Goal: Task Accomplishment & Management: Complete application form

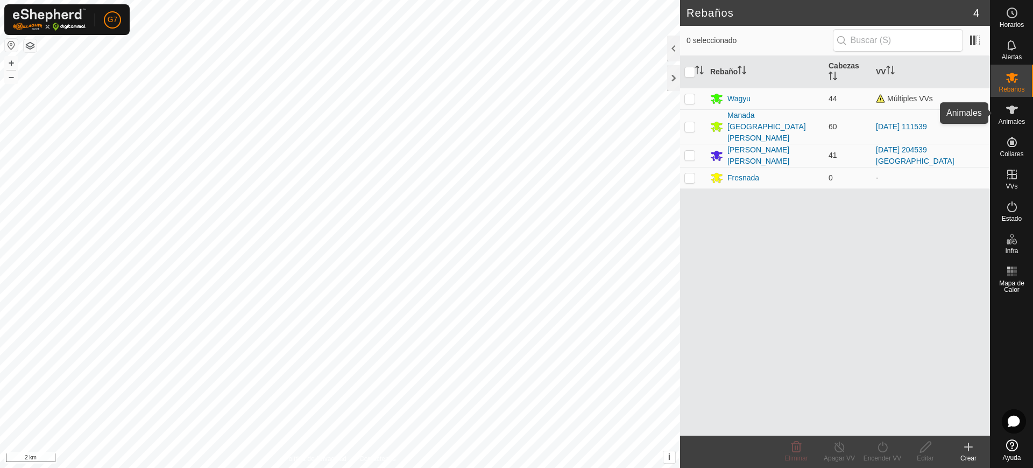
click at [1018, 117] on es-animals-svg-icon at bounding box center [1012, 109] width 19 height 17
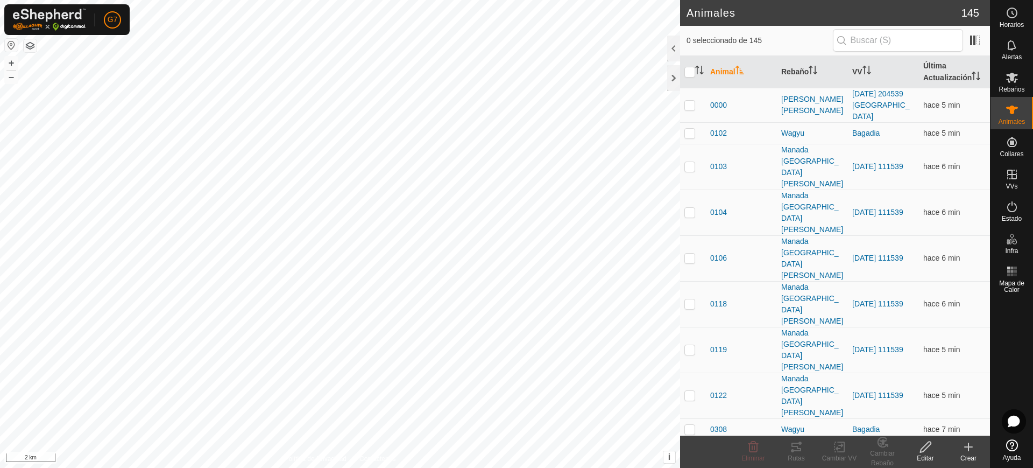
click at [973, 456] on div "Crear" at bounding box center [968, 458] width 43 height 10
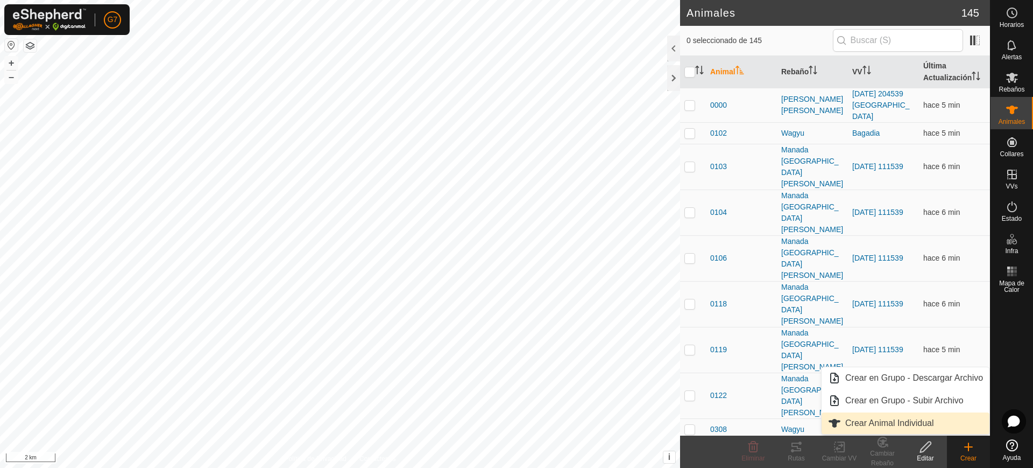
click at [925, 418] on link "Crear Animal Individual" at bounding box center [906, 423] width 168 height 22
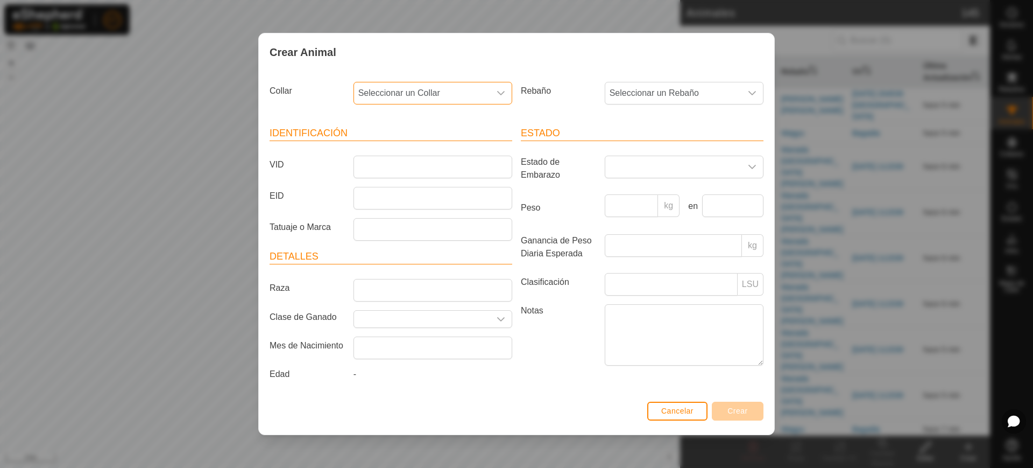
click at [429, 91] on span "Seleccionar un Collar" at bounding box center [422, 93] width 136 height 22
type input "9"
type input "42478"
click at [414, 146] on li "2045442478" at bounding box center [434, 149] width 158 height 22
click at [646, 89] on span "Seleccionar un Rebaño" at bounding box center [673, 93] width 136 height 22
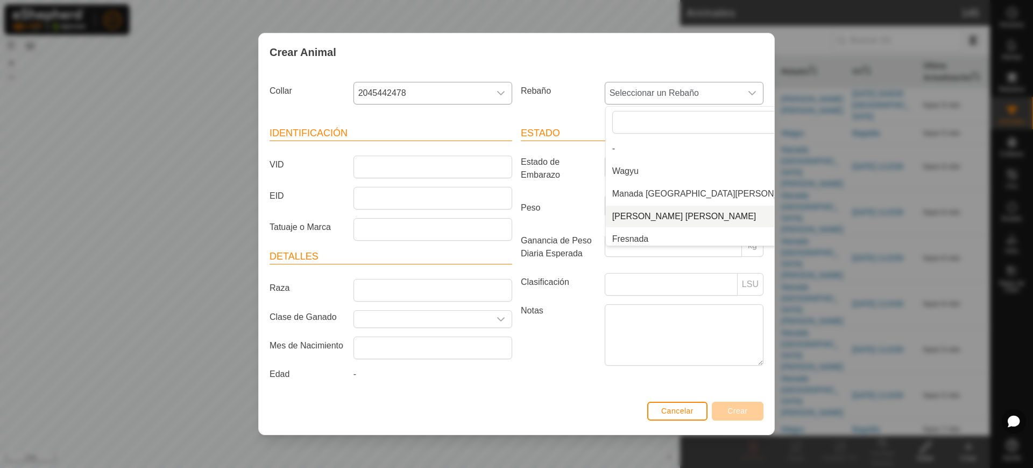
scroll to position [4, 0]
click at [650, 238] on li "Fresnada" at bounding box center [709, 235] width 207 height 22
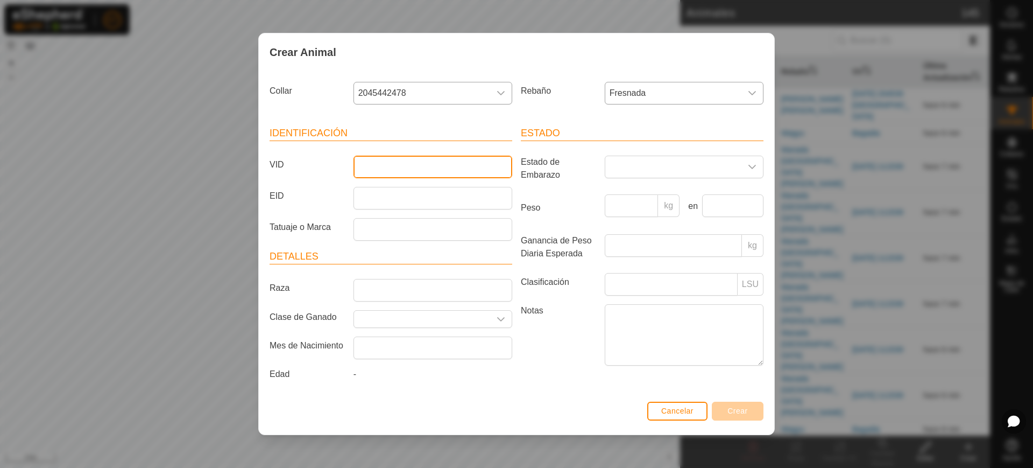
click at [393, 175] on input "VID" at bounding box center [433, 167] width 159 height 23
type input "9535"
click at [739, 413] on span "Crear" at bounding box center [738, 410] width 20 height 9
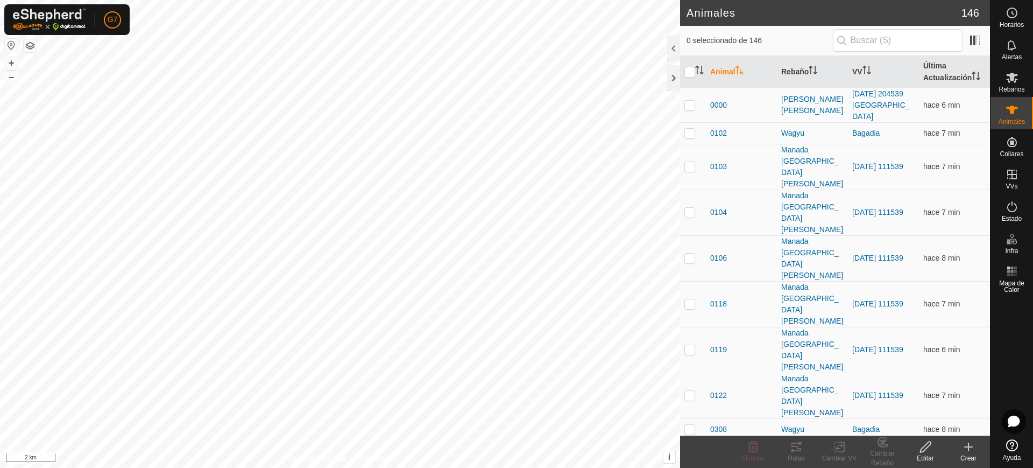
click at [960, 448] on create-svg-icon at bounding box center [968, 446] width 43 height 13
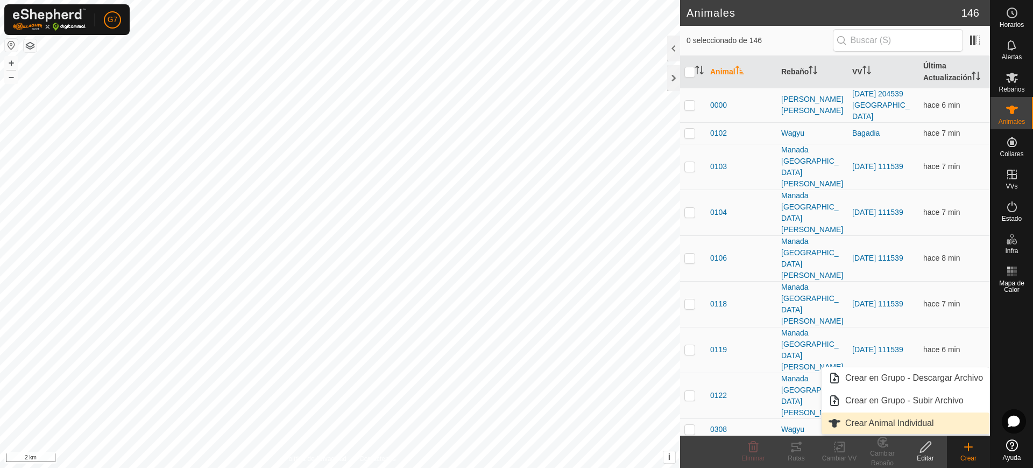
click at [923, 427] on link "Crear Animal Individual" at bounding box center [906, 423] width 168 height 22
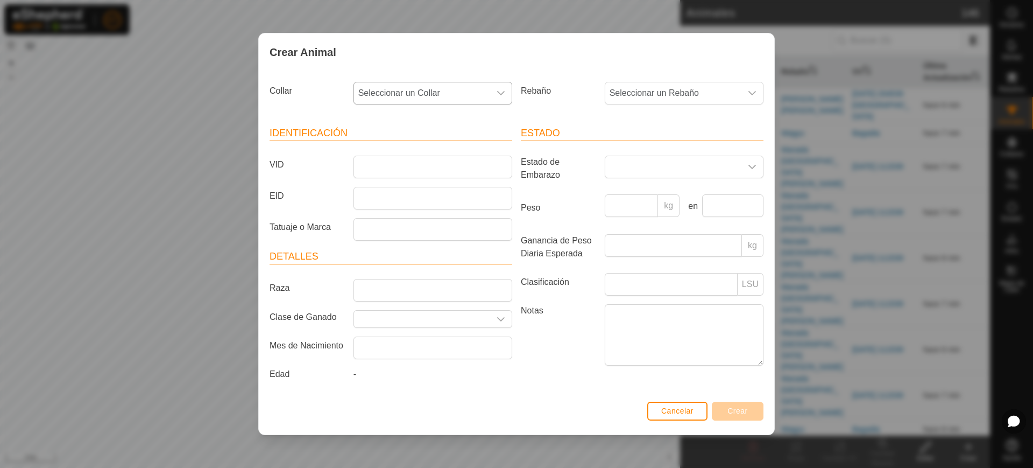
click at [452, 97] on span "Seleccionar un Collar" at bounding box center [422, 93] width 136 height 22
type input "10313"
click at [439, 150] on li "0803410313" at bounding box center [434, 149] width 158 height 22
click at [633, 88] on span "Seleccionar un Rebaño" at bounding box center [673, 93] width 136 height 22
click at [637, 236] on li "Fresnada" at bounding box center [709, 235] width 207 height 22
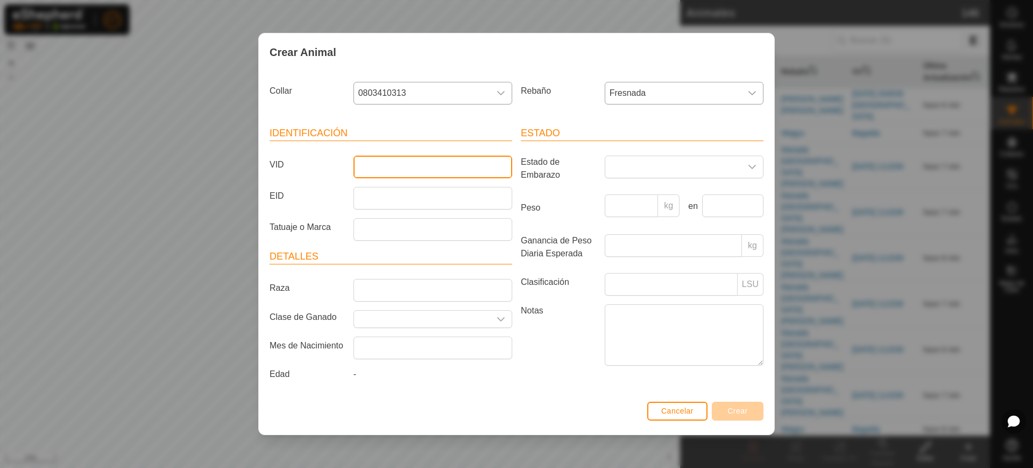
click at [464, 160] on input "VID" at bounding box center [433, 167] width 159 height 23
type input "2908"
click at [735, 411] on span "Crear" at bounding box center [738, 410] width 20 height 9
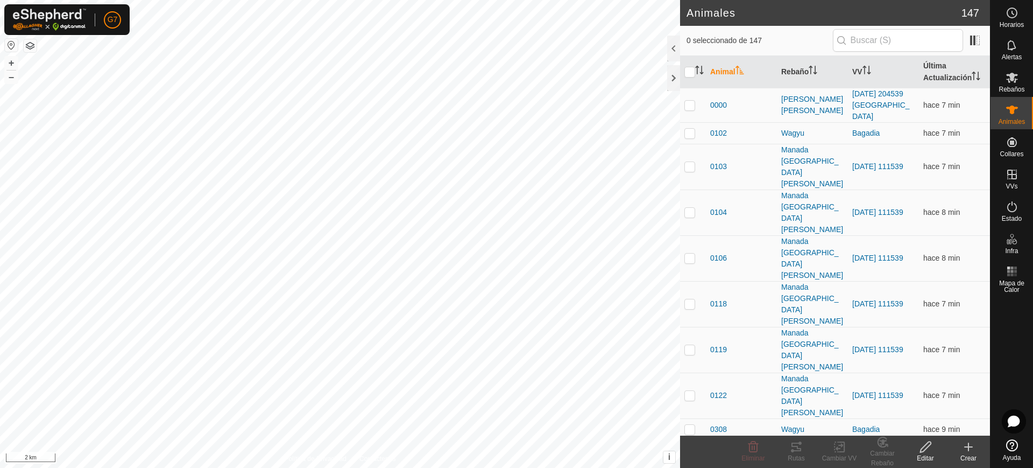
click at [976, 450] on create-svg-icon at bounding box center [968, 446] width 43 height 13
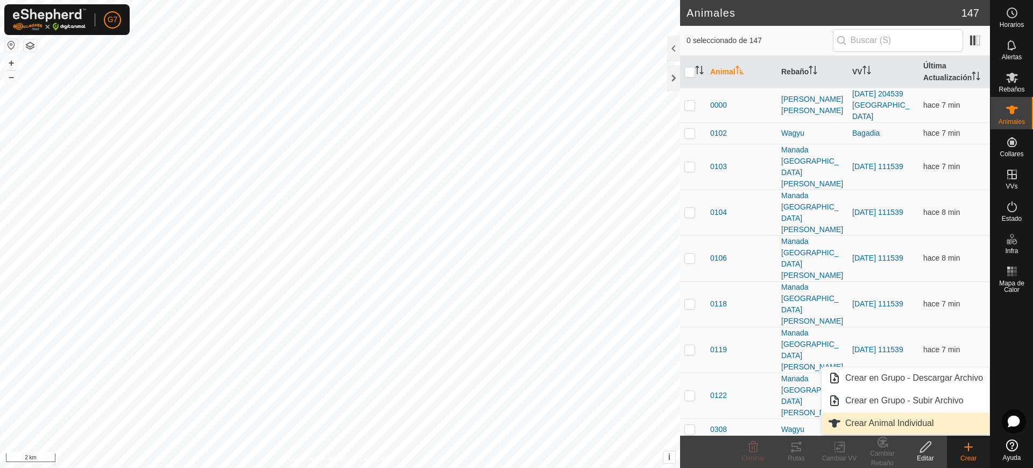
click at [909, 420] on link "Crear Animal Individual" at bounding box center [906, 423] width 168 height 22
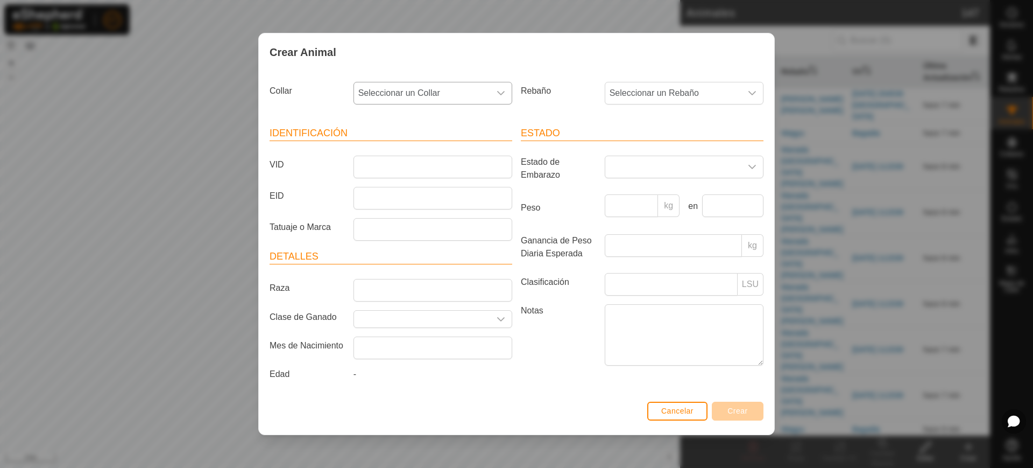
click at [501, 90] on icon "dropdown trigger" at bounding box center [501, 93] width 9 height 9
type input "53790"
click at [473, 147] on li "2094853790" at bounding box center [434, 149] width 158 height 22
click at [636, 84] on span "Seleccionar un Rebaño" at bounding box center [673, 93] width 136 height 22
click at [637, 234] on li "Fresnada" at bounding box center [709, 235] width 207 height 22
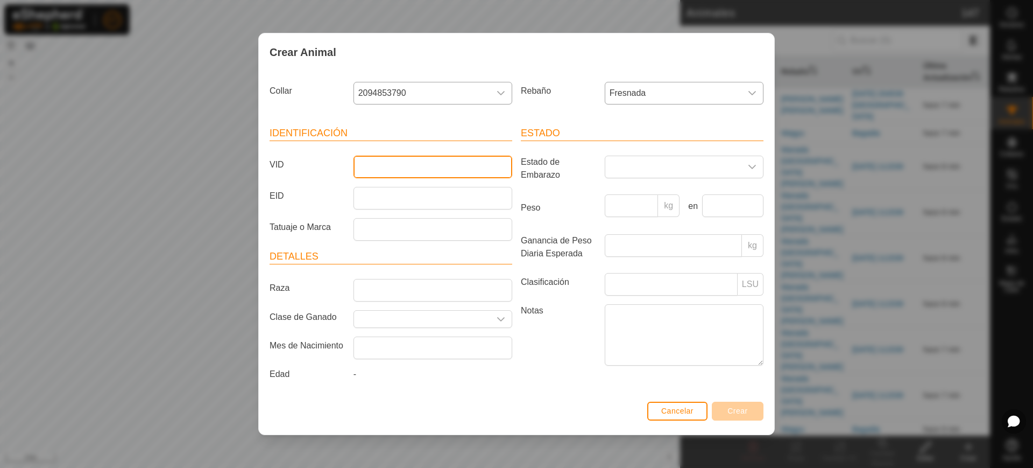
click at [443, 162] on input "VID" at bounding box center [433, 167] width 159 height 23
type input "9745"
click at [744, 413] on span "Crear" at bounding box center [738, 410] width 20 height 9
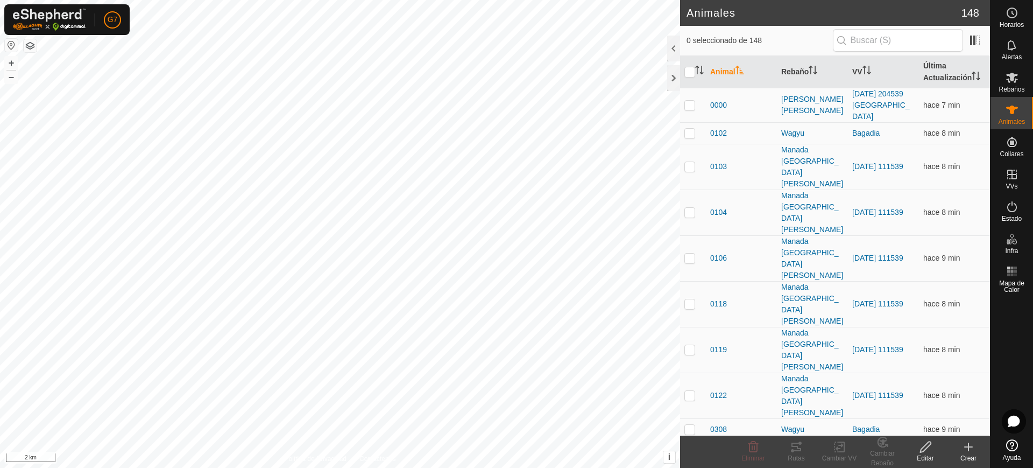
click at [969, 445] on icon at bounding box center [969, 447] width 0 height 8
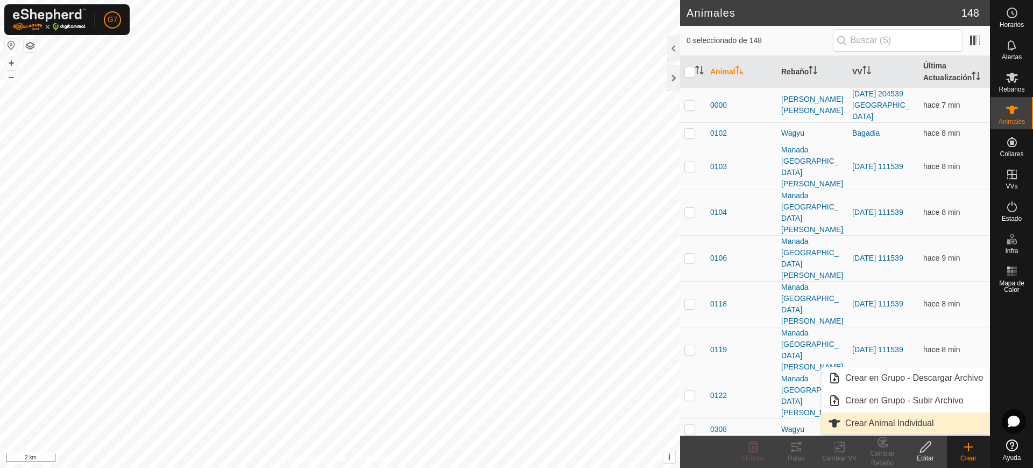
click at [888, 420] on link "Crear Animal Individual" at bounding box center [906, 423] width 168 height 22
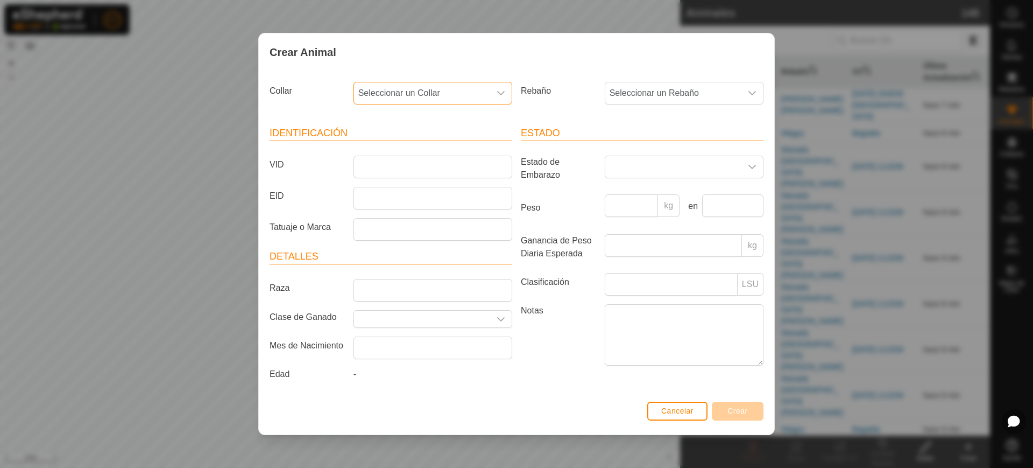
click at [456, 90] on span "Seleccionar un Collar" at bounding box center [422, 93] width 136 height 22
type input "91305"
click at [438, 153] on li "0626591305" at bounding box center [434, 149] width 158 height 22
click at [682, 88] on span "Seleccionar un Rebaño" at bounding box center [673, 93] width 136 height 22
click at [646, 234] on li "Fresnada" at bounding box center [709, 235] width 207 height 22
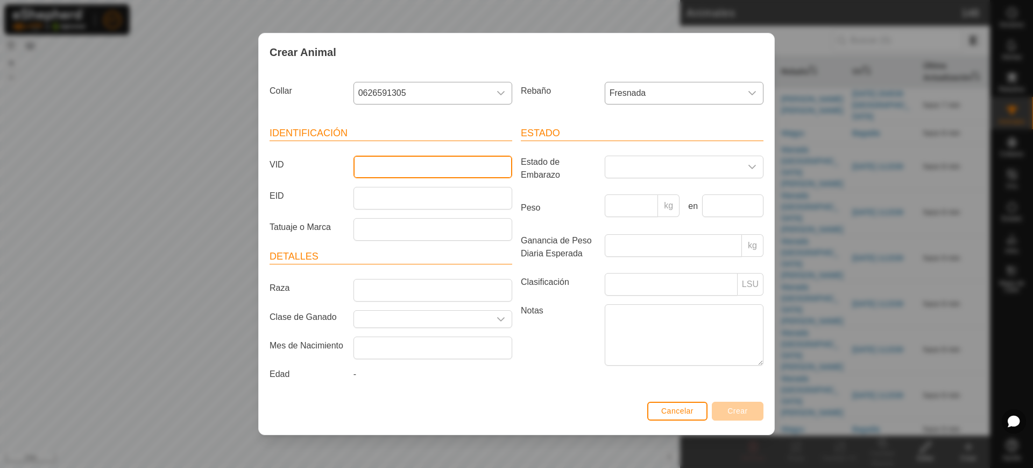
click at [435, 159] on input "VID" at bounding box center [433, 167] width 159 height 23
type input "1589"
click at [729, 410] on span "Crear" at bounding box center [738, 410] width 20 height 9
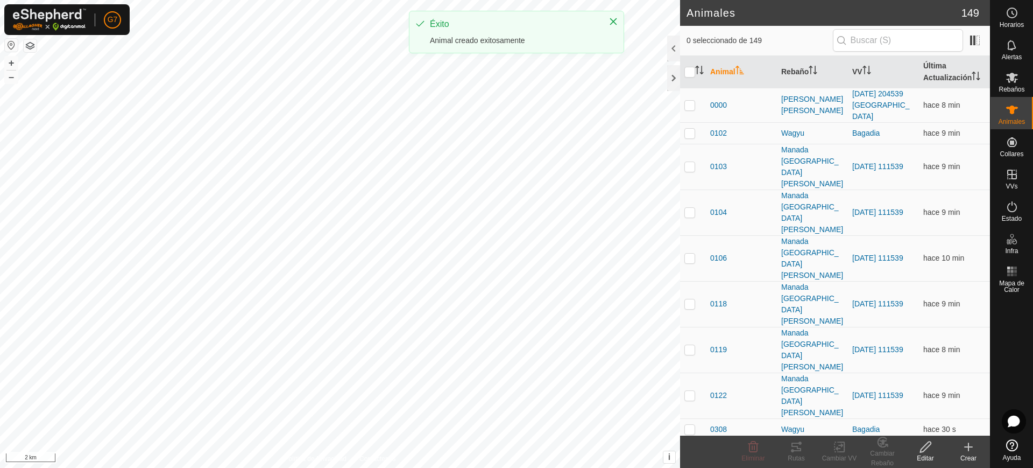
click at [969, 447] on icon at bounding box center [969, 447] width 8 height 0
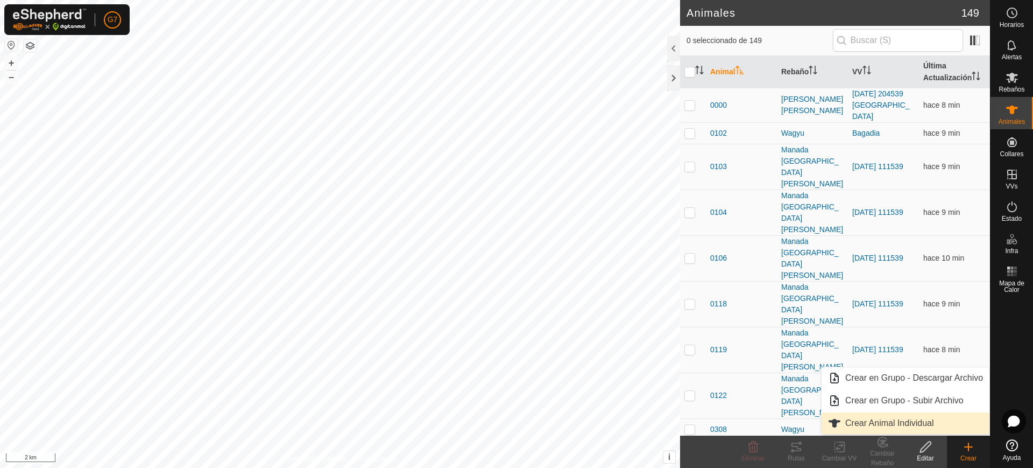
click at [911, 421] on link "Crear Animal Individual" at bounding box center [906, 423] width 168 height 22
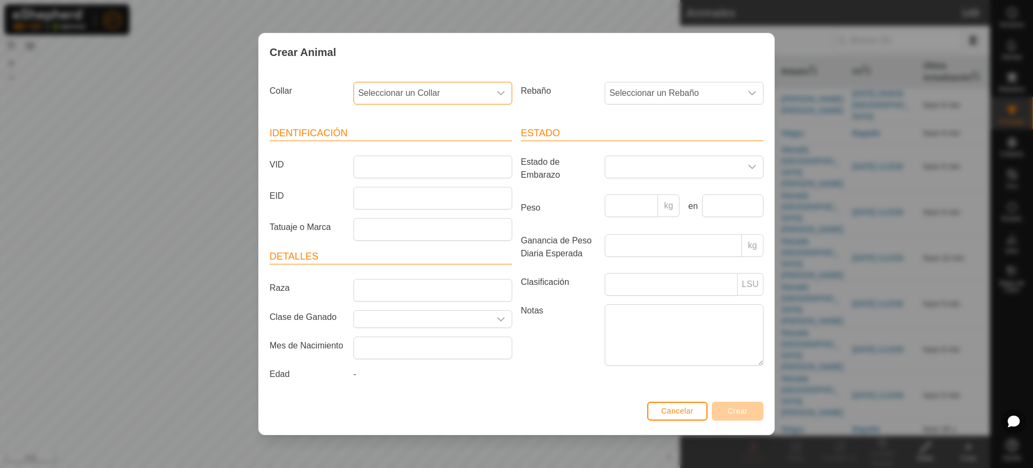
click at [387, 98] on span "Seleccionar un Collar" at bounding box center [422, 93] width 136 height 22
type input "97817"
click at [432, 142] on li "4101397817" at bounding box center [434, 149] width 158 height 22
click at [626, 89] on span "Seleccionar un Rebaño" at bounding box center [673, 93] width 136 height 22
click at [626, 238] on li "Fresnada" at bounding box center [709, 235] width 207 height 22
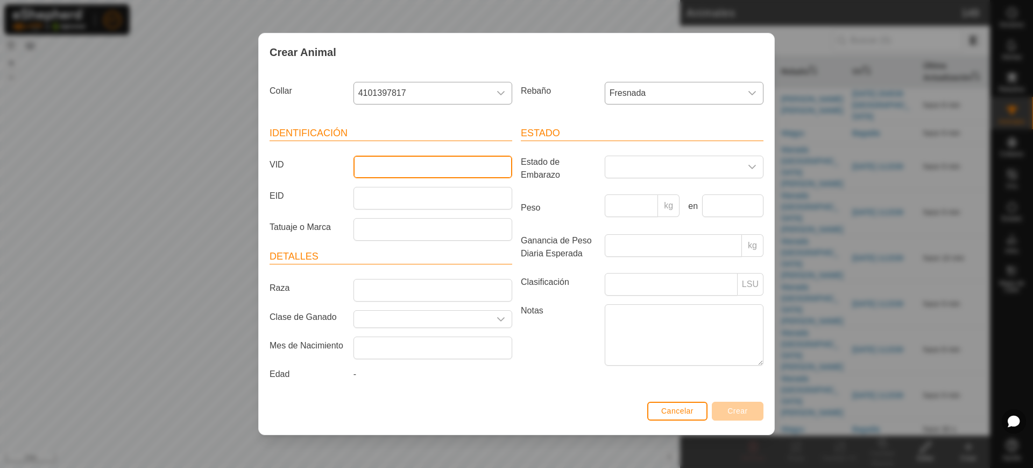
click at [380, 160] on input "VID" at bounding box center [433, 167] width 159 height 23
type input "1670"
click at [741, 414] on span "Crear" at bounding box center [738, 410] width 20 height 9
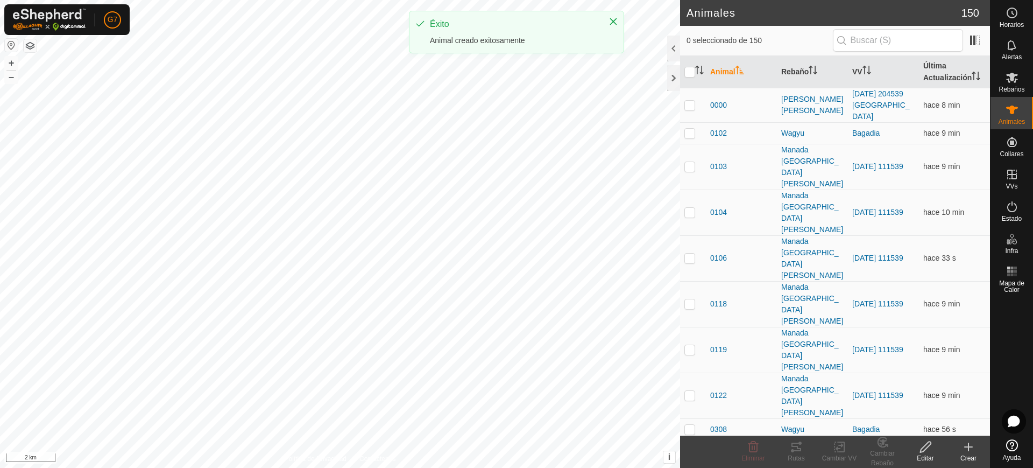
click at [968, 449] on icon at bounding box center [968, 446] width 13 height 13
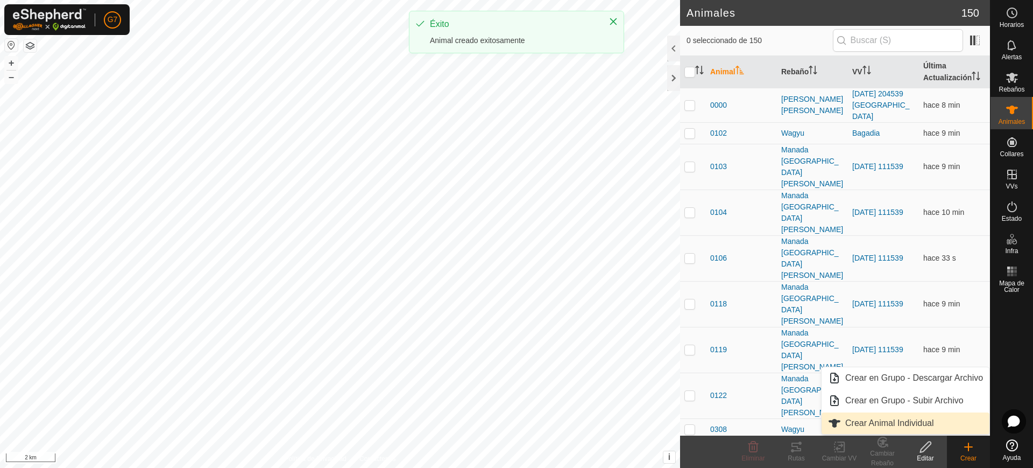
click at [930, 421] on link "Crear Animal Individual" at bounding box center [906, 423] width 168 height 22
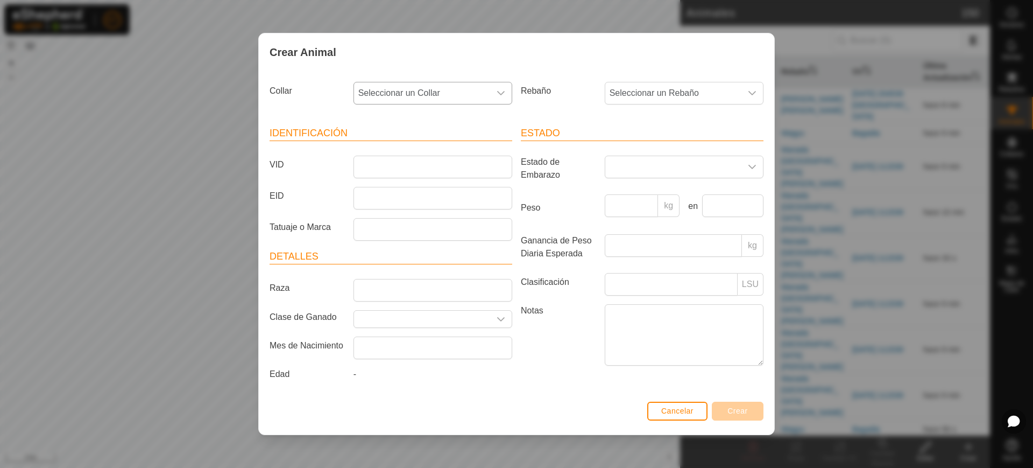
click at [478, 87] on span "Seleccionar un Collar" at bounding box center [422, 93] width 136 height 22
click at [363, 116] on input "817" at bounding box center [433, 122] width 145 height 23
type input "9"
type input "66462"
click at [414, 153] on li "0419466462" at bounding box center [434, 149] width 158 height 22
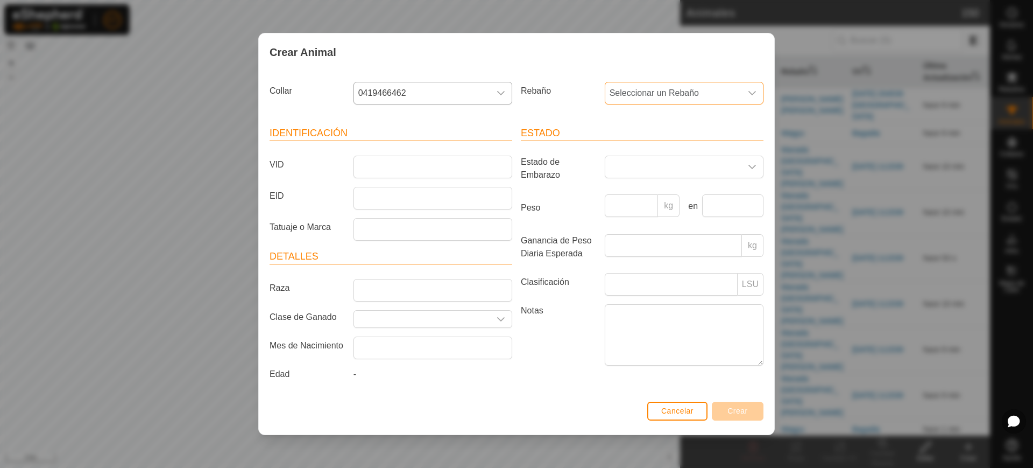
click at [636, 90] on span "Seleccionar un Rebaño" at bounding box center [673, 93] width 136 height 22
click at [643, 98] on span "Seleccionar un Rebaño" at bounding box center [673, 93] width 136 height 22
click at [740, 89] on span "Seleccionar un Rebaño" at bounding box center [673, 93] width 136 height 22
click at [711, 228] on li "Fresnada" at bounding box center [709, 235] width 207 height 22
click at [390, 163] on input "VID" at bounding box center [433, 167] width 159 height 23
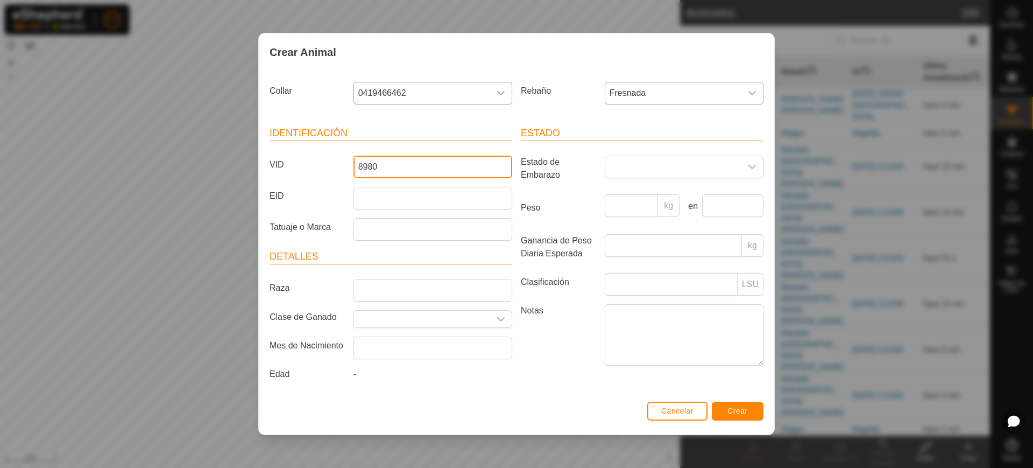
type input "8980"
click at [729, 408] on span "Crear" at bounding box center [738, 410] width 20 height 9
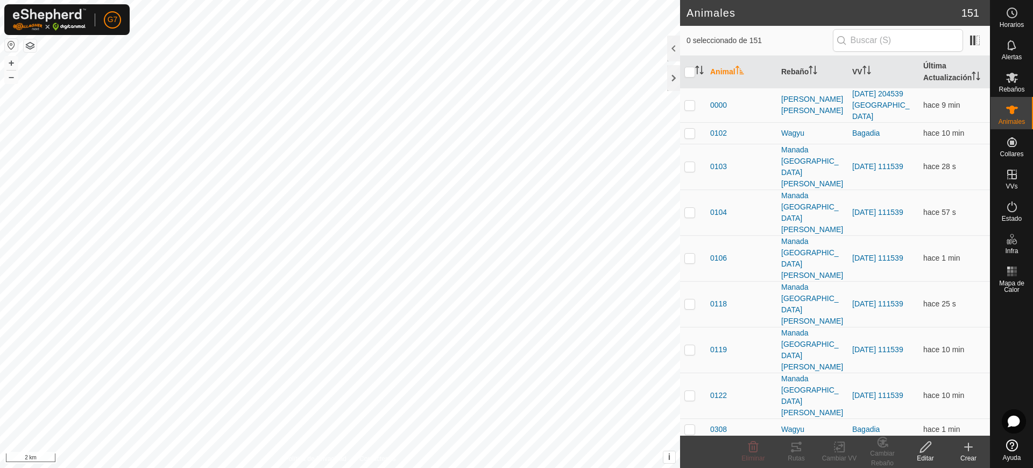
click at [968, 450] on icon at bounding box center [968, 446] width 13 height 13
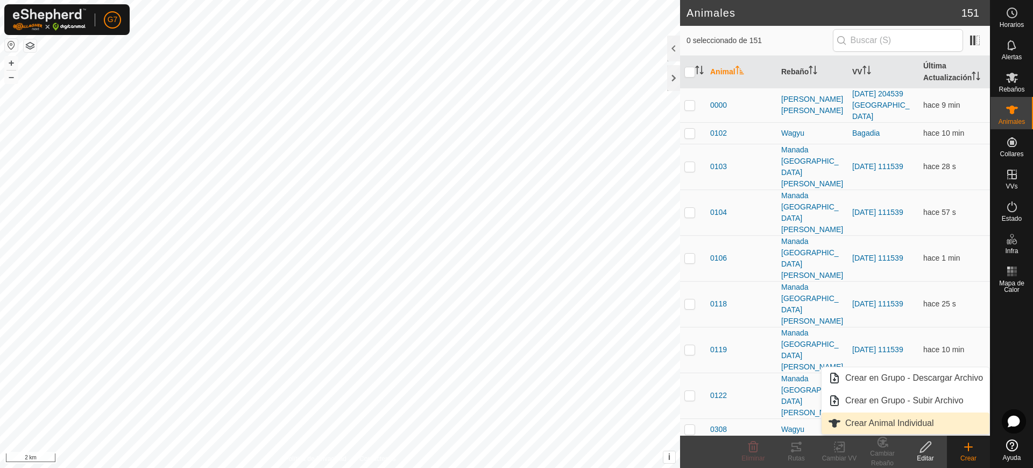
click at [926, 418] on link "Crear Animal Individual" at bounding box center [906, 423] width 168 height 22
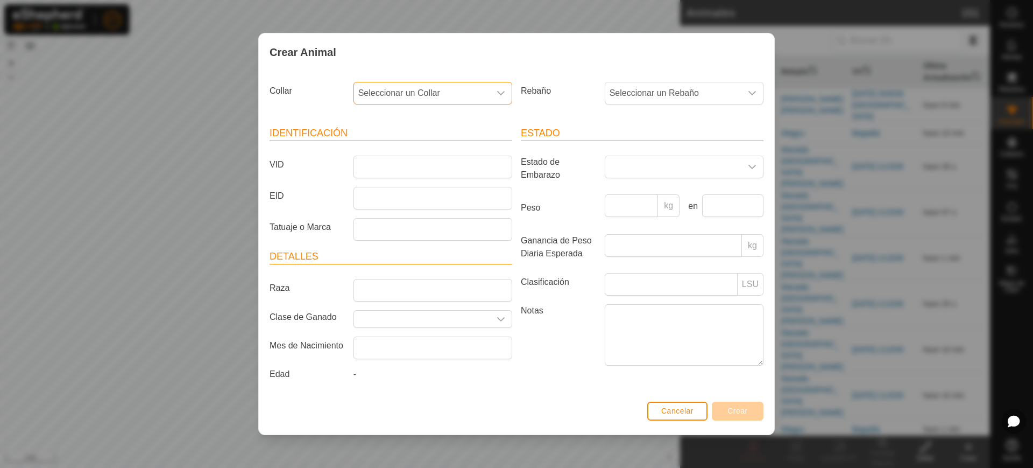
click at [380, 94] on span "Seleccionar un Collar" at bounding box center [422, 93] width 136 height 22
type input "60009"
click at [416, 147] on li "3910860009" at bounding box center [434, 149] width 158 height 22
click at [652, 97] on span "Seleccionar un Rebaño" at bounding box center [673, 93] width 136 height 22
click at [649, 236] on li "Fresnada" at bounding box center [709, 235] width 207 height 22
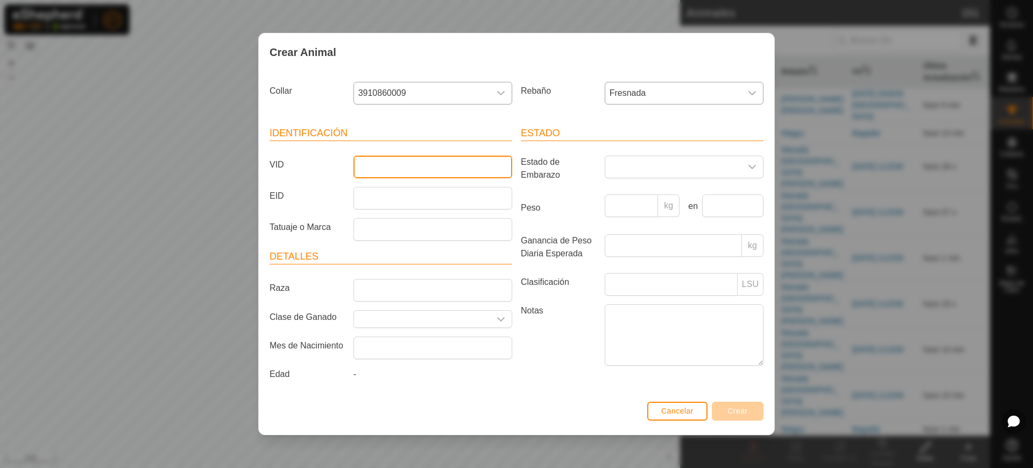
click at [415, 161] on input "VID" at bounding box center [433, 167] width 159 height 23
type input "3281"
click at [732, 418] on button "Crear" at bounding box center [738, 410] width 52 height 19
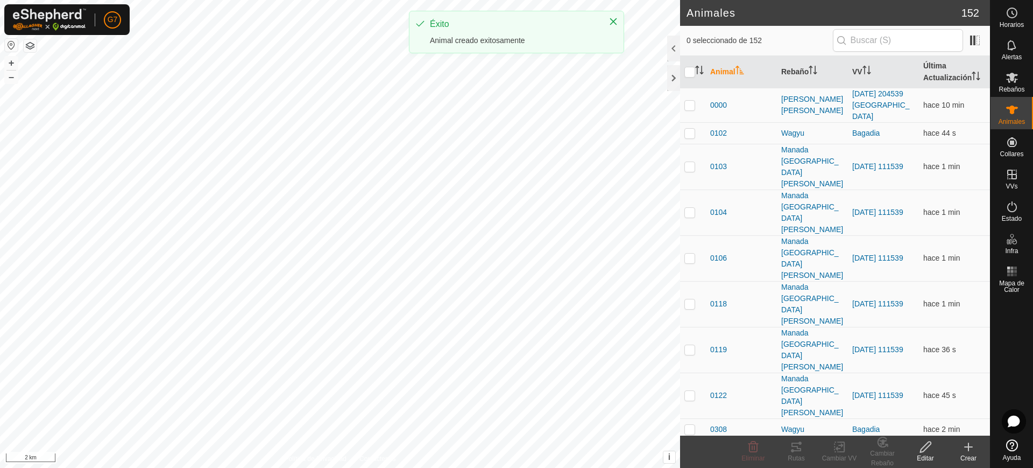
click at [965, 453] on div "Crear" at bounding box center [968, 458] width 43 height 10
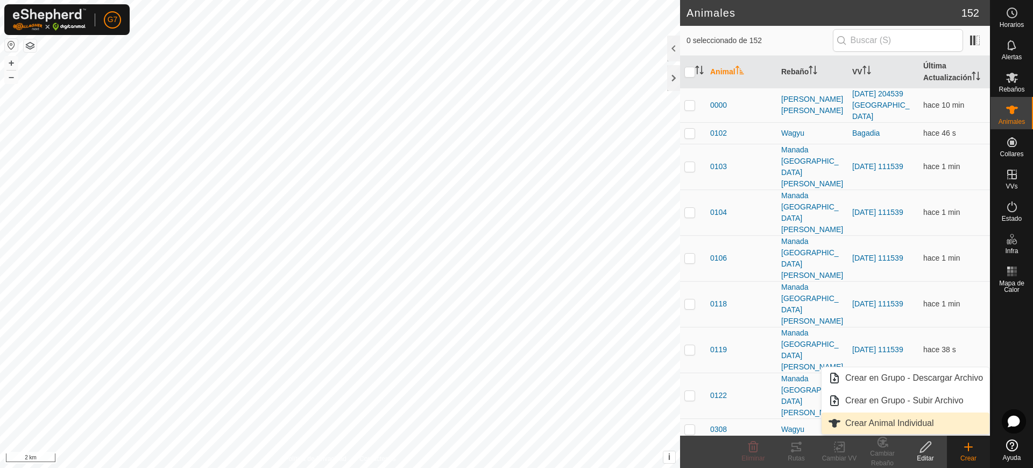
click at [859, 422] on link "Crear Animal Individual" at bounding box center [906, 423] width 168 height 22
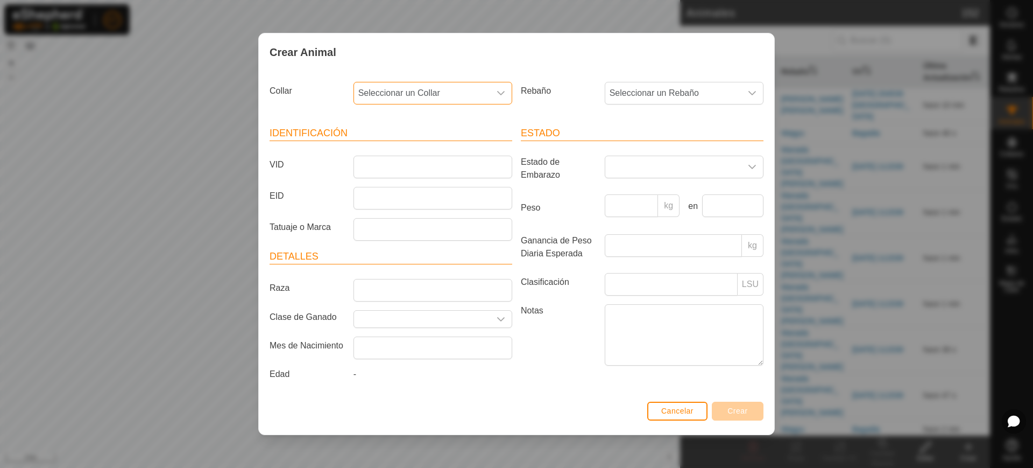
click at [457, 90] on span "Seleccionar un Collar" at bounding box center [422, 93] width 136 height 22
type input "41704"
click at [438, 145] on li "4085941704" at bounding box center [434, 149] width 158 height 22
click at [636, 87] on span "Seleccionar un Rebaño" at bounding box center [673, 93] width 136 height 22
click at [627, 232] on li "Fresnada" at bounding box center [709, 235] width 207 height 22
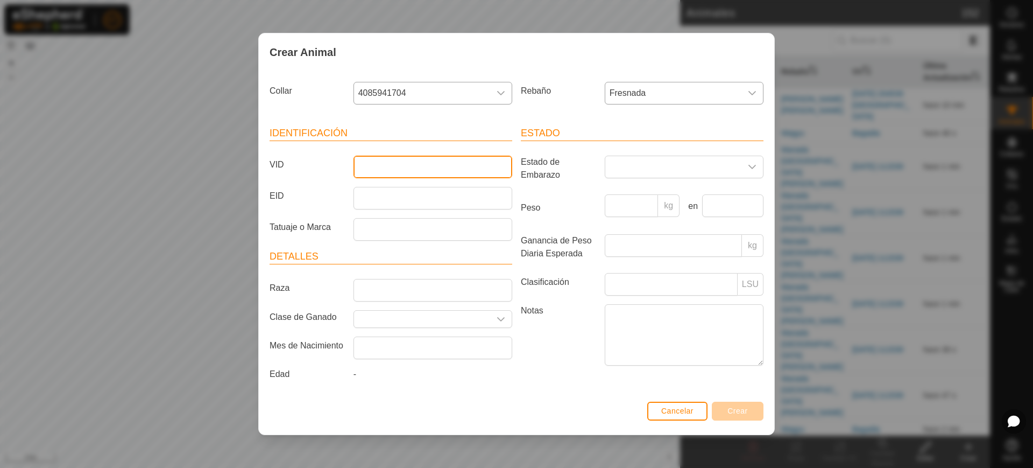
click at [468, 170] on input "VID" at bounding box center [433, 167] width 159 height 23
type input "1815"
click at [732, 410] on span "Crear" at bounding box center [738, 410] width 20 height 9
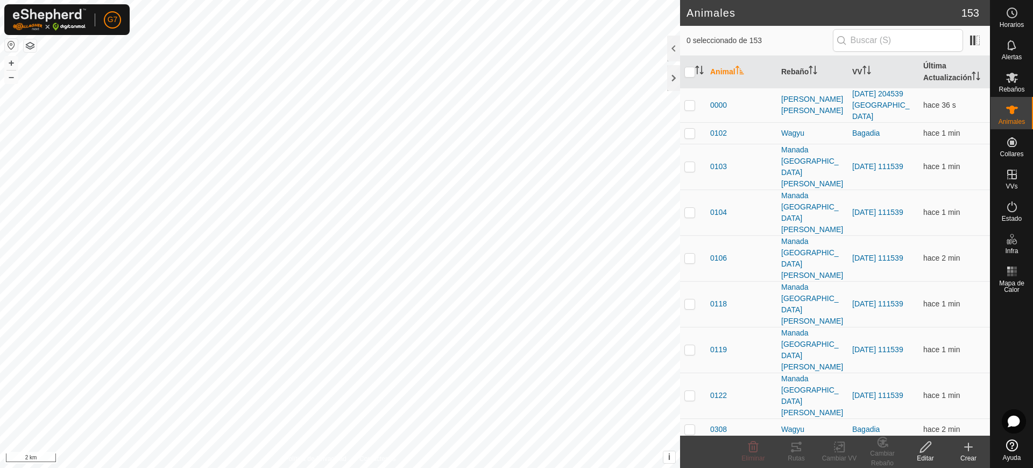
click at [963, 448] on icon at bounding box center [968, 446] width 13 height 13
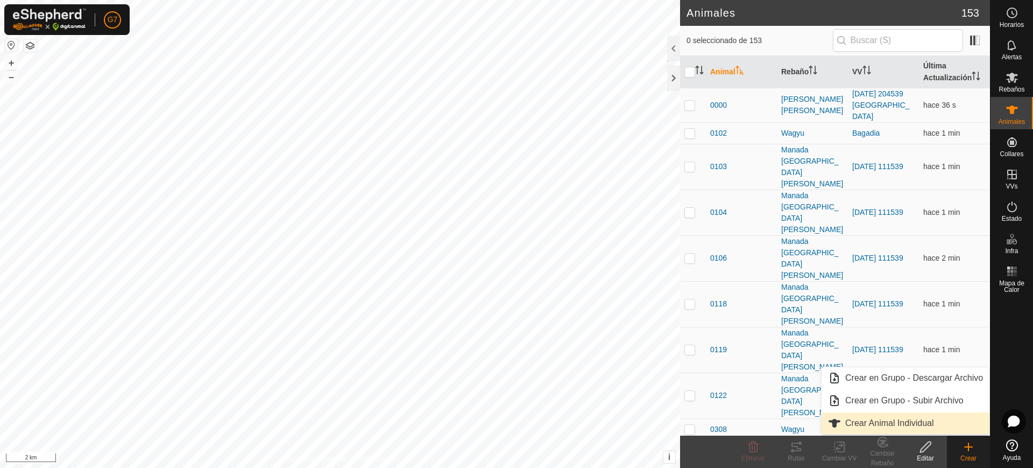
click at [926, 426] on link "Crear Animal Individual" at bounding box center [906, 423] width 168 height 22
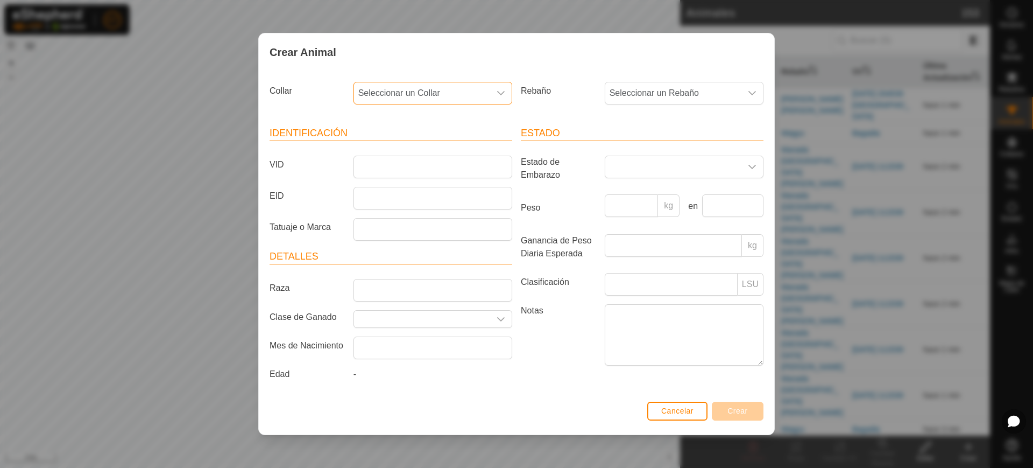
click at [385, 92] on span "Seleccionar un Collar" at bounding box center [422, 93] width 136 height 22
type input "16447"
click at [408, 155] on li "3802116447" at bounding box center [434, 149] width 158 height 22
click at [652, 93] on span "Seleccionar un Rebaño" at bounding box center [673, 93] width 136 height 22
click at [626, 237] on li "Fresnada" at bounding box center [709, 235] width 207 height 22
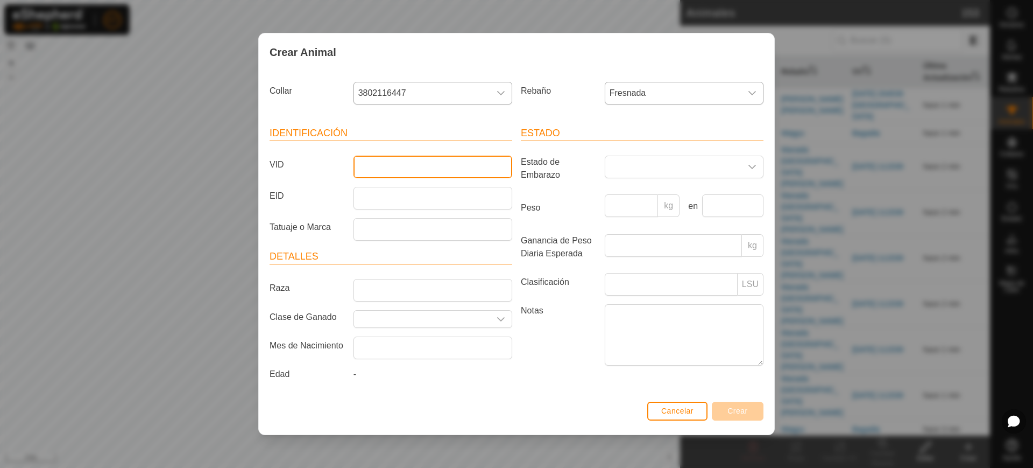
click at [443, 166] on input "VID" at bounding box center [433, 167] width 159 height 23
type input "9162"
click at [729, 405] on button "Crear" at bounding box center [738, 410] width 52 height 19
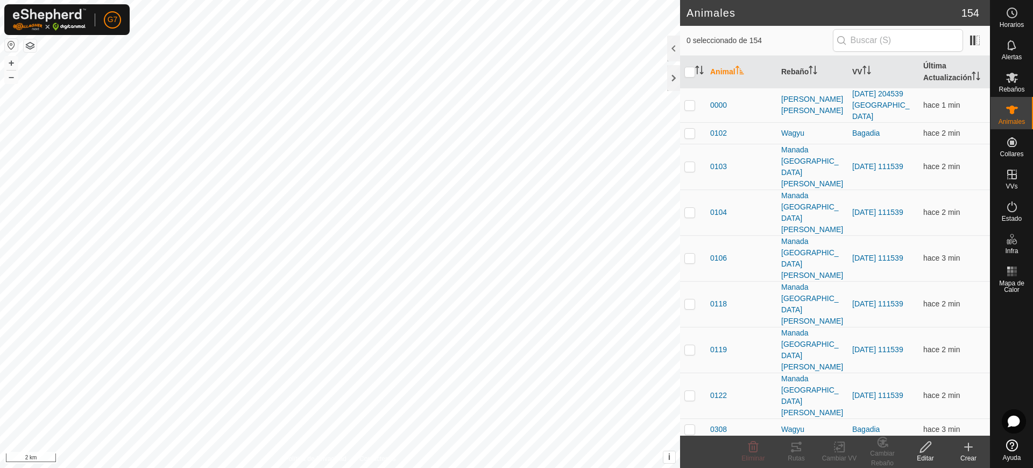
click at [969, 446] on icon at bounding box center [969, 447] width 0 height 8
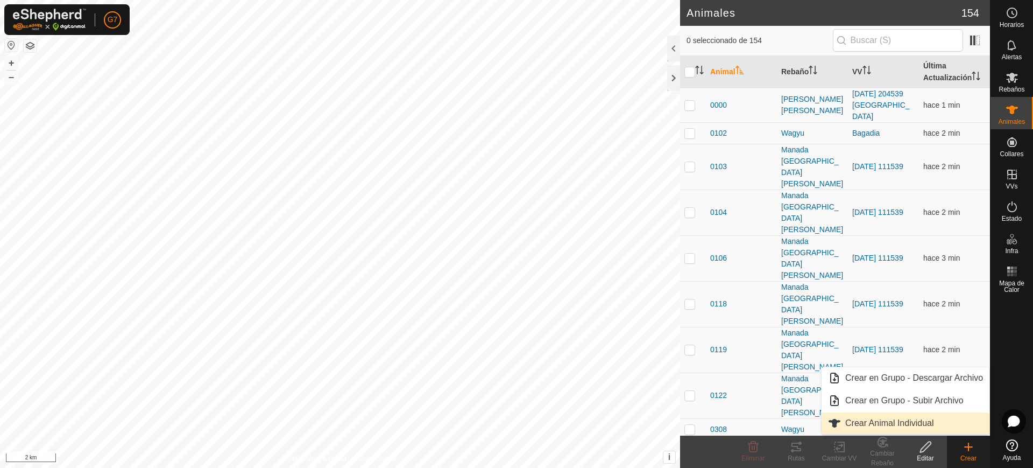
click at [948, 426] on link "Crear Animal Individual" at bounding box center [906, 423] width 168 height 22
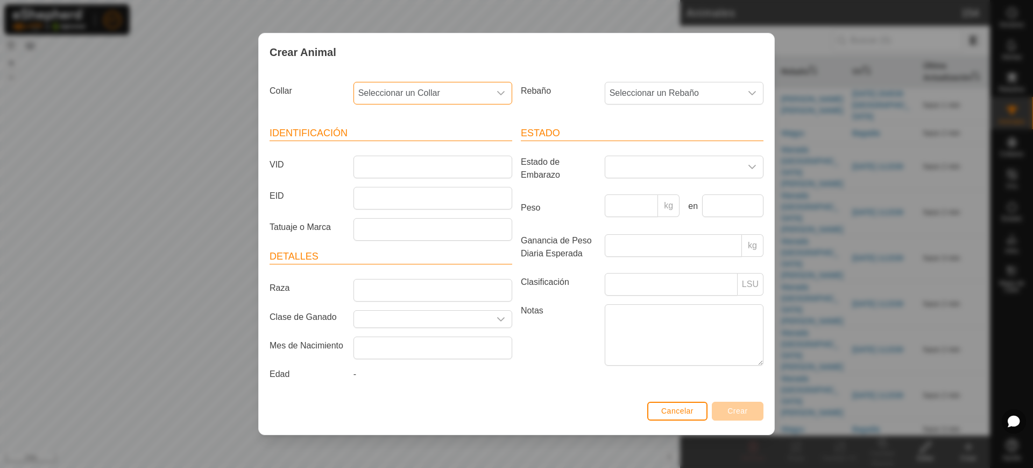
click at [435, 91] on span "Seleccionar un Collar" at bounding box center [422, 93] width 136 height 22
type input "65014"
click at [418, 142] on li "2812565014" at bounding box center [434, 149] width 158 height 22
click at [640, 98] on span "Seleccionar un Rebaño" at bounding box center [673, 93] width 136 height 22
click at [636, 237] on li "Fresnada" at bounding box center [709, 235] width 207 height 22
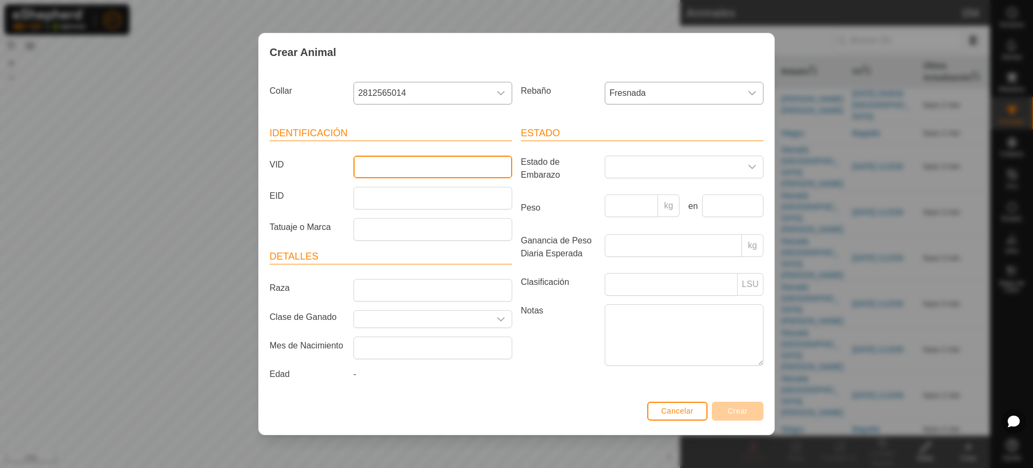
click at [406, 163] on input "VID" at bounding box center [433, 167] width 159 height 23
type input "2416"
click at [745, 414] on span "Crear" at bounding box center [738, 410] width 20 height 9
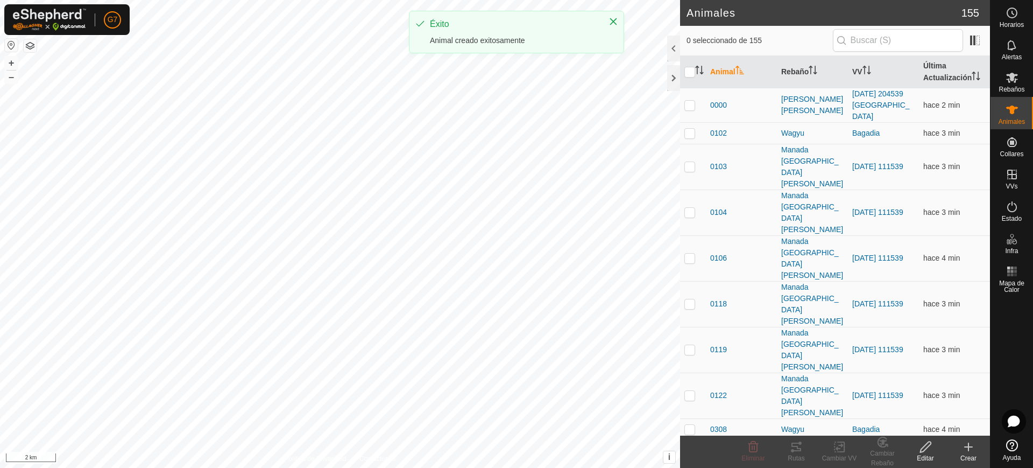
click at [967, 446] on icon at bounding box center [968, 446] width 13 height 13
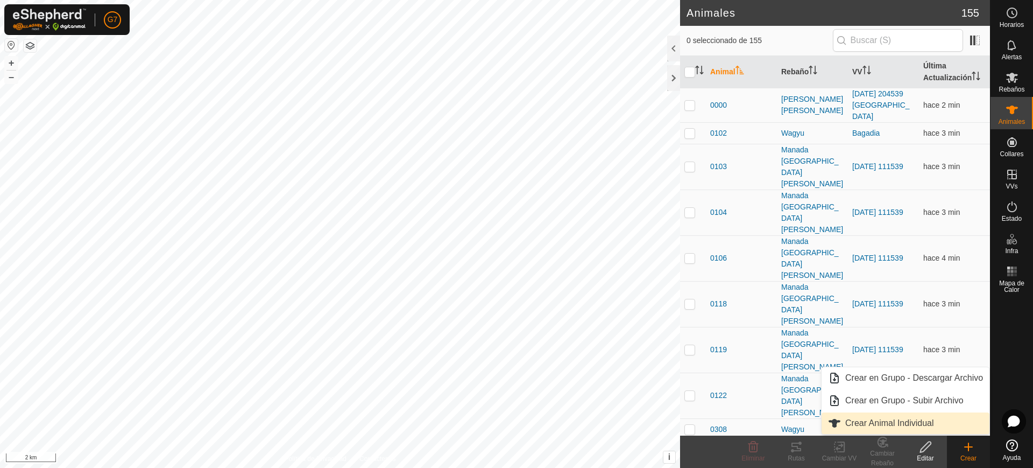
click at [903, 424] on link "Crear Animal Individual" at bounding box center [906, 423] width 168 height 22
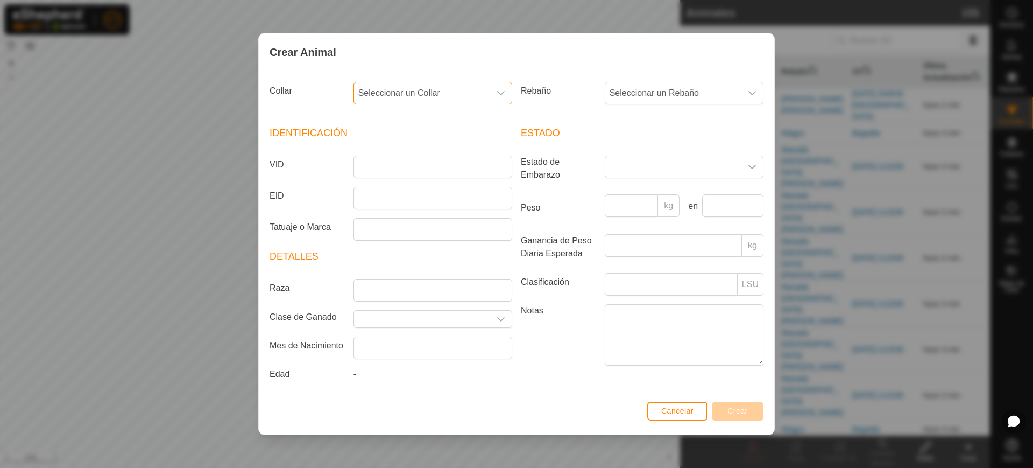
click at [483, 88] on span "Seleccionar un Collar" at bounding box center [422, 93] width 136 height 22
type input "73925"
click at [467, 145] on li "2252273925" at bounding box center [434, 149] width 158 height 22
click at [627, 91] on span "Seleccionar un Rebaño" at bounding box center [673, 93] width 136 height 22
click at [633, 235] on li "Fresnada" at bounding box center [709, 235] width 207 height 22
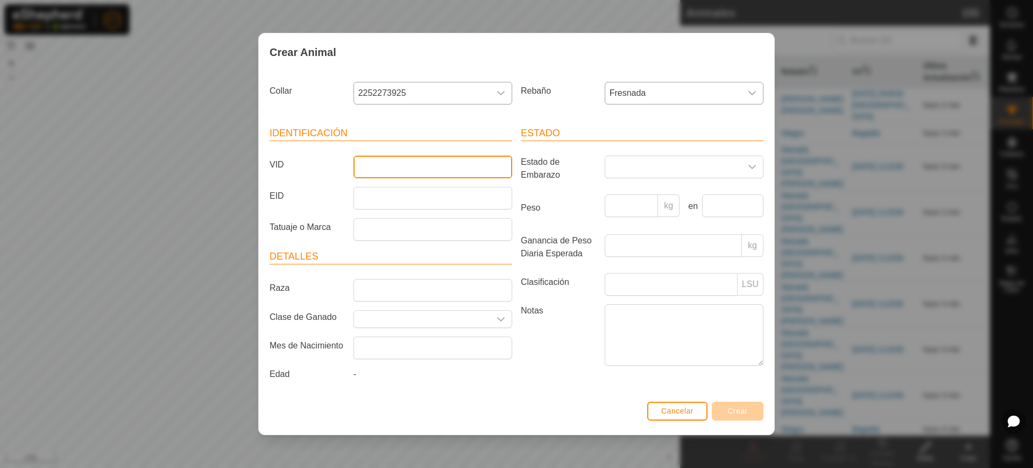
click at [405, 161] on input "VID" at bounding box center [433, 167] width 159 height 23
type input "7800"
click at [743, 406] on span "Crear" at bounding box center [738, 410] width 20 height 9
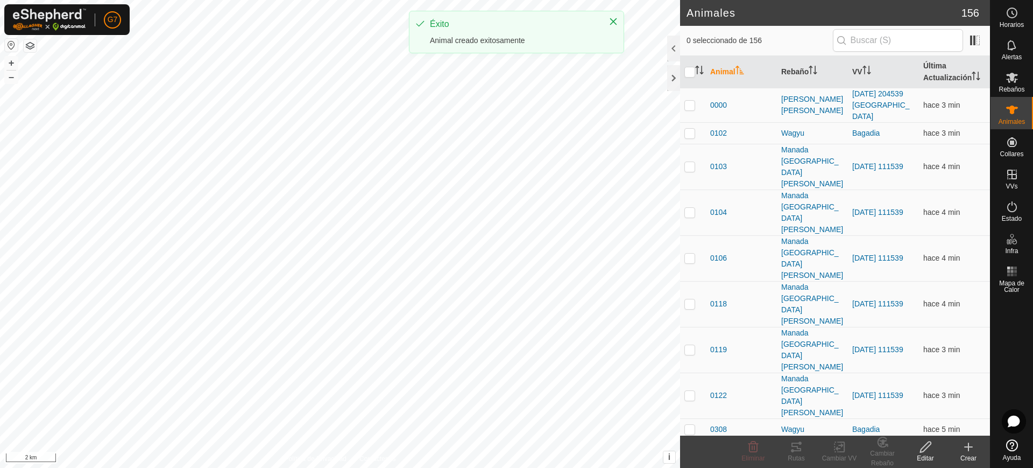
click at [971, 447] on icon at bounding box center [969, 447] width 8 height 0
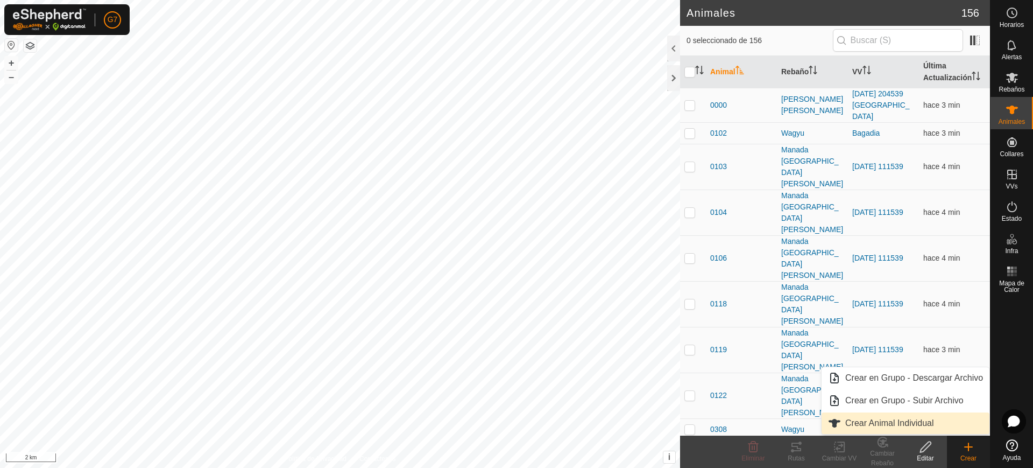
click at [920, 423] on link "Crear Animal Individual" at bounding box center [906, 423] width 168 height 22
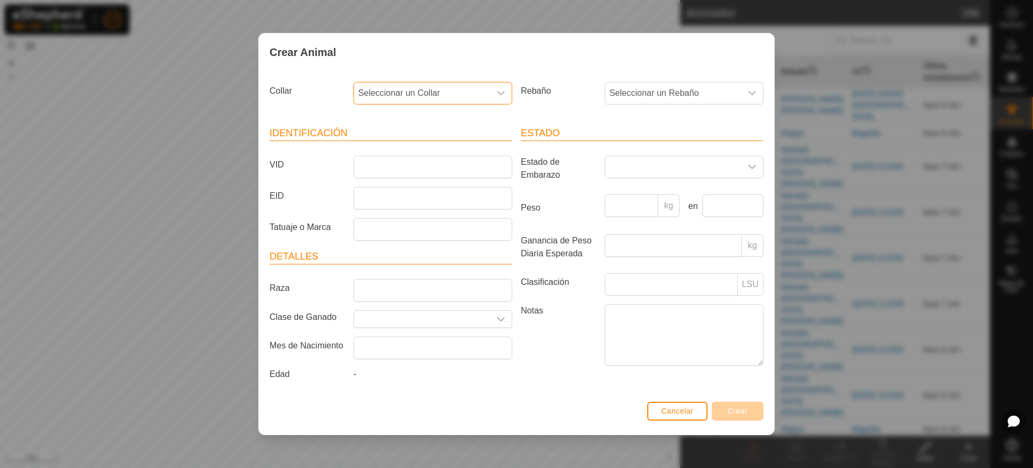
click at [397, 87] on span "Seleccionar un Collar" at bounding box center [422, 93] width 136 height 22
type input "7"
type input "9036"
click at [431, 147] on li "2661090366" at bounding box center [434, 149] width 158 height 22
click at [651, 87] on span "Seleccionar un Rebaño" at bounding box center [673, 93] width 136 height 22
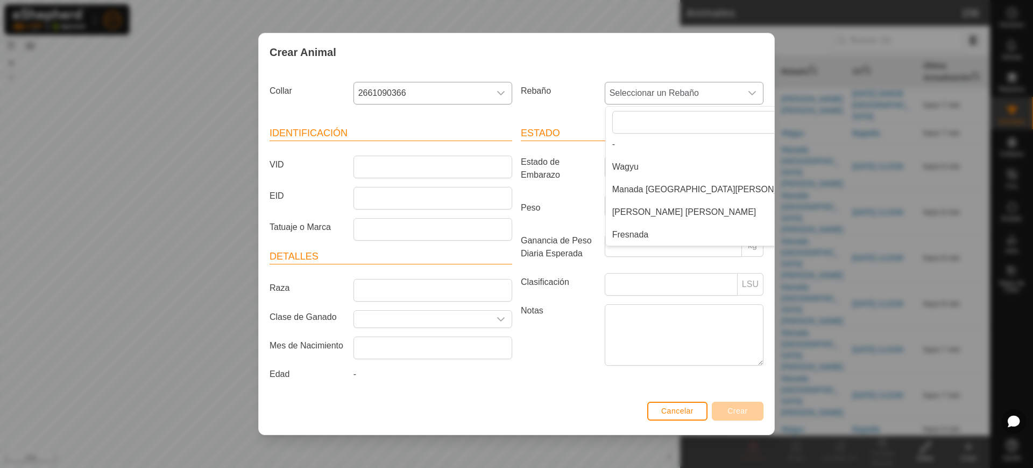
click at [633, 229] on li "Fresnada" at bounding box center [709, 235] width 207 height 22
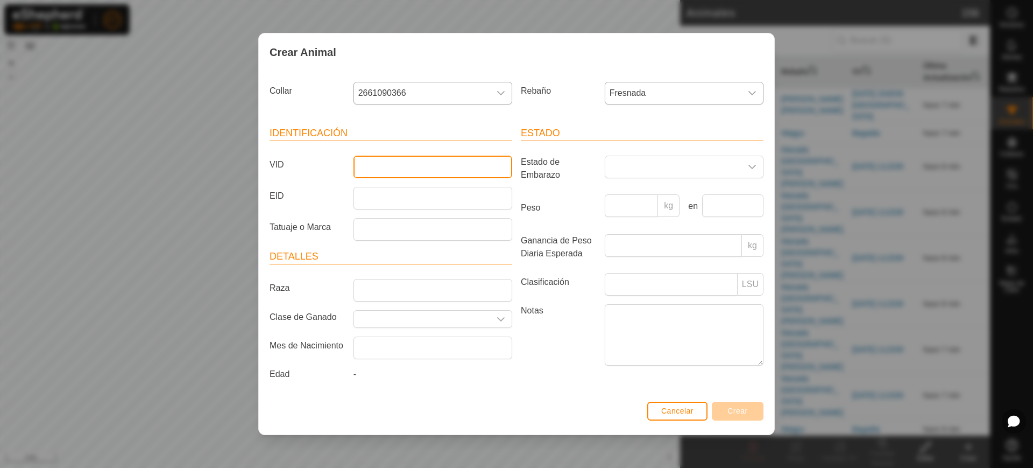
click at [445, 166] on input "VID" at bounding box center [433, 167] width 159 height 23
type input "8554"
click at [744, 413] on span "Crear" at bounding box center [738, 410] width 20 height 9
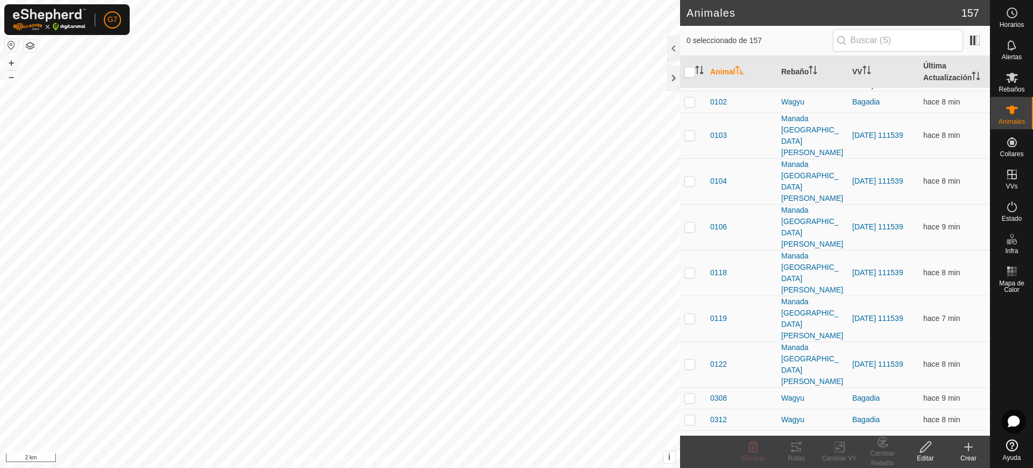
scroll to position [64, 0]
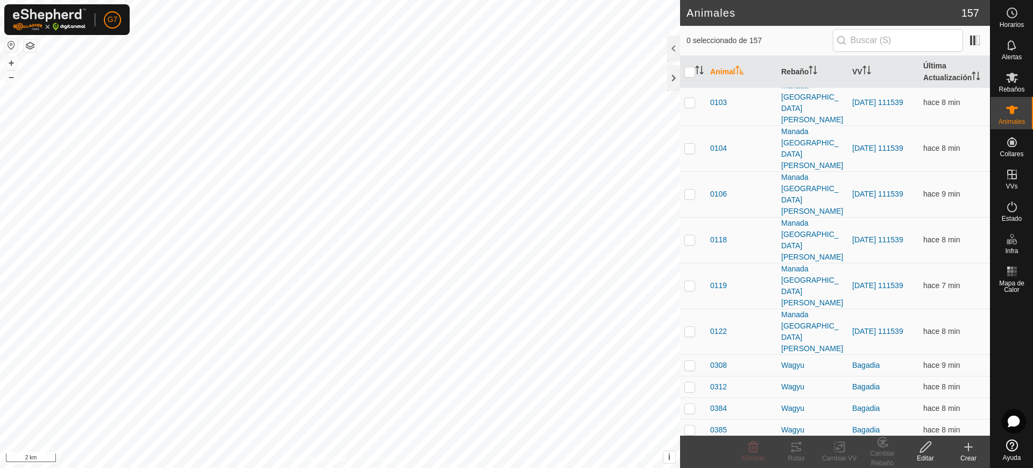
click at [969, 449] on icon at bounding box center [969, 447] width 0 height 8
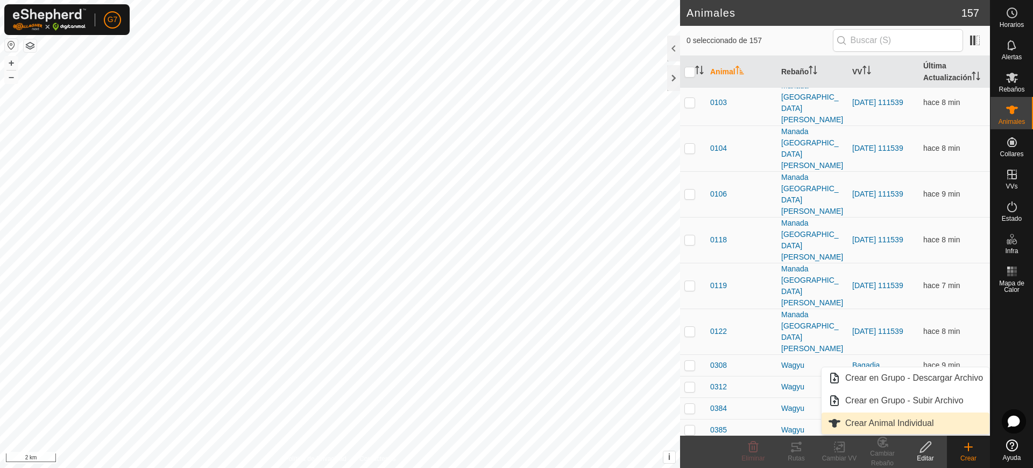
click at [922, 428] on link "Crear Animal Individual" at bounding box center [906, 423] width 168 height 22
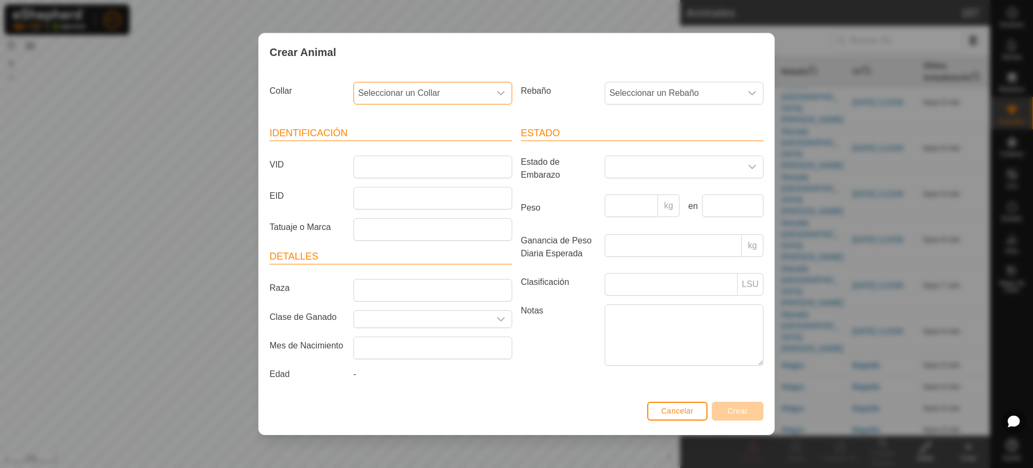
click at [452, 84] on span "Seleccionar un Collar" at bounding box center [422, 93] width 136 height 22
type input "9"
type input "43023"
click at [438, 144] on li "4141443023" at bounding box center [434, 149] width 158 height 22
drag, startPoint x: 639, startPoint y: 79, endPoint x: 636, endPoint y: 92, distance: 13.3
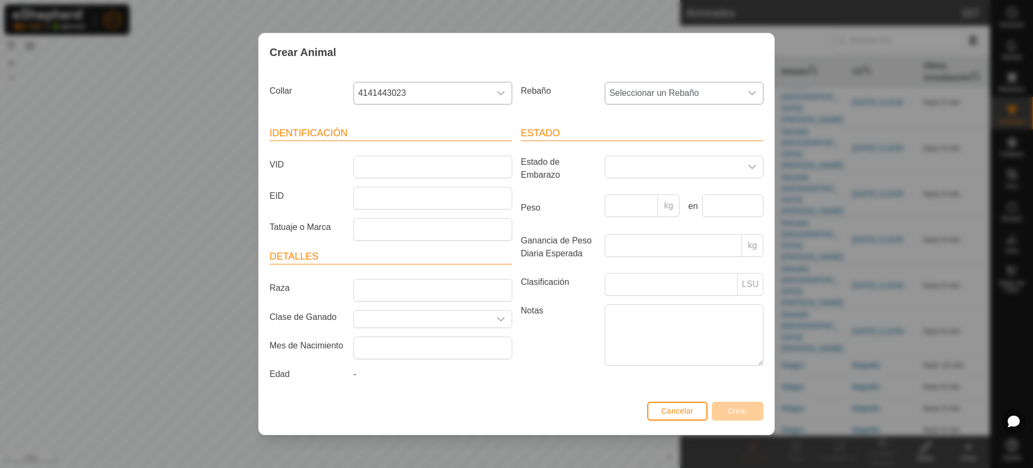
click at [636, 92] on div "Rebaño Seleccionar un Rebaño" at bounding box center [642, 97] width 251 height 40
click at [636, 92] on span "Seleccionar un Rebaño" at bounding box center [673, 93] width 136 height 22
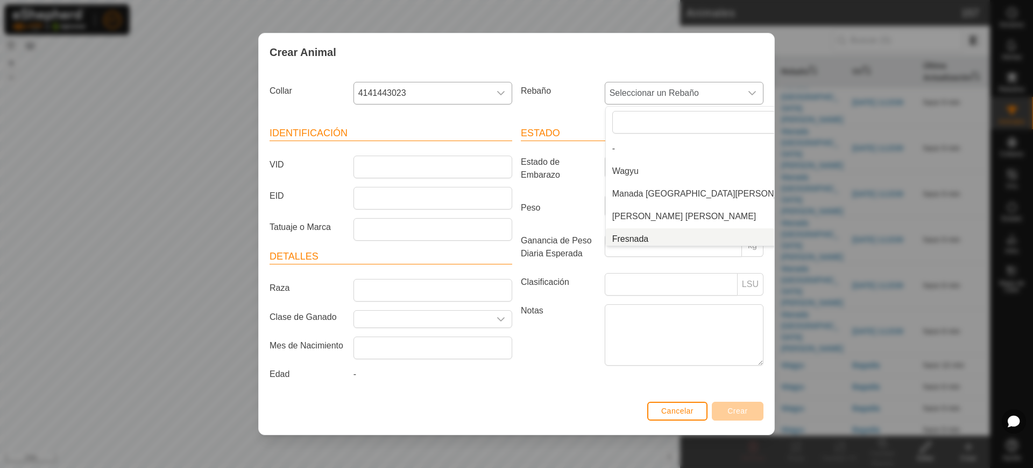
scroll to position [4, 0]
click at [633, 236] on li "Fresnada" at bounding box center [709, 235] width 207 height 22
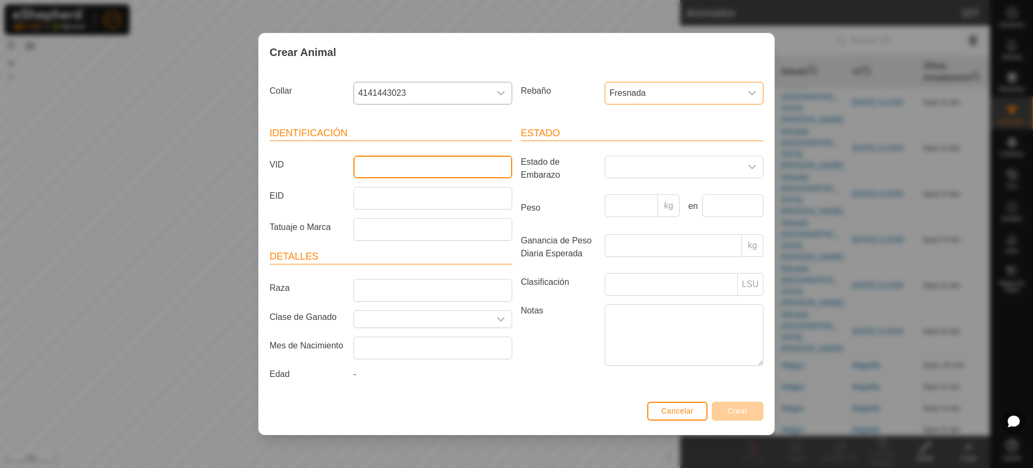
click at [410, 167] on input "VID" at bounding box center [433, 167] width 159 height 23
type input "1876"
click at [746, 413] on span "Crear" at bounding box center [738, 410] width 20 height 9
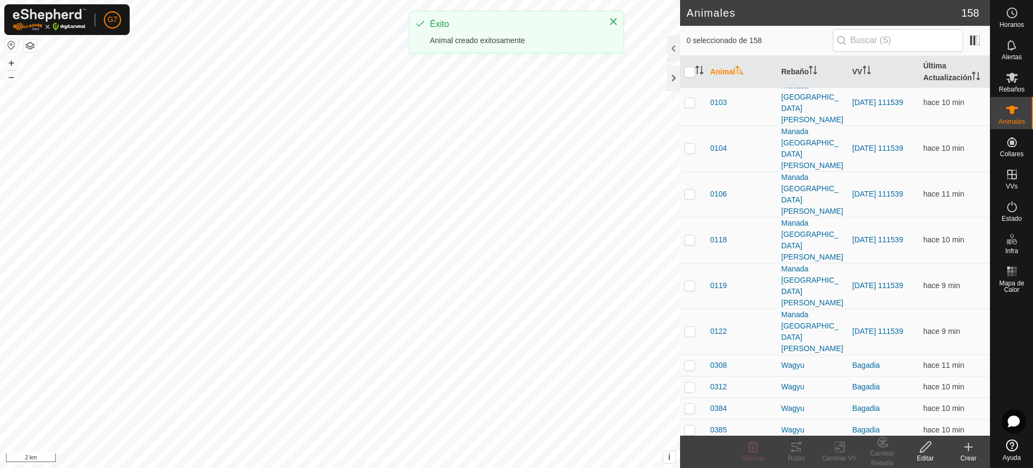
click at [975, 446] on icon at bounding box center [968, 446] width 13 height 13
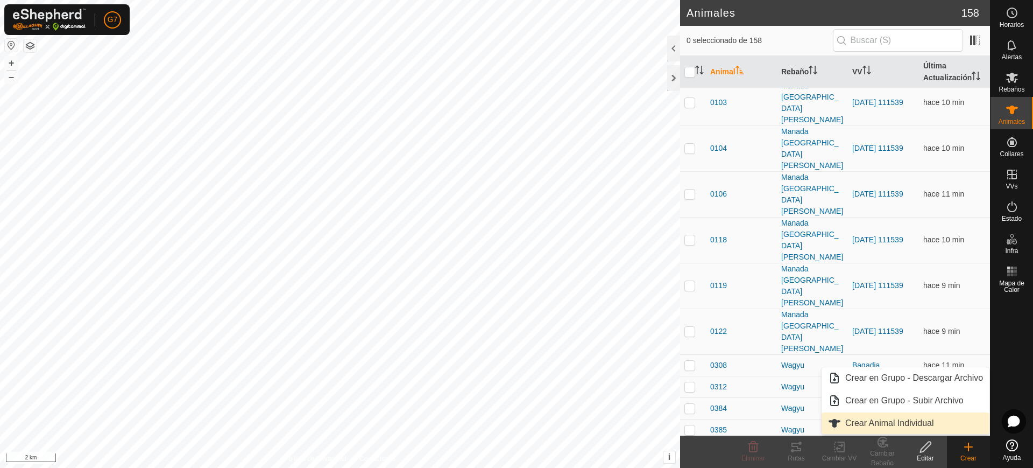
click at [936, 424] on link "Crear Animal Individual" at bounding box center [906, 423] width 168 height 22
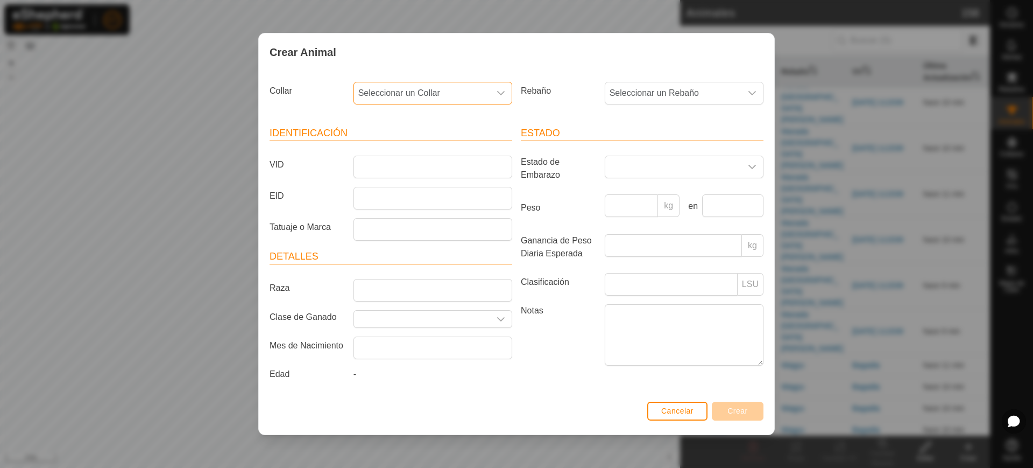
click at [376, 92] on span "Seleccionar un Collar" at bounding box center [422, 93] width 136 height 22
type input "0"
type input "4"
type input "17003"
click at [394, 151] on li "2327417003" at bounding box center [434, 149] width 158 height 22
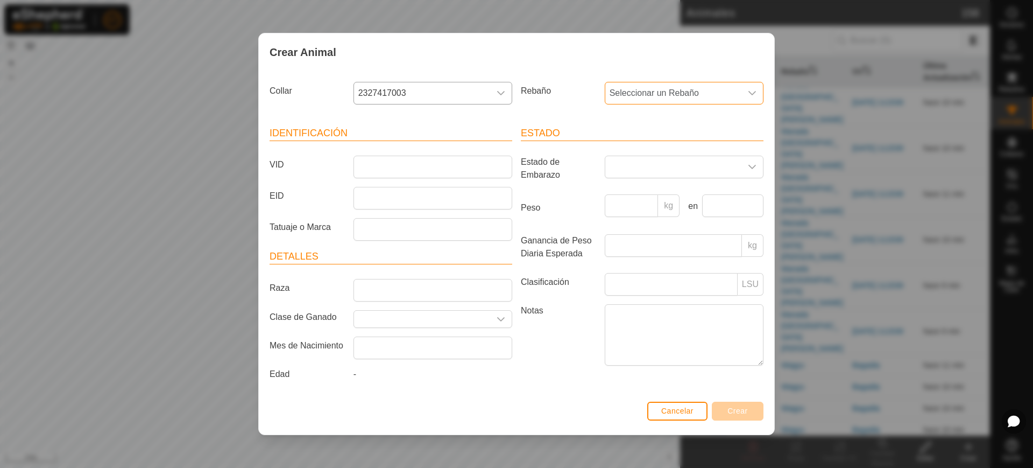
click at [654, 84] on span "Seleccionar un Rebaño" at bounding box center [673, 93] width 136 height 22
click at [634, 237] on li "Fresnada" at bounding box center [709, 235] width 207 height 22
click at [390, 164] on input "VID" at bounding box center [433, 167] width 159 height 23
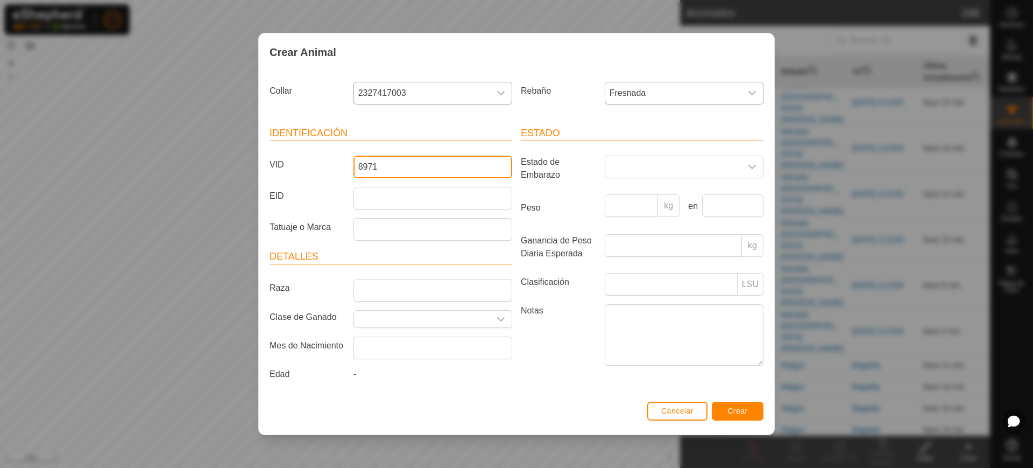
type input "8971"
click at [741, 406] on span "Crear" at bounding box center [738, 410] width 20 height 9
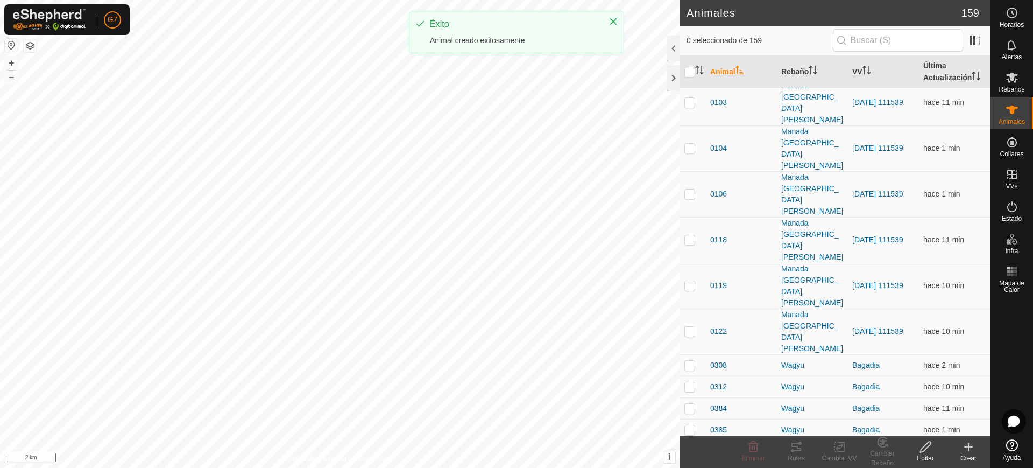
click at [967, 445] on icon at bounding box center [968, 446] width 13 height 13
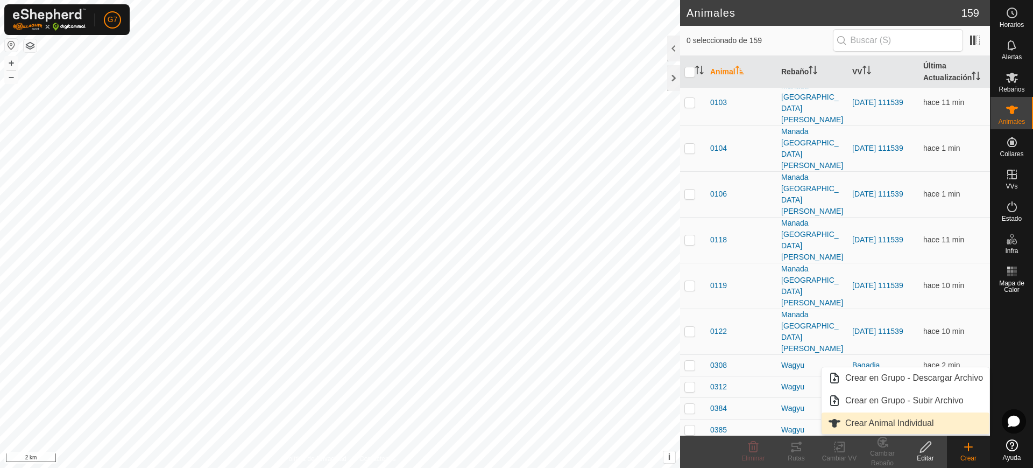
click at [937, 418] on link "Crear Animal Individual" at bounding box center [906, 423] width 168 height 22
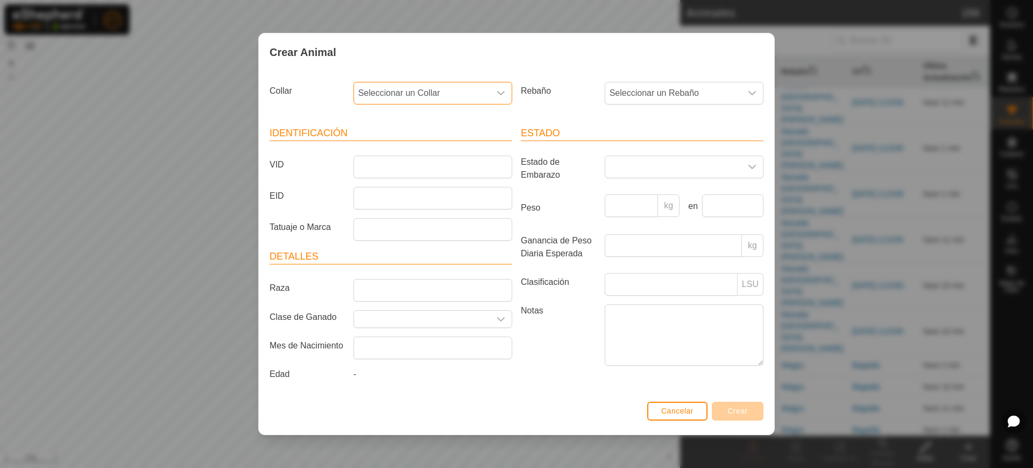
click at [421, 90] on span "Seleccionar un Collar" at bounding box center [422, 93] width 136 height 22
type input "17366"
click at [423, 145] on li "0659217366" at bounding box center [434, 149] width 158 height 22
click at [648, 96] on span "Seleccionar un Rebaño" at bounding box center [673, 93] width 136 height 22
click at [630, 239] on li "Fresnada" at bounding box center [709, 235] width 207 height 22
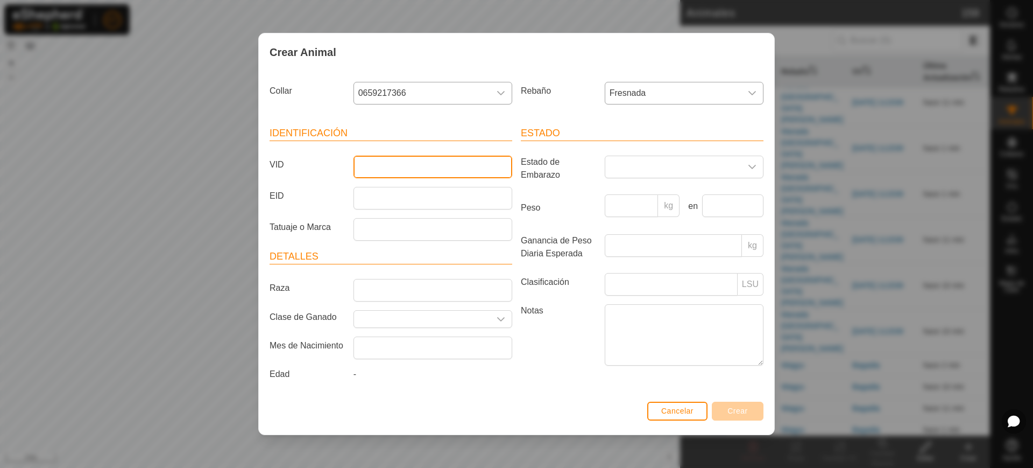
click at [455, 166] on input "VID" at bounding box center [433, 167] width 159 height 23
type input "9876"
click at [740, 407] on span "Crear" at bounding box center [738, 410] width 20 height 9
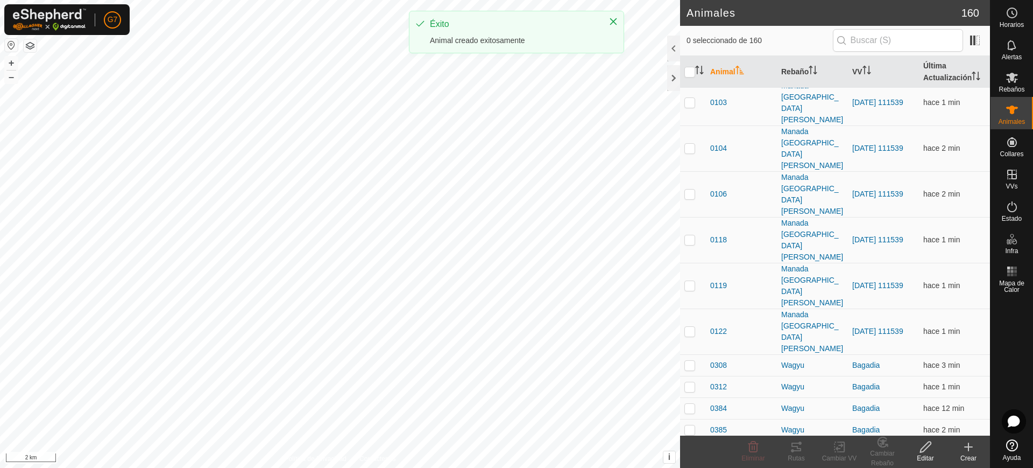
click at [965, 449] on icon at bounding box center [968, 446] width 13 height 13
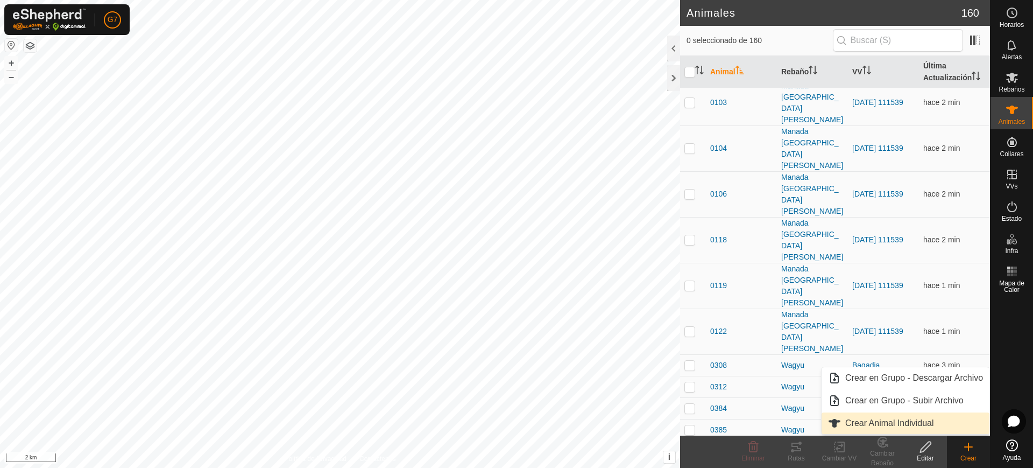
click at [903, 427] on link "Crear Animal Individual" at bounding box center [906, 423] width 168 height 22
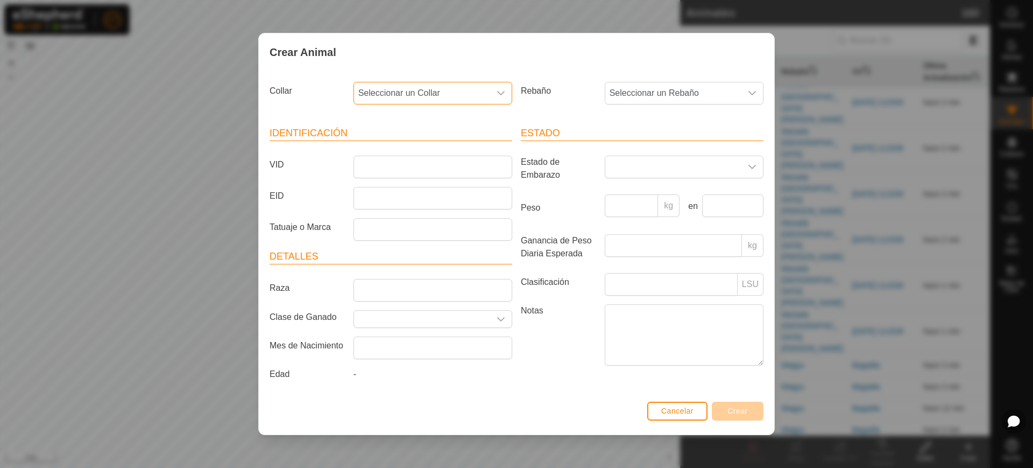
click at [389, 92] on span "Seleccionar un Collar" at bounding box center [422, 93] width 136 height 22
type input "1"
type input "43554"
click at [424, 157] on li "1875343554" at bounding box center [434, 149] width 158 height 22
click at [625, 88] on span "Seleccionar un Rebaño" at bounding box center [673, 93] width 136 height 22
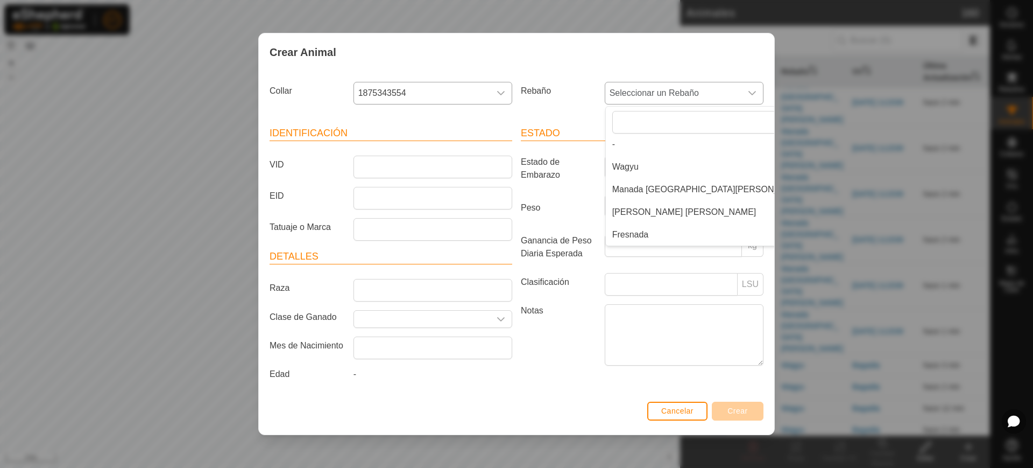
click at [617, 231] on li "Fresnada" at bounding box center [709, 235] width 207 height 22
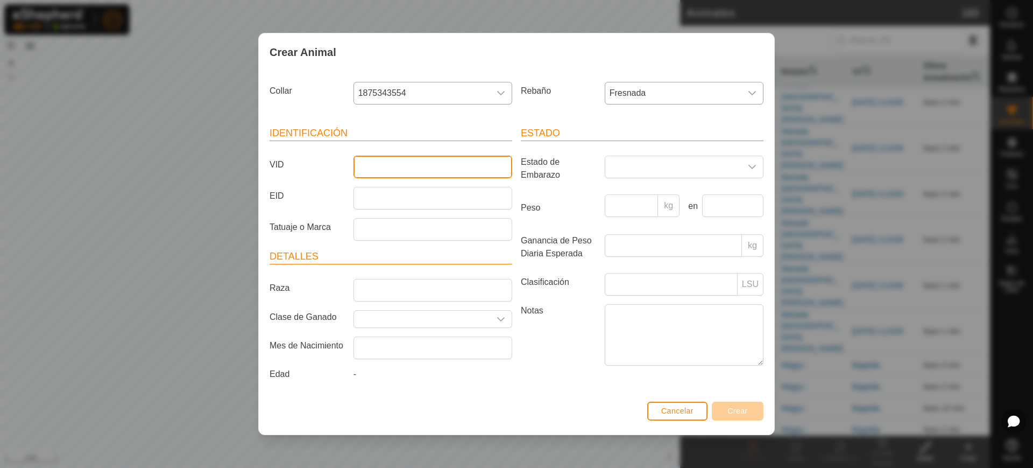
click at [375, 164] on input "VID" at bounding box center [433, 167] width 159 height 23
type input "1974"
click at [756, 410] on button "Crear" at bounding box center [738, 410] width 52 height 19
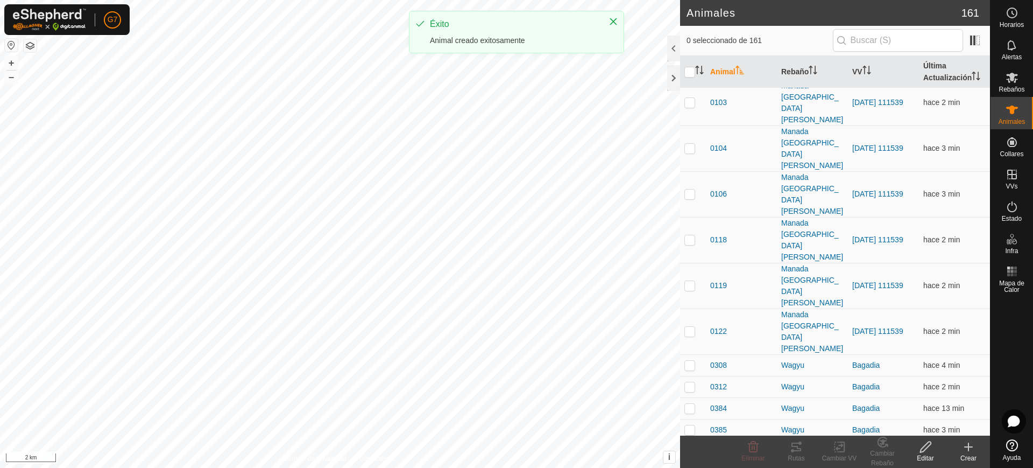
click at [971, 449] on icon at bounding box center [968, 446] width 13 height 13
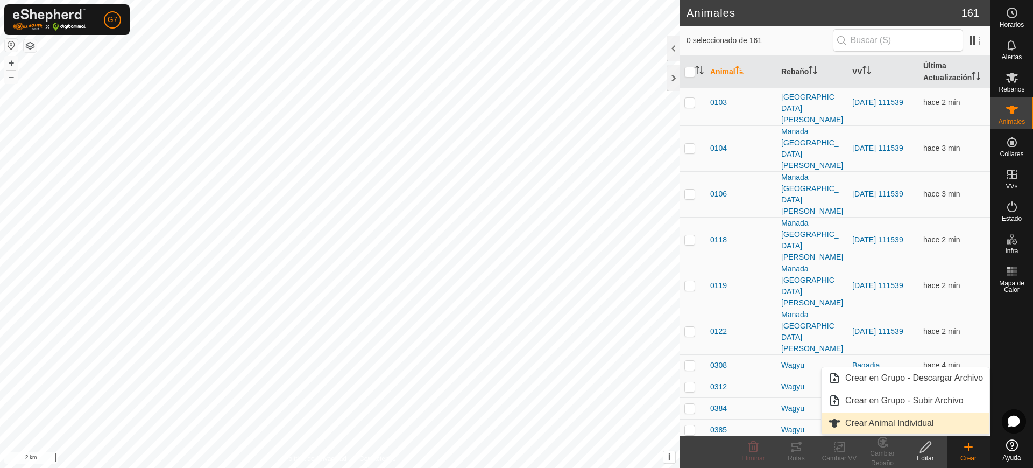
click at [917, 420] on link "Crear Animal Individual" at bounding box center [906, 423] width 168 height 22
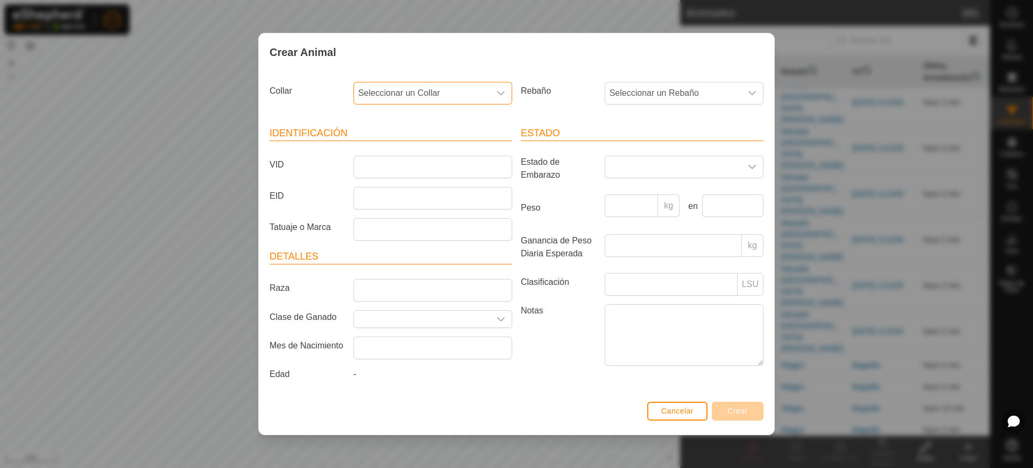
click at [408, 86] on span "Seleccionar un Collar" at bounding box center [422, 93] width 136 height 22
type input "1"
type input "4"
type input "64519"
click at [392, 142] on li "2652464519" at bounding box center [434, 149] width 158 height 22
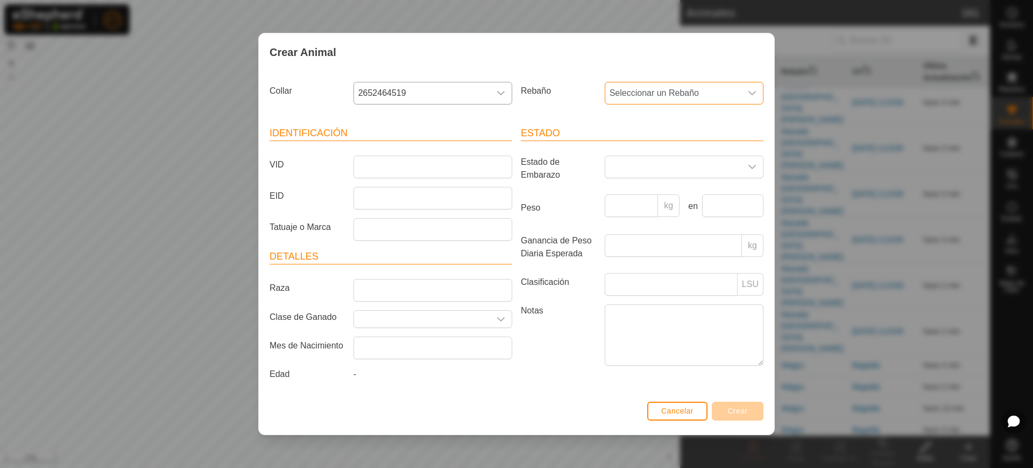
click at [643, 87] on span "Seleccionar un Rebaño" at bounding box center [673, 93] width 136 height 22
click at [626, 237] on li "Fresnada" at bounding box center [709, 235] width 207 height 22
click at [443, 166] on input "VID" at bounding box center [433, 167] width 159 height 23
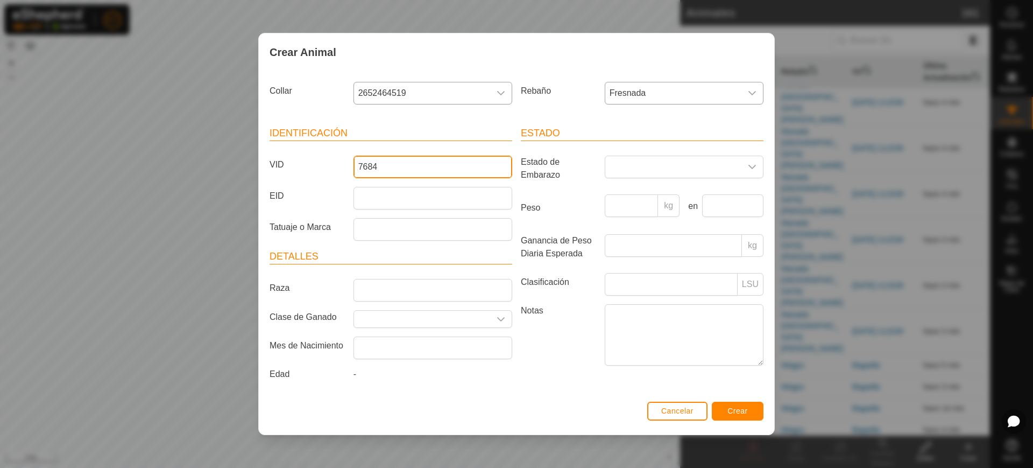
type input "7684"
click at [734, 405] on button "Crear" at bounding box center [738, 410] width 52 height 19
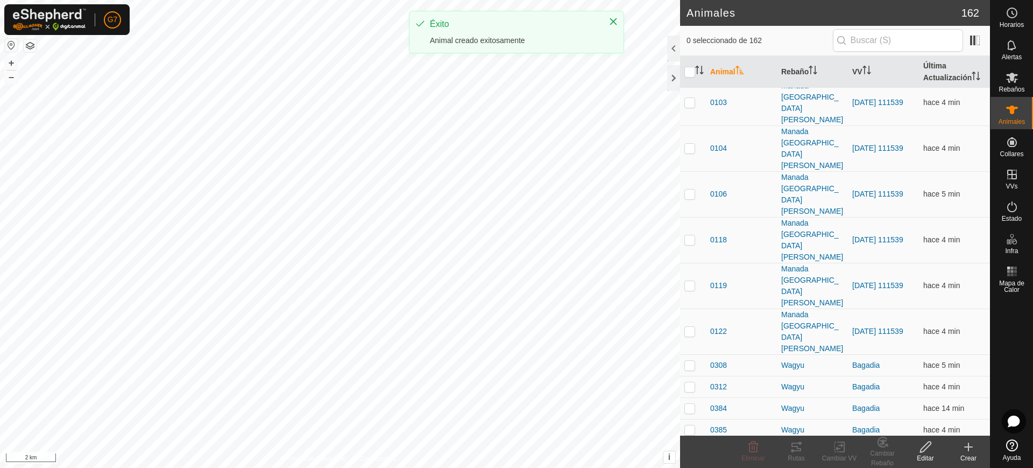
click at [964, 450] on icon at bounding box center [968, 446] width 13 height 13
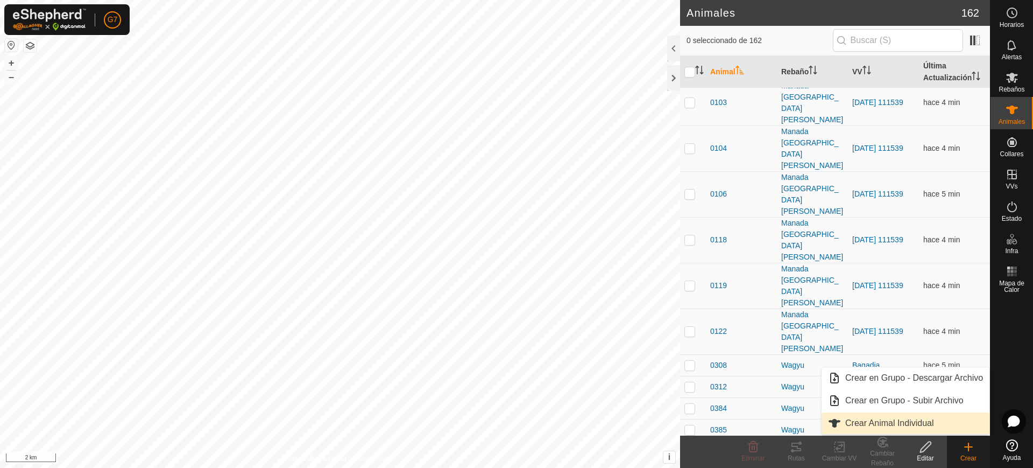
click at [892, 421] on link "Crear Animal Individual" at bounding box center [906, 423] width 168 height 22
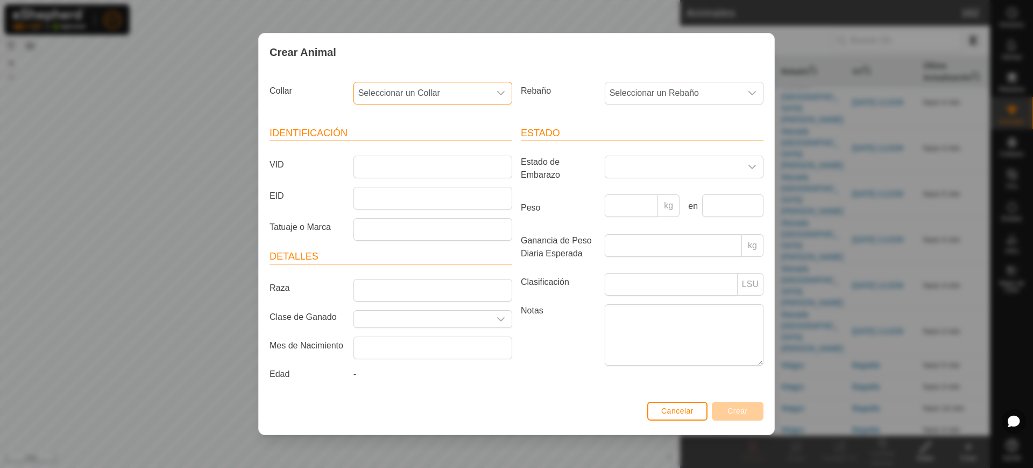
click at [430, 94] on span "Seleccionar un Collar" at bounding box center [422, 93] width 136 height 22
type input "4"
type input "6"
type input "91715"
click at [425, 148] on li "1543391715" at bounding box center [434, 149] width 158 height 22
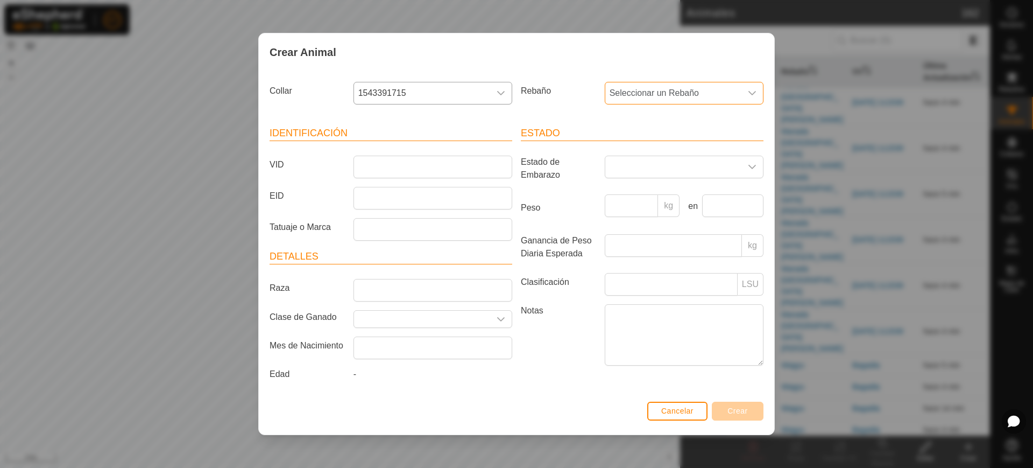
click at [629, 96] on span "Seleccionar un Rebaño" at bounding box center [673, 93] width 136 height 22
click at [640, 234] on li "Fresnada" at bounding box center [709, 235] width 207 height 22
click at [384, 156] on input "VID" at bounding box center [433, 167] width 159 height 23
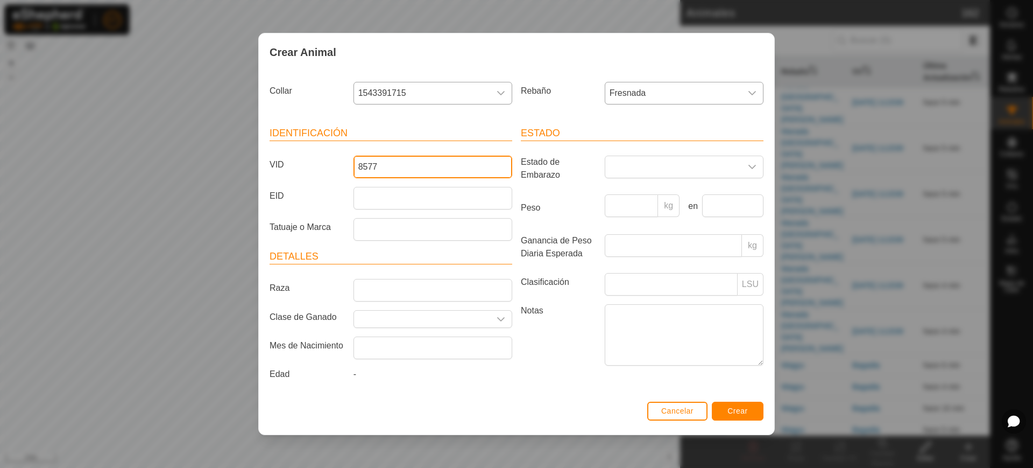
type input "8577"
click at [737, 409] on span "Crear" at bounding box center [738, 410] width 20 height 9
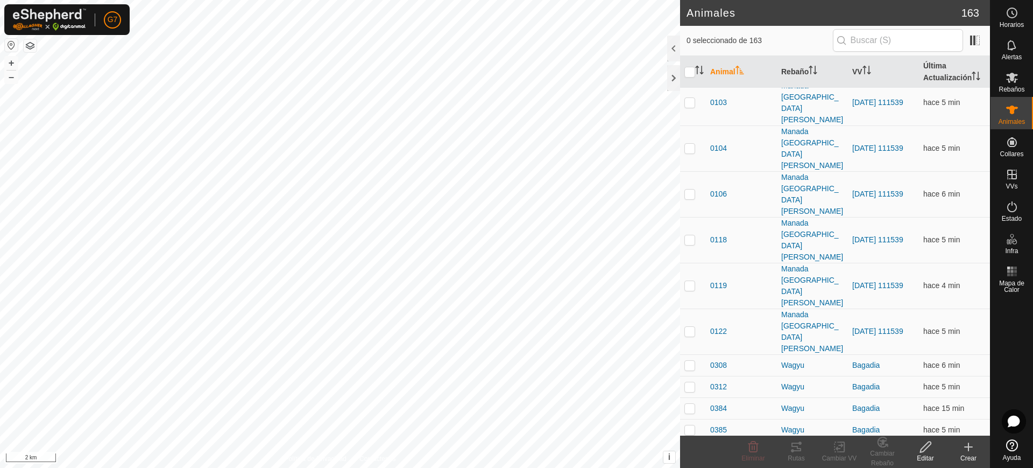
click at [967, 452] on icon at bounding box center [968, 446] width 13 height 13
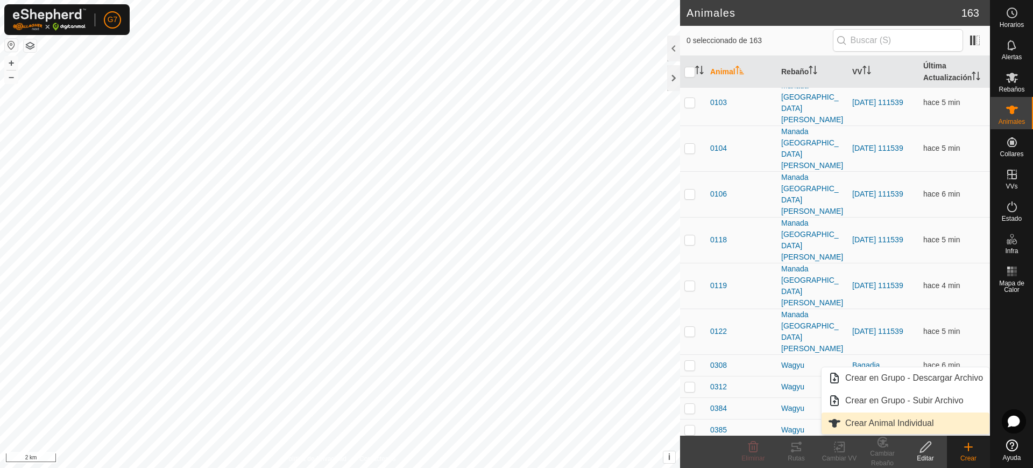
click at [891, 415] on link "Crear Animal Individual" at bounding box center [906, 423] width 168 height 22
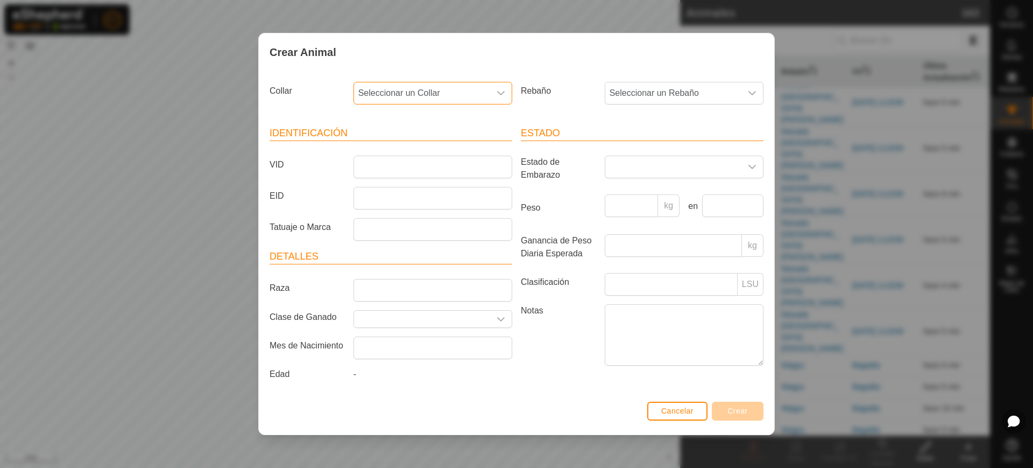
click at [442, 94] on span "Seleccionar un Collar" at bounding box center [422, 93] width 136 height 22
type input "9"
type input "40613"
click at [464, 148] on li "2525840613" at bounding box center [434, 149] width 158 height 22
click at [627, 89] on span "Seleccionar un Rebaño" at bounding box center [673, 93] width 136 height 22
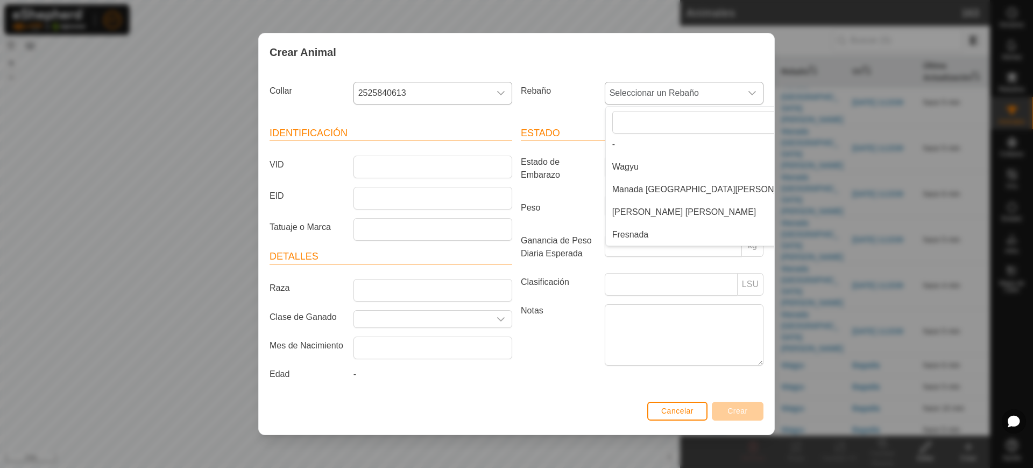
click at [629, 238] on li "Fresnada" at bounding box center [709, 235] width 207 height 22
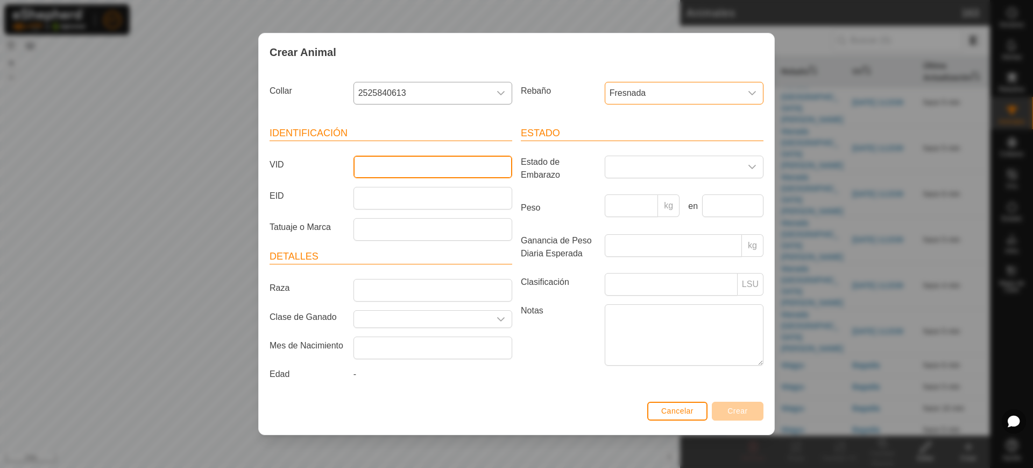
click at [375, 166] on input "VID" at bounding box center [433, 167] width 159 height 23
type input "8203"
click at [761, 410] on button "Crear" at bounding box center [738, 410] width 52 height 19
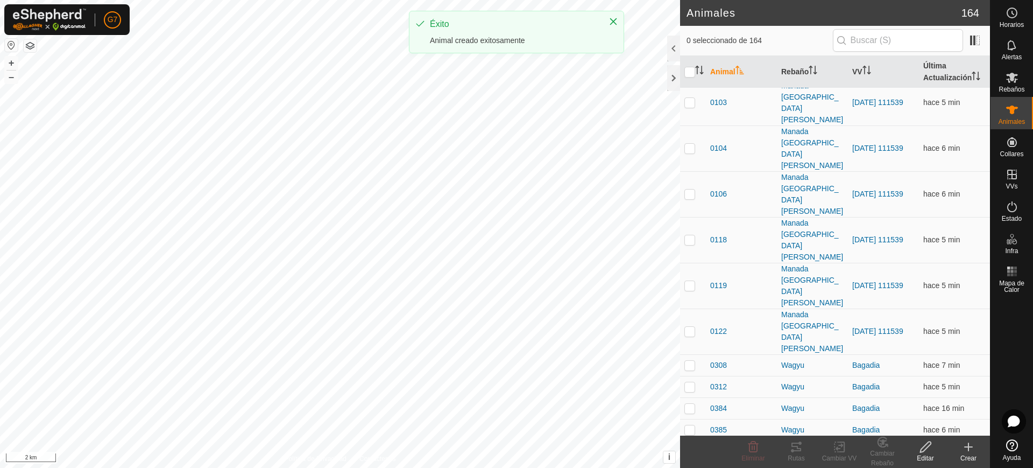
click at [969, 449] on icon at bounding box center [969, 447] width 0 height 8
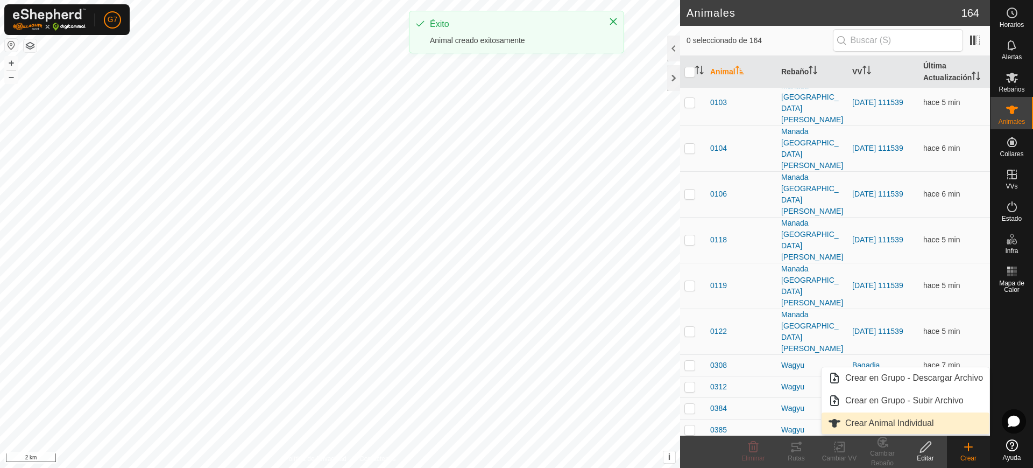
click at [915, 419] on link "Crear Animal Individual" at bounding box center [906, 423] width 168 height 22
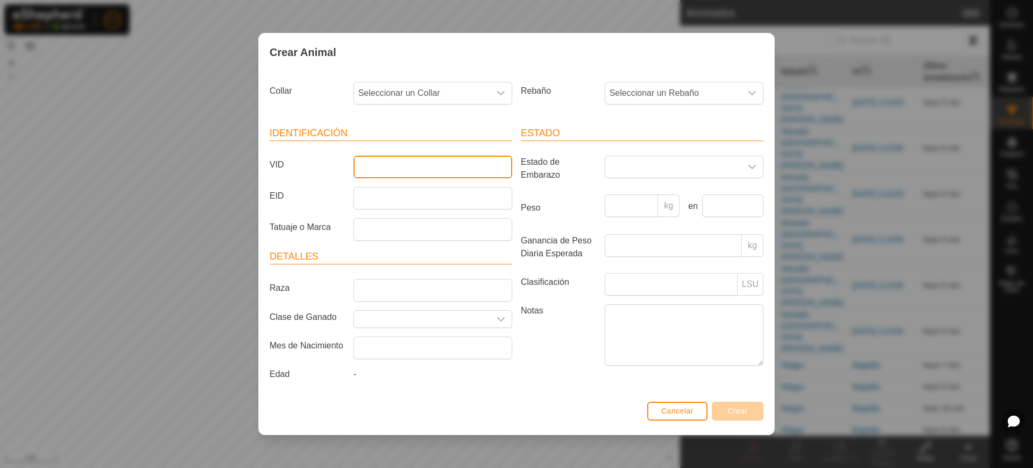
click at [383, 166] on input "VID" at bounding box center [433, 167] width 159 height 23
type input "4164"
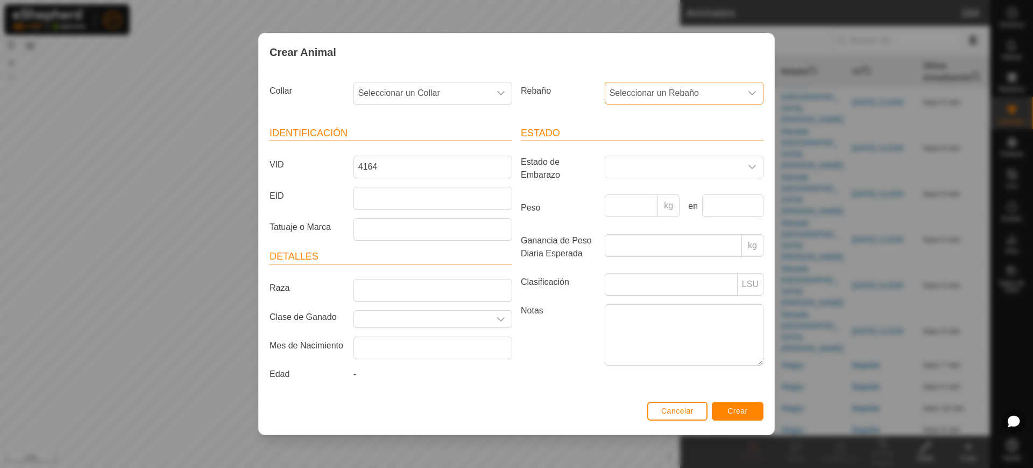
click at [683, 90] on span "Seleccionar un Rebaño" at bounding box center [673, 93] width 136 height 22
click at [637, 234] on li "Fresnada" at bounding box center [709, 235] width 207 height 22
click at [421, 93] on span "Seleccionar un Collar" at bounding box center [422, 93] width 136 height 22
type input "84058"
click at [421, 151] on li "1381884058" at bounding box center [434, 149] width 158 height 22
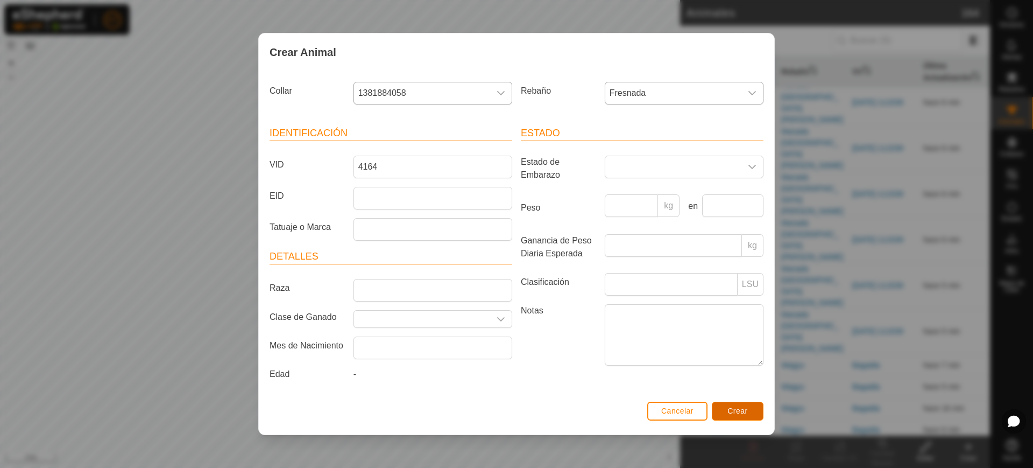
click at [734, 410] on span "Crear" at bounding box center [738, 410] width 20 height 9
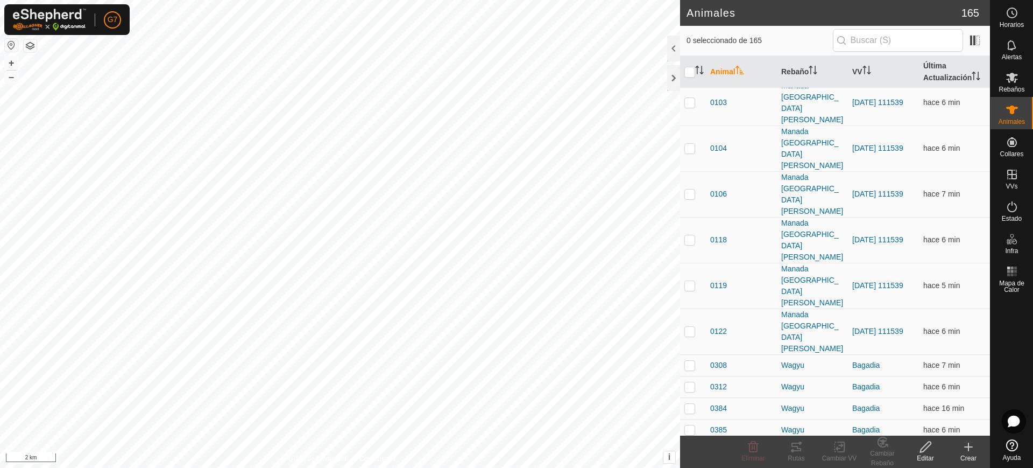
click at [966, 452] on icon at bounding box center [968, 446] width 13 height 13
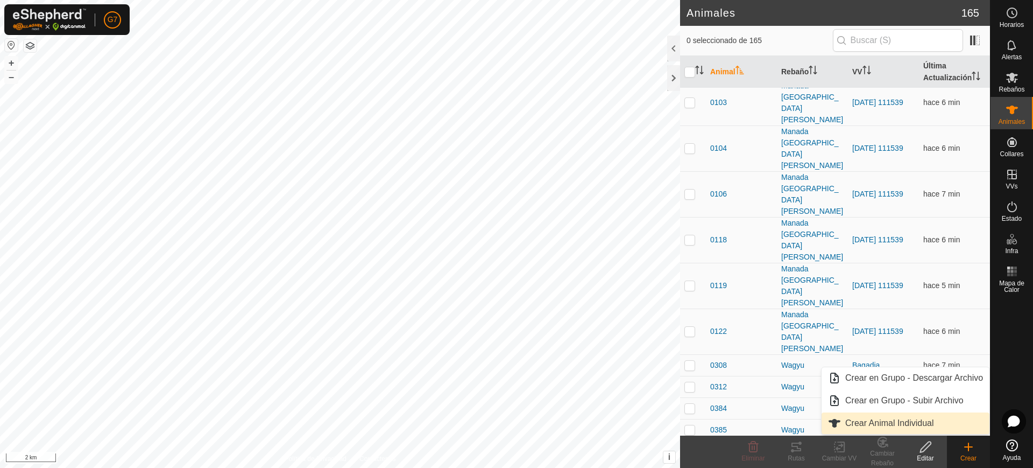
click at [944, 422] on link "Crear Animal Individual" at bounding box center [906, 423] width 168 height 22
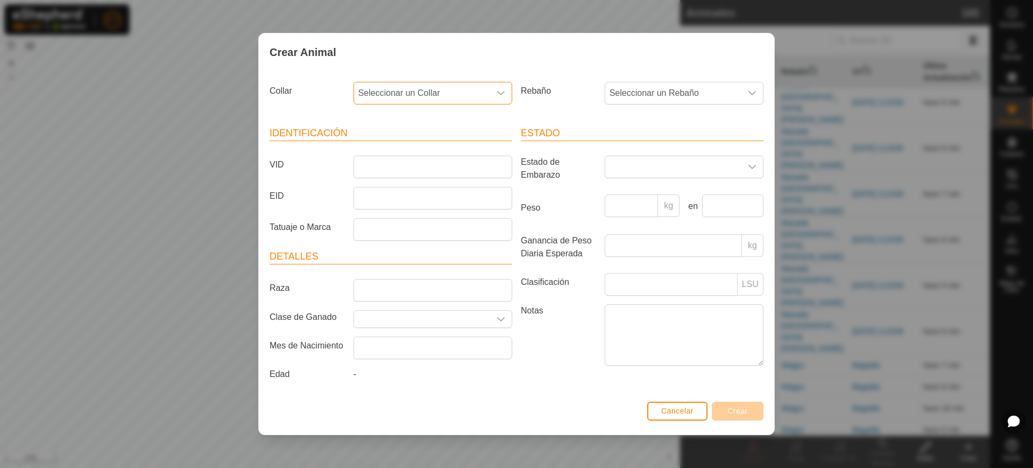
click at [388, 98] on span "Seleccionar un Collar" at bounding box center [422, 93] width 136 height 22
type input "99345"
click at [393, 146] on li "3862599345" at bounding box center [434, 149] width 158 height 22
click at [629, 90] on span "Seleccionar un Rebaño" at bounding box center [673, 93] width 136 height 22
click at [626, 230] on li "Fresnada" at bounding box center [709, 235] width 207 height 22
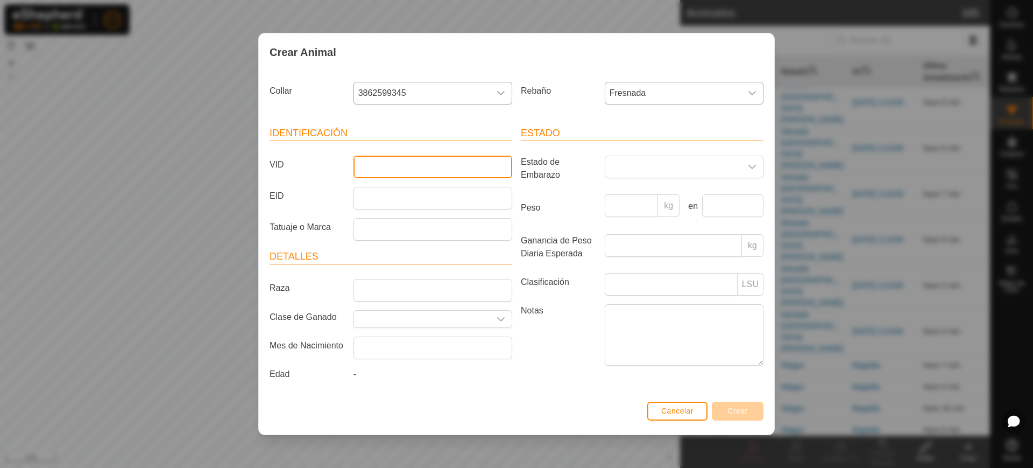
click at [408, 168] on input "VID" at bounding box center [433, 167] width 159 height 23
type input "9730"
click at [741, 412] on span "Crear" at bounding box center [738, 410] width 20 height 9
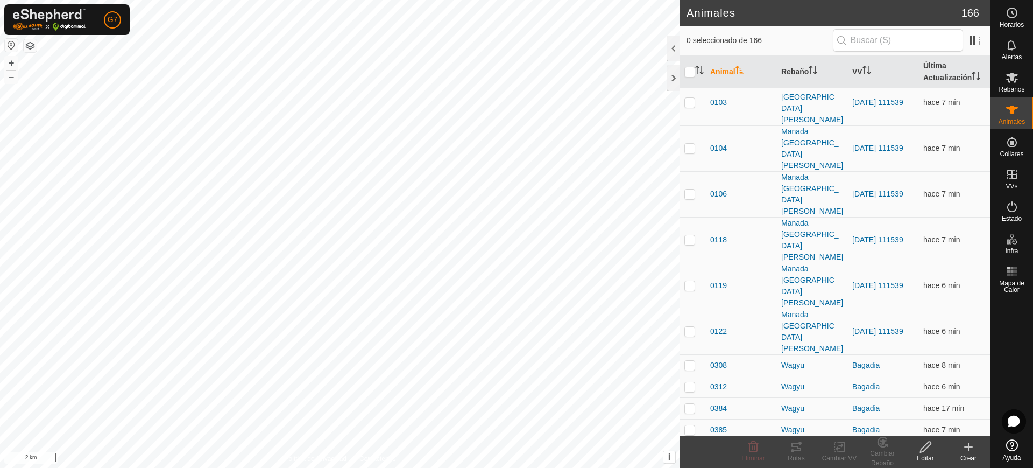
click at [968, 452] on icon at bounding box center [968, 446] width 13 height 13
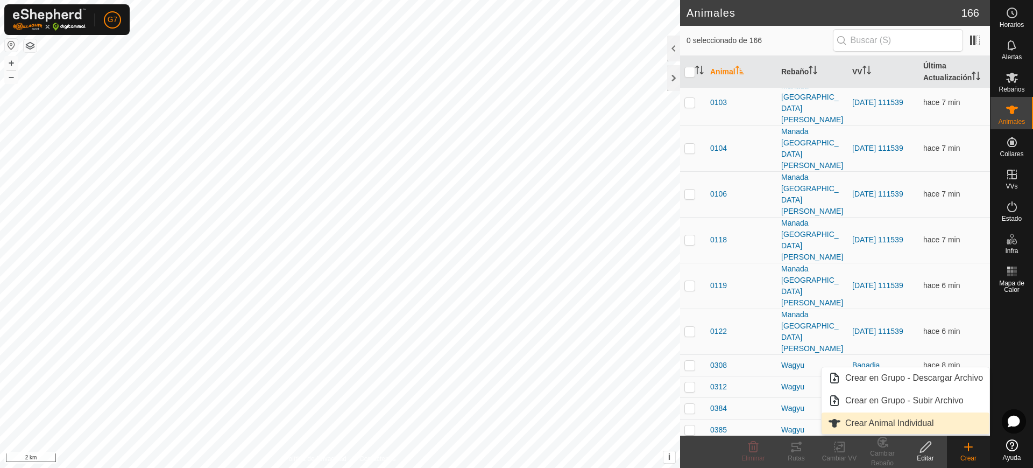
click at [929, 429] on link "Crear Animal Individual" at bounding box center [906, 423] width 168 height 22
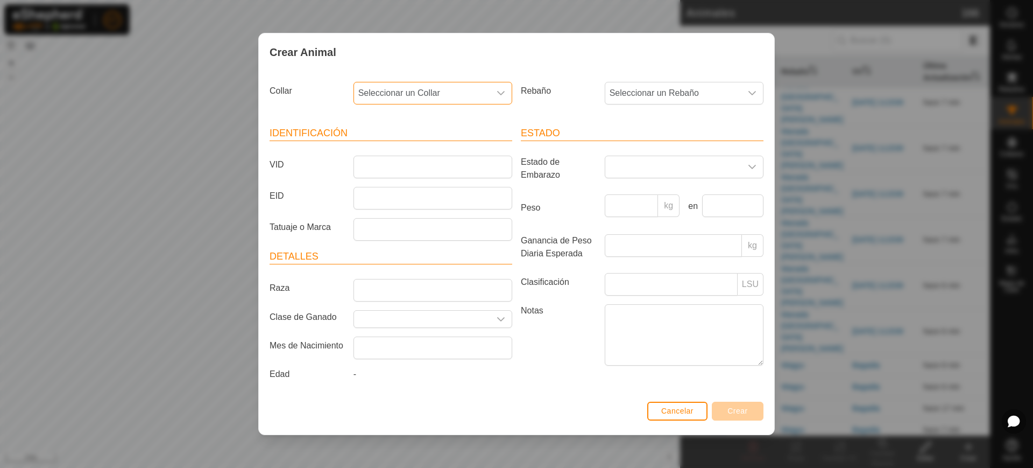
click at [466, 87] on span "Seleccionar un Collar" at bounding box center [422, 93] width 136 height 22
type input "9"
type input "23397"
click at [408, 144] on li "0556423397" at bounding box center [434, 149] width 158 height 22
click at [636, 88] on span "Seleccionar un Rebaño" at bounding box center [673, 93] width 136 height 22
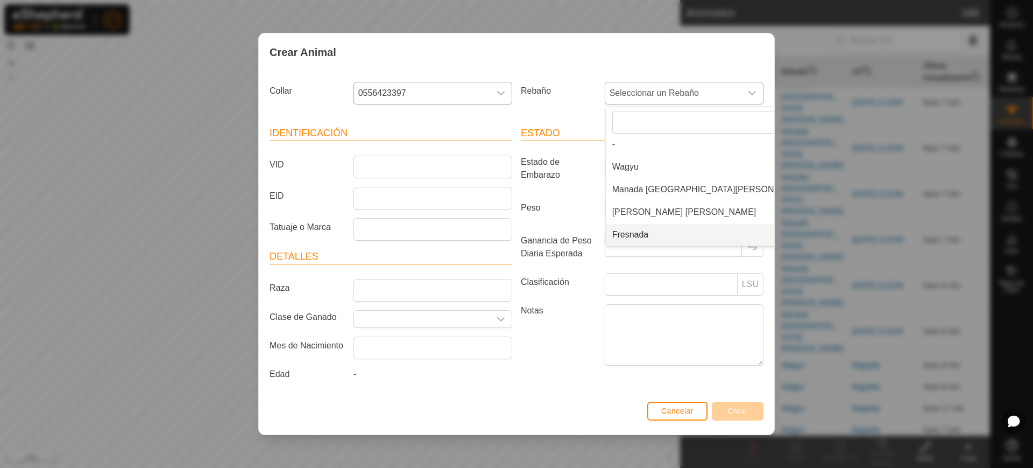
click at [628, 230] on li "Fresnada" at bounding box center [709, 235] width 207 height 22
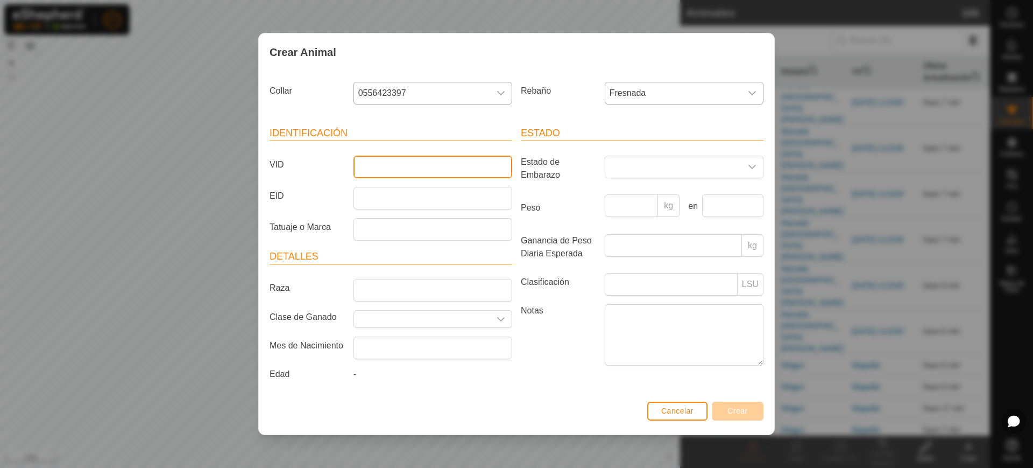
click at [436, 170] on input "VID" at bounding box center [433, 167] width 159 height 23
type input "5100"
click at [750, 411] on button "Crear" at bounding box center [738, 410] width 52 height 19
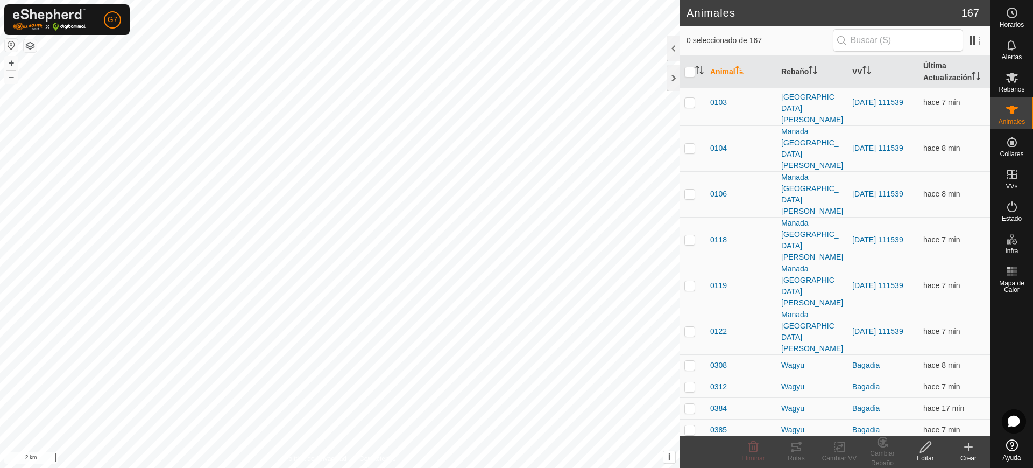
click at [969, 450] on icon at bounding box center [968, 446] width 13 height 13
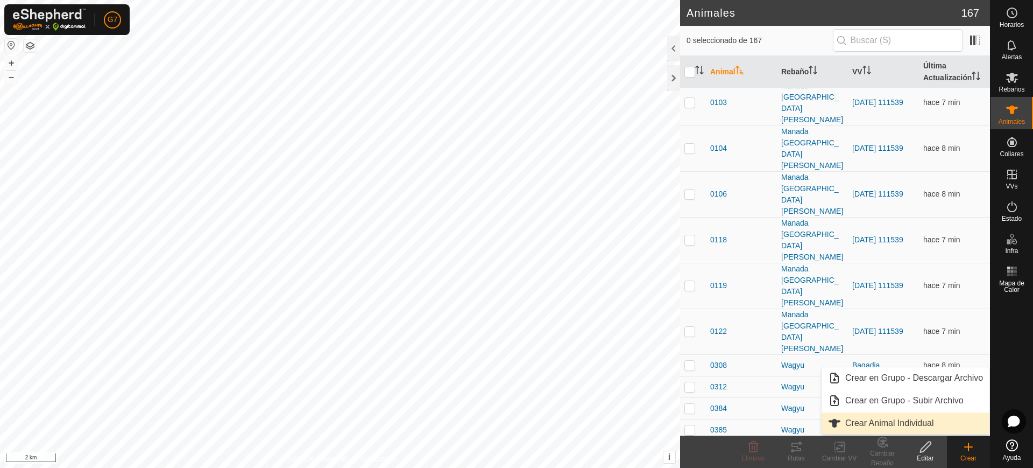
click at [939, 418] on link "Crear Animal Individual" at bounding box center [906, 423] width 168 height 22
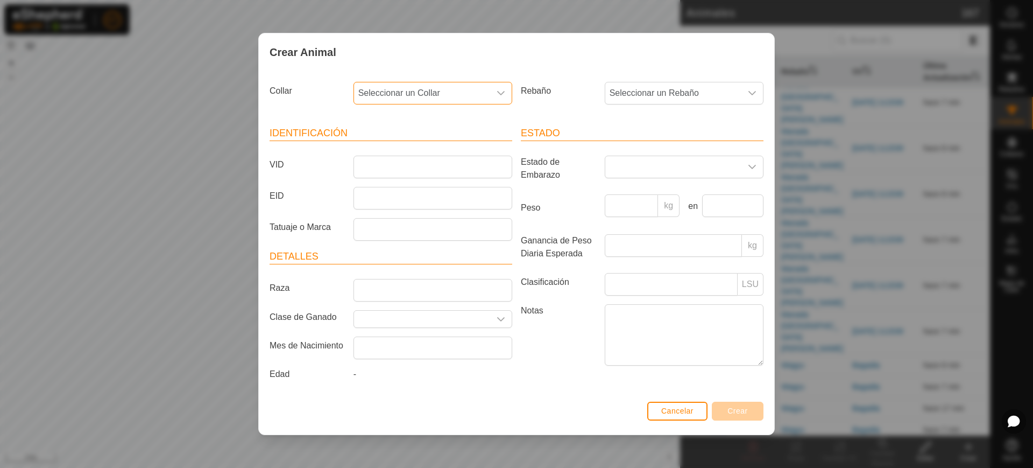
click at [401, 92] on span "Seleccionar un Collar" at bounding box center [422, 93] width 136 height 22
type input "26055"
click at [440, 149] on li "2915426055" at bounding box center [434, 149] width 158 height 22
click at [629, 86] on span "Seleccionar un Rebaño" at bounding box center [673, 93] width 136 height 22
click at [642, 239] on li "Fresnada" at bounding box center [709, 235] width 207 height 22
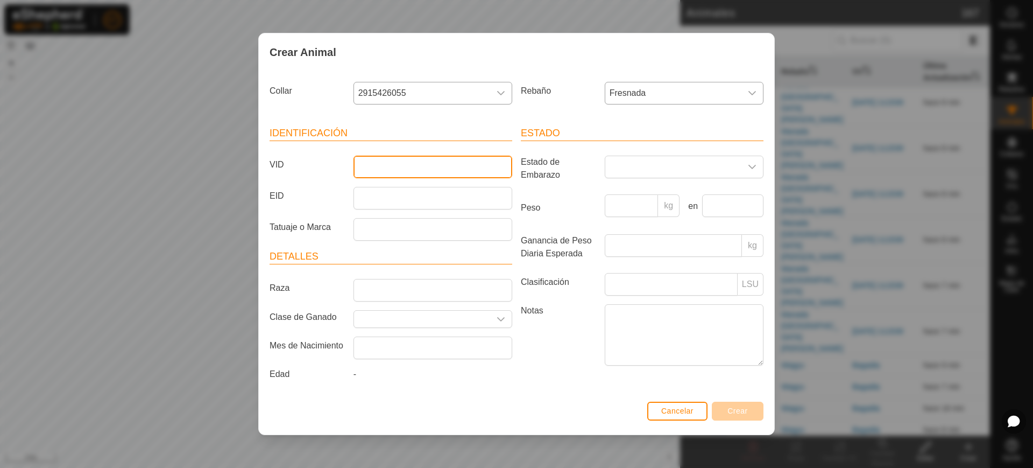
click at [470, 168] on input "VID" at bounding box center [433, 167] width 159 height 23
type input "8411"
click at [747, 408] on span "Crear" at bounding box center [738, 410] width 20 height 9
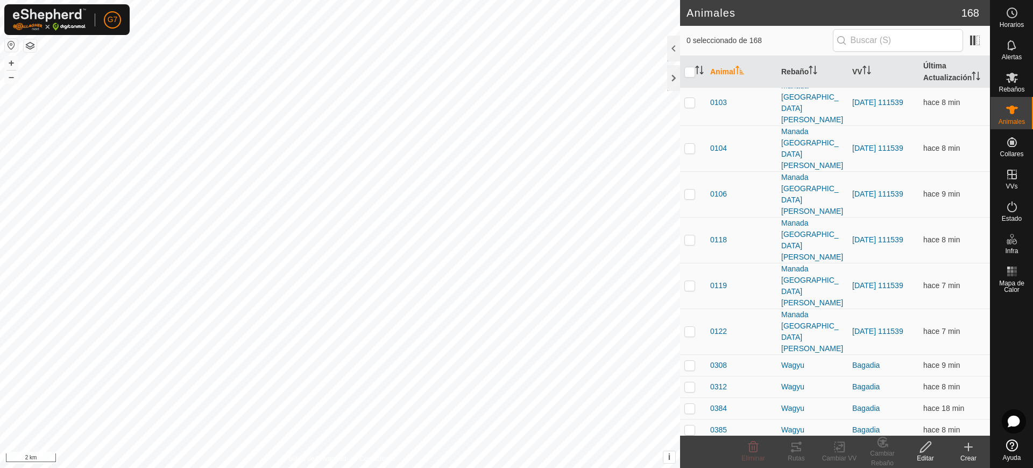
click at [963, 449] on icon at bounding box center [968, 446] width 13 height 13
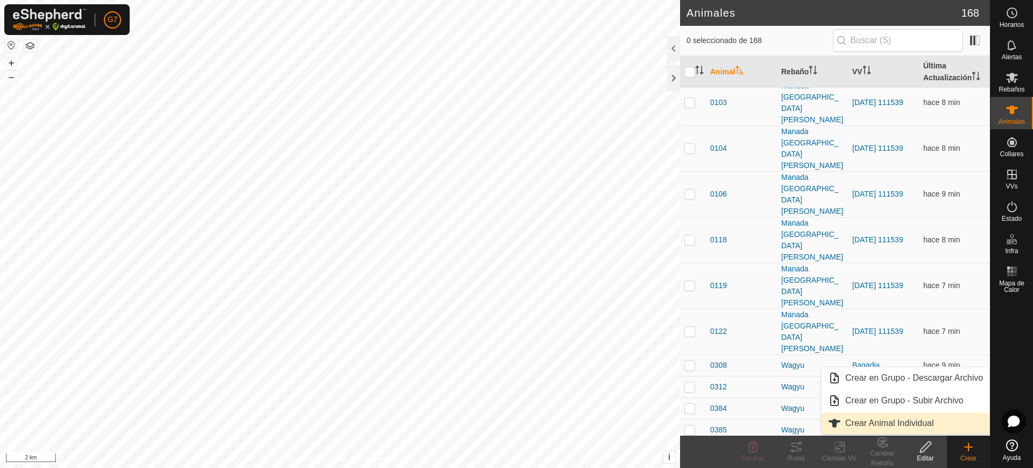
click at [940, 421] on link "Crear Animal Individual" at bounding box center [906, 423] width 168 height 22
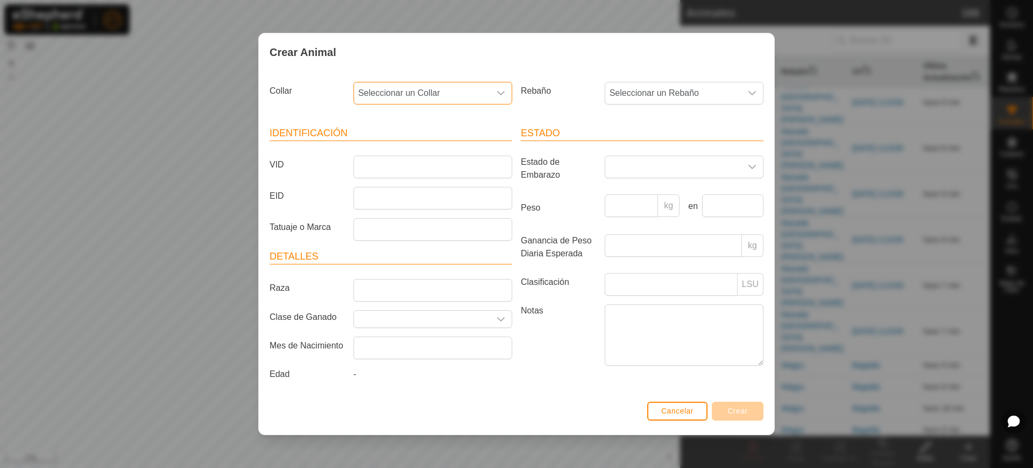
click at [373, 92] on span "Seleccionar un Collar" at bounding box center [422, 93] width 136 height 22
type input "1"
type input "2"
type input "13830"
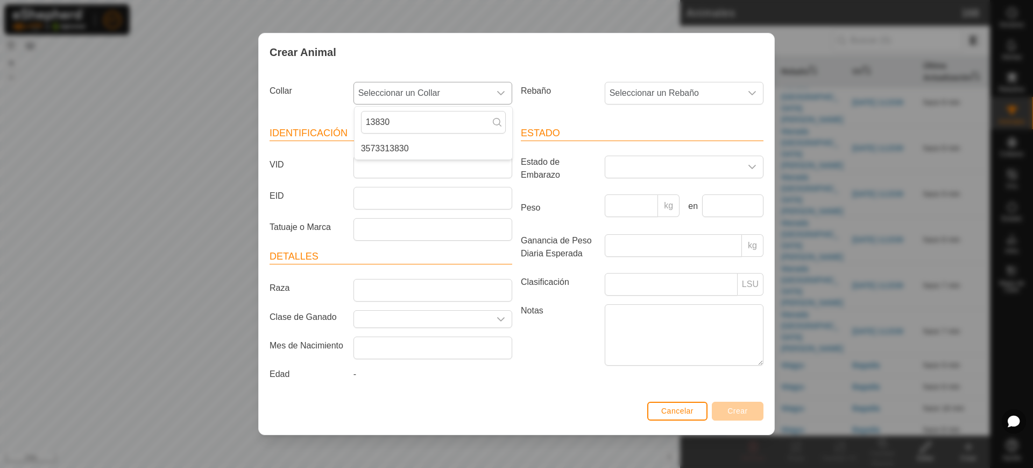
click at [420, 150] on li "3573313830" at bounding box center [434, 149] width 158 height 22
click at [676, 95] on span "Seleccionar un Rebaño" at bounding box center [673, 93] width 136 height 22
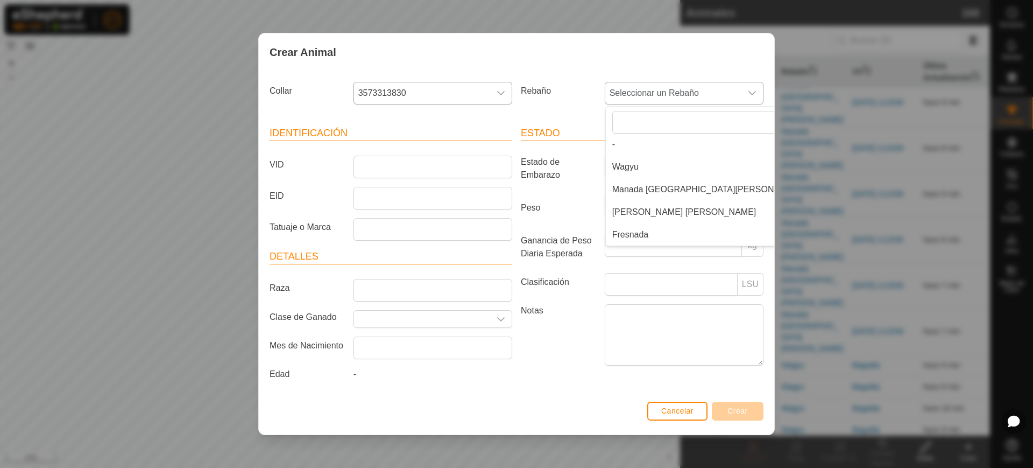
click at [636, 236] on li "Fresnada" at bounding box center [709, 235] width 207 height 22
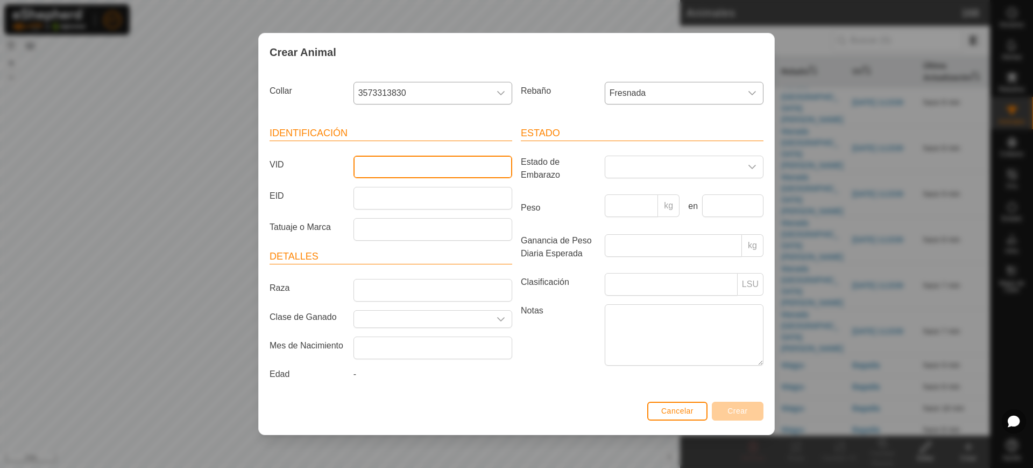
click at [430, 164] on input "VID" at bounding box center [433, 167] width 159 height 23
type input "8377"
click at [735, 413] on span "Crear" at bounding box center [738, 410] width 20 height 9
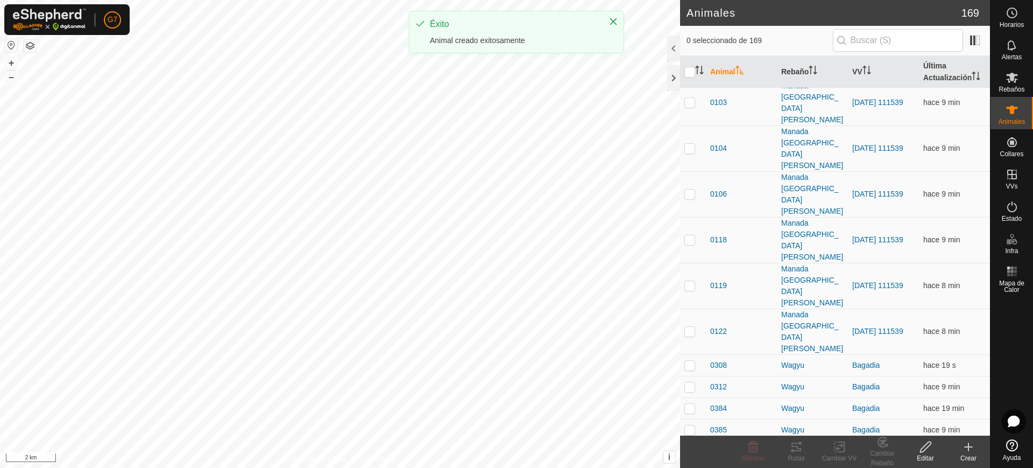
click at [968, 442] on icon at bounding box center [968, 446] width 13 height 13
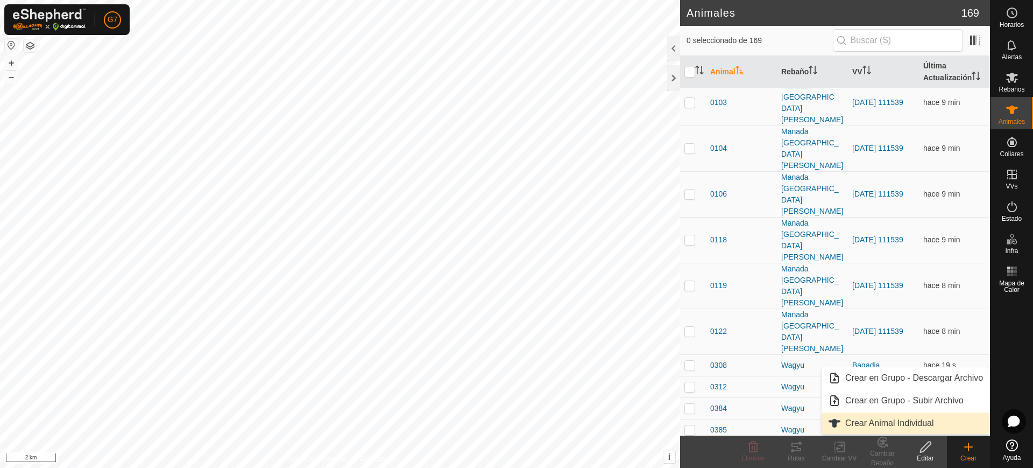
click at [931, 422] on link "Crear Animal Individual" at bounding box center [906, 423] width 168 height 22
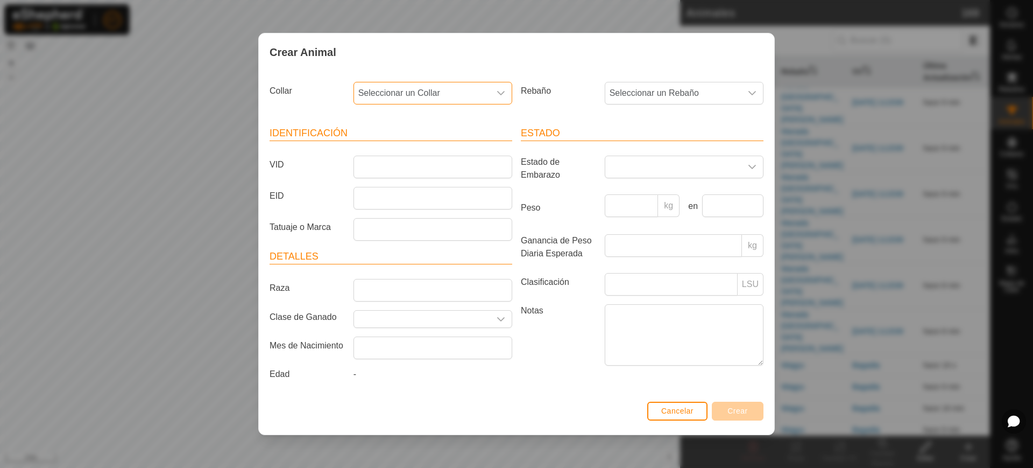
click at [469, 83] on span "Seleccionar un Collar" at bounding box center [422, 93] width 136 height 22
type input "46446"
click at [462, 157] on li "3794546446" at bounding box center [434, 149] width 158 height 22
click at [611, 89] on span "Seleccionar un Rebaño" at bounding box center [673, 93] width 136 height 22
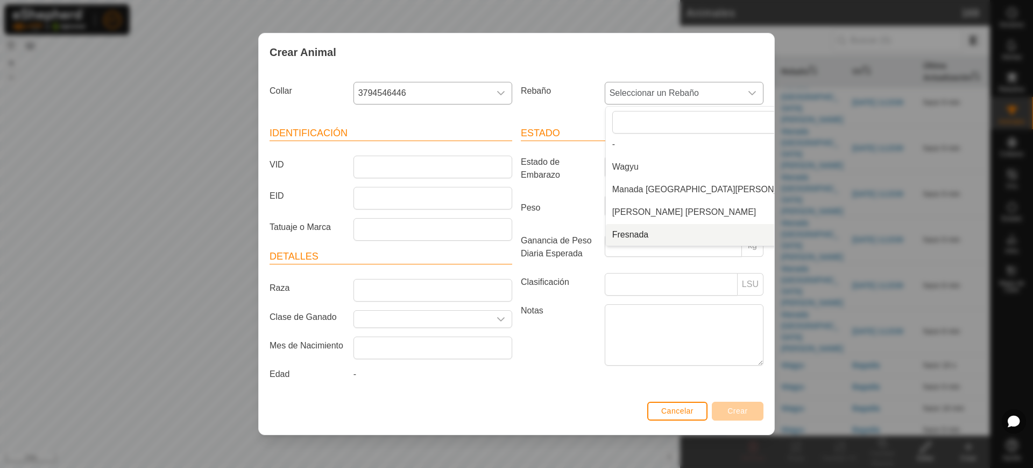
click at [623, 236] on li "Fresnada" at bounding box center [709, 235] width 207 height 22
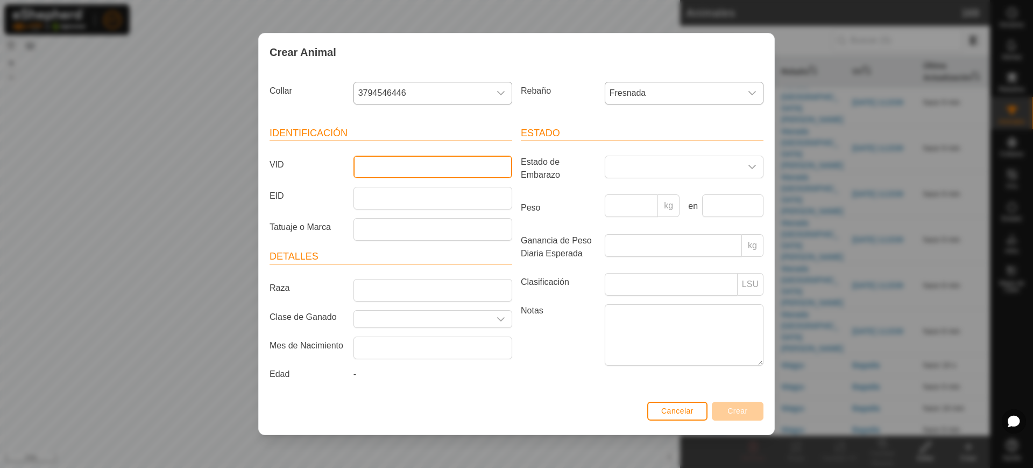
click at [454, 164] on input "VID" at bounding box center [433, 167] width 159 height 23
type input "4163"
click at [739, 409] on span "Crear" at bounding box center [738, 410] width 20 height 9
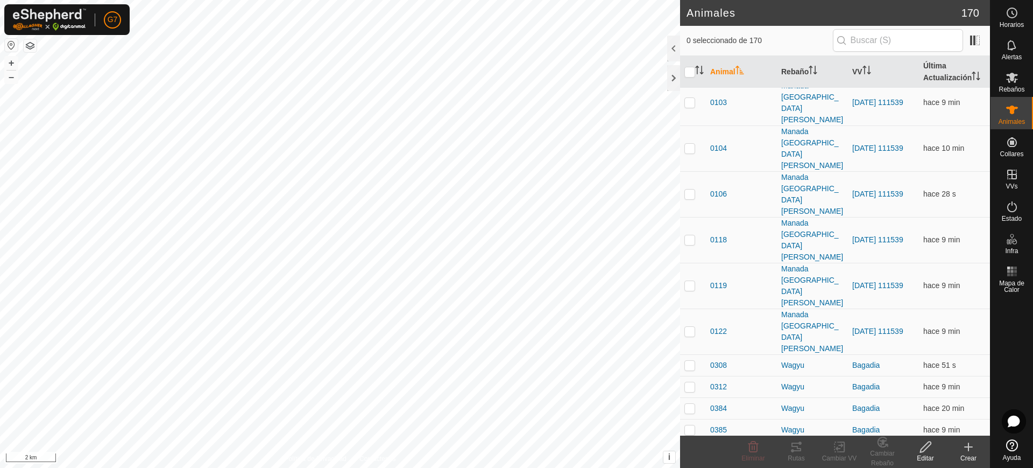
click at [981, 448] on create-svg-icon at bounding box center [968, 446] width 43 height 13
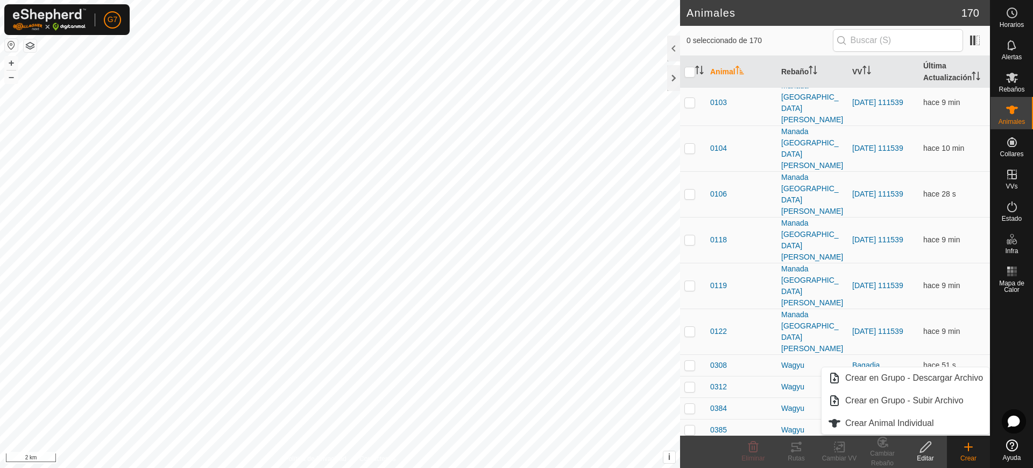
click at [975, 448] on create-svg-icon at bounding box center [968, 446] width 43 height 13
click at [900, 422] on link "Crear Animal Individual" at bounding box center [906, 423] width 168 height 22
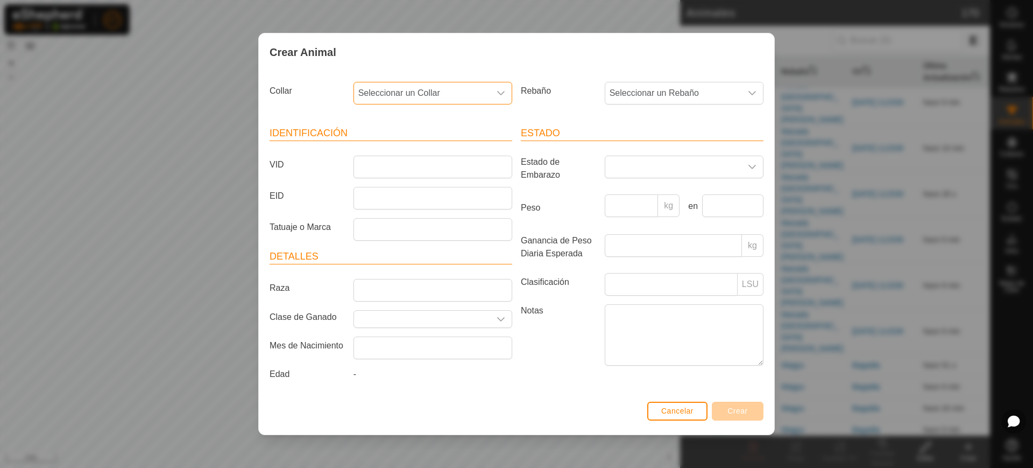
click at [469, 83] on span "Seleccionar un Collar" at bounding box center [422, 93] width 136 height 22
type input "59202"
click at [439, 146] on li "3749659202" at bounding box center [434, 149] width 158 height 22
click at [650, 89] on span "Seleccionar un Rebaño" at bounding box center [673, 93] width 136 height 22
click at [647, 236] on li "Fresnada" at bounding box center [709, 235] width 207 height 22
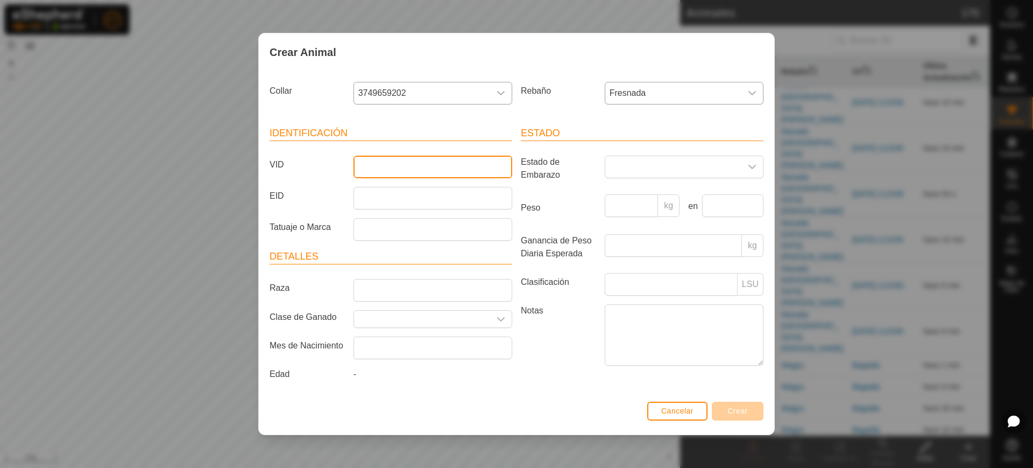
click at [422, 169] on input "VID" at bounding box center [433, 167] width 159 height 23
type input "1814"
click at [745, 410] on span "Crear" at bounding box center [738, 410] width 20 height 9
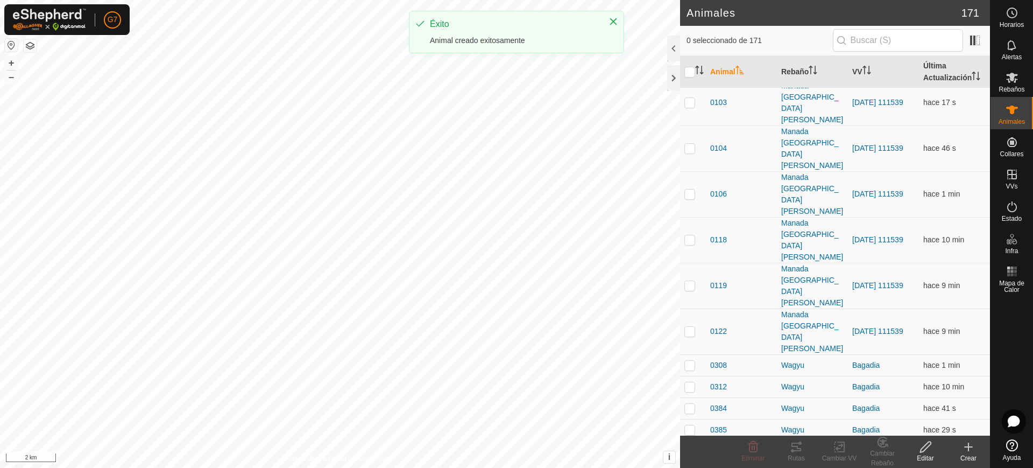
click at [964, 451] on icon at bounding box center [968, 446] width 13 height 13
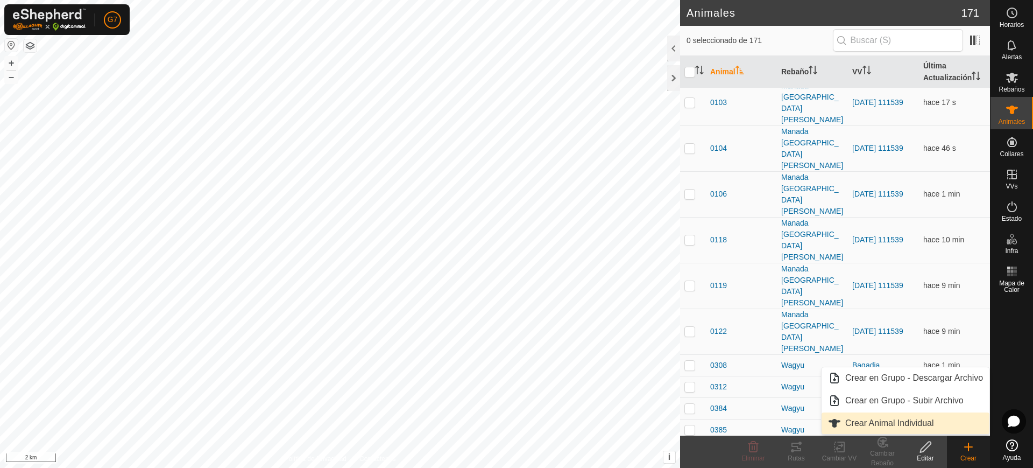
click at [928, 418] on link "Crear Animal Individual" at bounding box center [906, 423] width 168 height 22
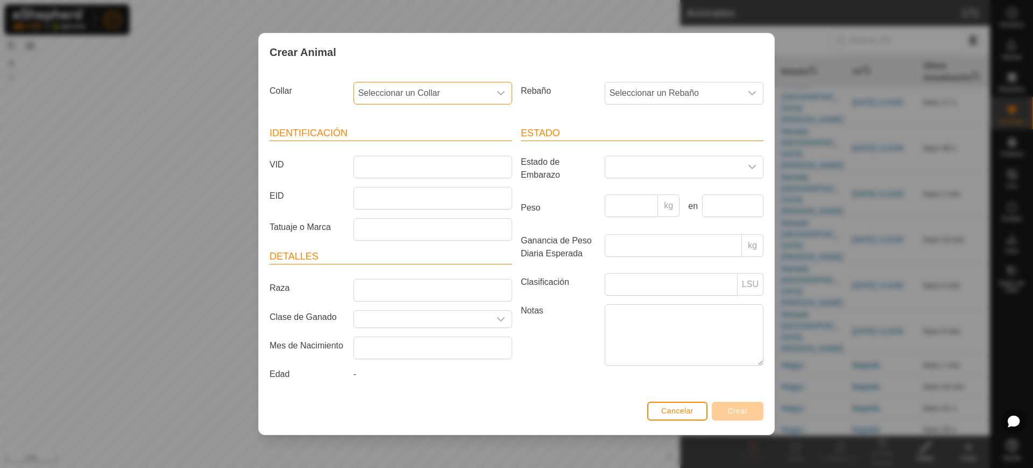
click at [451, 91] on span "Seleccionar un Collar" at bounding box center [422, 93] width 136 height 22
type input "7"
type input "4"
type input "5"
type input "77727"
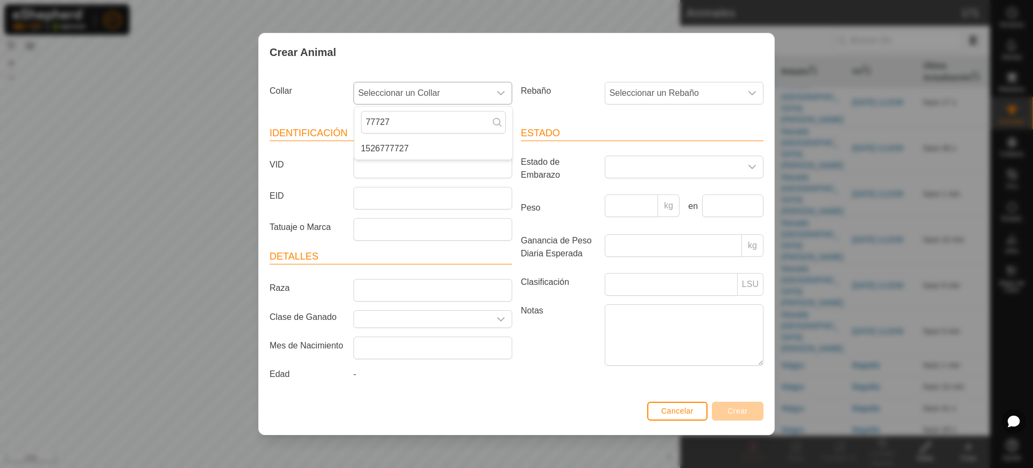
click at [452, 146] on li "1526777727" at bounding box center [434, 149] width 158 height 22
click at [642, 99] on span "Seleccionar un Rebaño" at bounding box center [673, 93] width 136 height 22
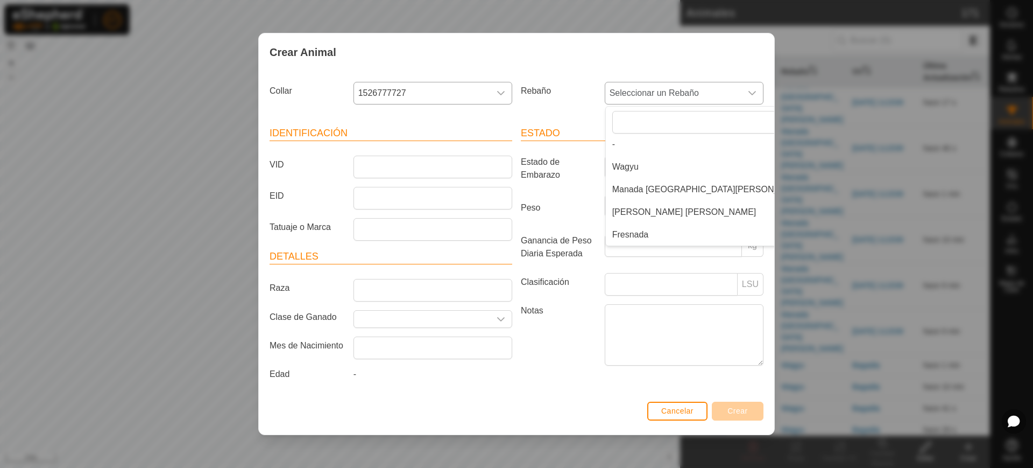
click at [624, 233] on li "Fresnada" at bounding box center [709, 235] width 207 height 22
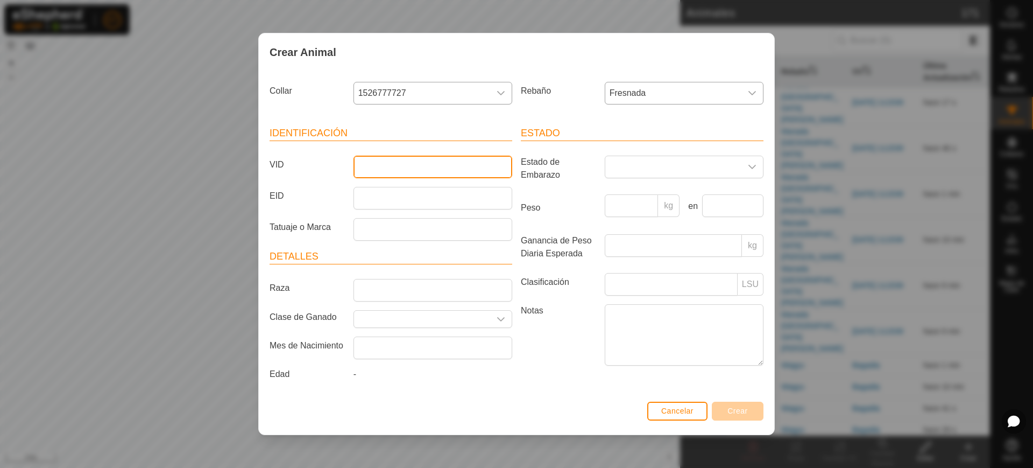
click at [464, 167] on input "VID" at bounding box center [433, 167] width 159 height 23
type input "4825"
click at [745, 410] on span "Crear" at bounding box center [738, 410] width 20 height 9
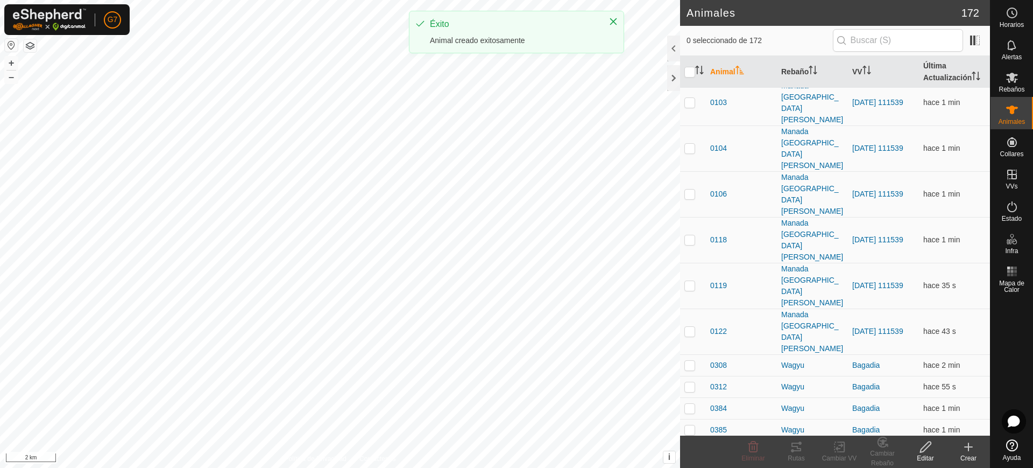
click at [972, 448] on icon at bounding box center [968, 446] width 13 height 13
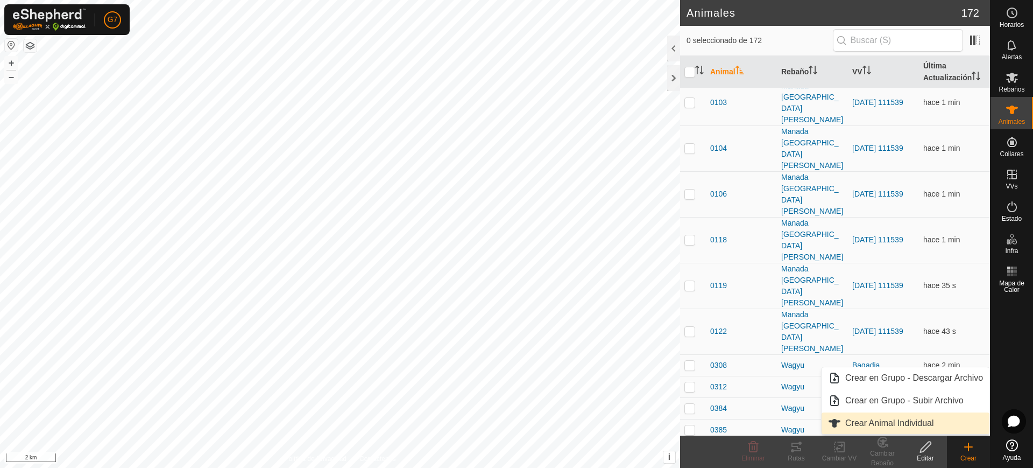
click at [892, 415] on link "Crear Animal Individual" at bounding box center [906, 423] width 168 height 22
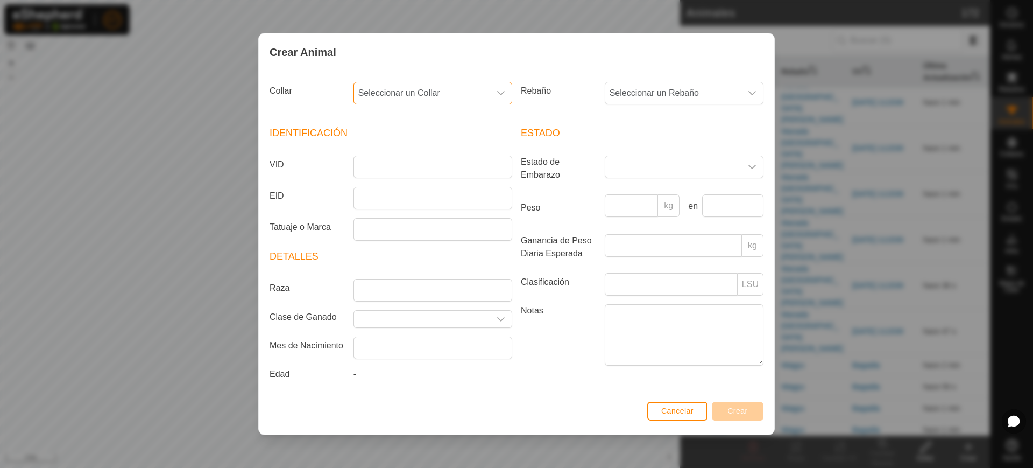
click at [408, 91] on span "Seleccionar un Collar" at bounding box center [422, 93] width 136 height 22
type input "97283"
click at [423, 151] on li "2408997283" at bounding box center [434, 149] width 158 height 22
click at [626, 95] on span "Seleccionar un Rebaño" at bounding box center [673, 93] width 136 height 22
click at [625, 235] on li "Fresnada" at bounding box center [709, 235] width 207 height 22
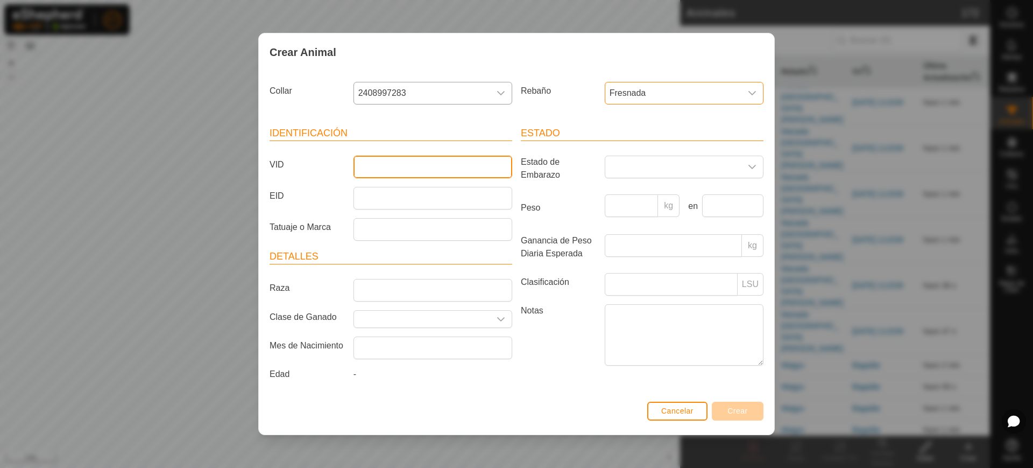
click at [384, 158] on input "VID" at bounding box center [433, 167] width 159 height 23
type input "0851"
click at [743, 419] on button "Crear" at bounding box center [738, 410] width 52 height 19
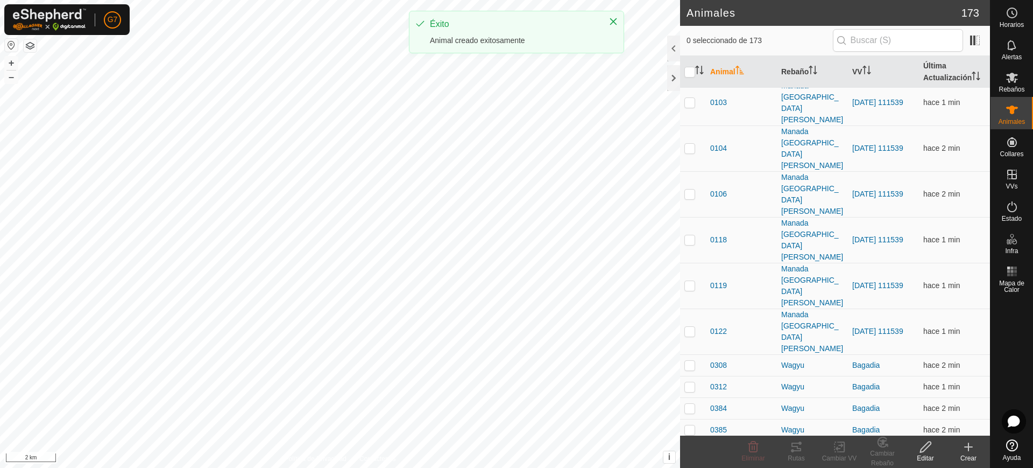
click at [974, 448] on icon at bounding box center [968, 446] width 13 height 13
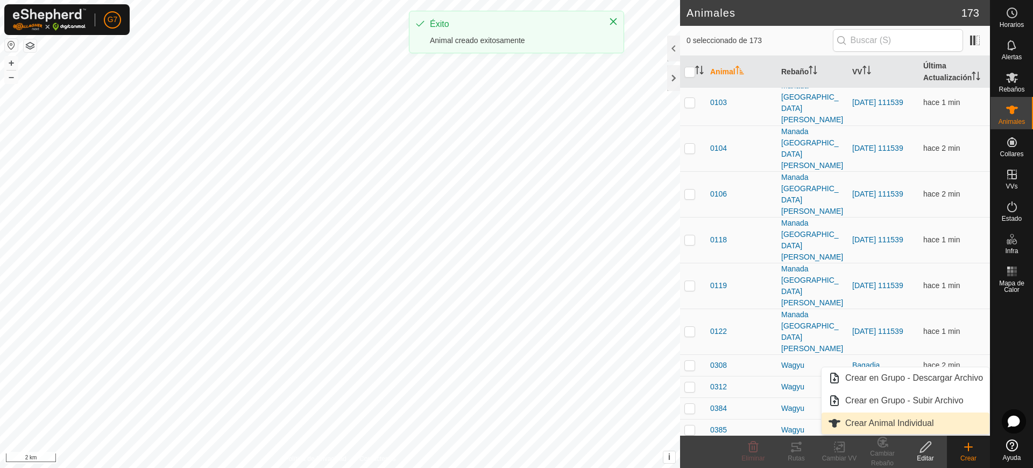
click at [911, 424] on link "Crear Animal Individual" at bounding box center [906, 423] width 168 height 22
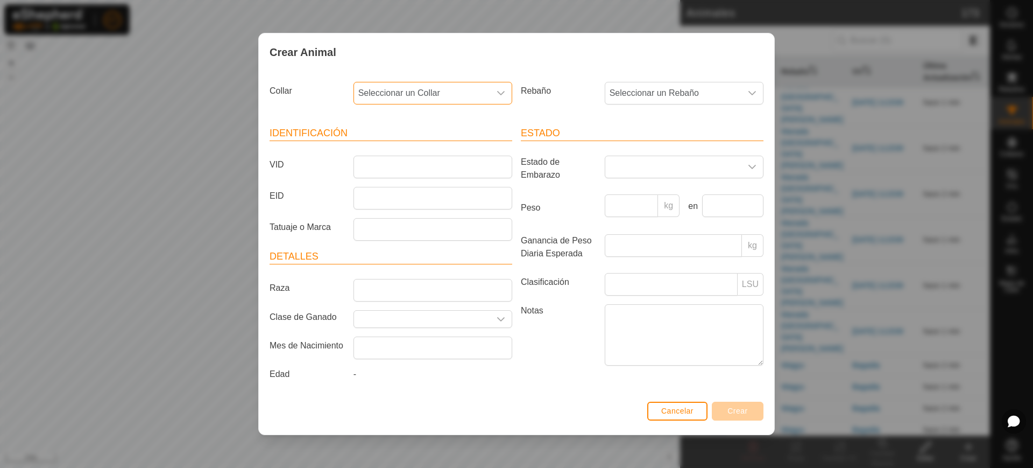
click at [445, 87] on span "Seleccionar un Collar" at bounding box center [422, 93] width 136 height 22
type input "99780"
click at [440, 152] on li "3190999780" at bounding box center [434, 149] width 158 height 22
click at [631, 94] on span "Seleccionar un Rebaño" at bounding box center [673, 93] width 136 height 22
click at [637, 235] on li "Fresnada" at bounding box center [709, 235] width 207 height 22
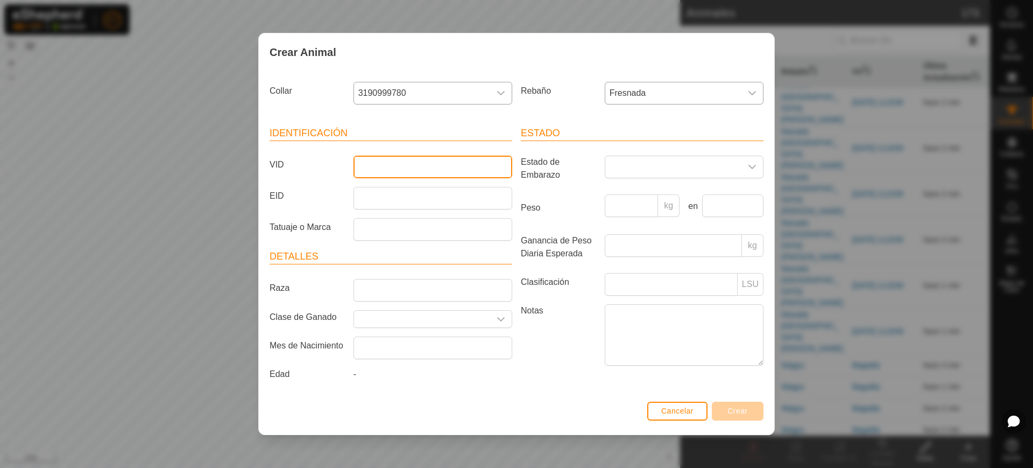
click at [474, 171] on input "VID" at bounding box center [433, 167] width 159 height 23
type input "2640"
click at [743, 406] on span "Crear" at bounding box center [738, 410] width 20 height 9
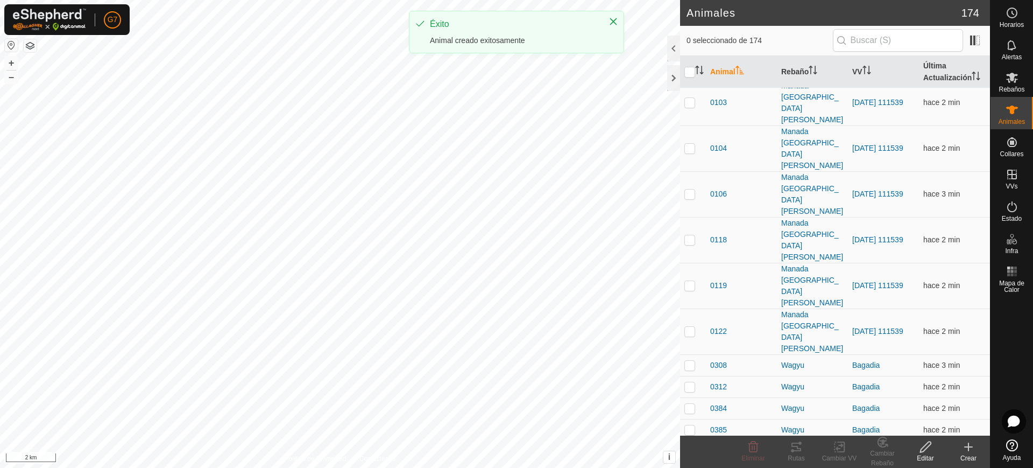
click at [958, 445] on create-svg-icon at bounding box center [968, 446] width 43 height 13
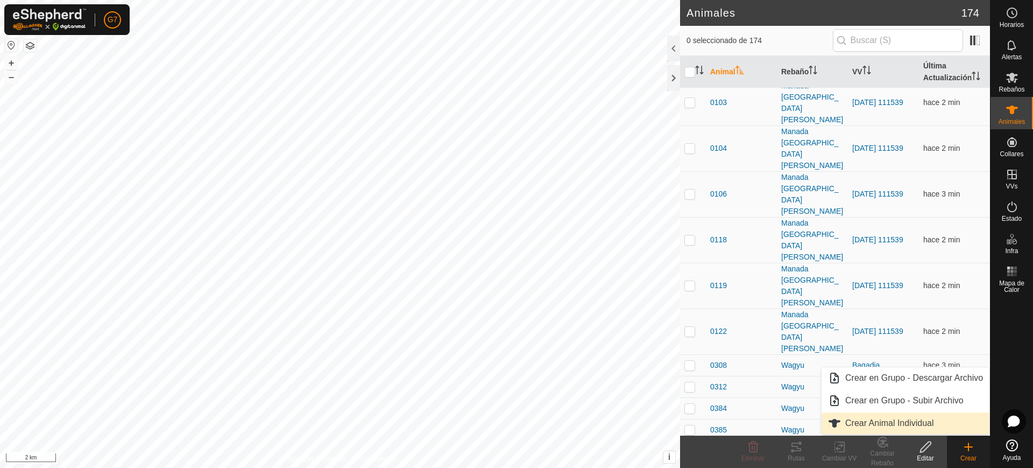
click at [896, 420] on link "Crear Animal Individual" at bounding box center [906, 423] width 168 height 22
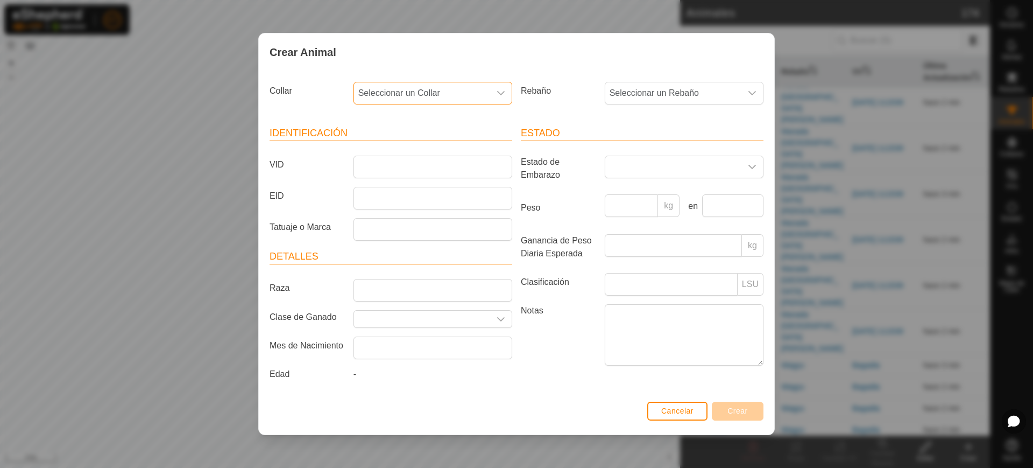
click at [396, 93] on span "Seleccionar un Collar" at bounding box center [422, 93] width 136 height 22
type input "9"
type input "06117"
click at [399, 151] on li "3288606117" at bounding box center [434, 149] width 158 height 22
click at [416, 164] on input "VID" at bounding box center [433, 167] width 159 height 23
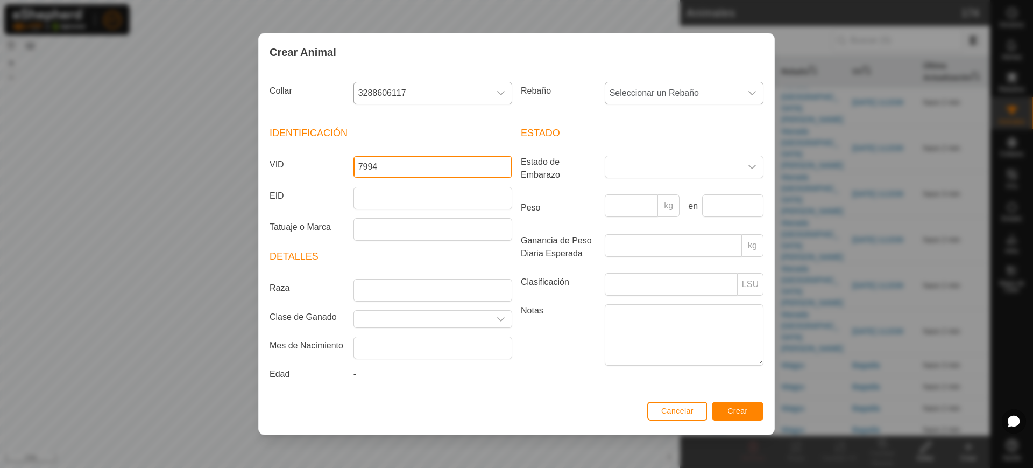
type input "7994"
click at [650, 83] on span "Seleccionar un Rebaño" at bounding box center [673, 93] width 136 height 22
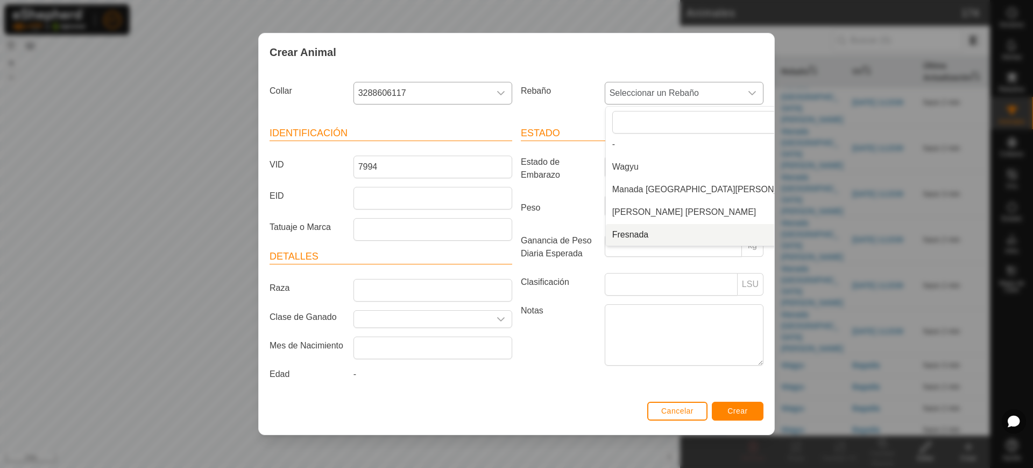
click at [634, 234] on li "Fresnada" at bounding box center [709, 235] width 207 height 22
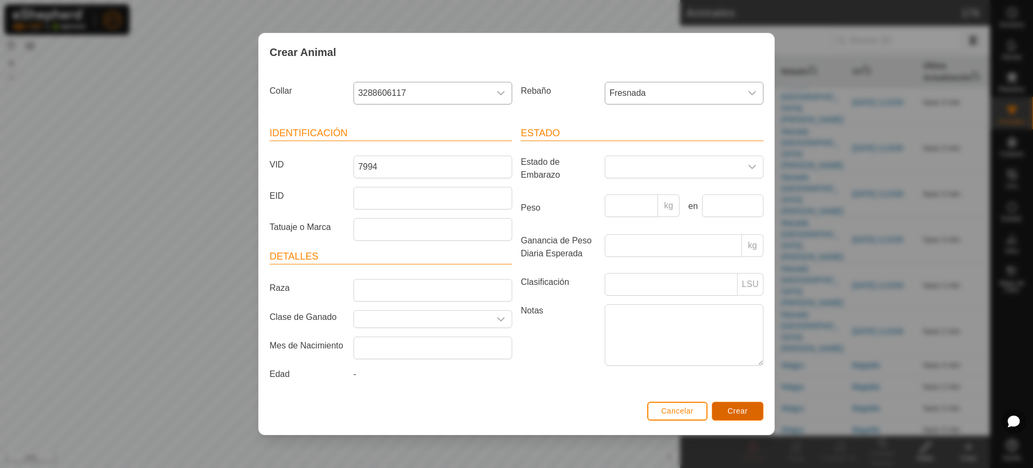
click at [740, 405] on button "Crear" at bounding box center [738, 410] width 52 height 19
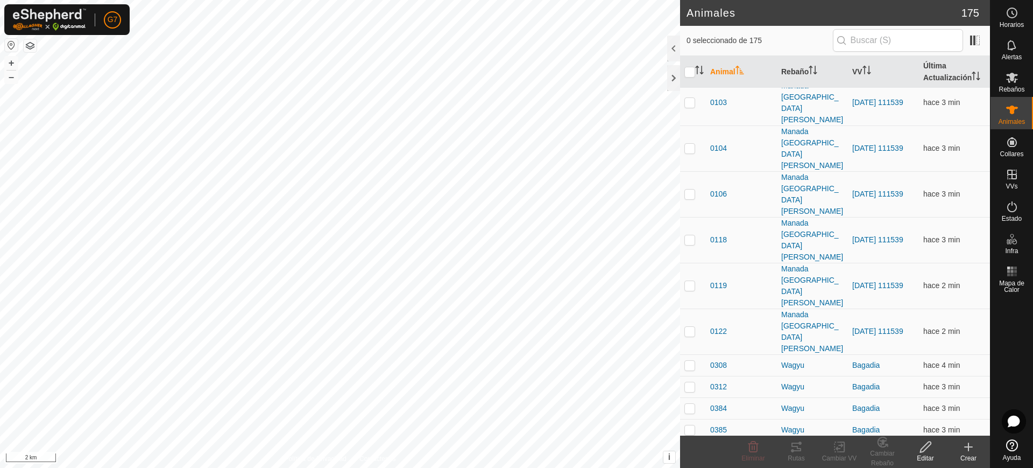
click at [968, 455] on div "Crear" at bounding box center [968, 458] width 43 height 10
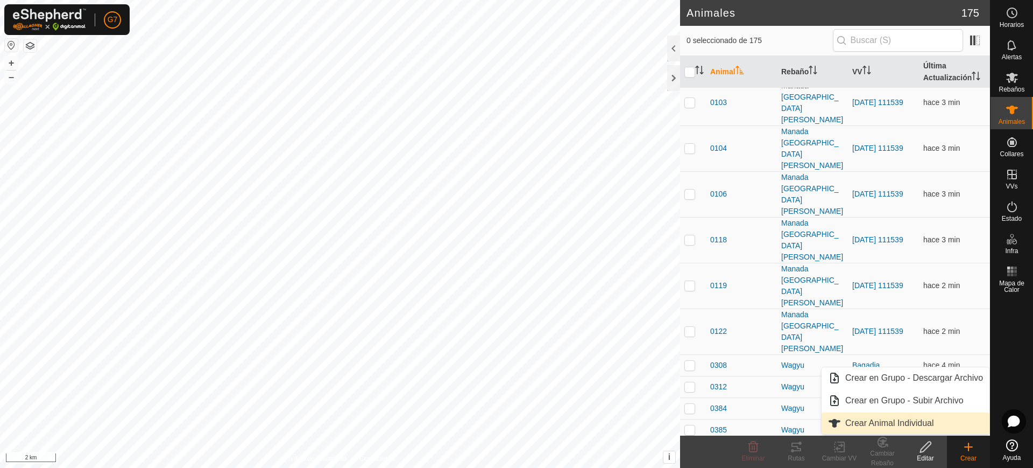
click at [920, 426] on link "Crear Animal Individual" at bounding box center [906, 423] width 168 height 22
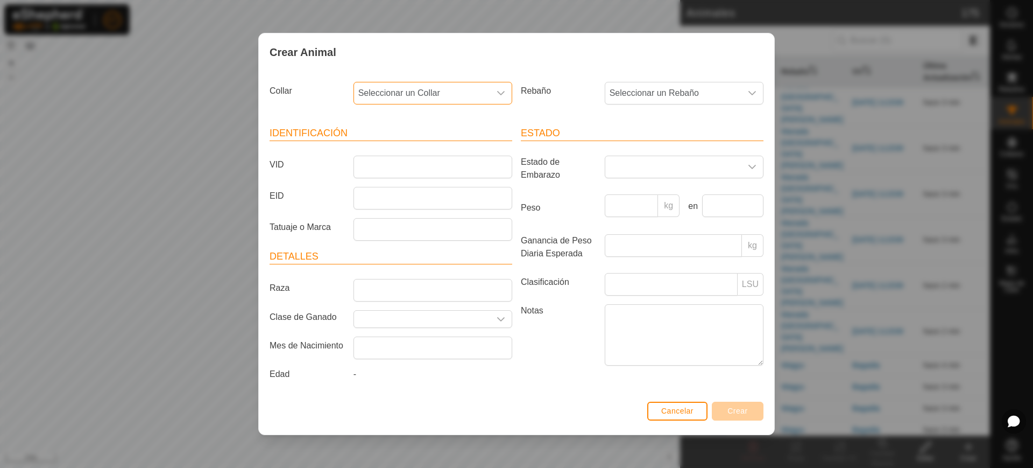
click at [392, 93] on span "Seleccionar un Collar" at bounding box center [422, 93] width 136 height 22
type input "0"
type input "12723"
click at [424, 143] on li "2144812723" at bounding box center [434, 149] width 158 height 22
click at [634, 91] on span "Seleccionar un Rebaño" at bounding box center [673, 93] width 136 height 22
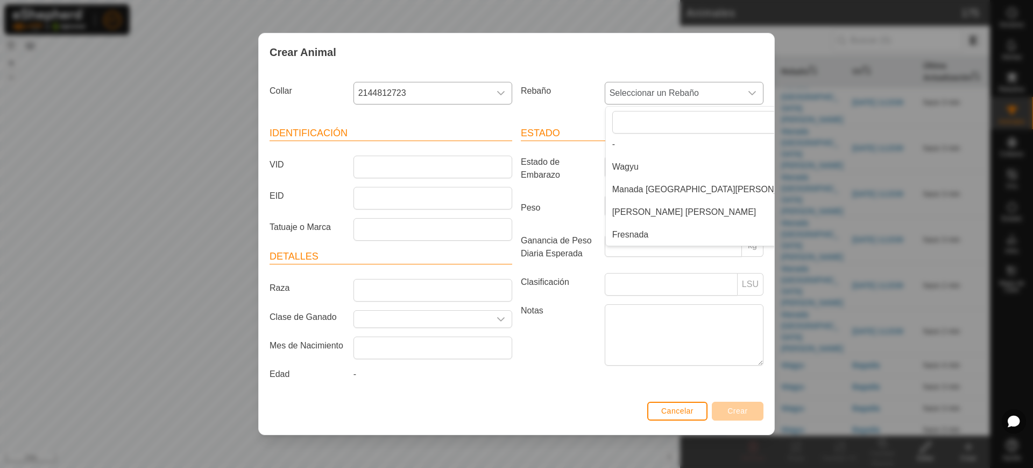
click at [637, 235] on li "Fresnada" at bounding box center [709, 235] width 207 height 22
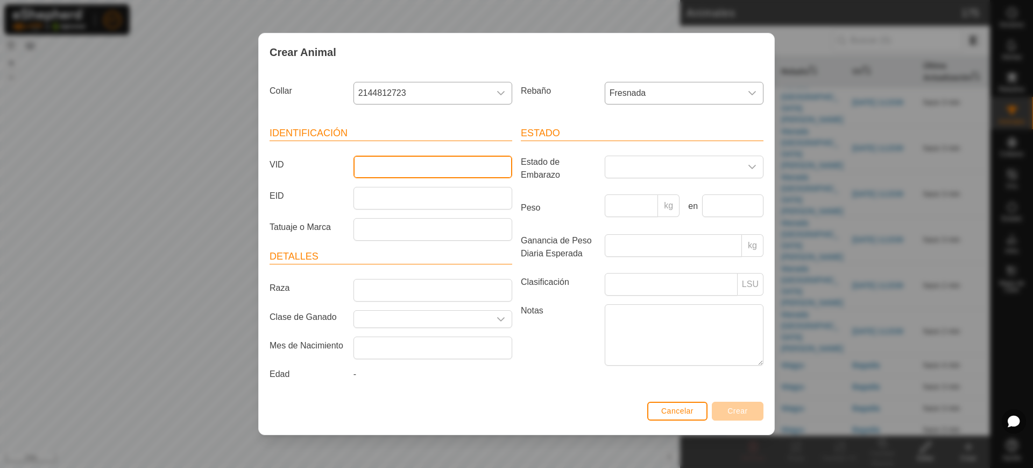
click at [385, 172] on input "VID" at bounding box center [433, 167] width 159 height 23
type input "6369"
click at [743, 419] on button "Crear" at bounding box center [738, 410] width 52 height 19
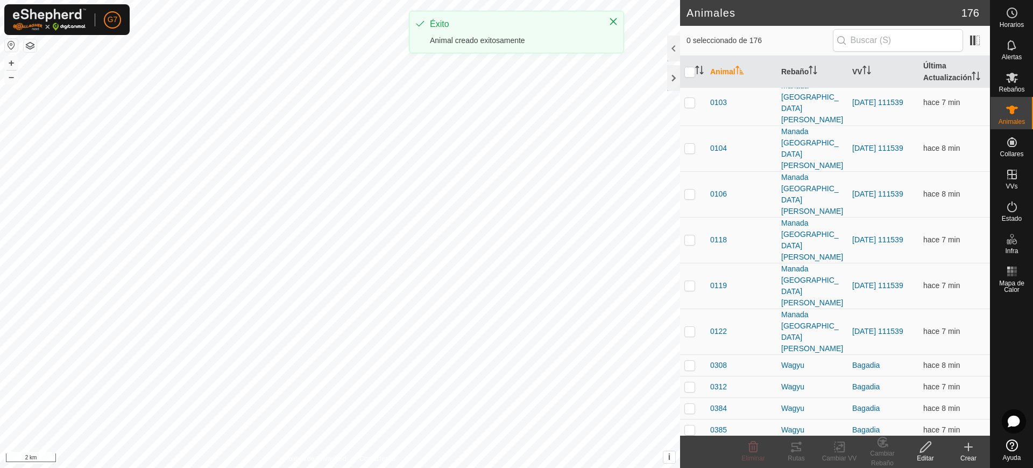
click at [967, 442] on icon at bounding box center [968, 446] width 13 height 13
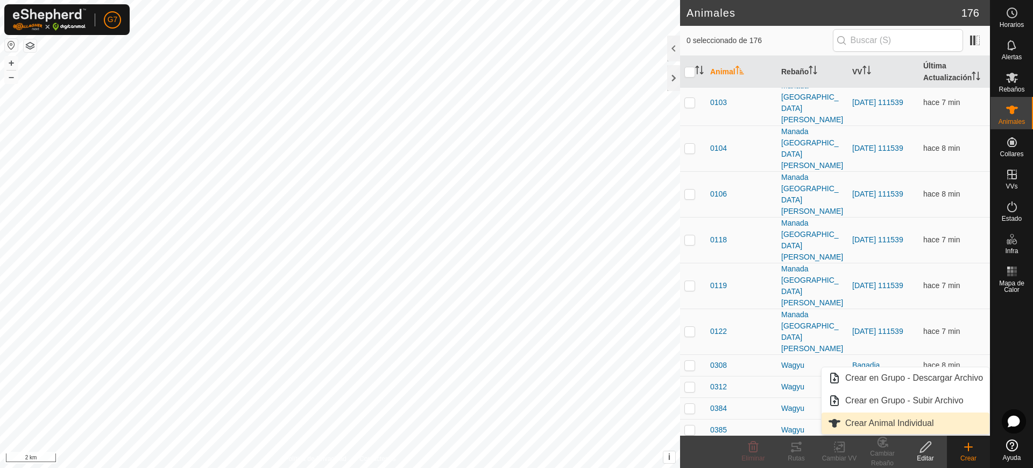
click at [925, 418] on link "Crear Animal Individual" at bounding box center [906, 423] width 168 height 22
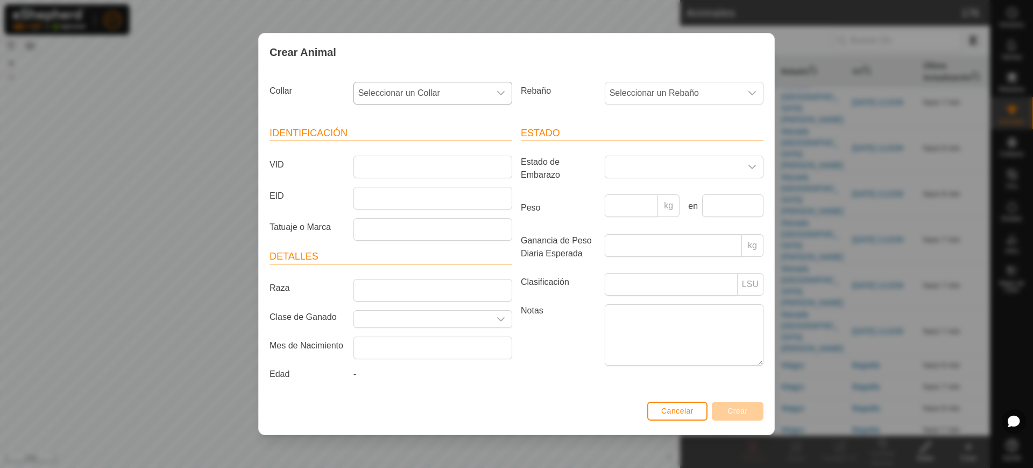
click at [383, 91] on span "Seleccionar un Collar" at bounding box center [422, 93] width 136 height 22
type input "43913"
click at [420, 155] on li "1006243913" at bounding box center [434, 149] width 158 height 22
click at [679, 91] on span "Seleccionar un Rebaño" at bounding box center [673, 93] width 136 height 22
click at [644, 236] on li "Fresnada" at bounding box center [709, 235] width 207 height 22
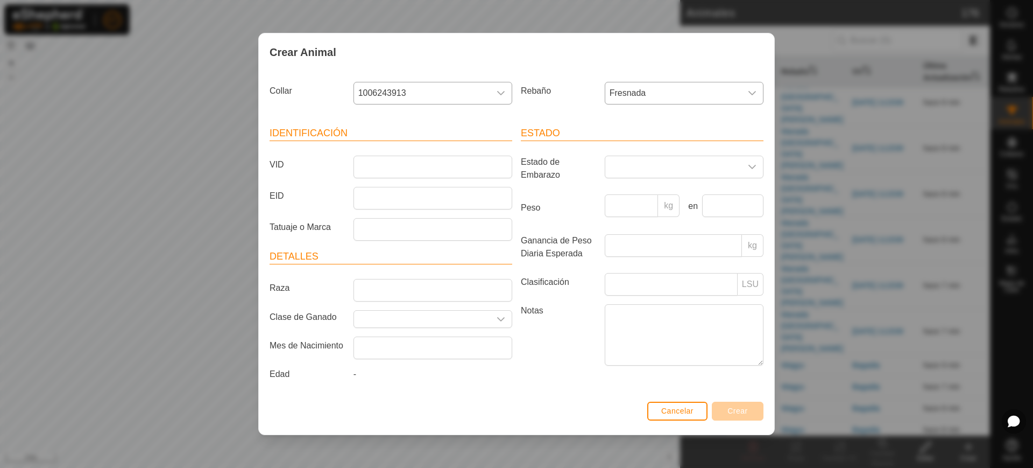
click at [407, 150] on article "Identificación VID EID Tatuaje o Marca" at bounding box center [391, 183] width 243 height 115
click at [404, 162] on input "VID" at bounding box center [433, 167] width 159 height 23
type input "7836"
click at [745, 415] on button "Crear" at bounding box center [738, 410] width 52 height 19
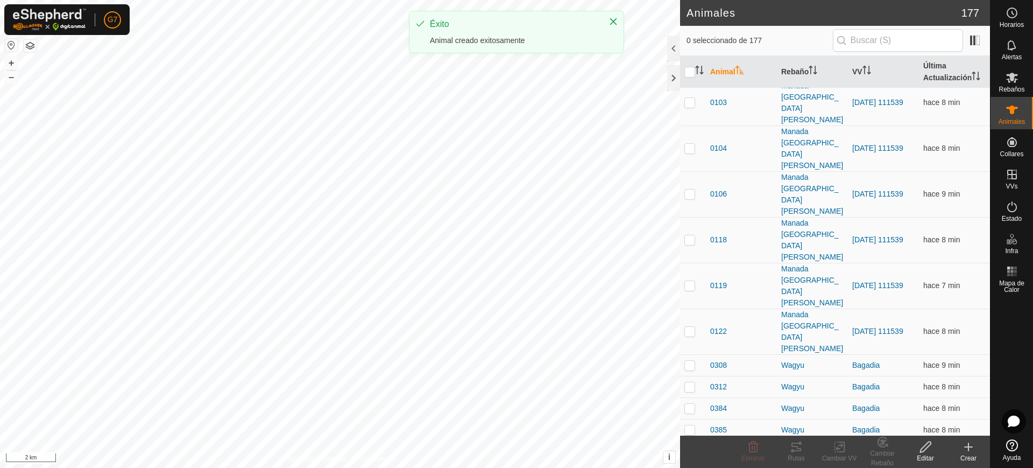
click at [972, 449] on icon at bounding box center [968, 446] width 13 height 13
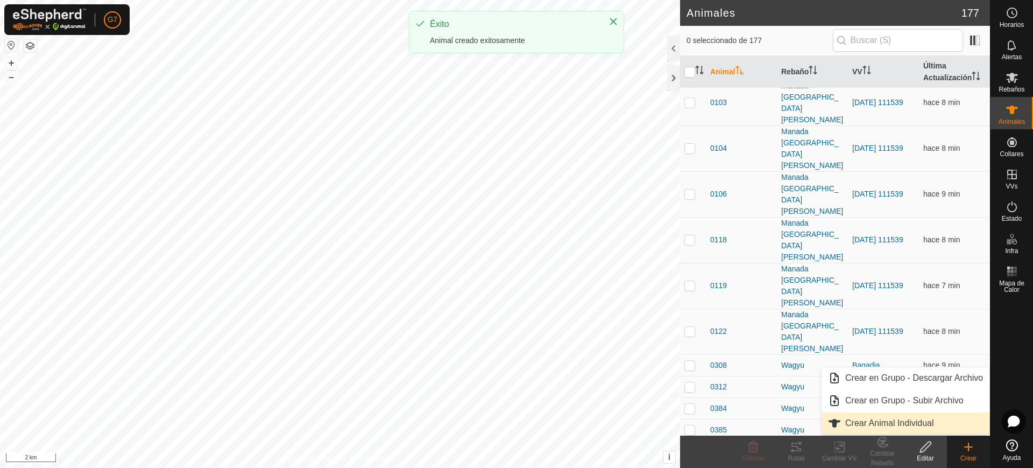
click at [909, 424] on link "Crear Animal Individual" at bounding box center [906, 423] width 168 height 22
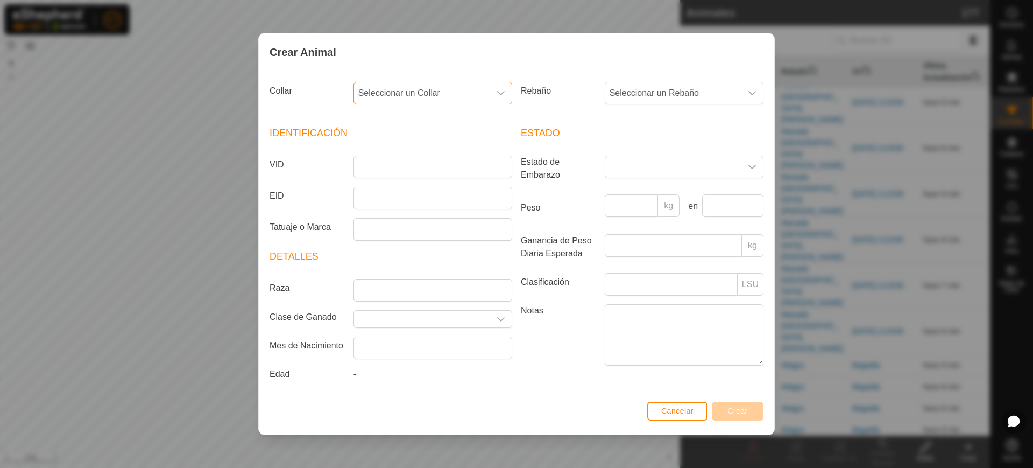
click at [389, 89] on span "Seleccionar un Collar" at bounding box center [422, 93] width 136 height 22
type input "0"
type input "1"
type input "4"
type input "45386"
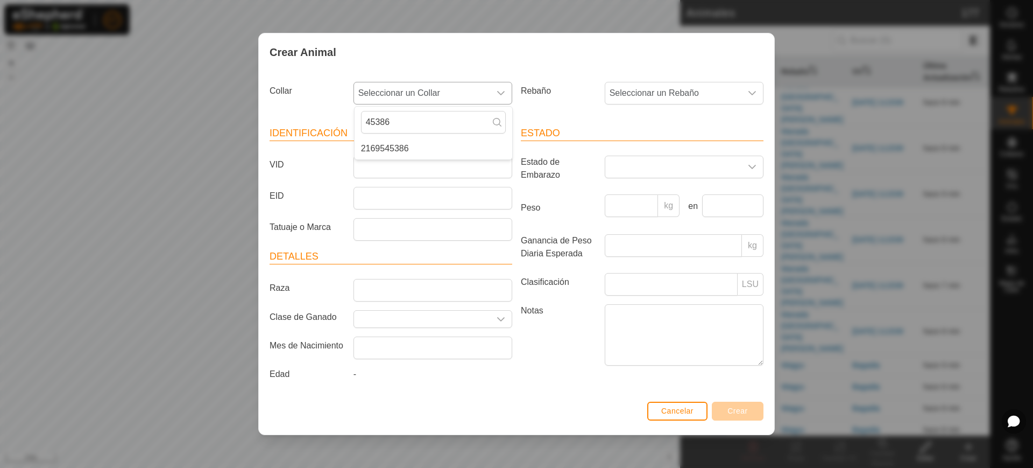
click at [403, 149] on li "2169545386" at bounding box center [434, 149] width 158 height 22
click at [640, 90] on span "Seleccionar un Rebaño" at bounding box center [673, 93] width 136 height 22
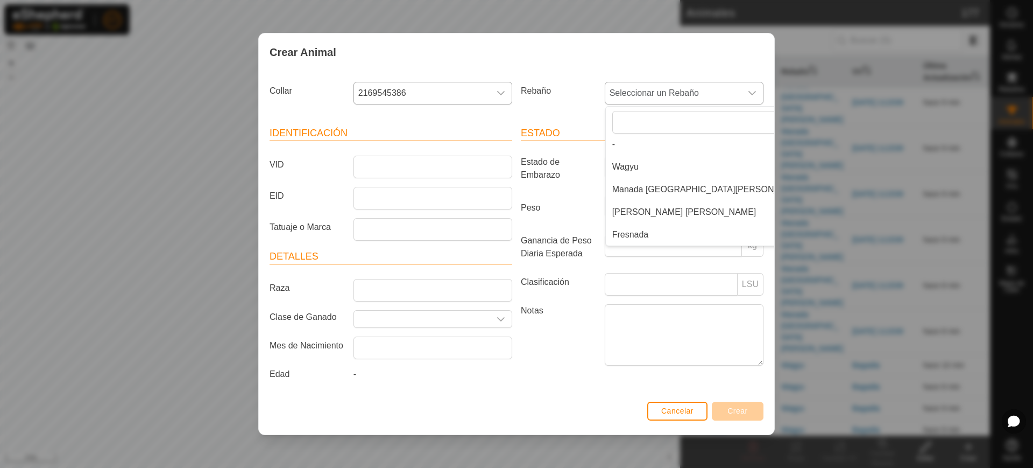
click at [650, 234] on li "Fresnada" at bounding box center [709, 235] width 207 height 22
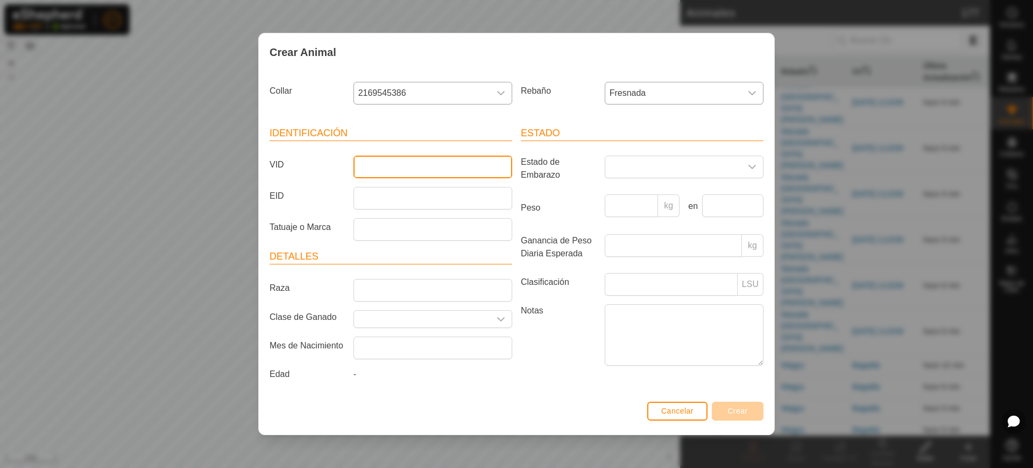
click at [394, 160] on input "VID" at bounding box center [433, 167] width 159 height 23
type input "7769"
click at [741, 403] on button "Crear" at bounding box center [738, 410] width 52 height 19
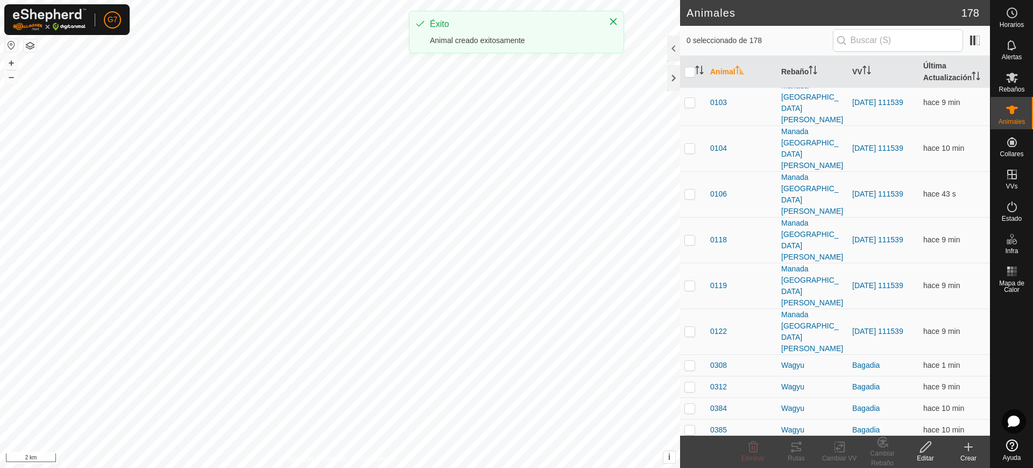
click at [969, 445] on icon at bounding box center [969, 447] width 0 height 8
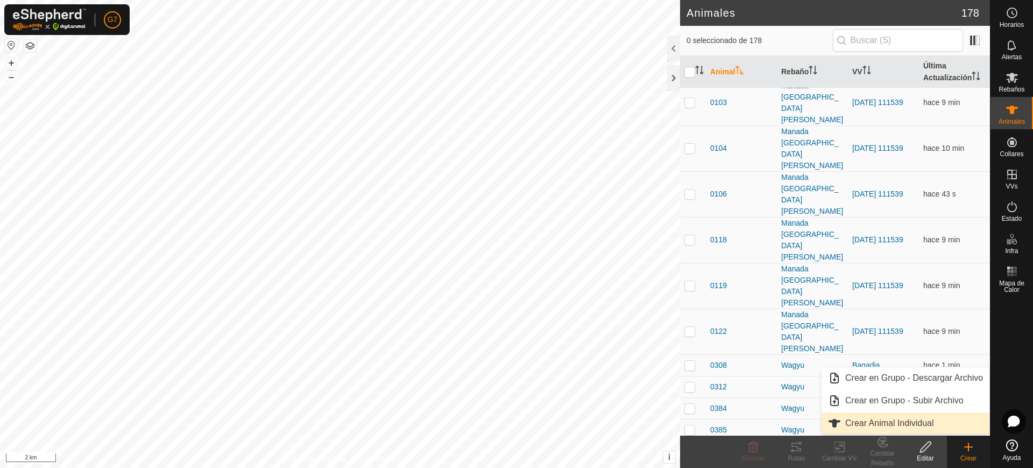
click at [928, 425] on link "Crear Animal Individual" at bounding box center [906, 423] width 168 height 22
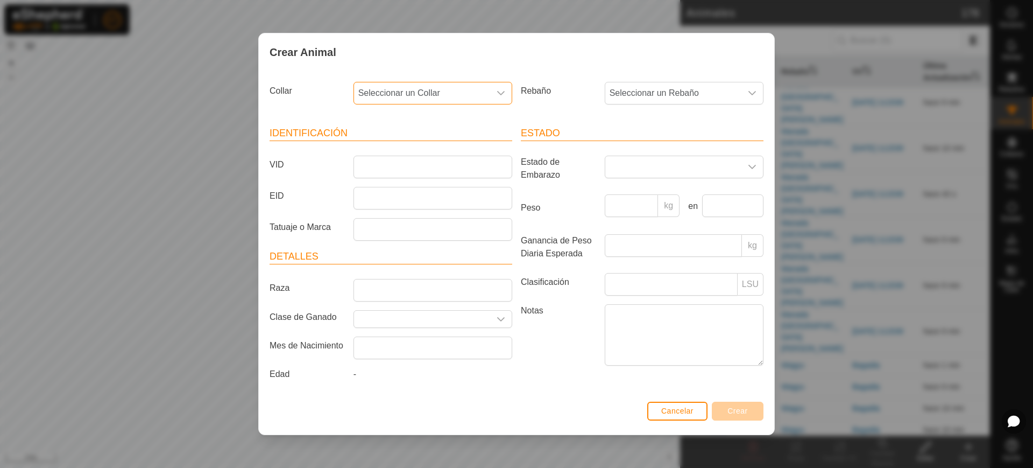
click at [448, 95] on span "Seleccionar un Collar" at bounding box center [422, 93] width 136 height 22
type input "09660"
click at [419, 143] on li "0444709660" at bounding box center [434, 149] width 158 height 22
click at [650, 91] on span "Seleccionar un Rebaño" at bounding box center [673, 93] width 136 height 22
click at [637, 235] on li "Fresnada" at bounding box center [709, 235] width 207 height 22
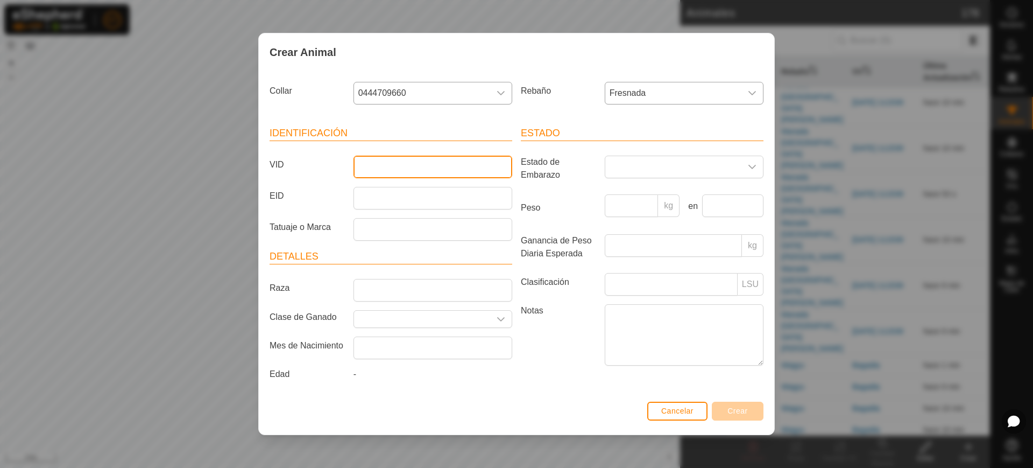
click at [427, 167] on input "VID" at bounding box center [433, 167] width 159 height 23
type input "6371"
click at [741, 411] on span "Crear" at bounding box center [738, 410] width 20 height 9
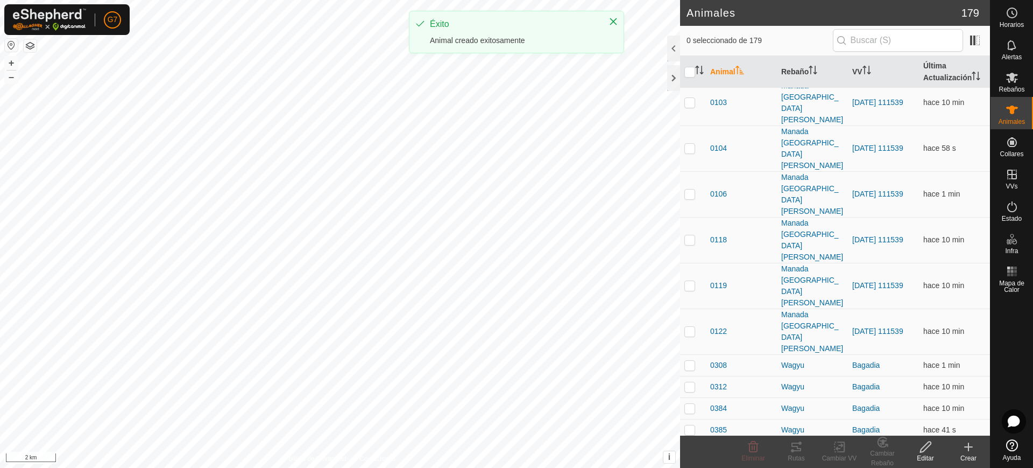
click at [971, 438] on div "Crear" at bounding box center [968, 451] width 43 height 32
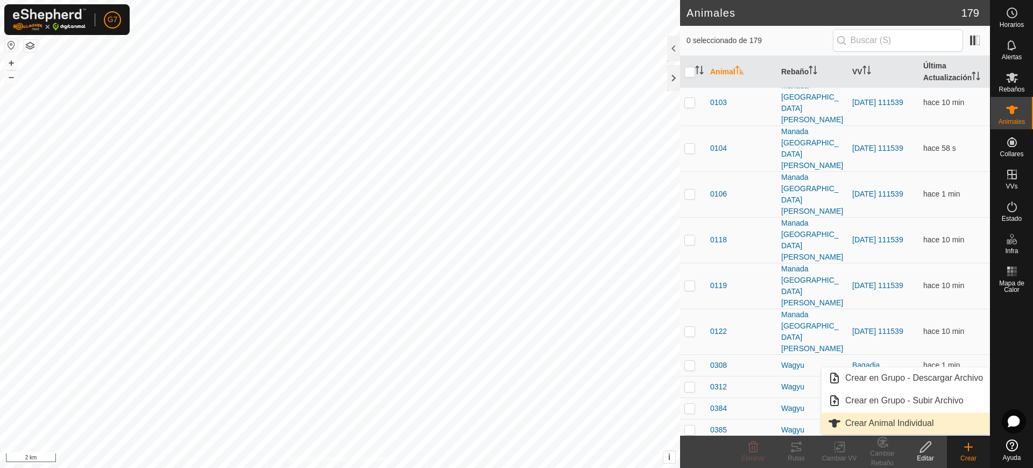
click at [923, 420] on link "Crear Animal Individual" at bounding box center [906, 423] width 168 height 22
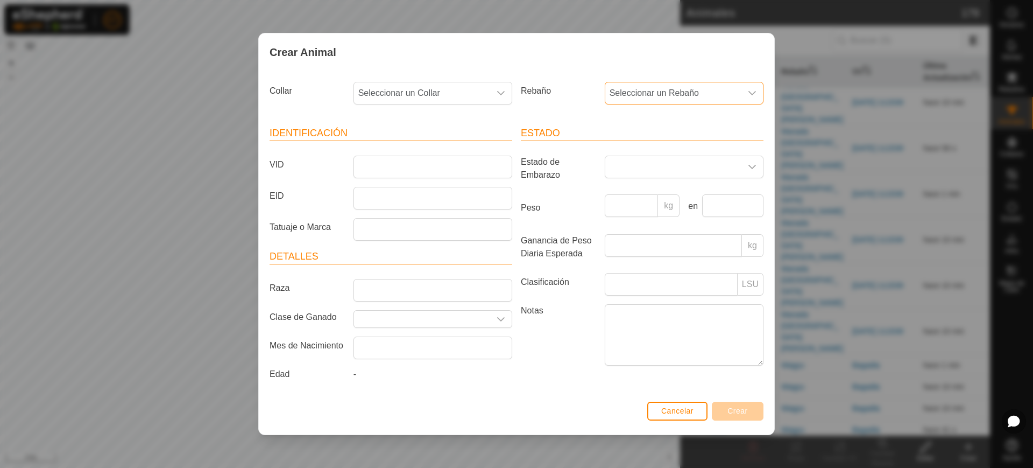
click at [666, 87] on span "Seleccionar un Rebaño" at bounding box center [673, 93] width 136 height 22
click at [631, 237] on li "Fresnada" at bounding box center [709, 235] width 207 height 22
click at [449, 87] on span "Seleccionar un Collar" at bounding box center [422, 93] width 136 height 22
click at [389, 123] on input "text" at bounding box center [433, 122] width 145 height 23
type input "4"
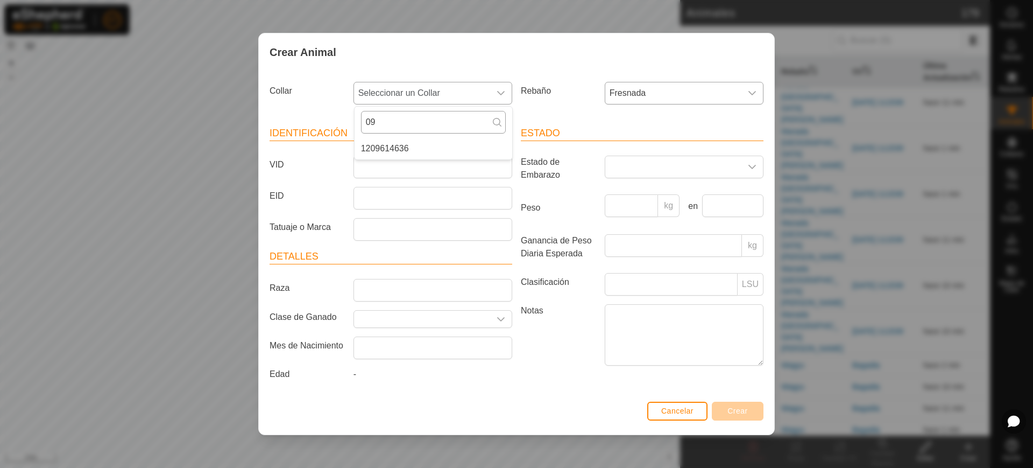
type input "0"
type input "39228"
click at [413, 143] on li "0083039228" at bounding box center [434, 149] width 158 height 22
click at [427, 164] on input "VID" at bounding box center [433, 167] width 159 height 23
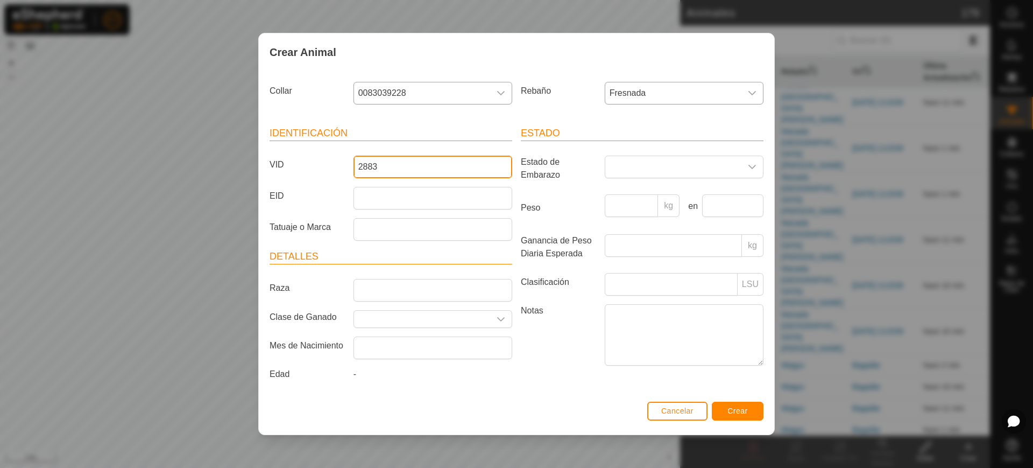
type input "2883"
click at [738, 410] on span "Crear" at bounding box center [738, 410] width 20 height 9
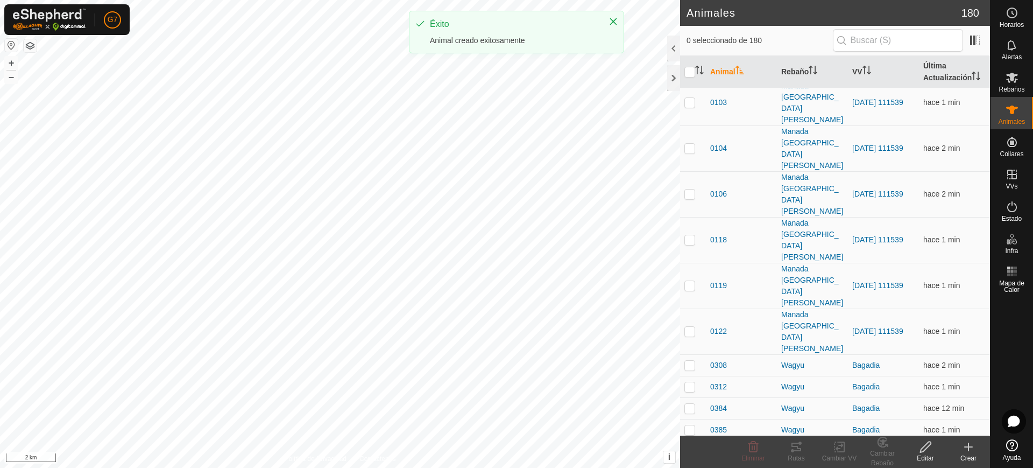
click at [966, 446] on icon at bounding box center [968, 446] width 13 height 13
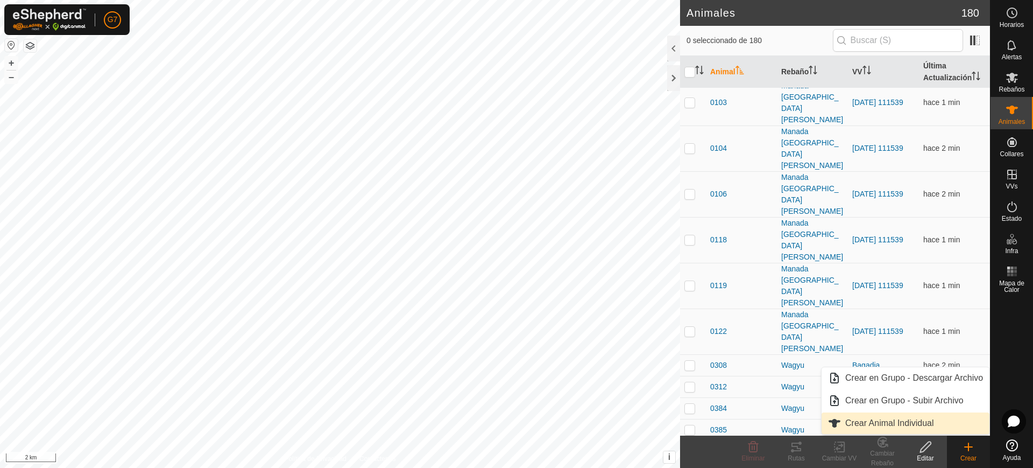
click at [884, 425] on link "Crear Animal Individual" at bounding box center [906, 423] width 168 height 22
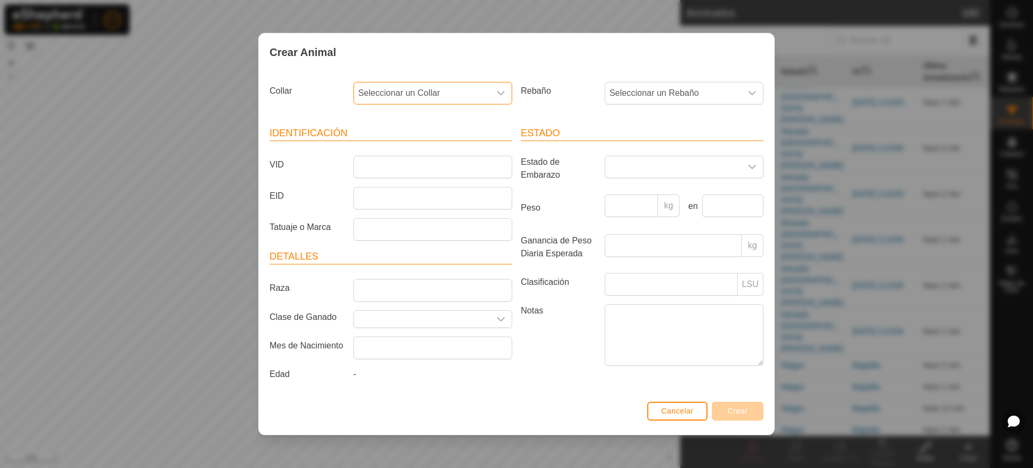
click at [404, 95] on span "Seleccionar un Collar" at bounding box center [422, 93] width 136 height 22
type input "09474"
click at [422, 150] on li "0900009474" at bounding box center [434, 149] width 158 height 22
click at [634, 100] on span "Seleccionar un Rebaño" at bounding box center [673, 93] width 136 height 22
click at [622, 232] on li "Fresnada" at bounding box center [709, 235] width 207 height 22
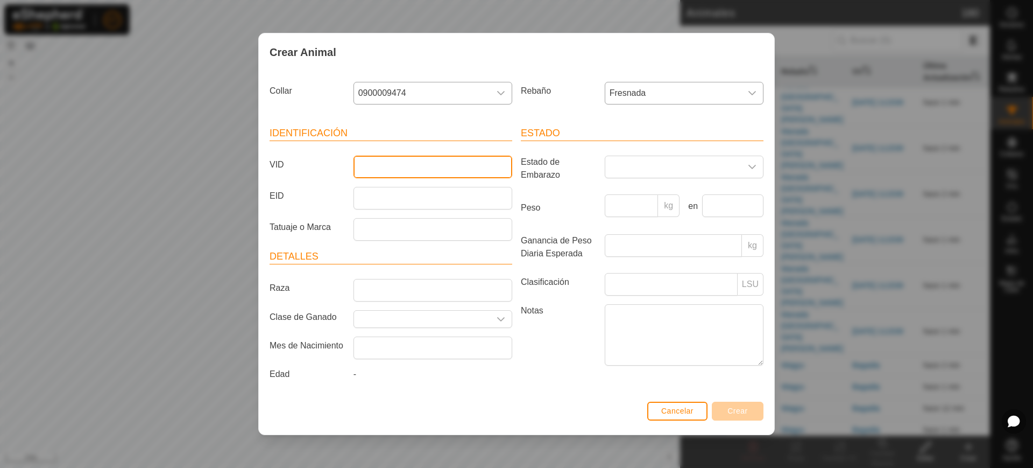
click at [365, 165] on input "VID" at bounding box center [433, 167] width 159 height 23
type input "1209"
click at [736, 408] on span "Crear" at bounding box center [738, 410] width 20 height 9
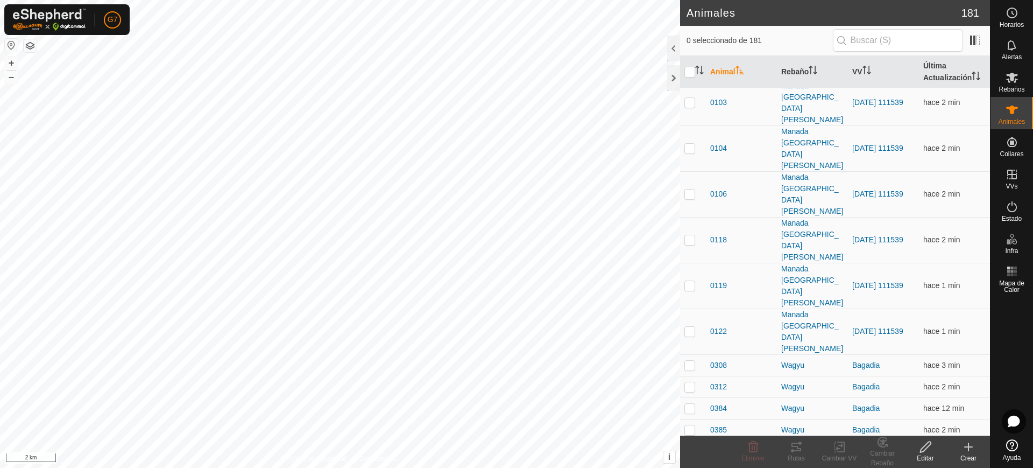
click at [968, 447] on icon at bounding box center [969, 447] width 8 height 0
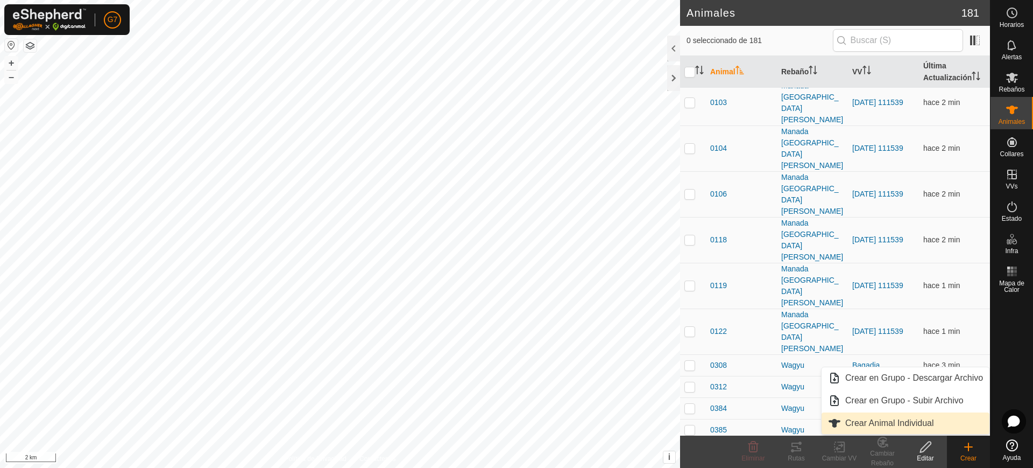
click at [920, 414] on link "Crear Animal Individual" at bounding box center [906, 423] width 168 height 22
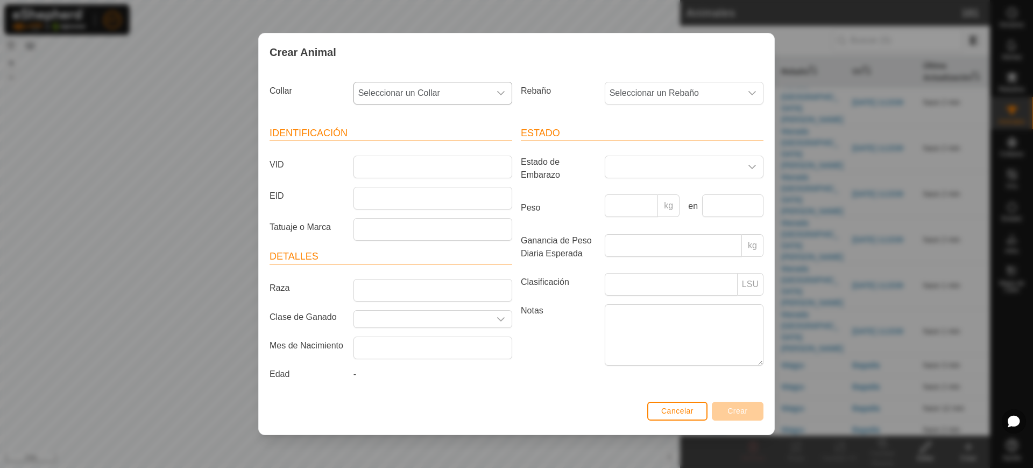
click at [392, 86] on span "Seleccionar un Collar" at bounding box center [422, 93] width 136 height 22
type input "47557"
click at [447, 148] on li "0550647557" at bounding box center [434, 149] width 158 height 22
click at [612, 107] on div "Rebaño Seleccionar un Rebaño" at bounding box center [642, 97] width 251 height 40
click at [627, 96] on span "Seleccionar un Rebaño" at bounding box center [673, 93] width 136 height 22
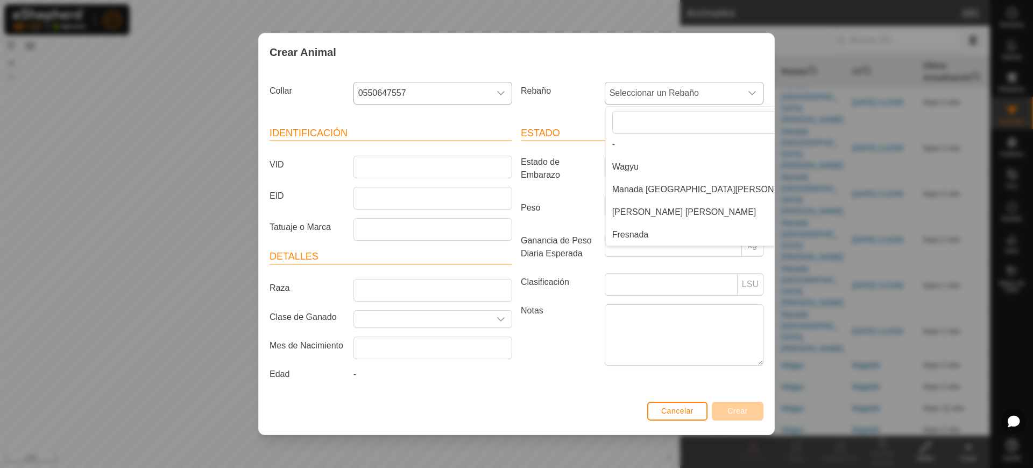
click at [630, 241] on li "Fresnada" at bounding box center [709, 235] width 207 height 22
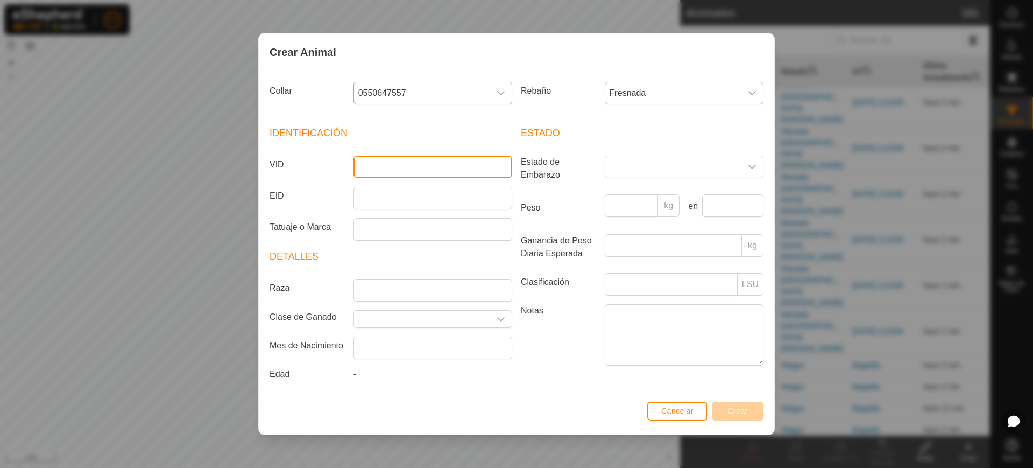
click at [407, 163] on input "VID" at bounding box center [433, 167] width 159 height 23
type input "6370"
click at [743, 411] on span "Crear" at bounding box center [738, 410] width 20 height 9
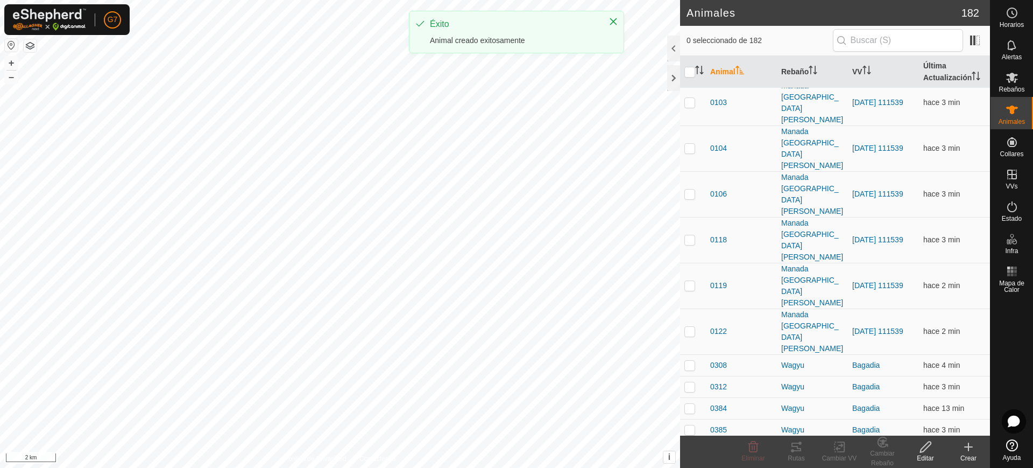
click at [972, 443] on icon at bounding box center [968, 446] width 13 height 13
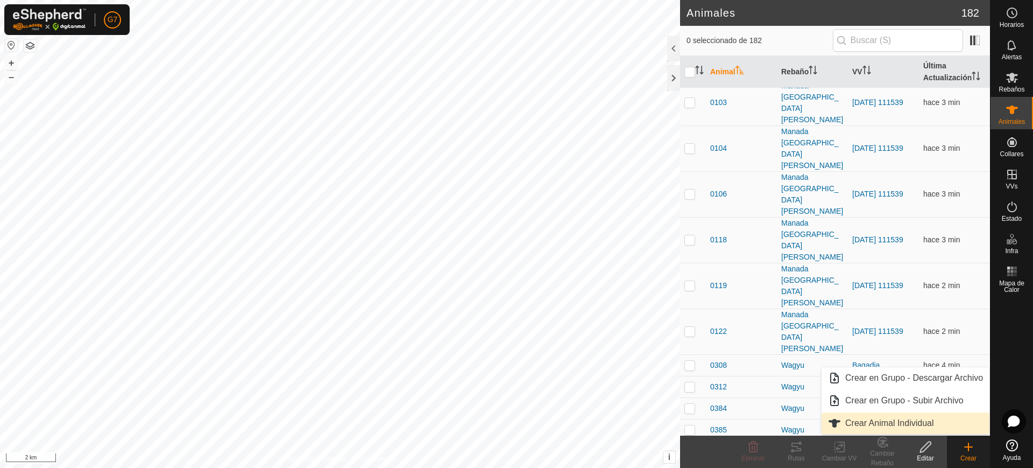
click at [922, 422] on link "Crear Animal Individual" at bounding box center [906, 423] width 168 height 22
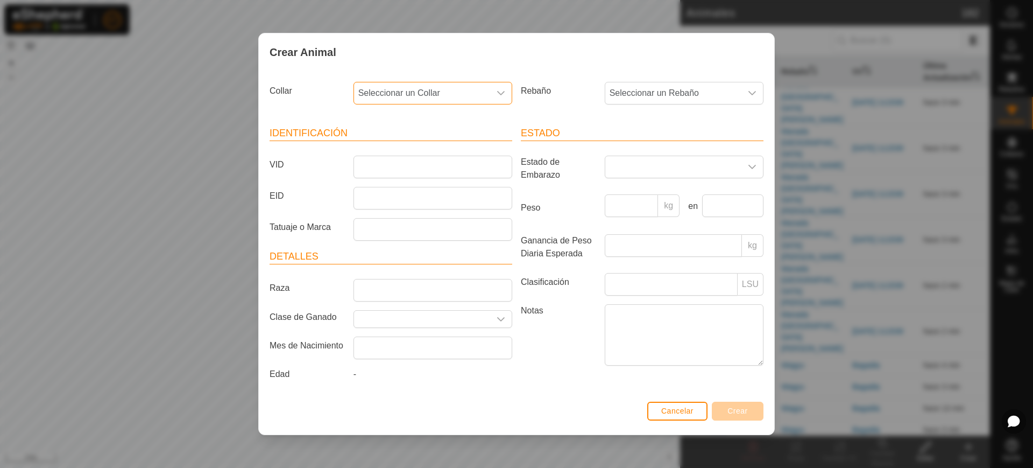
click at [462, 87] on span "Seleccionar un Collar" at bounding box center [422, 93] width 136 height 22
type input "63284"
click at [435, 145] on li "2781563284" at bounding box center [434, 149] width 158 height 22
click at [644, 98] on span "Seleccionar un Rebaño" at bounding box center [673, 93] width 136 height 22
click at [656, 231] on li "Fresnada" at bounding box center [709, 235] width 207 height 22
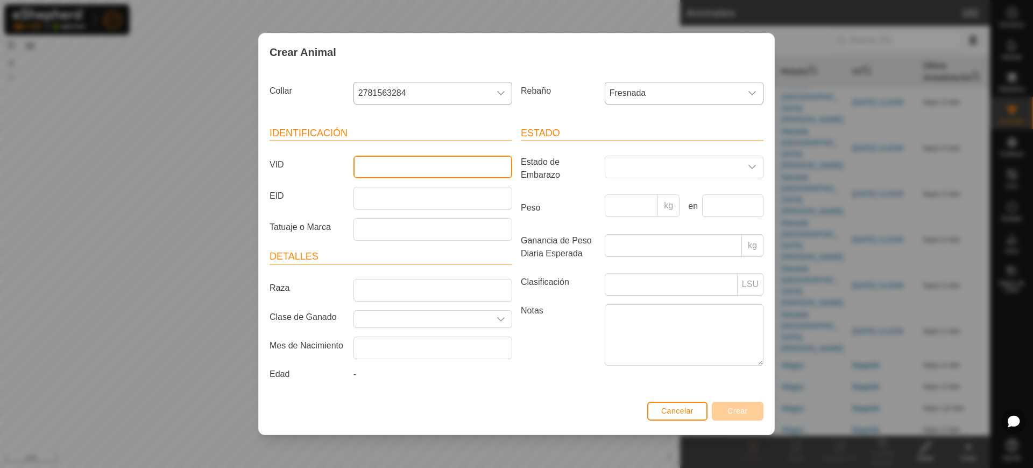
click at [385, 173] on input "VID" at bounding box center [433, 167] width 159 height 23
type input "6376"
click at [739, 408] on span "Crear" at bounding box center [738, 410] width 20 height 9
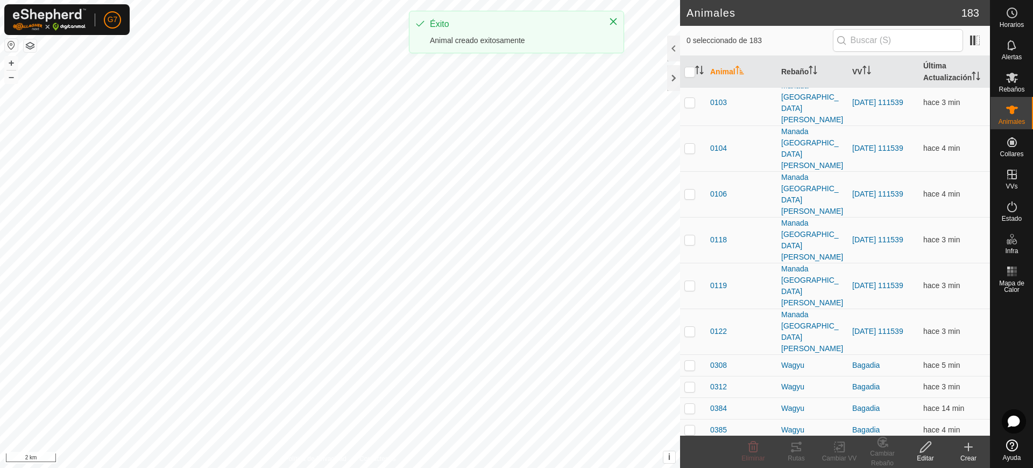
click at [963, 446] on icon at bounding box center [968, 446] width 13 height 13
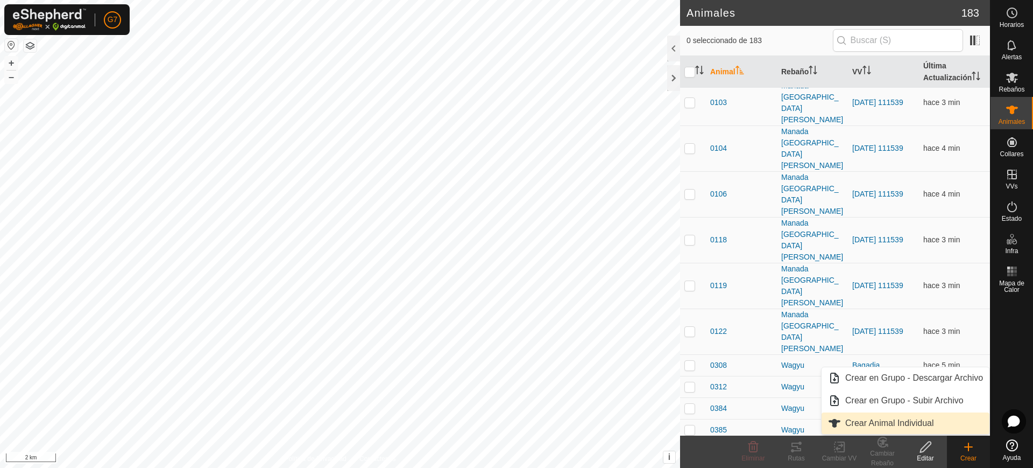
click at [934, 422] on link "Crear Animal Individual" at bounding box center [906, 423] width 168 height 22
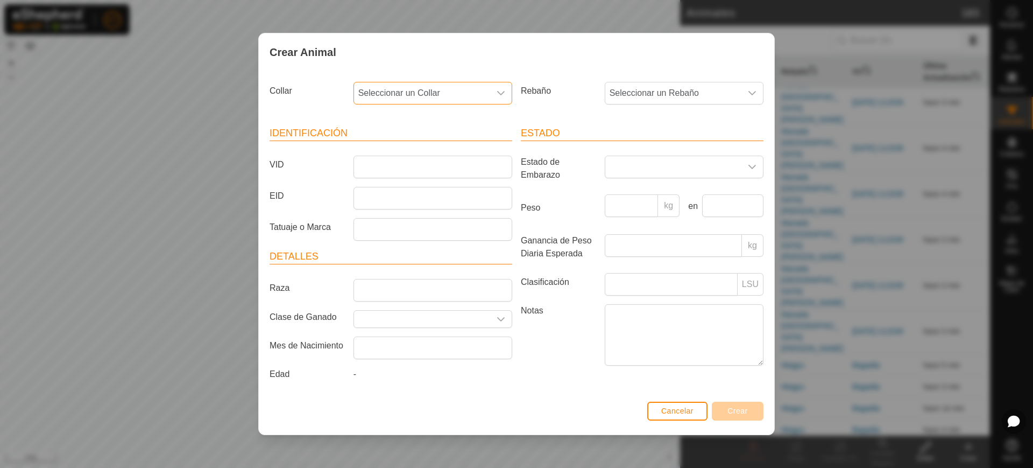
click at [368, 98] on span "Seleccionar un Collar" at bounding box center [422, 93] width 136 height 22
type input "14636"
click at [420, 156] on li "1209614636" at bounding box center [434, 149] width 158 height 22
click at [624, 97] on span "Seleccionar un Rebaño" at bounding box center [673, 93] width 136 height 22
click at [630, 234] on li "Fresnada" at bounding box center [709, 235] width 207 height 22
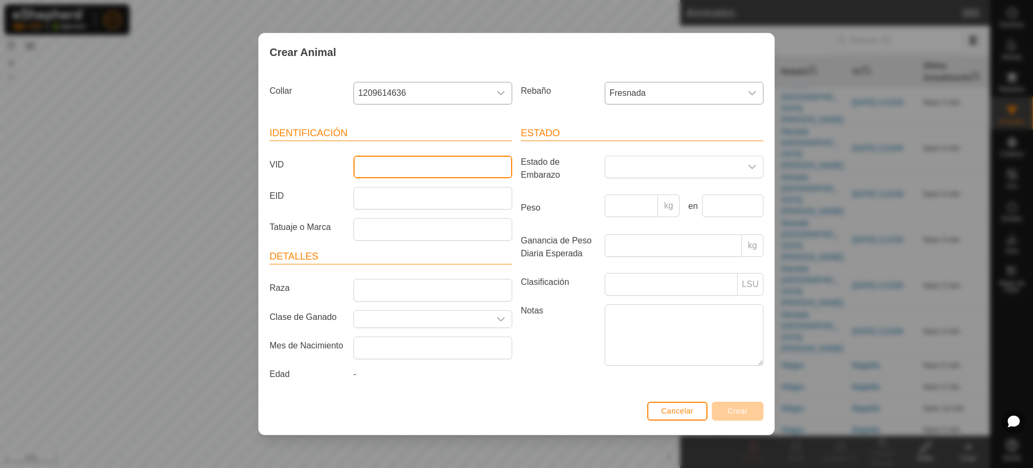
click at [433, 162] on input "VID" at bounding box center [433, 167] width 159 height 23
type input "2882"
click at [746, 405] on button "Crear" at bounding box center [738, 410] width 52 height 19
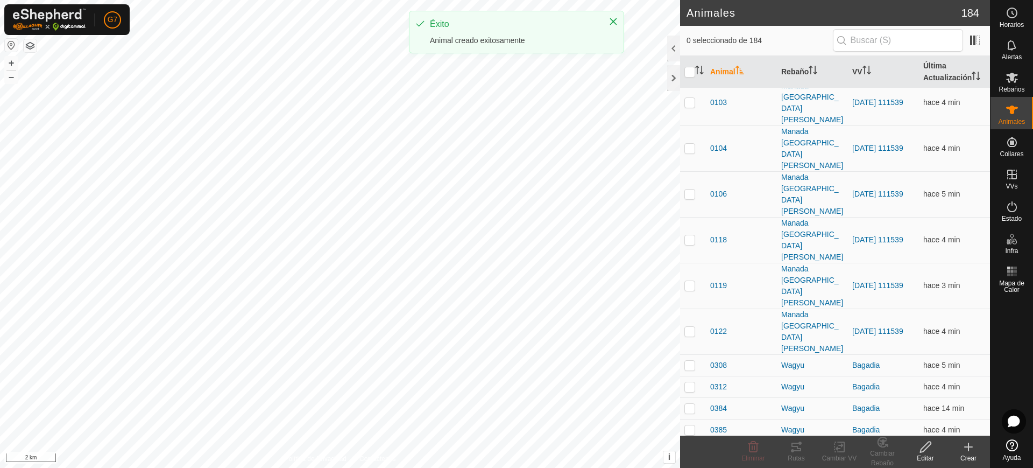
click at [969, 448] on icon at bounding box center [969, 447] width 0 height 8
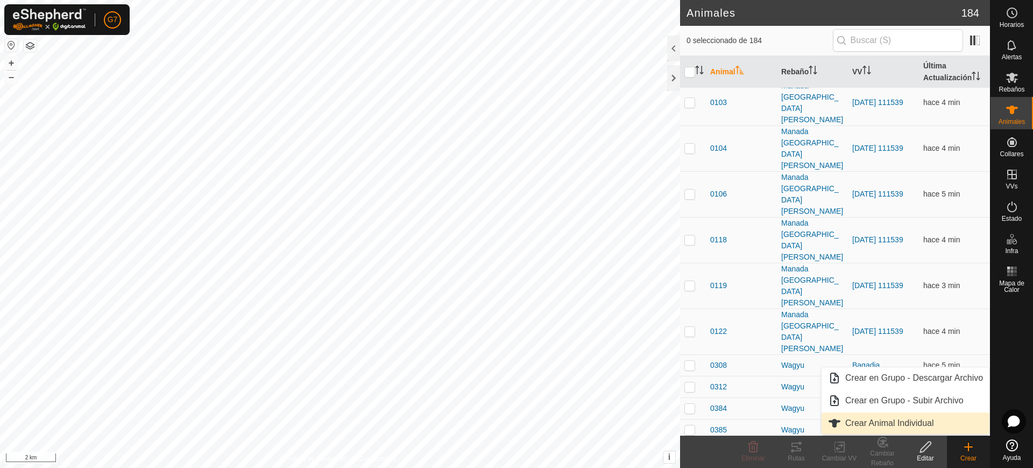
click at [939, 422] on link "Crear Animal Individual" at bounding box center [906, 423] width 168 height 22
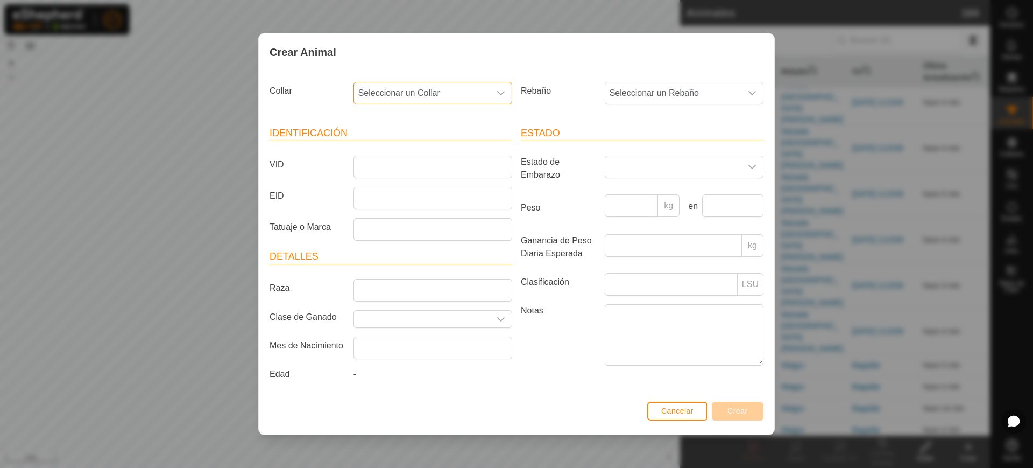
click at [405, 88] on span "Seleccionar un Collar" at bounding box center [422, 93] width 136 height 22
type input "57497"
click at [431, 157] on li "0102357497" at bounding box center [434, 149] width 158 height 22
click at [627, 95] on span "Seleccionar un Rebaño" at bounding box center [673, 93] width 136 height 22
click at [640, 230] on li "Fresnada" at bounding box center [709, 235] width 207 height 22
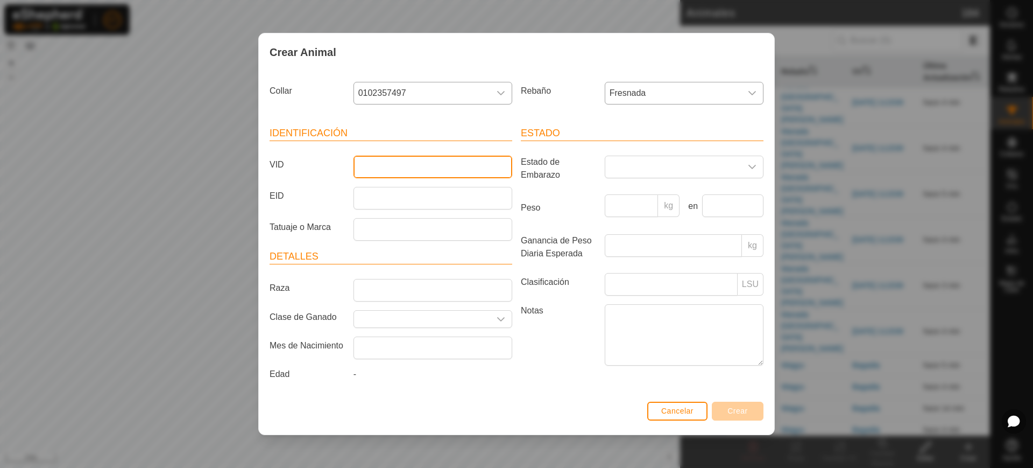
click at [405, 160] on input "VID" at bounding box center [433, 167] width 159 height 23
type input "4130"
click at [739, 411] on span "Crear" at bounding box center [738, 410] width 20 height 9
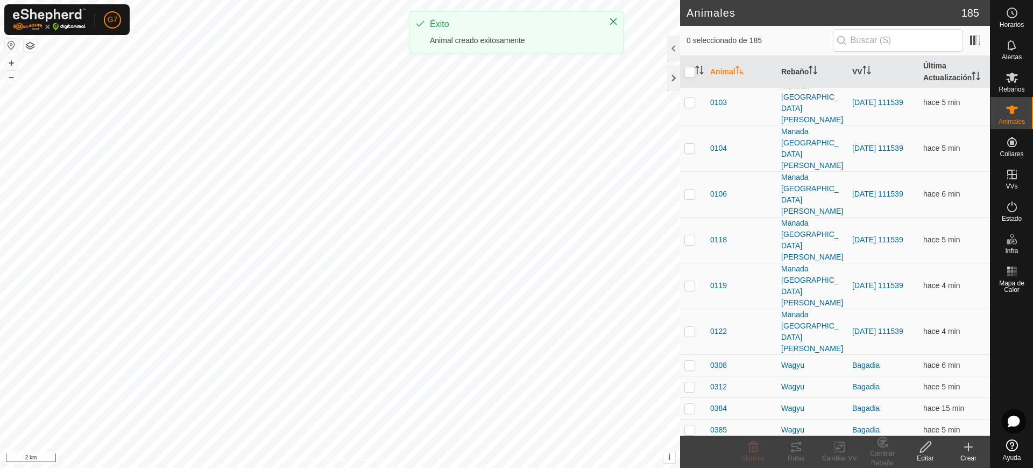
click at [968, 450] on icon at bounding box center [968, 446] width 13 height 13
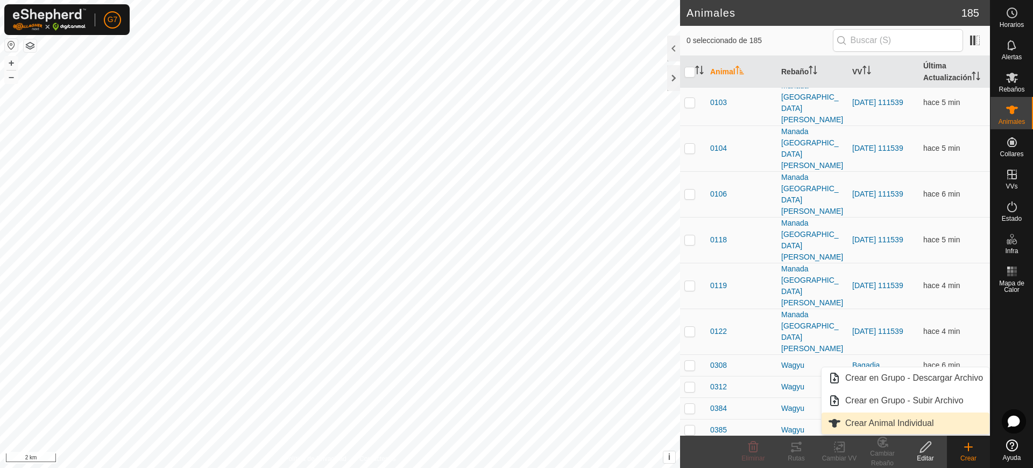
click at [887, 419] on link "Crear Animal Individual" at bounding box center [906, 423] width 168 height 22
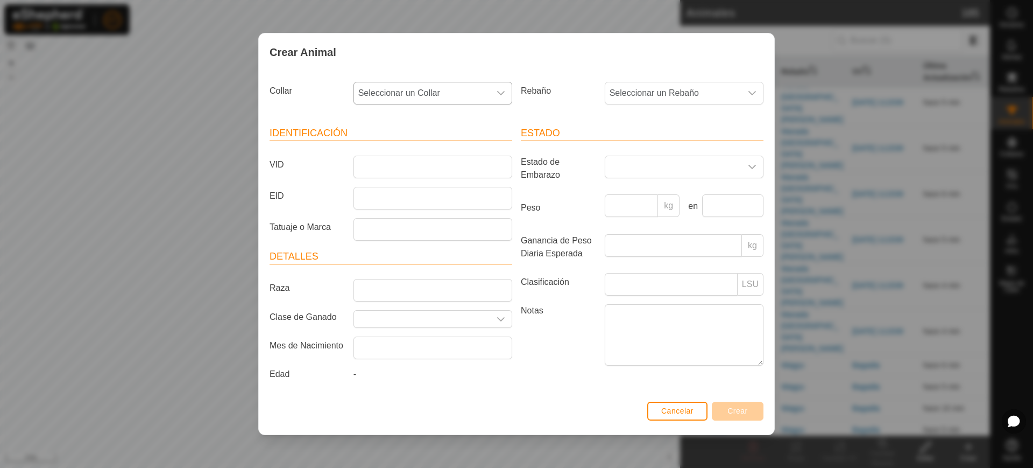
click at [478, 87] on span "Seleccionar un Collar" at bounding box center [422, 93] width 136 height 22
type input "24155"
click at [450, 144] on li "0641024155" at bounding box center [434, 149] width 158 height 22
click at [634, 95] on span "Seleccionar un Rebaño" at bounding box center [673, 93] width 136 height 22
click at [638, 238] on li "Fresnada" at bounding box center [709, 235] width 207 height 22
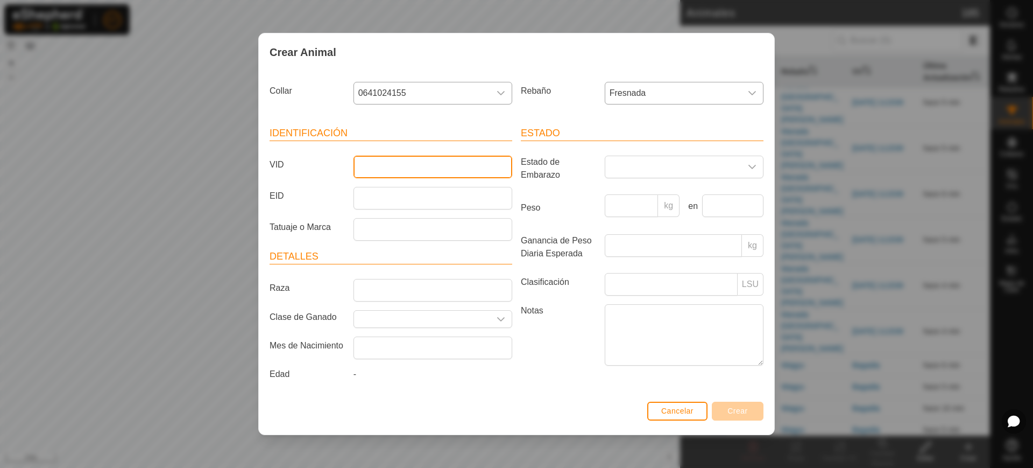
click at [404, 160] on input "VID" at bounding box center [433, 167] width 159 height 23
type input "2642"
click at [741, 412] on span "Crear" at bounding box center [738, 410] width 20 height 9
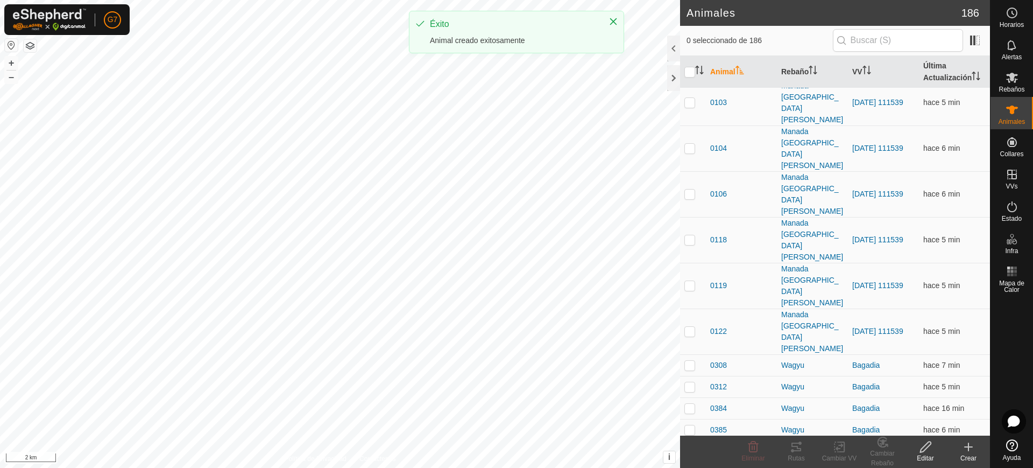
click at [965, 448] on icon at bounding box center [968, 446] width 13 height 13
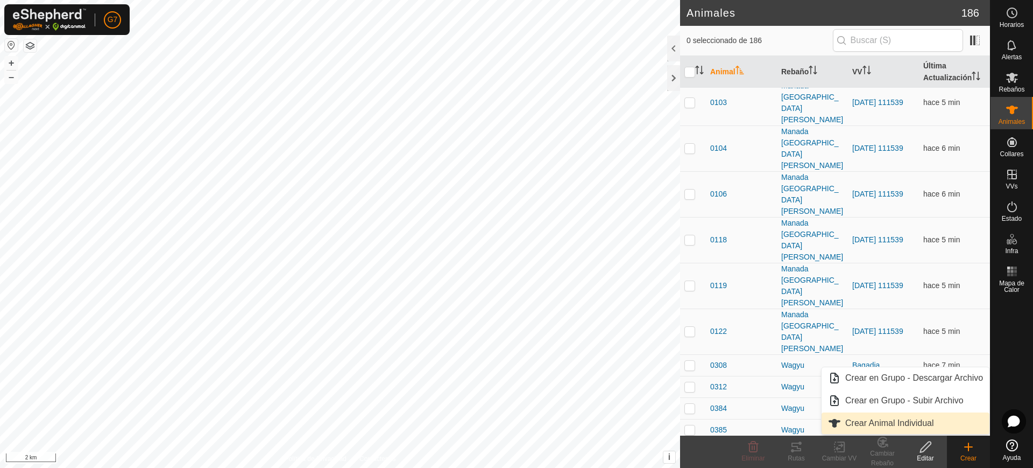
click at [921, 425] on link "Crear Animal Individual" at bounding box center [906, 423] width 168 height 22
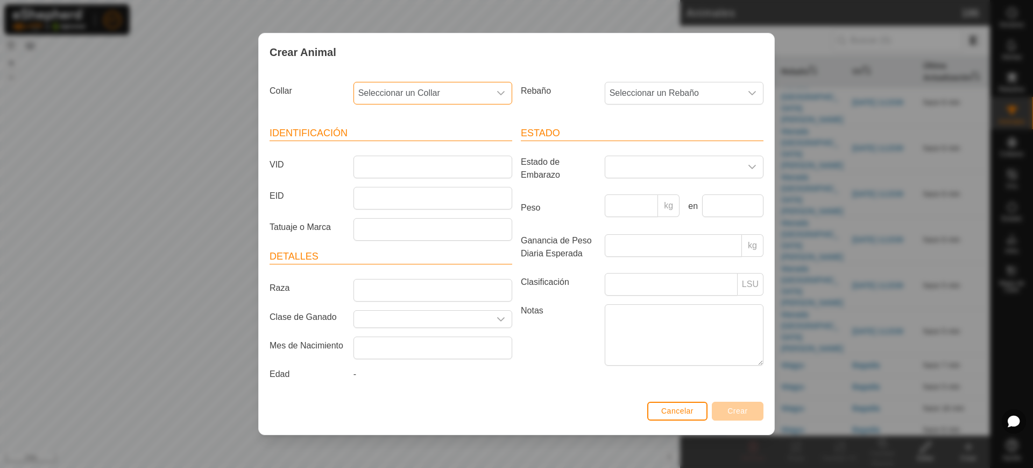
click at [434, 91] on span "Seleccionar un Collar" at bounding box center [422, 93] width 136 height 22
type input "2"
type input "19586"
click at [438, 149] on li "1249719586" at bounding box center [434, 149] width 158 height 22
click at [635, 90] on span "Seleccionar un Rebaño" at bounding box center [673, 93] width 136 height 22
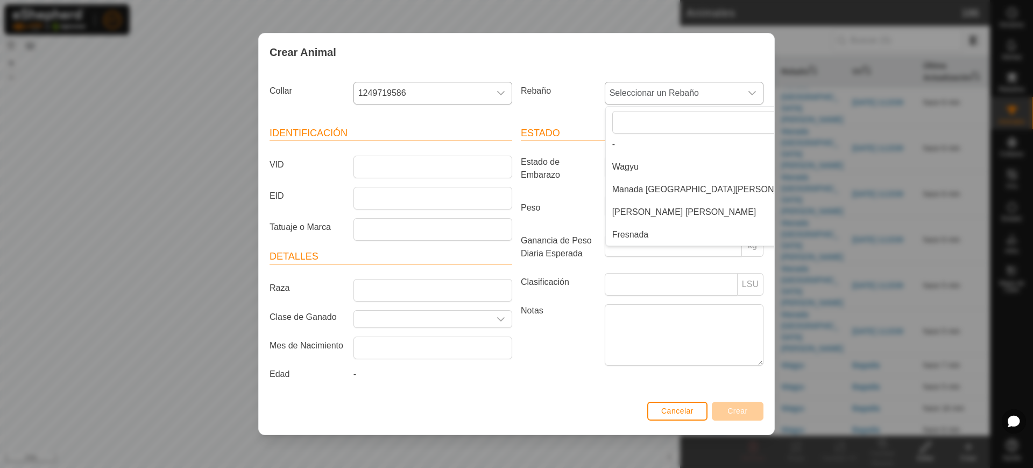
click at [636, 234] on li "Fresnada" at bounding box center [709, 235] width 207 height 22
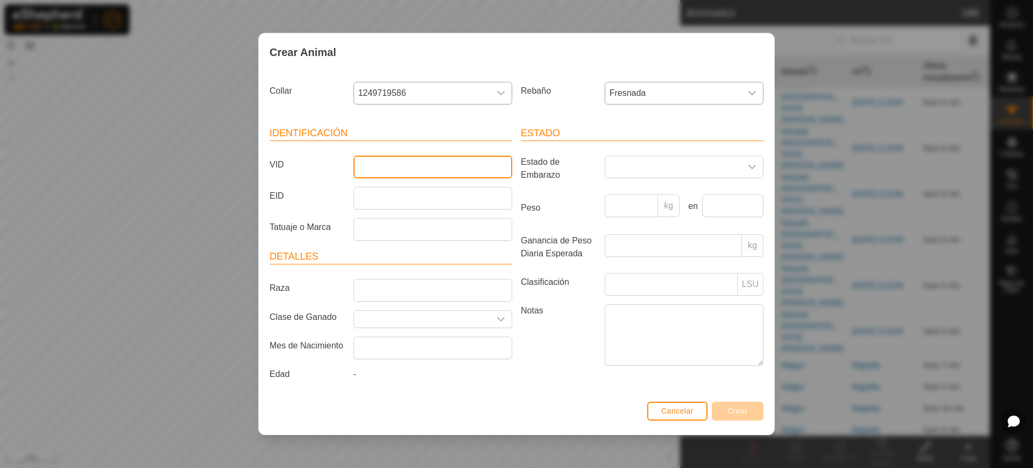
click at [429, 163] on input "VID" at bounding box center [433, 167] width 159 height 23
type input "2761"
click at [743, 402] on button "Crear" at bounding box center [738, 410] width 52 height 19
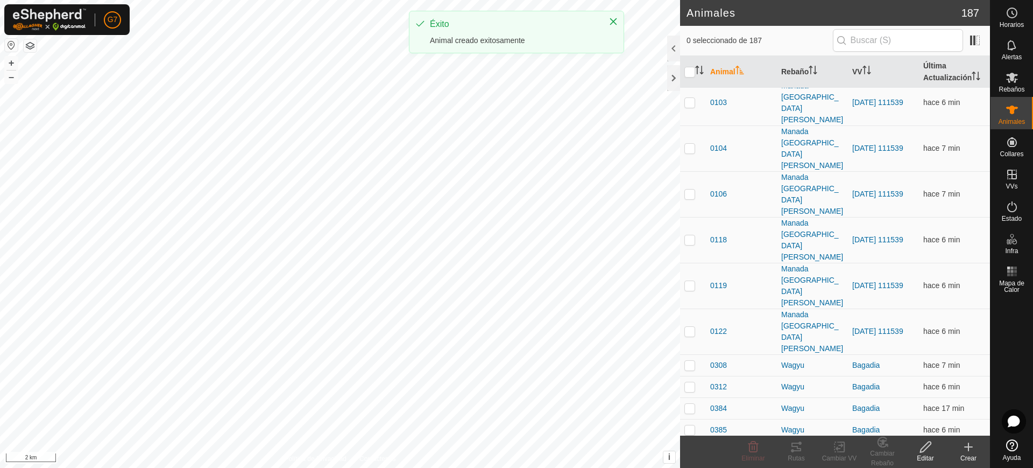
click at [970, 450] on icon at bounding box center [968, 446] width 13 height 13
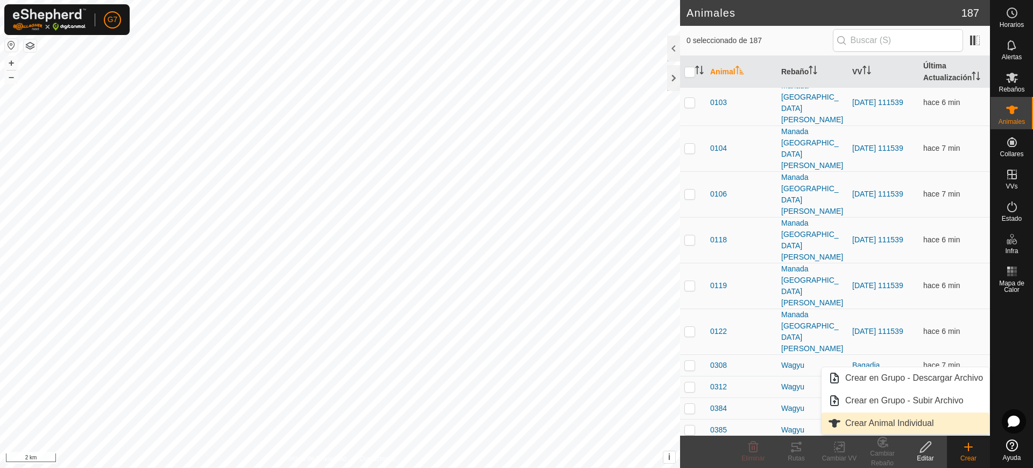
click at [894, 414] on link "Crear Animal Individual" at bounding box center [906, 423] width 168 height 22
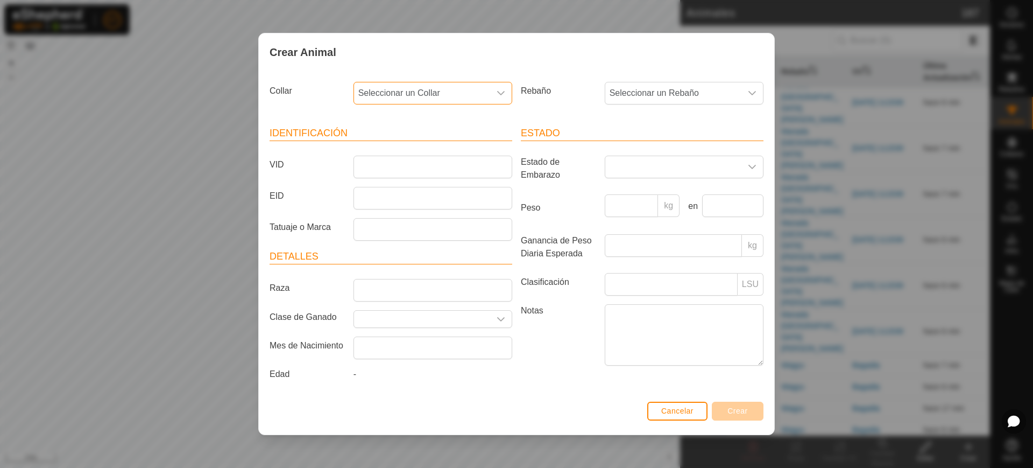
click at [389, 101] on span "Seleccionar un Collar" at bounding box center [422, 93] width 136 height 22
type input "1"
type input "4664"
click at [405, 147] on li "2282846640" at bounding box center [434, 149] width 158 height 22
click at [652, 89] on span "Seleccionar un Rebaño" at bounding box center [673, 93] width 136 height 22
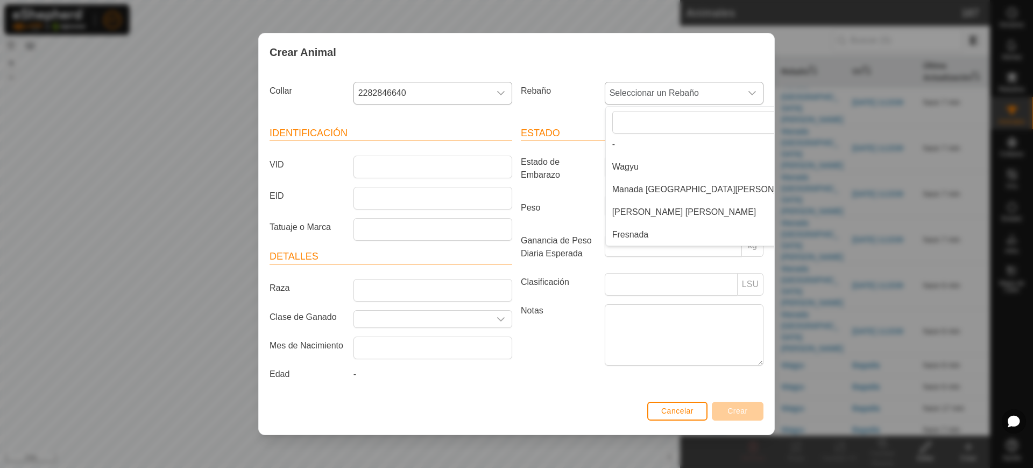
click at [639, 228] on li "Fresnada" at bounding box center [709, 235] width 207 height 22
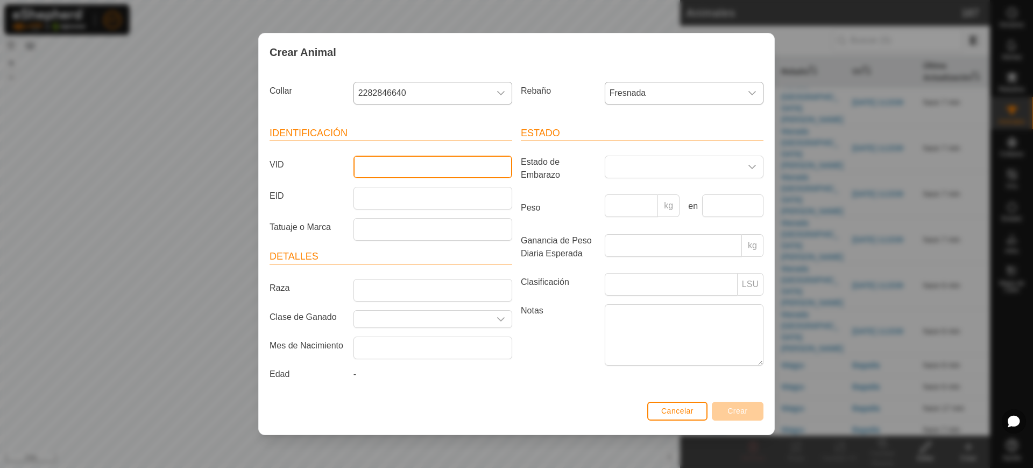
click at [415, 157] on input "VID" at bounding box center [433, 167] width 159 height 23
type input "2538"
click at [736, 405] on button "Crear" at bounding box center [738, 410] width 52 height 19
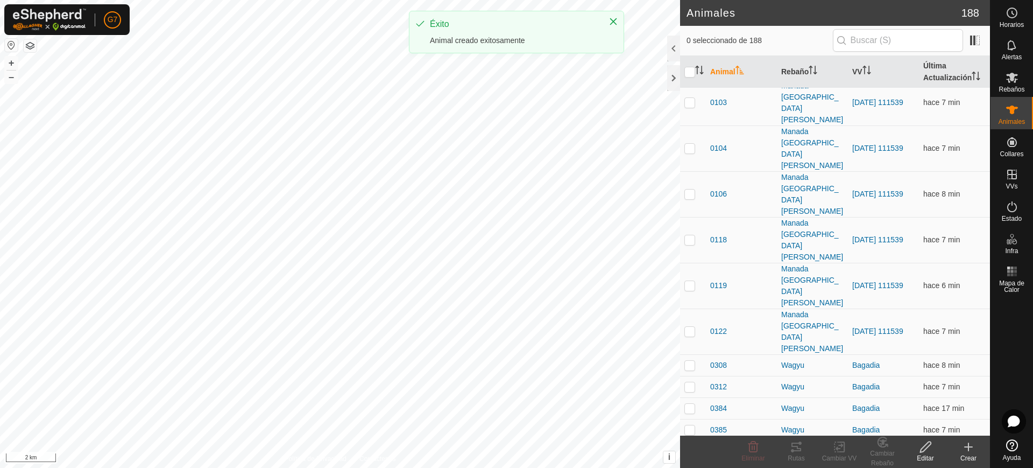
click at [968, 448] on icon at bounding box center [968, 446] width 13 height 13
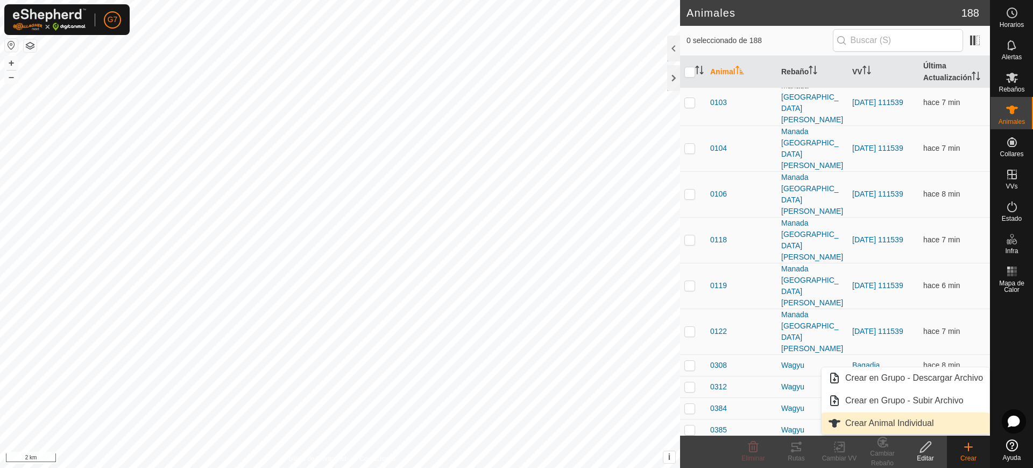
click at [869, 418] on link "Crear Animal Individual" at bounding box center [906, 423] width 168 height 22
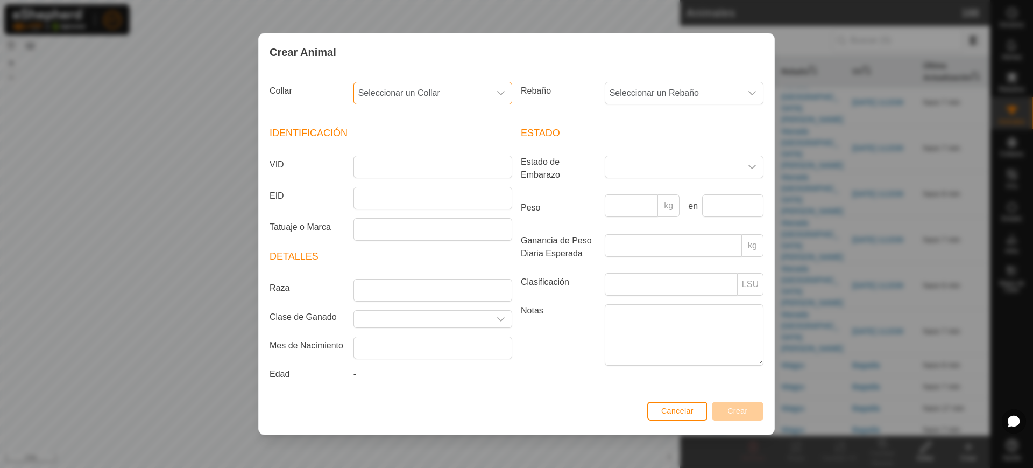
click at [430, 87] on span "Seleccionar un Collar" at bounding box center [422, 93] width 136 height 22
type input "93796"
click at [432, 139] on li "1101593796" at bounding box center [434, 149] width 158 height 22
click at [654, 94] on span "Seleccionar un Rebaño" at bounding box center [673, 93] width 136 height 22
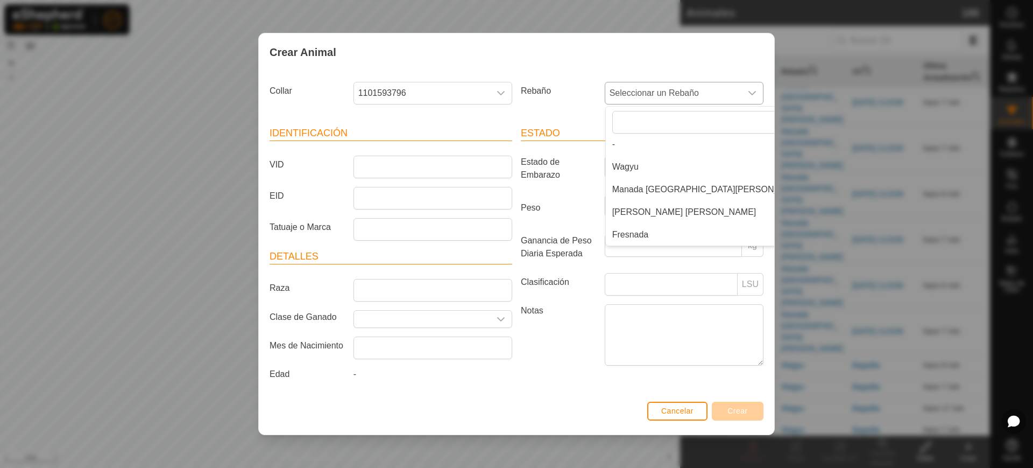
click at [647, 235] on li "Fresnada" at bounding box center [709, 235] width 207 height 22
click at [445, 151] on article "Identificación VID EID Tatuaje o Marca" at bounding box center [391, 183] width 243 height 115
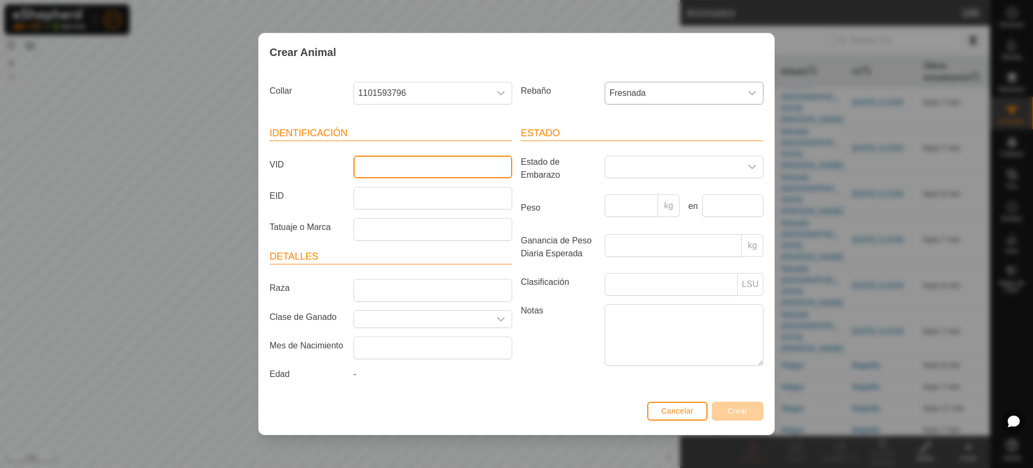
click at [432, 164] on input "VID" at bounding box center [433, 167] width 159 height 23
type input "2535"
click at [738, 410] on span "Crear" at bounding box center [738, 410] width 20 height 9
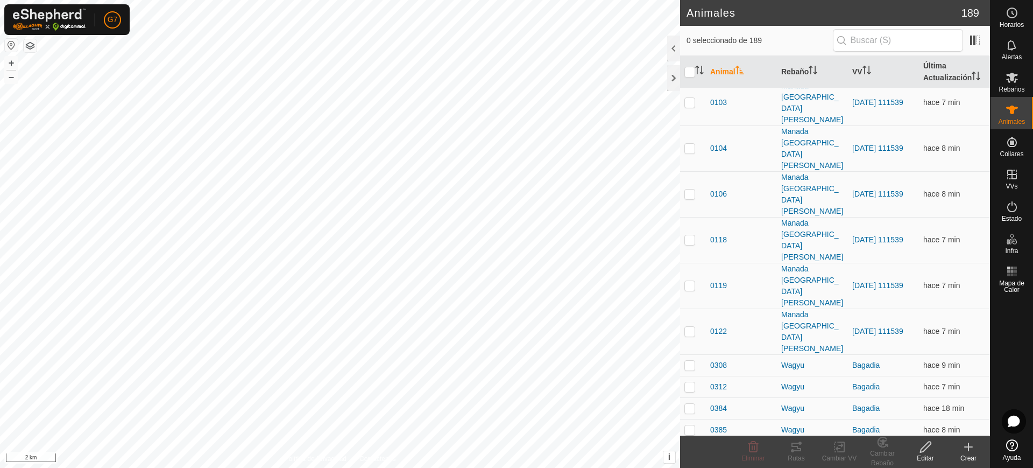
click at [956, 441] on create-svg-icon at bounding box center [968, 446] width 43 height 13
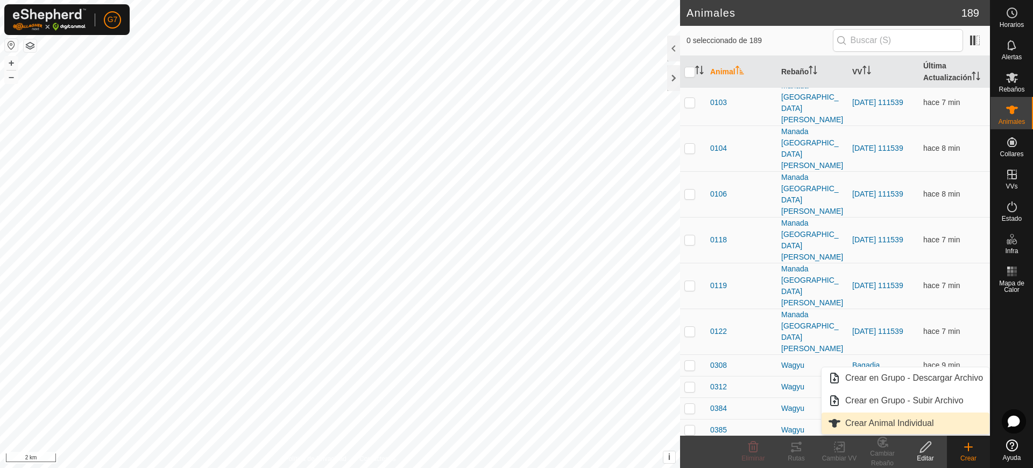
click at [923, 415] on link "Crear Animal Individual" at bounding box center [906, 423] width 168 height 22
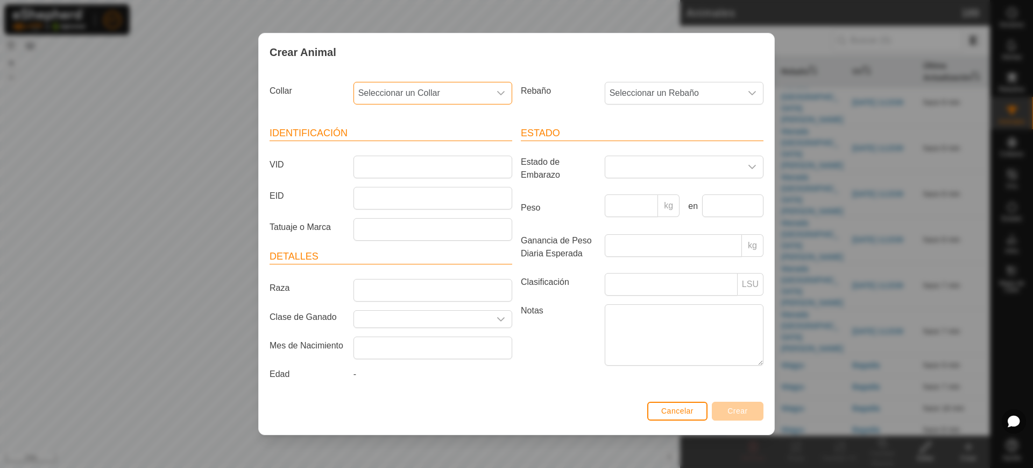
click at [440, 84] on span "Seleccionar un Collar" at bounding box center [422, 93] width 136 height 22
type input "89427"
click at [431, 156] on li "3744789427" at bounding box center [434, 149] width 158 height 22
click at [632, 95] on span "Seleccionar un Rebaño" at bounding box center [673, 93] width 136 height 22
click at [632, 232] on li "Fresnada" at bounding box center [709, 235] width 207 height 22
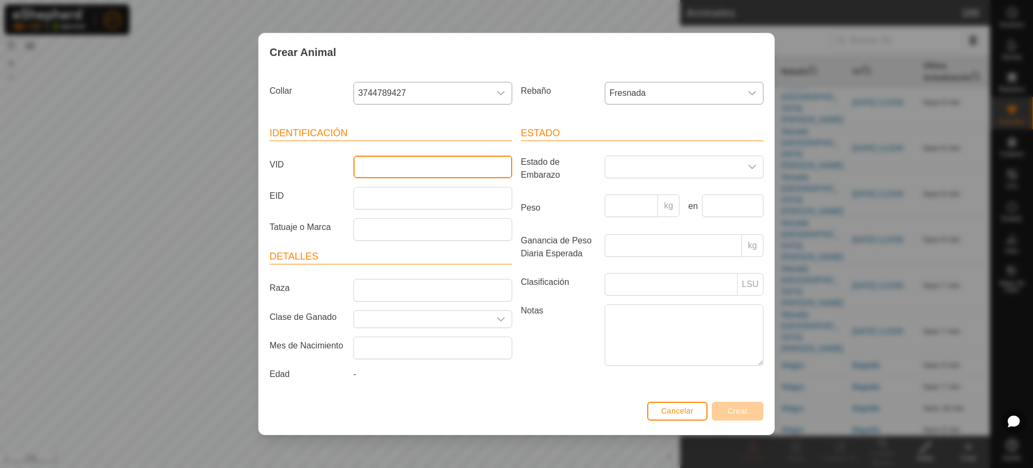
click at [418, 160] on input "VID" at bounding box center [433, 167] width 159 height 23
type input "2885"
click at [737, 412] on span "Crear" at bounding box center [738, 410] width 20 height 9
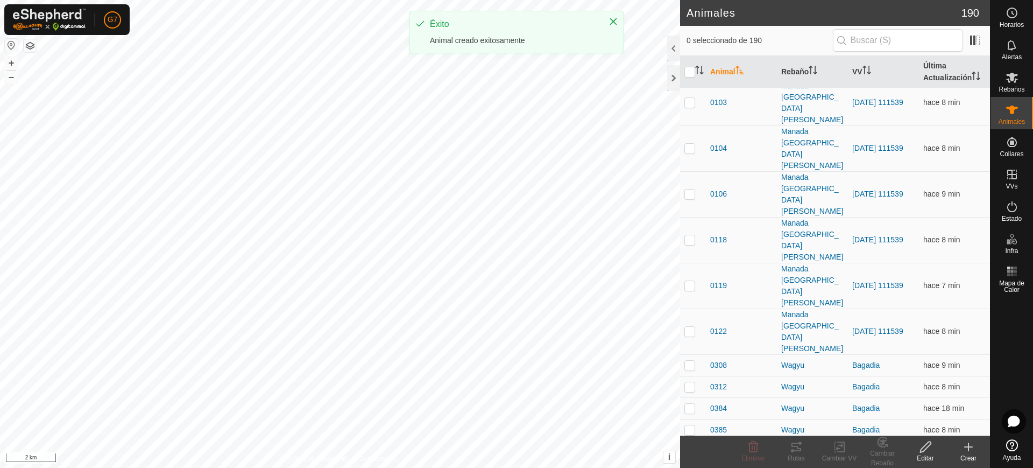
click at [972, 451] on icon at bounding box center [968, 446] width 13 height 13
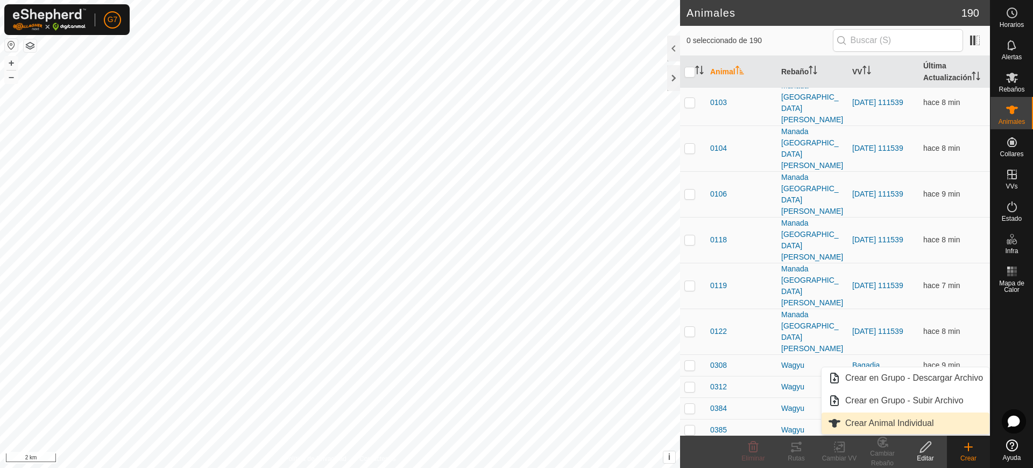
click at [952, 427] on link "Crear Animal Individual" at bounding box center [906, 423] width 168 height 22
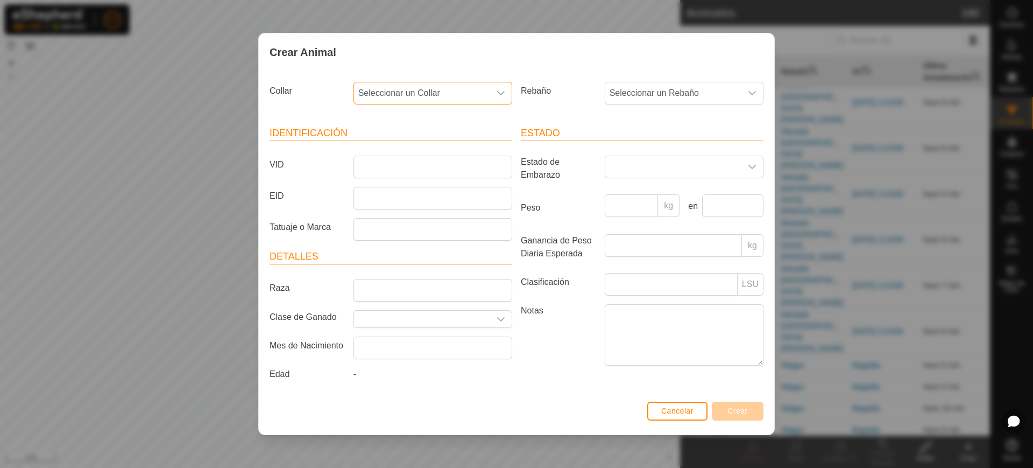
click at [457, 85] on span "Seleccionar un Collar" at bounding box center [422, 93] width 136 height 22
type input "58969"
click at [420, 152] on li "0446758969" at bounding box center [434, 149] width 158 height 22
click at [629, 85] on span "Seleccionar un Rebaño" at bounding box center [673, 93] width 136 height 22
click at [643, 235] on li "Fresnada" at bounding box center [709, 235] width 207 height 22
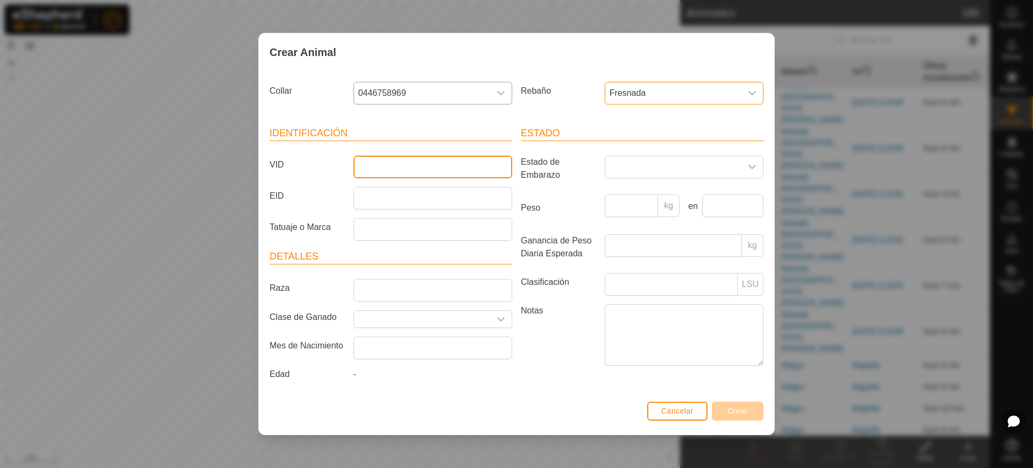
click at [400, 170] on input "VID" at bounding box center [433, 167] width 159 height 23
type input "1371"
click at [739, 421] on div "Cancelar Crear" at bounding box center [517, 416] width 516 height 37
click at [742, 414] on span "Crear" at bounding box center [738, 410] width 20 height 9
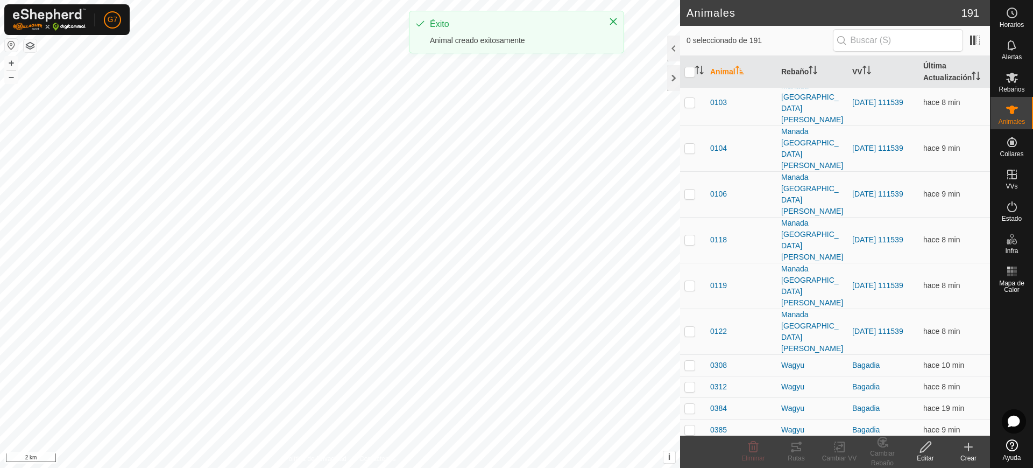
click at [965, 447] on icon at bounding box center [969, 447] width 8 height 0
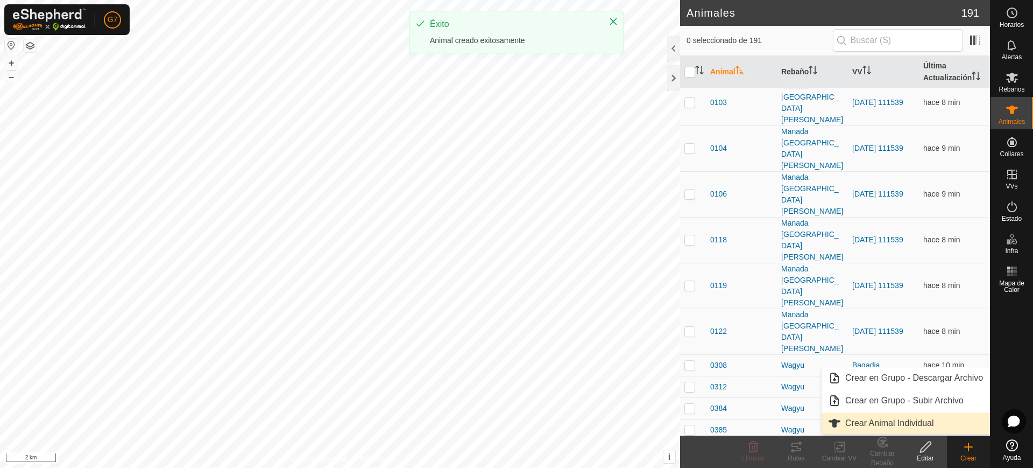
click at [909, 424] on link "Crear Animal Individual" at bounding box center [906, 423] width 168 height 22
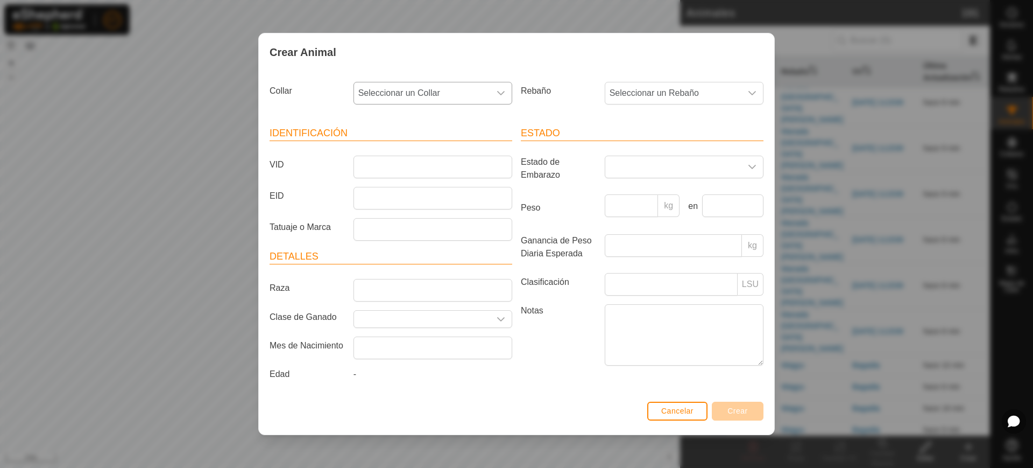
click at [453, 97] on span "Seleccionar un Collar" at bounding box center [422, 93] width 136 height 22
type input "51733"
click at [429, 146] on li "2333851733" at bounding box center [434, 149] width 158 height 22
click at [659, 90] on span "Seleccionar un Rebaño" at bounding box center [673, 93] width 136 height 22
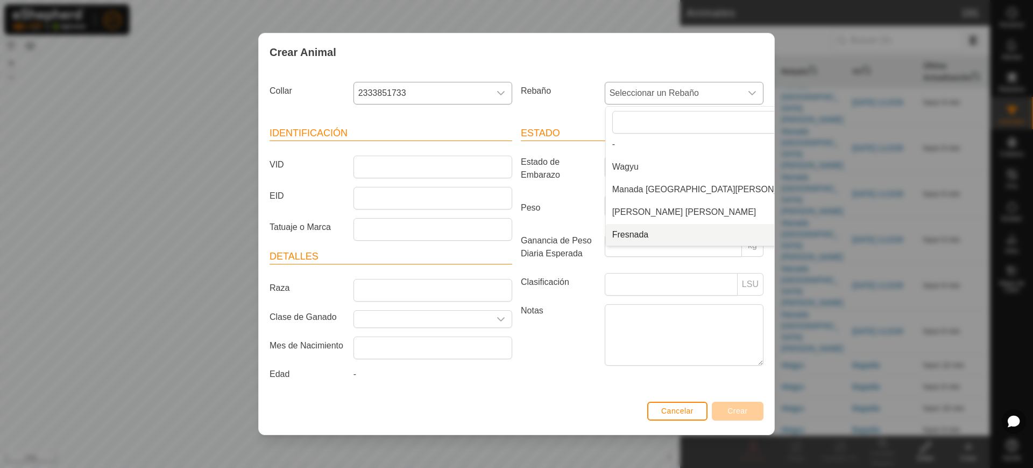
click at [646, 235] on li "Fresnada" at bounding box center [709, 235] width 207 height 22
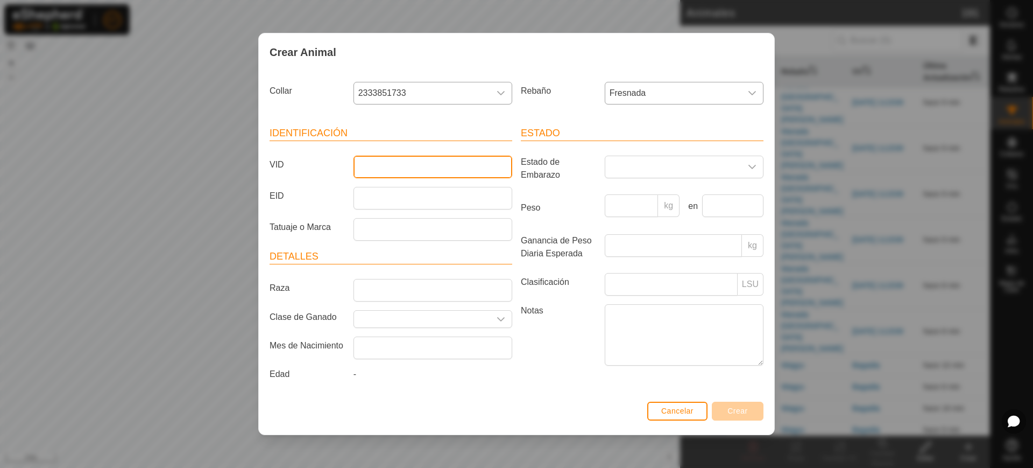
click at [448, 170] on input "VID" at bounding box center [433, 167] width 159 height 23
type input "6159"
click at [743, 407] on span "Crear" at bounding box center [738, 410] width 20 height 9
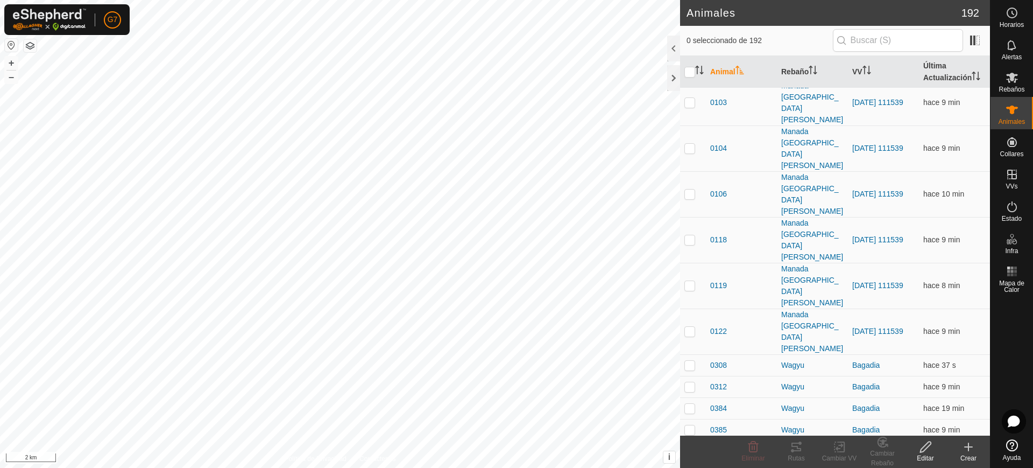
click at [968, 444] on icon at bounding box center [968, 446] width 13 height 13
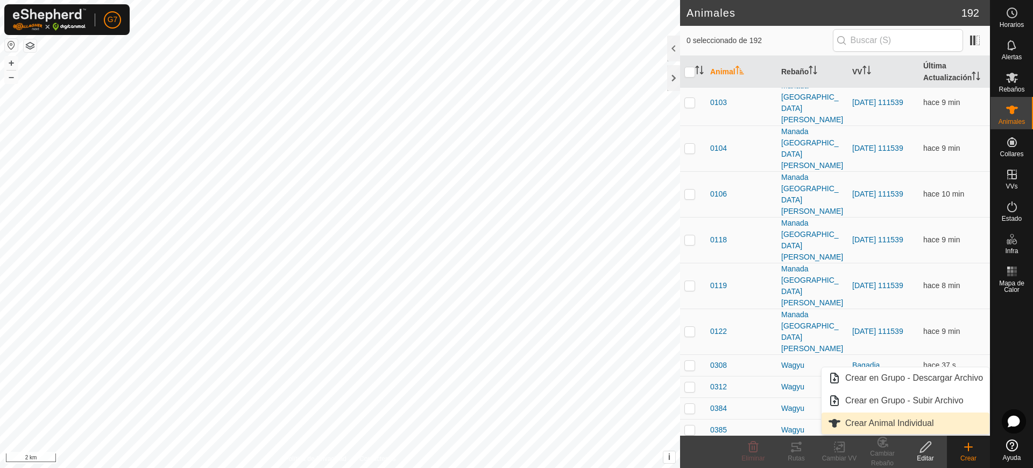
click at [948, 418] on link "Crear Animal Individual" at bounding box center [906, 423] width 168 height 22
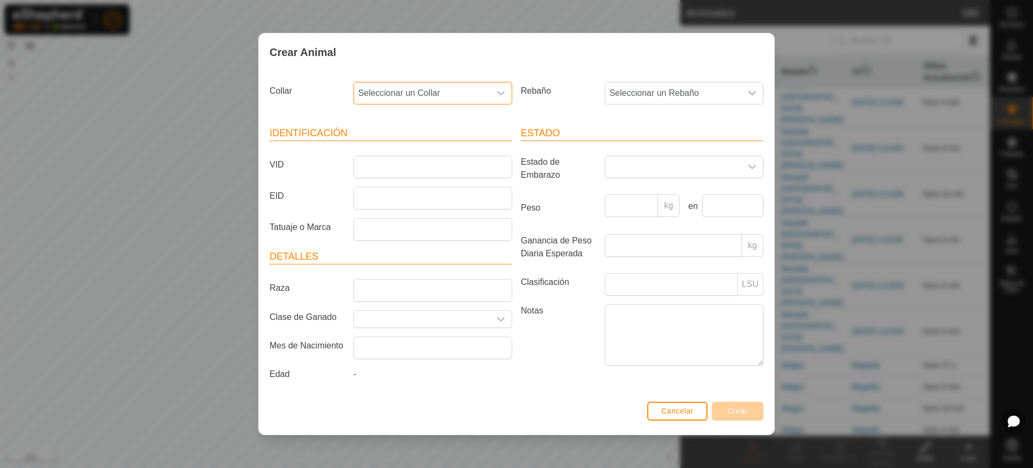
click at [431, 98] on span "Seleccionar un Collar" at bounding box center [422, 93] width 136 height 22
type input "5"
type input "69576"
click at [423, 148] on li "3719769576" at bounding box center [434, 149] width 158 height 22
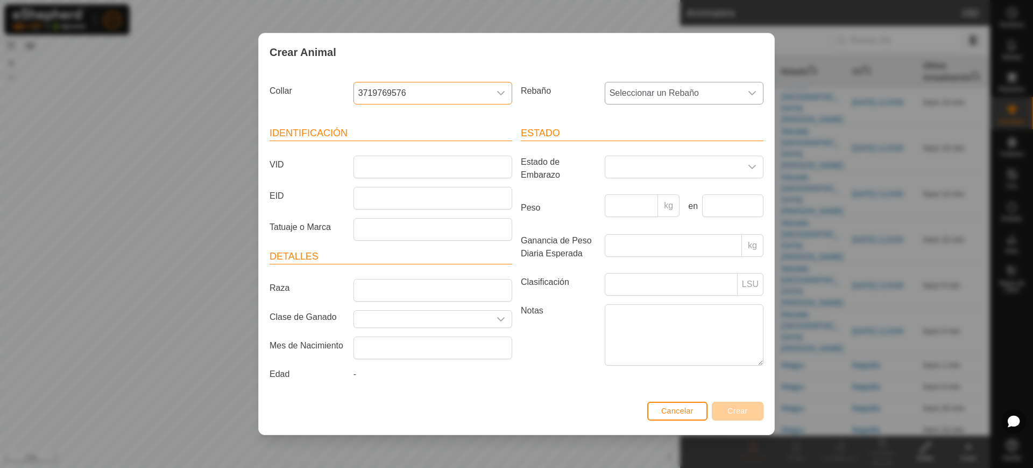
click at [641, 95] on span "Seleccionar un Rebaño" at bounding box center [673, 93] width 136 height 22
click at [656, 240] on li "Fresnada" at bounding box center [709, 235] width 207 height 22
click at [383, 159] on input "VID" at bounding box center [433, 167] width 159 height 23
type input "2237"
click at [744, 411] on span "Crear" at bounding box center [738, 410] width 20 height 9
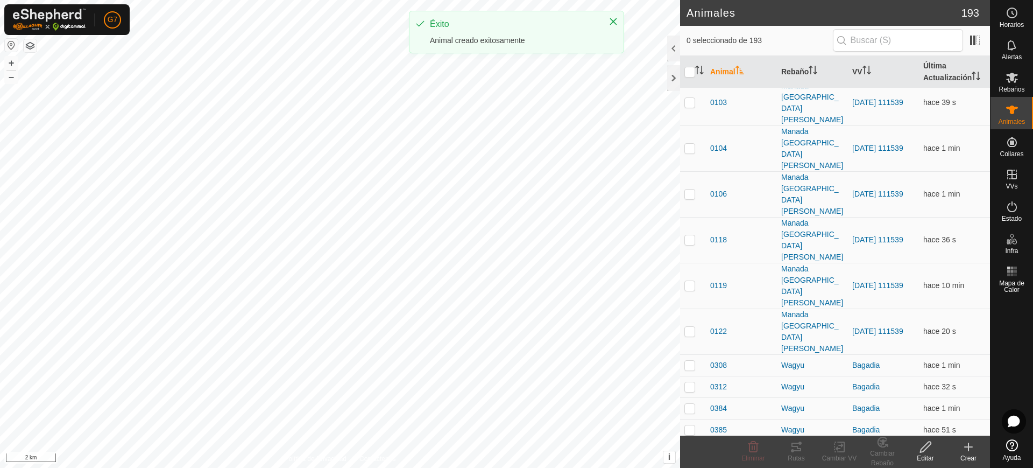
click at [969, 450] on icon at bounding box center [969, 447] width 0 height 8
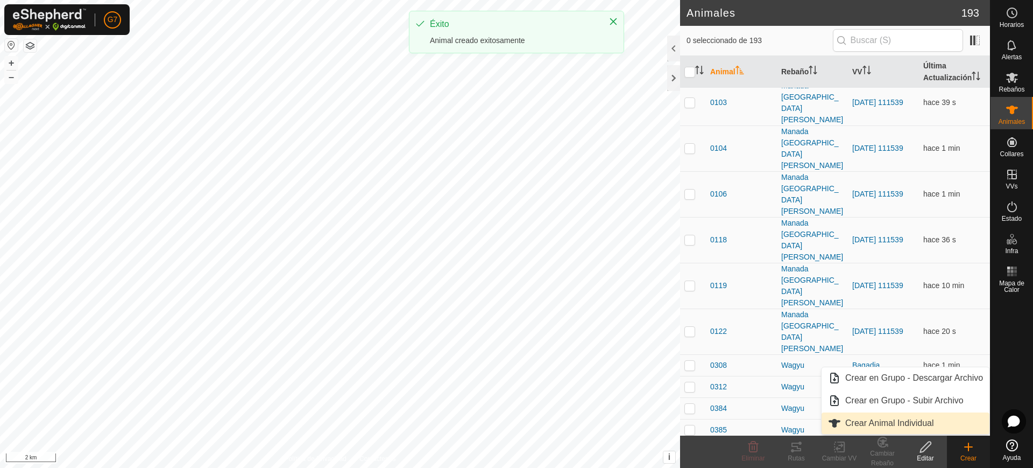
click at [901, 424] on link "Crear Animal Individual" at bounding box center [906, 423] width 168 height 22
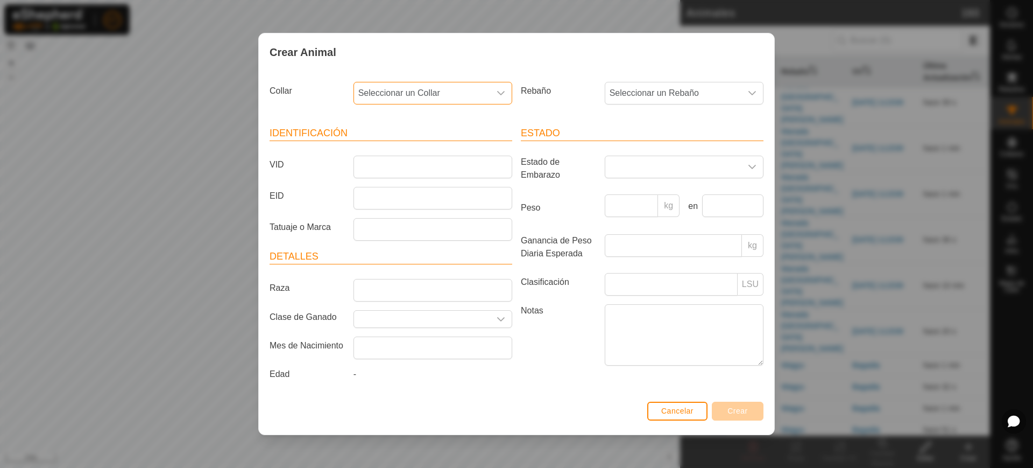
click at [408, 91] on span "Seleccionar un Collar" at bounding box center [422, 93] width 136 height 22
type input "20878"
click at [436, 142] on li "4021520878" at bounding box center [434, 149] width 158 height 22
click at [649, 89] on span "Seleccionar un Rebaño" at bounding box center [673, 93] width 136 height 22
click at [656, 232] on li "Fresnada" at bounding box center [709, 235] width 207 height 22
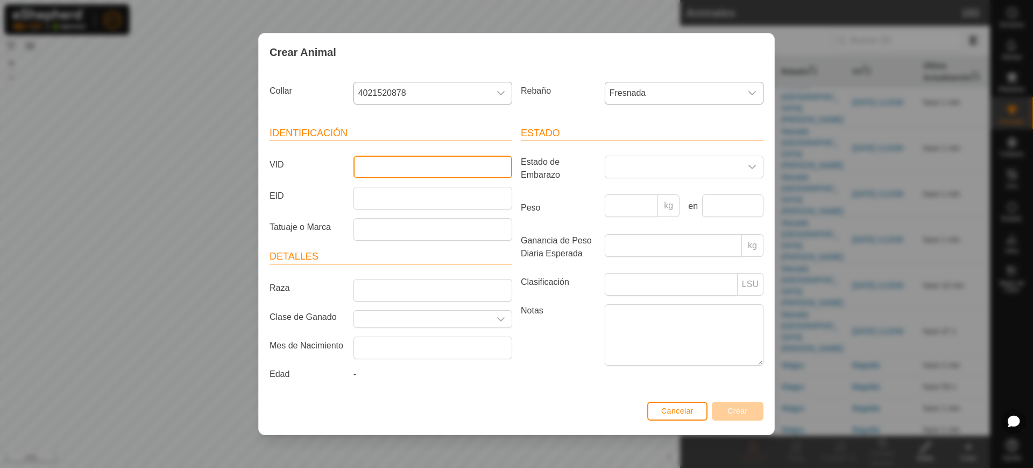
click at [424, 169] on input "VID" at bounding box center [433, 167] width 159 height 23
type input "7832"
click at [728, 410] on span "Crear" at bounding box center [738, 410] width 20 height 9
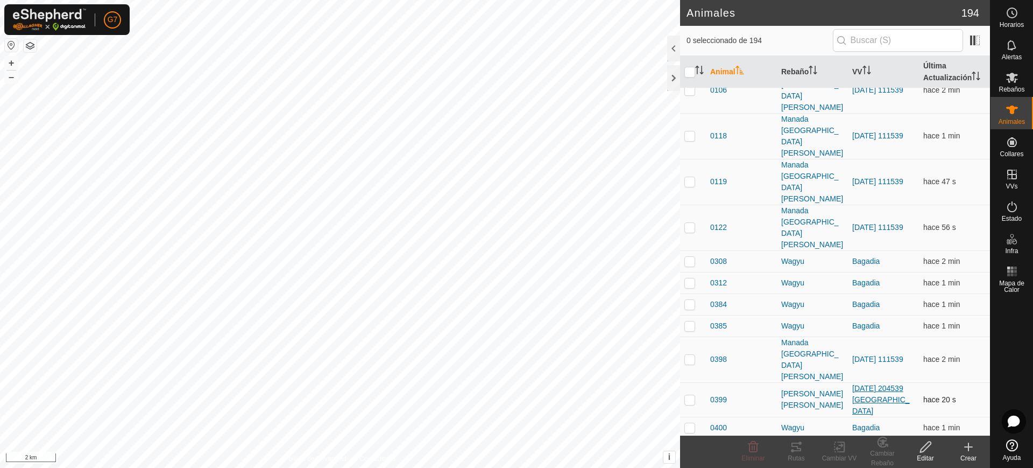
scroll to position [0, 0]
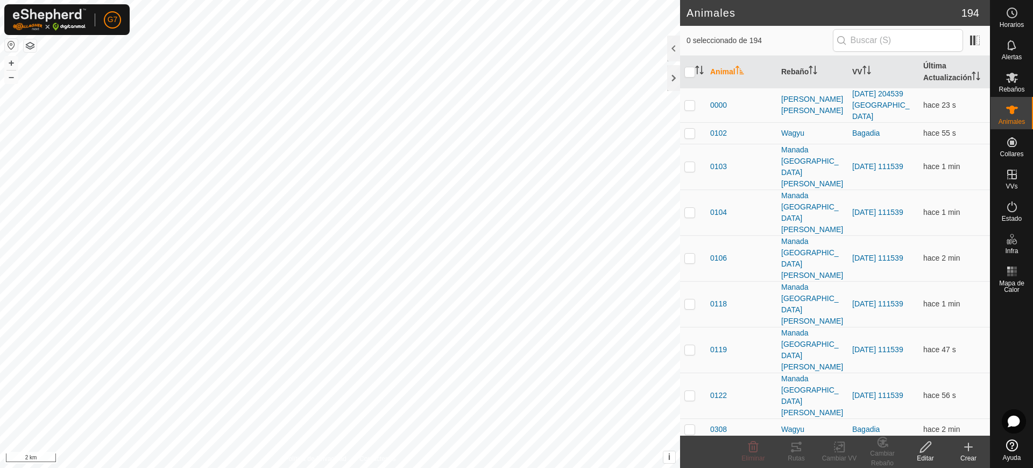
click at [963, 450] on icon at bounding box center [968, 446] width 13 height 13
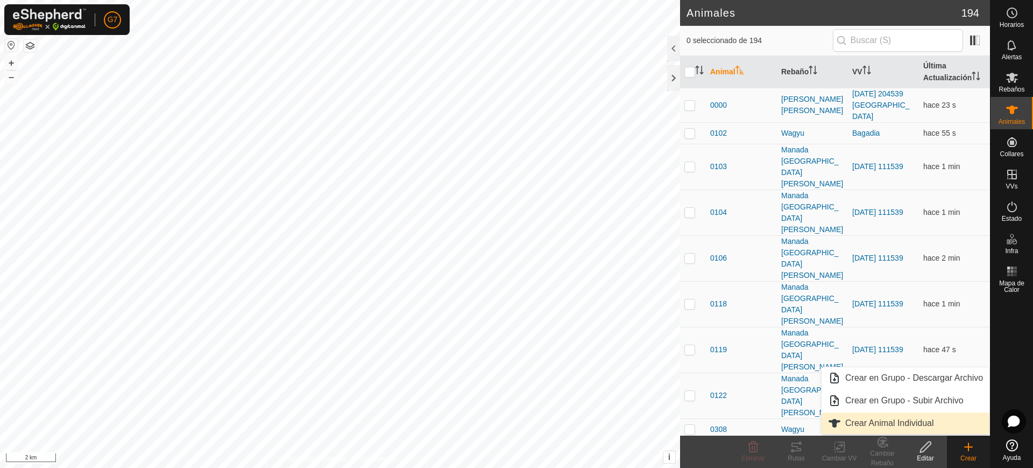
click at [930, 421] on link "Crear Animal Individual" at bounding box center [906, 423] width 168 height 22
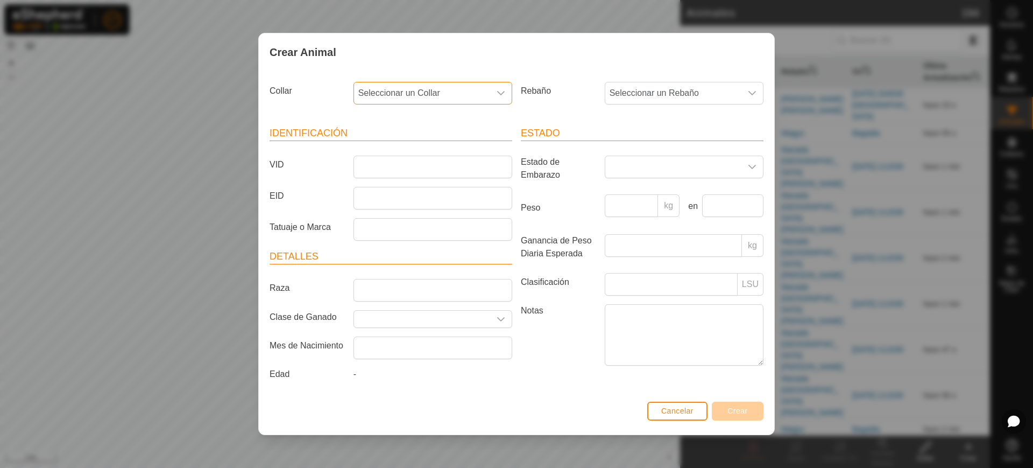
click at [478, 84] on span "Seleccionar un Collar" at bounding box center [422, 93] width 136 height 22
type input "2"
type input "70120"
click at [429, 141] on li "2269670120" at bounding box center [434, 149] width 158 height 22
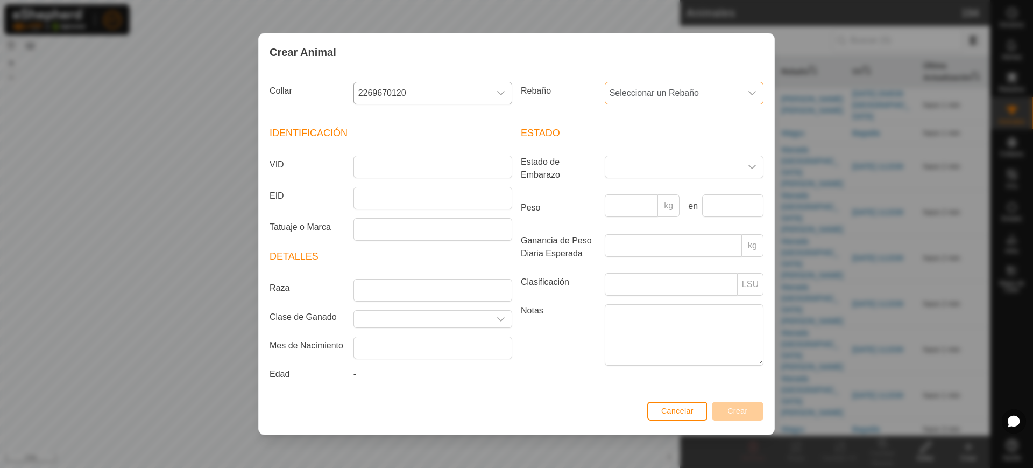
click at [634, 87] on span "Seleccionar un Rebaño" at bounding box center [673, 93] width 136 height 22
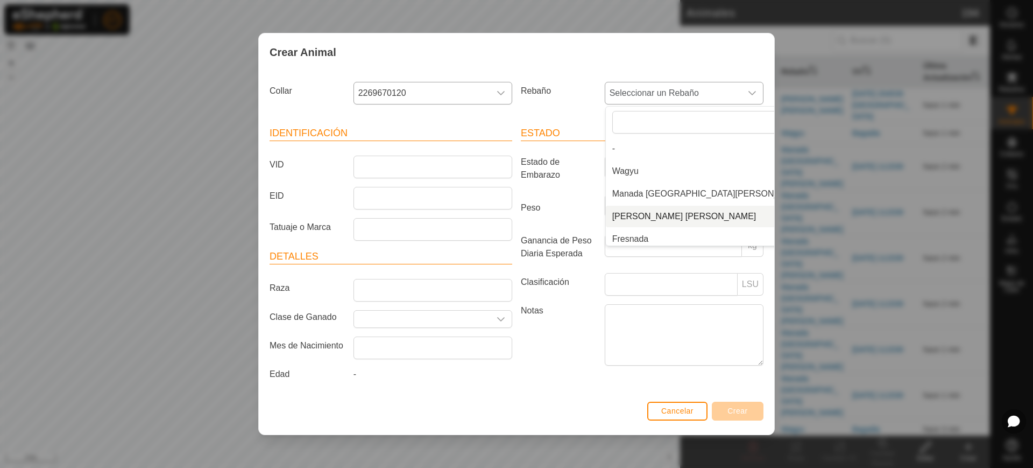
scroll to position [4, 0]
click at [626, 235] on li "Fresnada" at bounding box center [709, 235] width 207 height 22
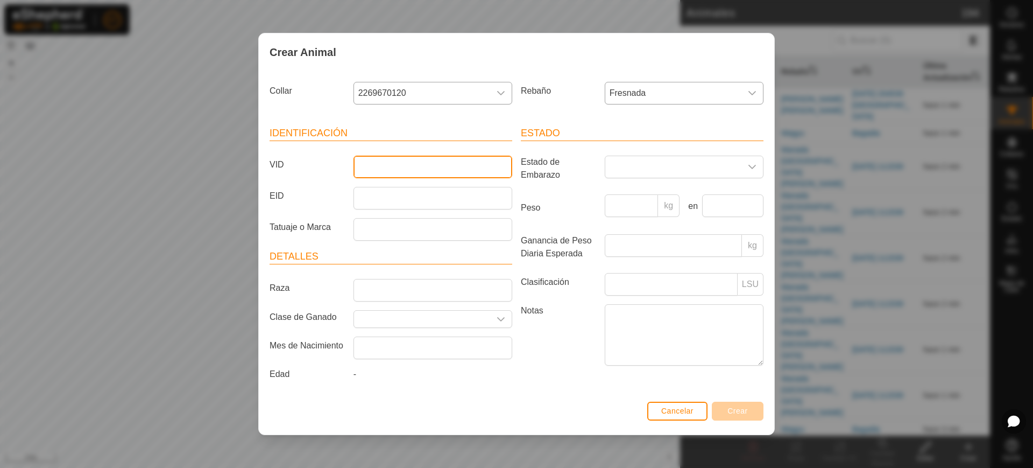
click at [419, 161] on input "VID" at bounding box center [433, 167] width 159 height 23
type input "9161"
click at [735, 408] on span "Crear" at bounding box center [738, 410] width 20 height 9
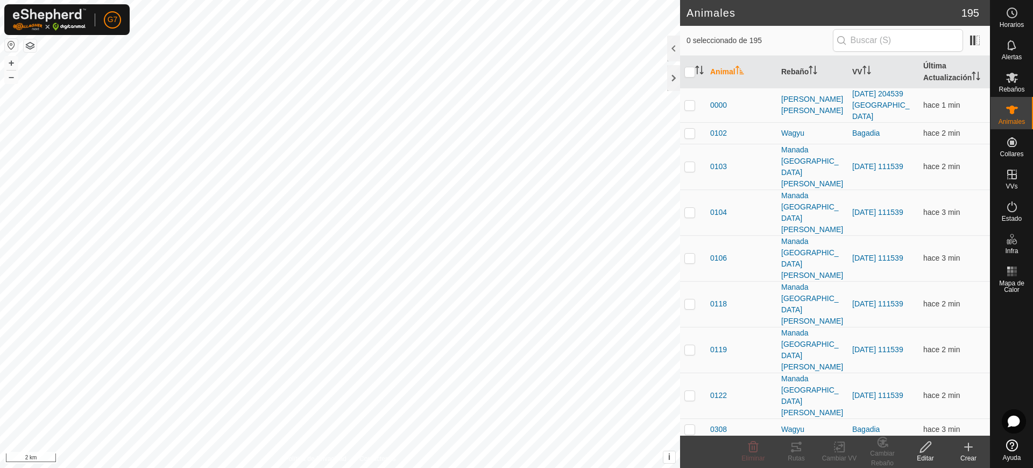
click at [978, 447] on create-svg-icon at bounding box center [968, 446] width 43 height 13
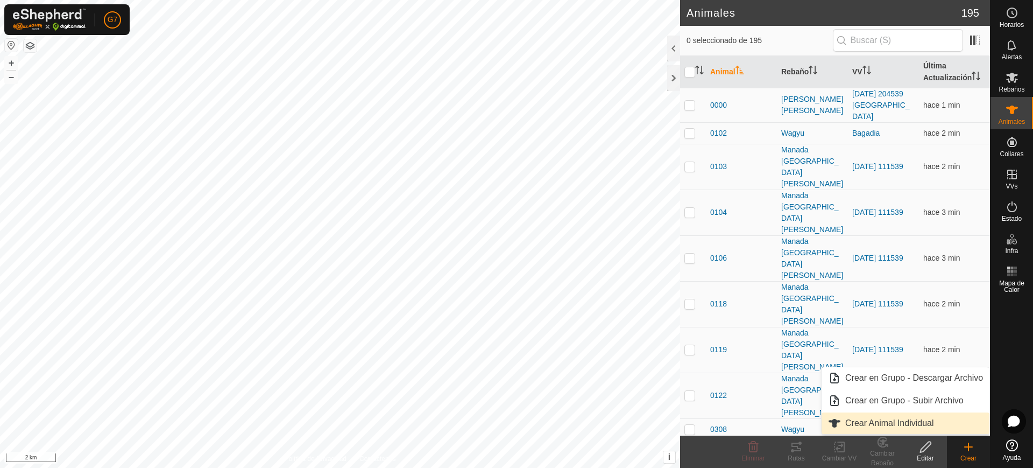
click at [883, 422] on link "Crear Animal Individual" at bounding box center [906, 423] width 168 height 22
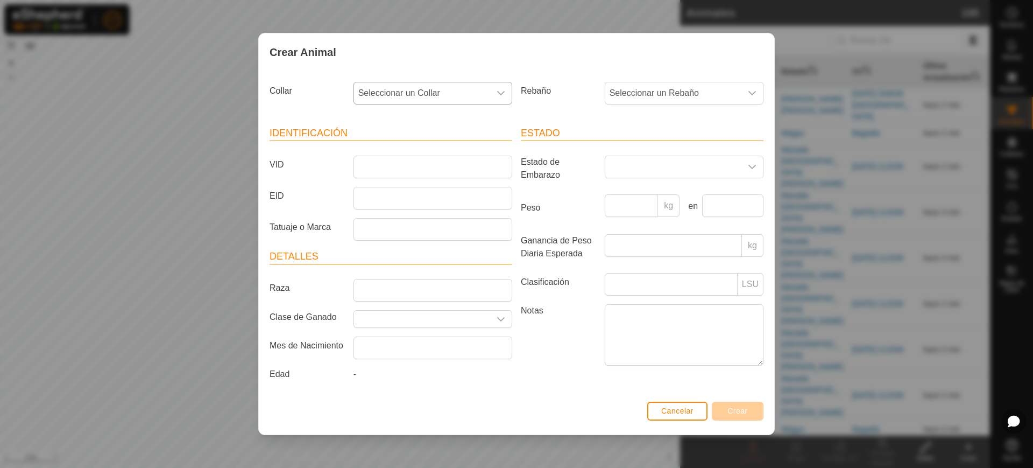
click at [393, 89] on span "Seleccionar un Collar" at bounding box center [422, 93] width 136 height 22
type input "7"
type input "93305"
click at [423, 152] on li "1033793305" at bounding box center [434, 149] width 158 height 22
click at [630, 97] on span "Seleccionar un Rebaño" at bounding box center [673, 93] width 136 height 22
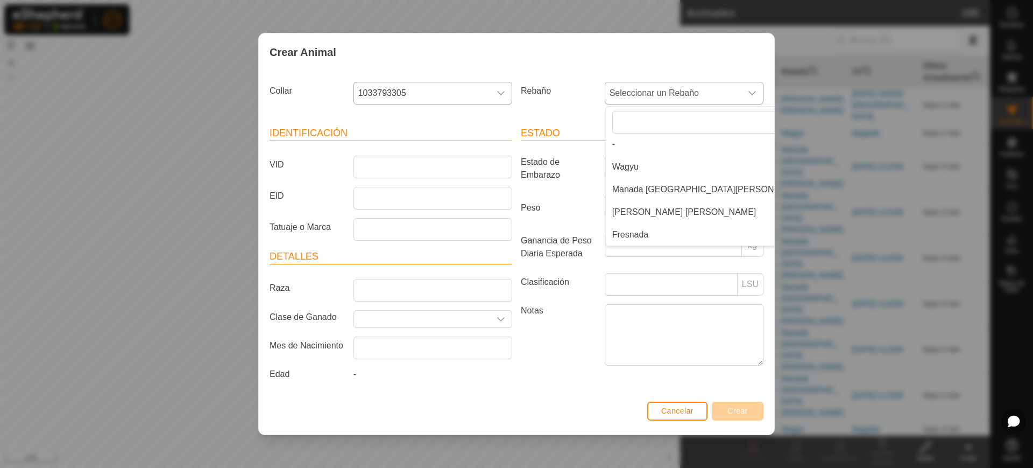
click at [636, 238] on li "Fresnada" at bounding box center [709, 235] width 207 height 22
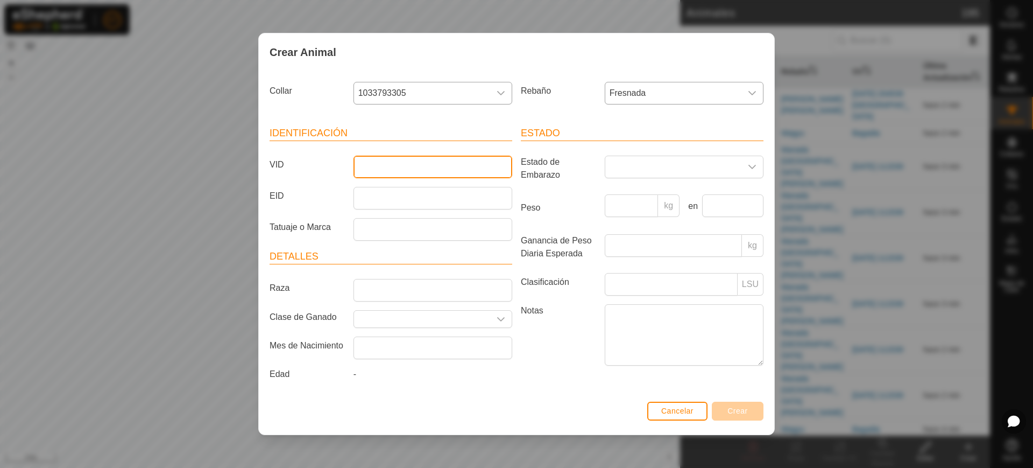
click at [427, 172] on input "VID" at bounding box center [433, 167] width 159 height 23
type input "3874"
click at [743, 411] on span "Crear" at bounding box center [738, 410] width 20 height 9
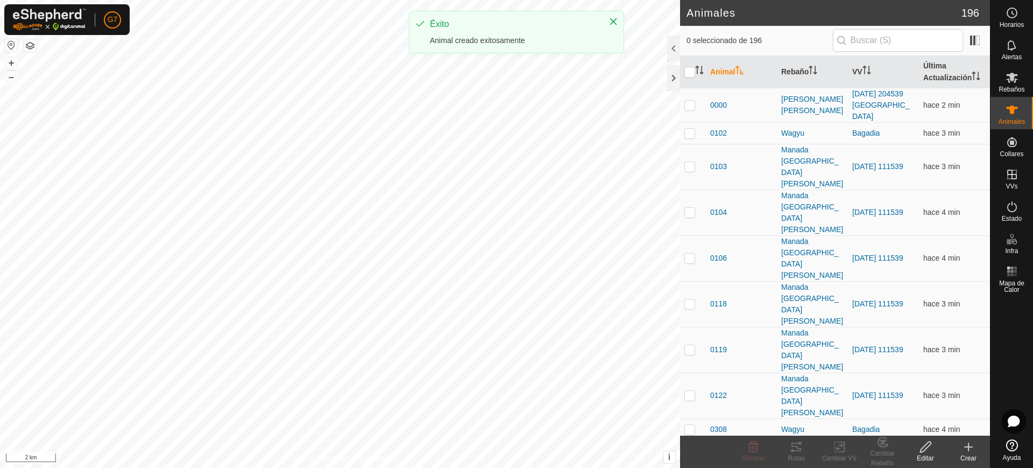
click at [970, 449] on icon at bounding box center [968, 446] width 13 height 13
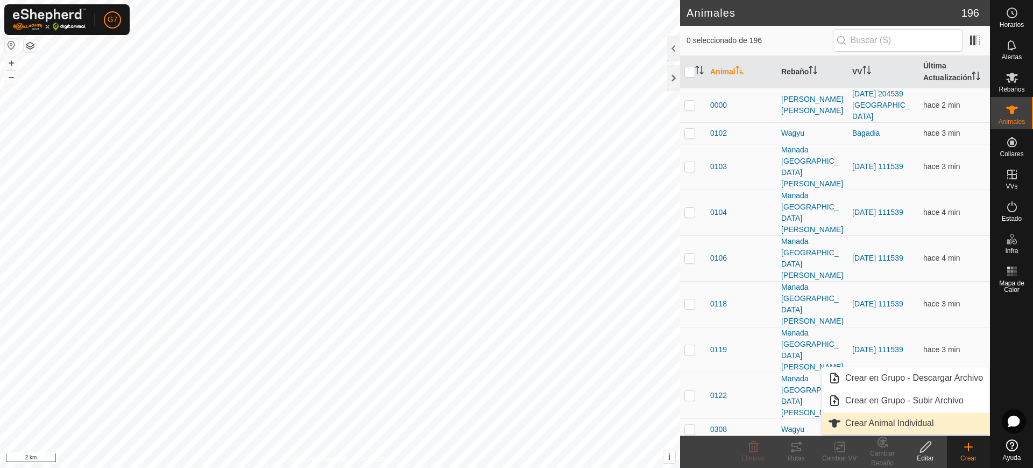
click at [916, 422] on link "Crear Animal Individual" at bounding box center [906, 423] width 168 height 22
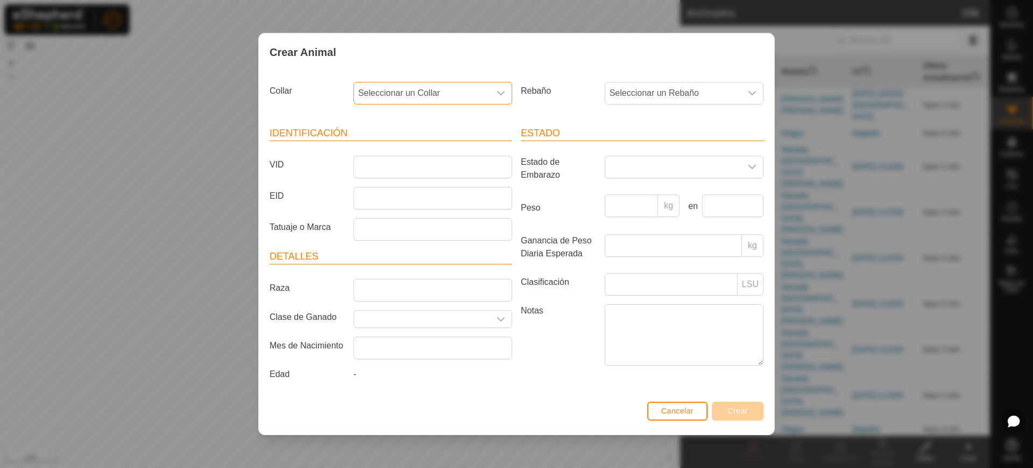
click at [438, 95] on span "Seleccionar un Collar" at bounding box center [422, 93] width 136 height 22
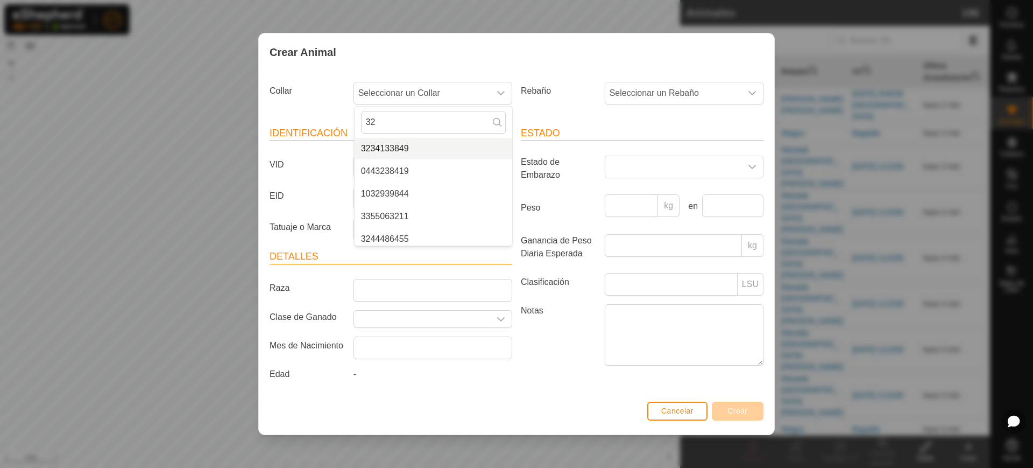
type input "3"
type input "9"
type input "32028"
click at [418, 147] on li "0696232028" at bounding box center [434, 149] width 158 height 22
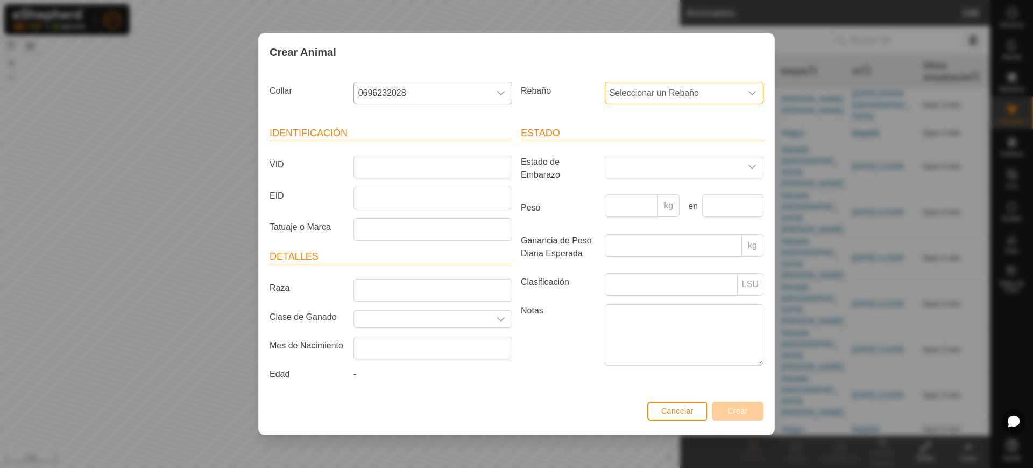
click at [628, 93] on span "Seleccionar un Rebaño" at bounding box center [673, 93] width 136 height 22
click at [638, 235] on li "Fresnada" at bounding box center [709, 235] width 207 height 22
click at [427, 163] on input "VID" at bounding box center [433, 167] width 159 height 23
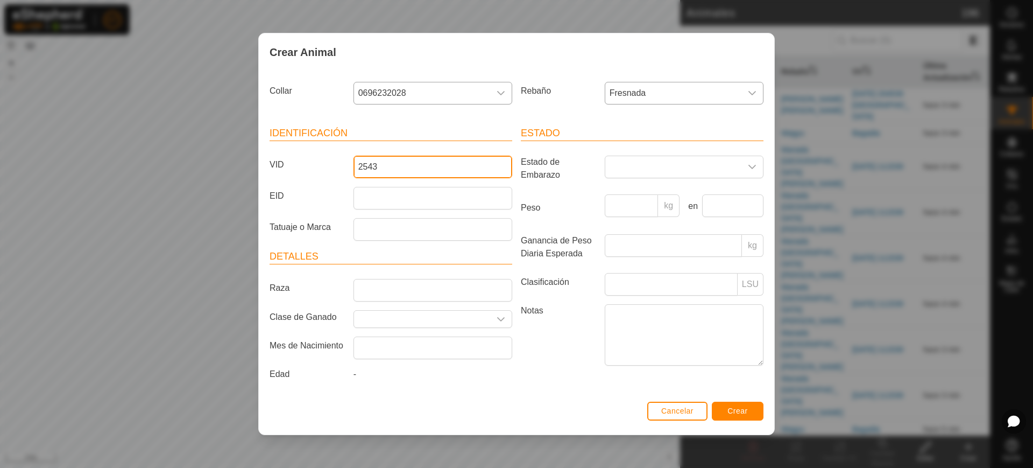
type input "2543"
click at [743, 408] on span "Crear" at bounding box center [738, 410] width 20 height 9
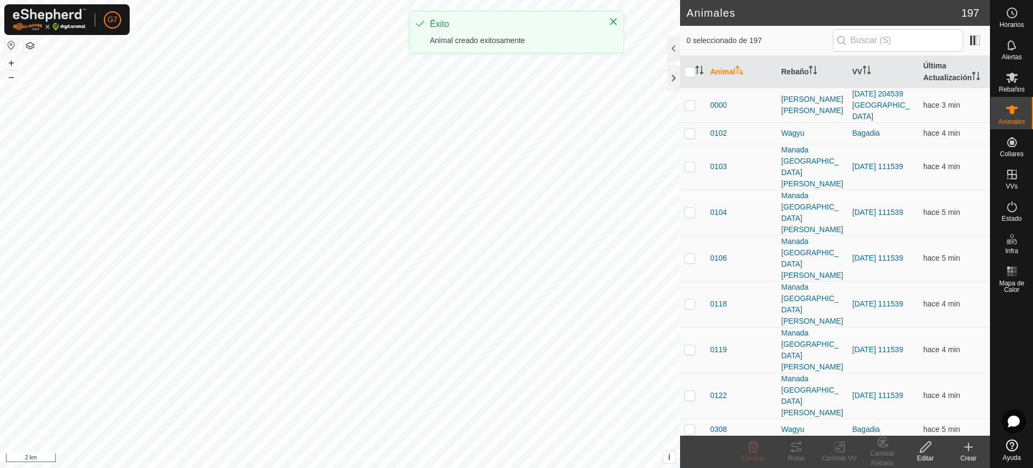
click at [976, 452] on create-svg-icon at bounding box center [968, 446] width 43 height 13
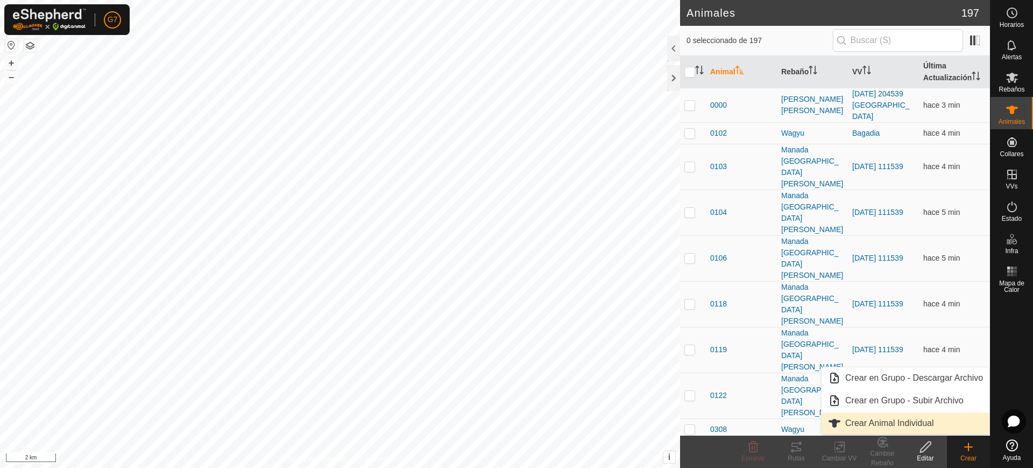
click at [893, 427] on link "Crear Animal Individual" at bounding box center [906, 423] width 168 height 22
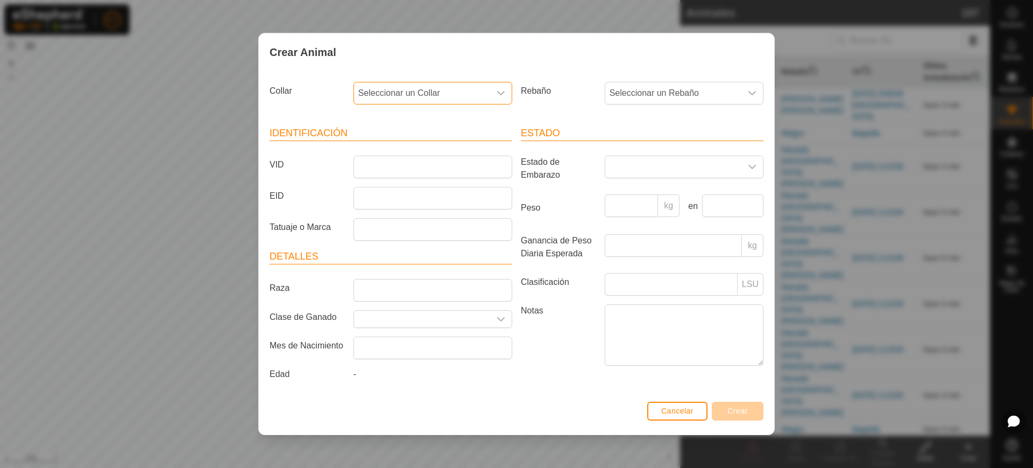
click at [476, 91] on span "Seleccionar un Collar" at bounding box center [422, 93] width 136 height 22
type input "97447"
click at [461, 146] on li "3759597447" at bounding box center [434, 149] width 158 height 22
click at [639, 96] on span "Seleccionar un Rebaño" at bounding box center [673, 93] width 136 height 22
click at [639, 232] on li "Fresnada" at bounding box center [709, 235] width 207 height 22
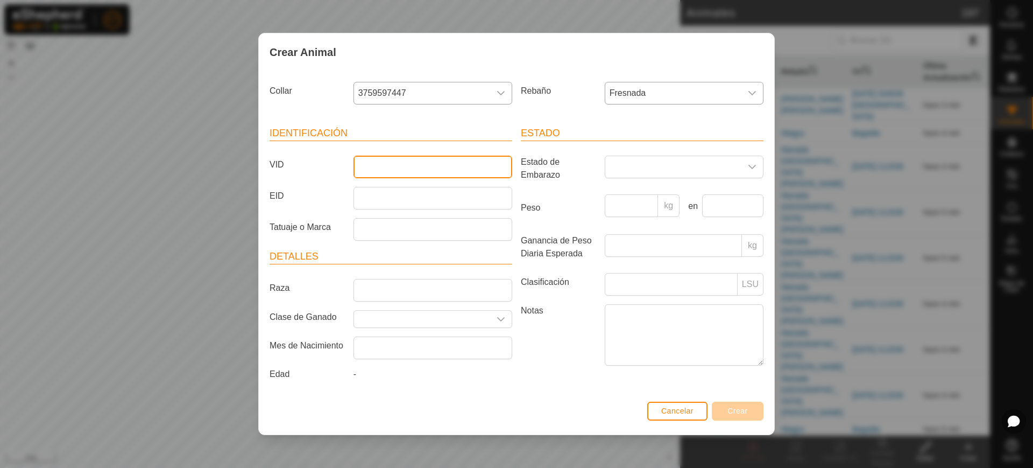
click at [478, 167] on input "VID" at bounding box center [433, 167] width 159 height 23
type input "6342"
click at [740, 405] on button "Crear" at bounding box center [738, 410] width 52 height 19
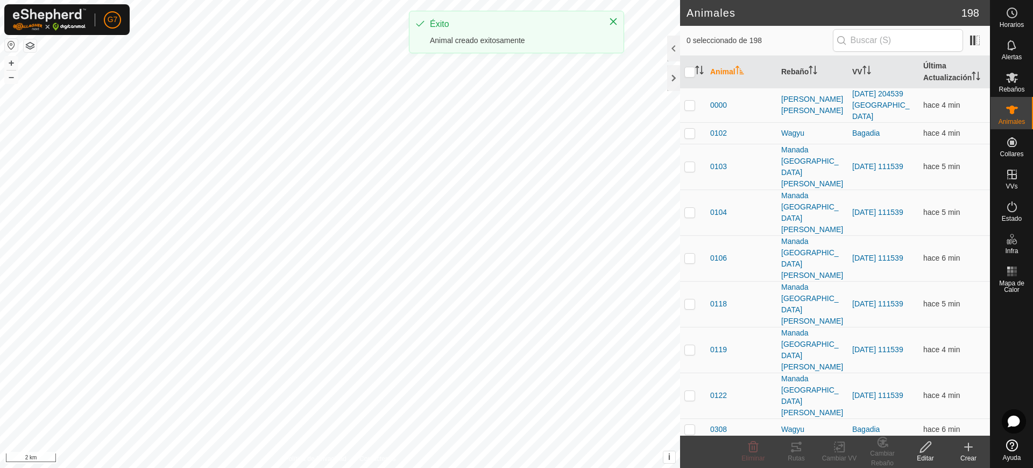
click at [971, 450] on icon at bounding box center [968, 446] width 13 height 13
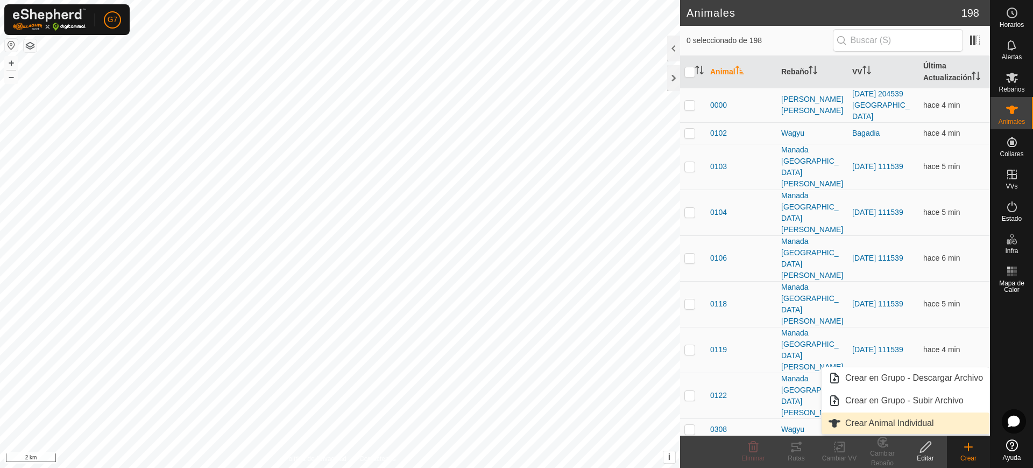
click at [892, 416] on link "Crear Animal Individual" at bounding box center [906, 423] width 168 height 22
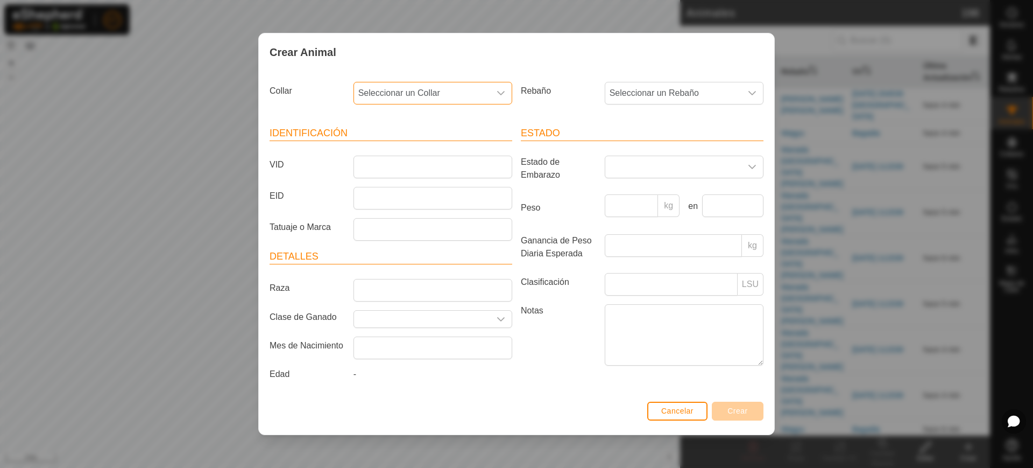
click at [459, 94] on span "Seleccionar un Collar" at bounding box center [422, 93] width 136 height 22
type input "9084"
click at [431, 152] on li "1156490849" at bounding box center [434, 149] width 158 height 22
click at [684, 86] on span "Seleccionar un Rebaño" at bounding box center [673, 93] width 136 height 22
click at [651, 235] on li "Fresnada" at bounding box center [709, 235] width 207 height 22
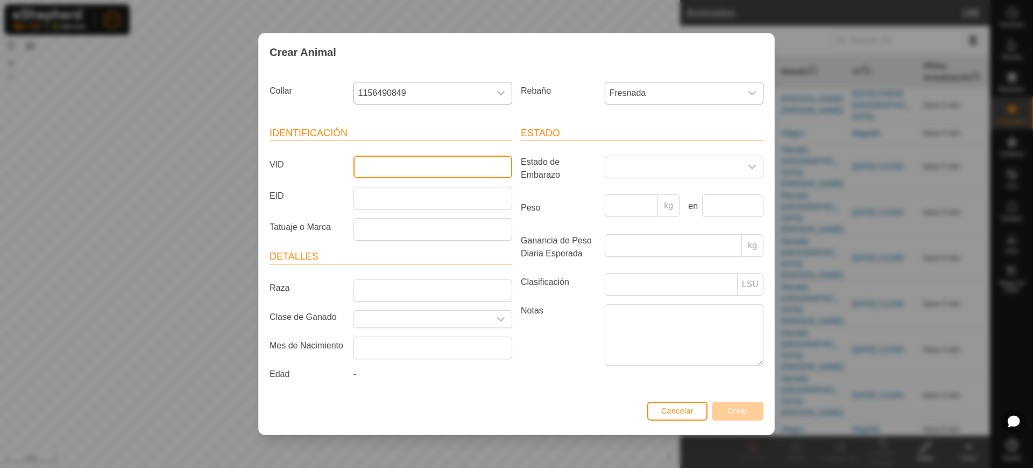
click at [465, 168] on input "VID" at bounding box center [433, 167] width 159 height 23
type input "5"
type input "8549"
click at [746, 407] on span "Crear" at bounding box center [738, 410] width 20 height 9
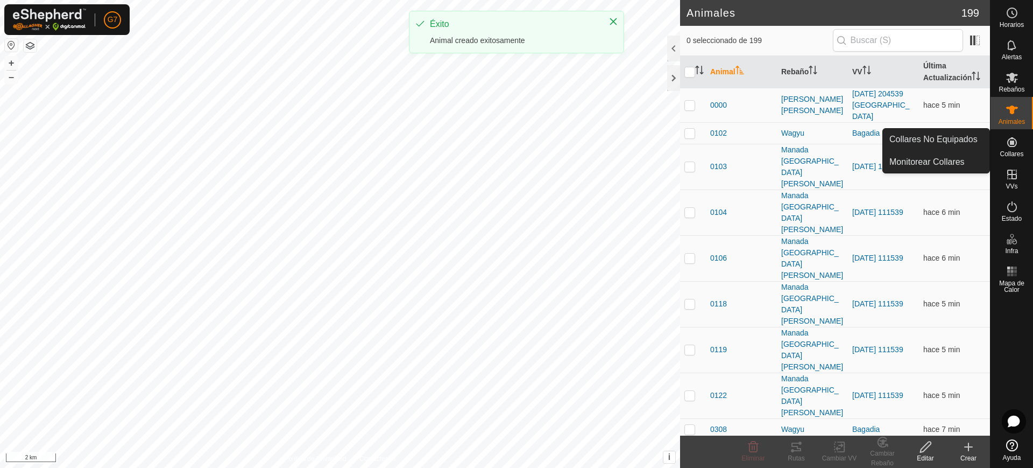
click at [1014, 151] on span "Collares" at bounding box center [1012, 154] width 24 height 6
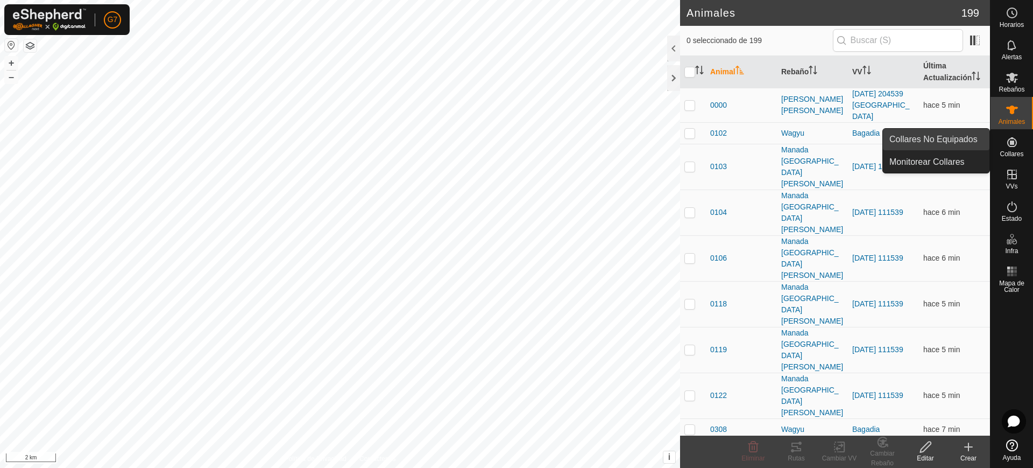
click at [970, 139] on link "Collares No Equipados" at bounding box center [936, 140] width 107 height 22
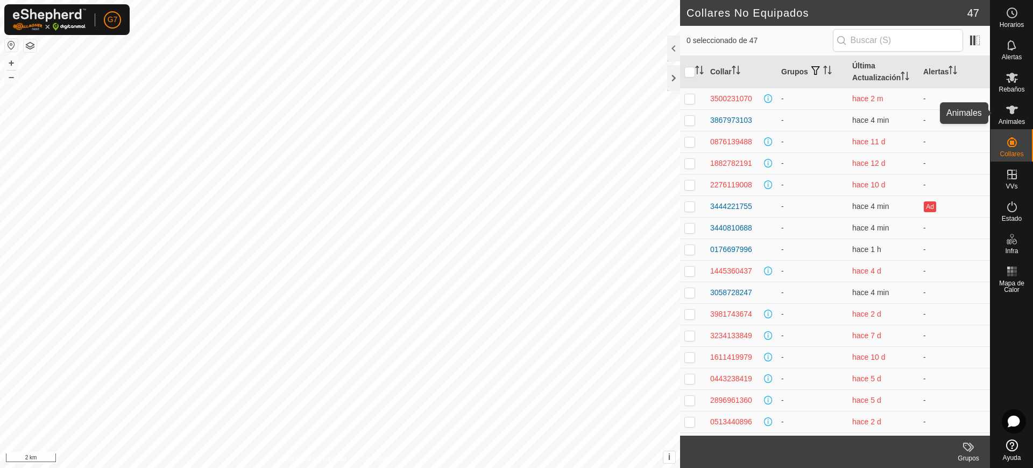
click at [1016, 102] on es-animals-svg-icon at bounding box center [1012, 109] width 19 height 17
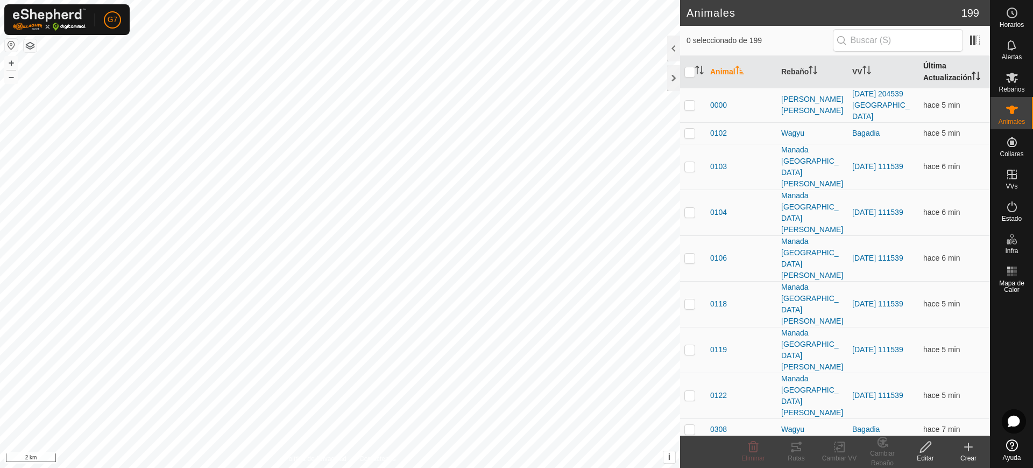
click at [932, 77] on th "Última Actualización" at bounding box center [954, 72] width 71 height 32
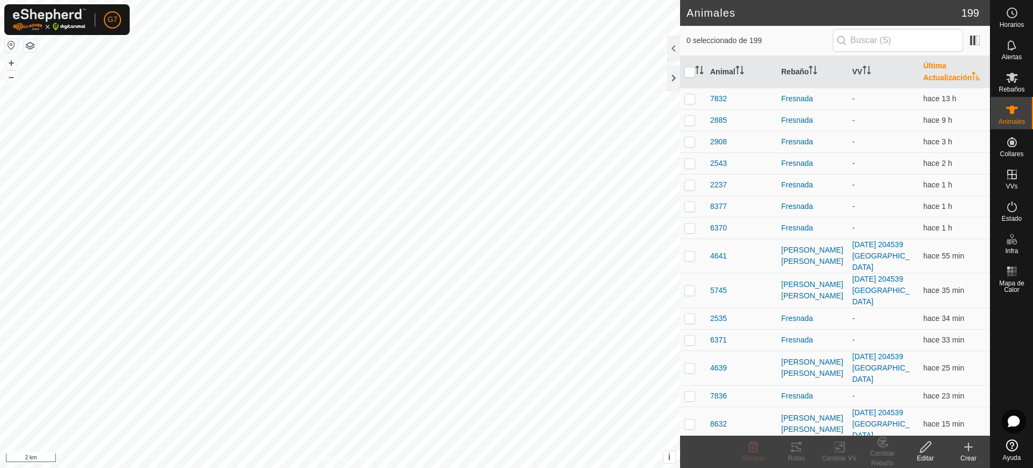
click at [932, 77] on th "Última Actualización" at bounding box center [954, 72] width 71 height 32
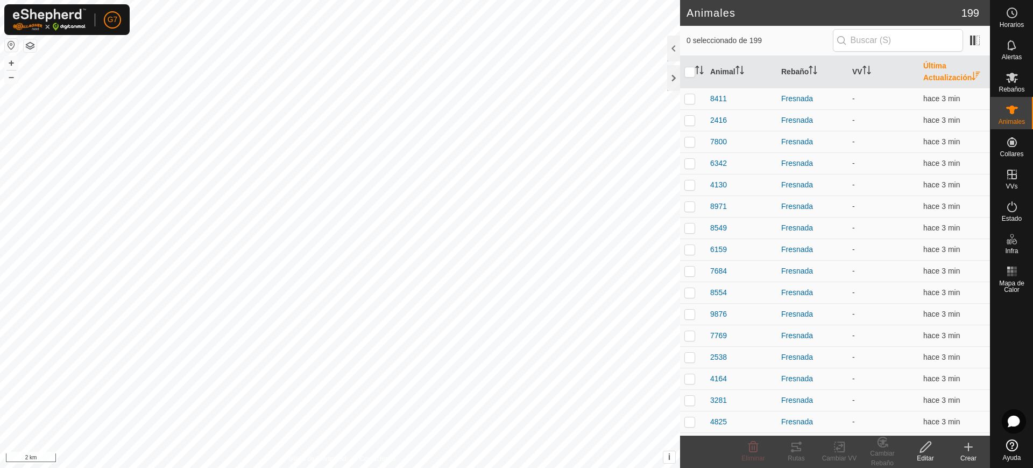
click at [932, 77] on th "Última Actualización" at bounding box center [954, 72] width 71 height 32
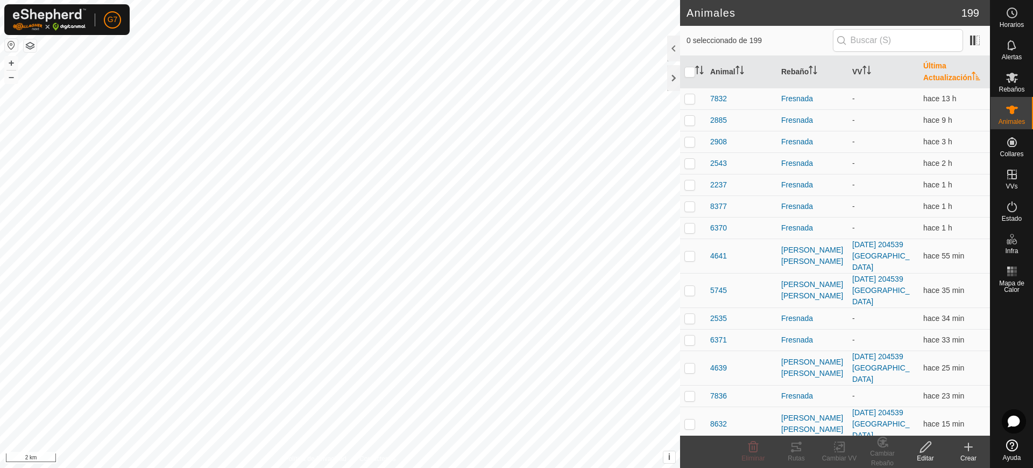
click at [932, 77] on th "Última Actualización" at bounding box center [954, 72] width 71 height 32
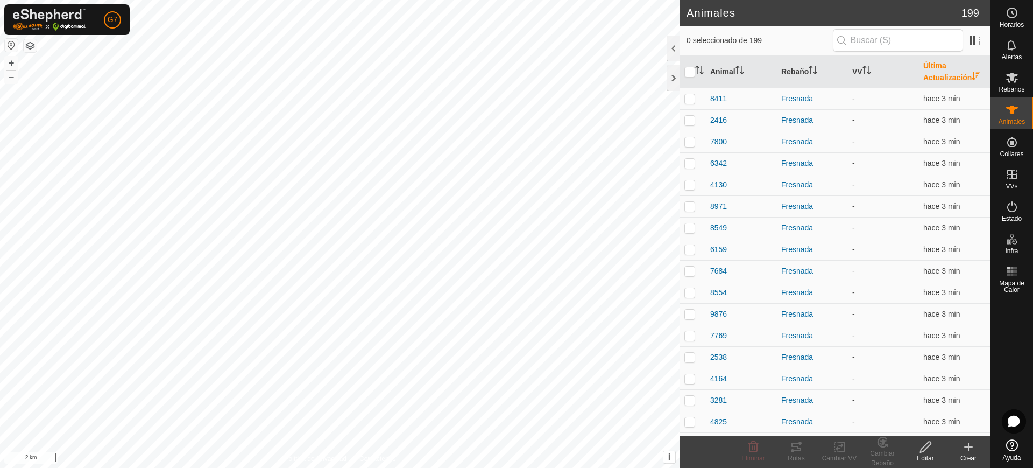
click at [932, 77] on th "Última Actualización" at bounding box center [954, 72] width 71 height 32
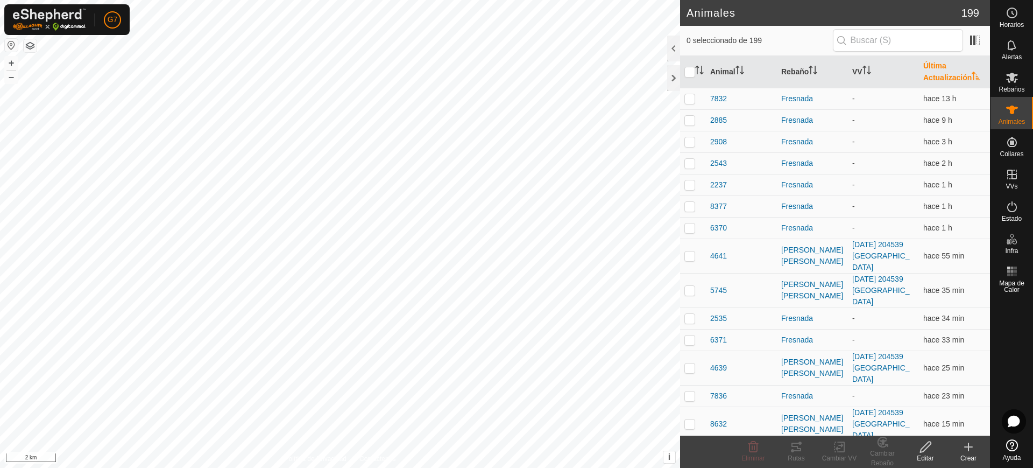
click at [932, 77] on th "Última Actualización" at bounding box center [954, 72] width 71 height 32
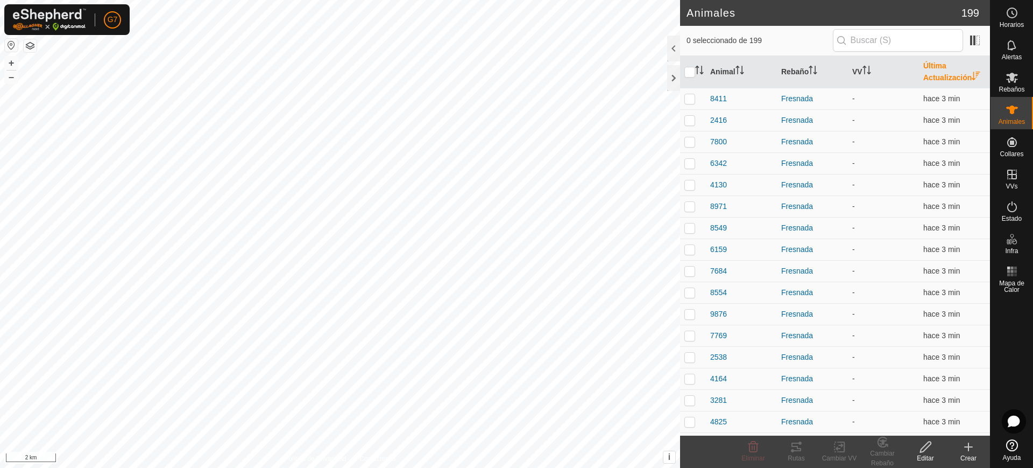
click at [932, 77] on th "Última Actualización" at bounding box center [954, 72] width 71 height 32
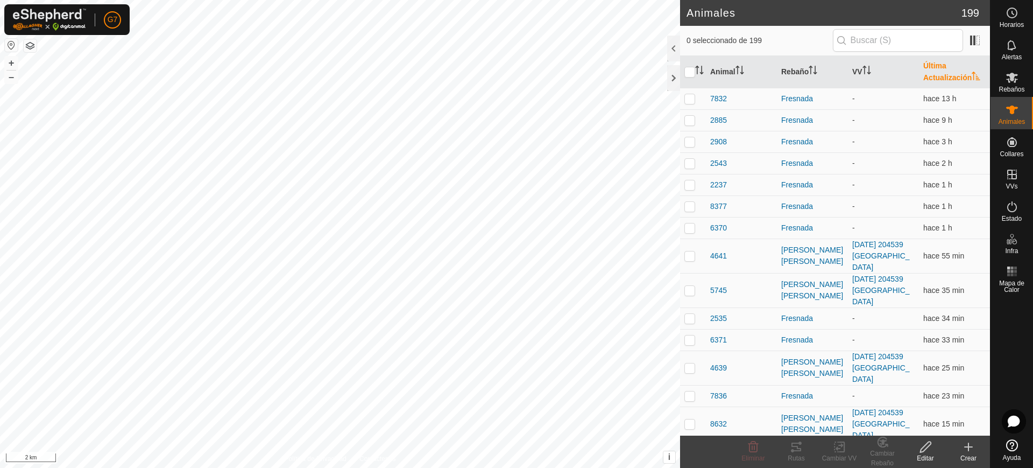
click at [932, 77] on th "Última Actualización" at bounding box center [954, 72] width 71 height 32
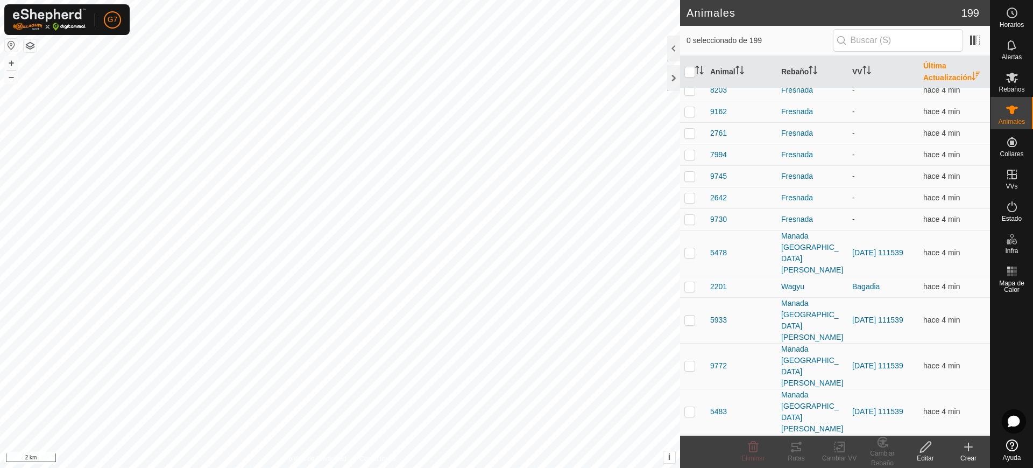
scroll to position [763, 0]
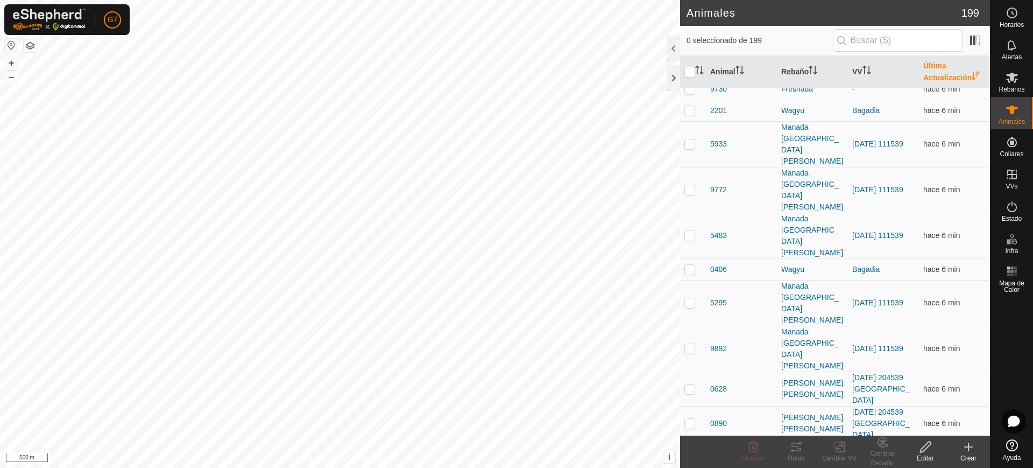
click at [977, 450] on create-svg-icon at bounding box center [968, 446] width 43 height 13
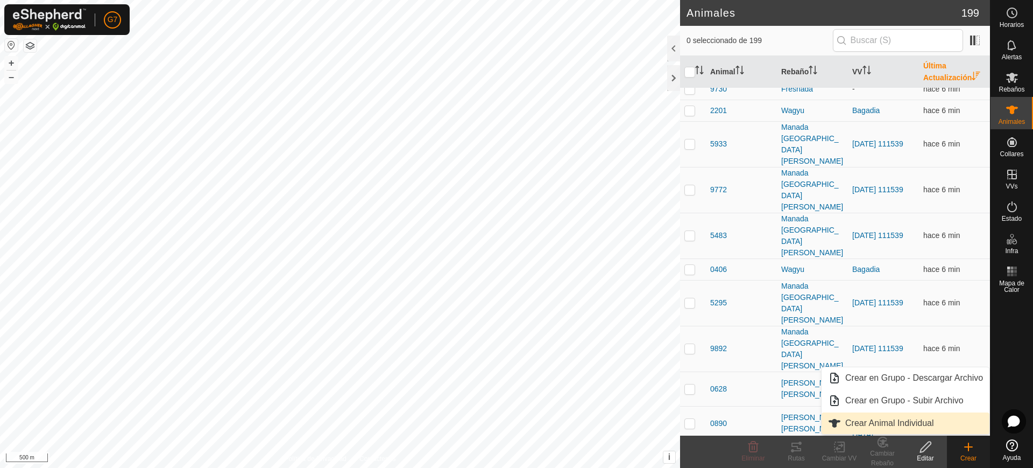
click at [916, 422] on link "Crear Animal Individual" at bounding box center [906, 423] width 168 height 22
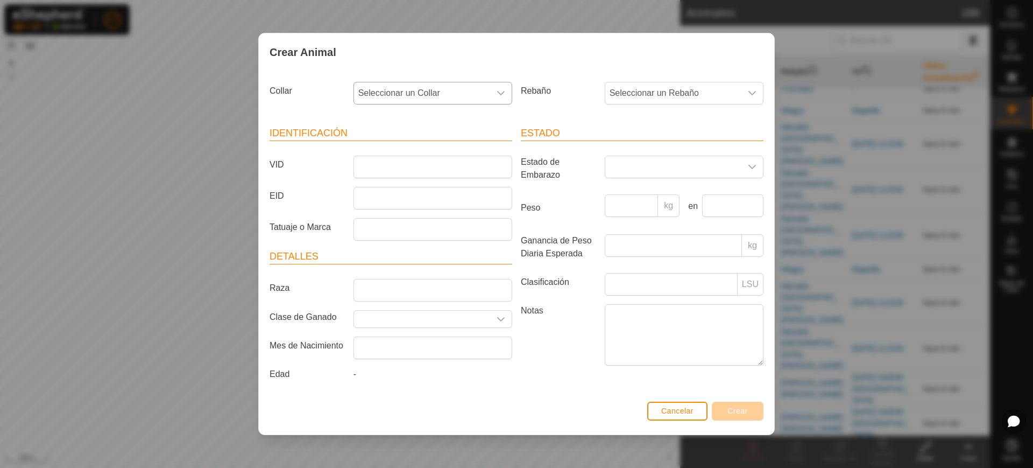
click at [412, 89] on span "Seleccionar un Collar" at bounding box center [422, 93] width 136 height 22
type input "49311"
click at [424, 150] on li "3345349311" at bounding box center [434, 149] width 158 height 22
click at [634, 93] on span "Seleccionar un Rebaño" at bounding box center [673, 93] width 136 height 22
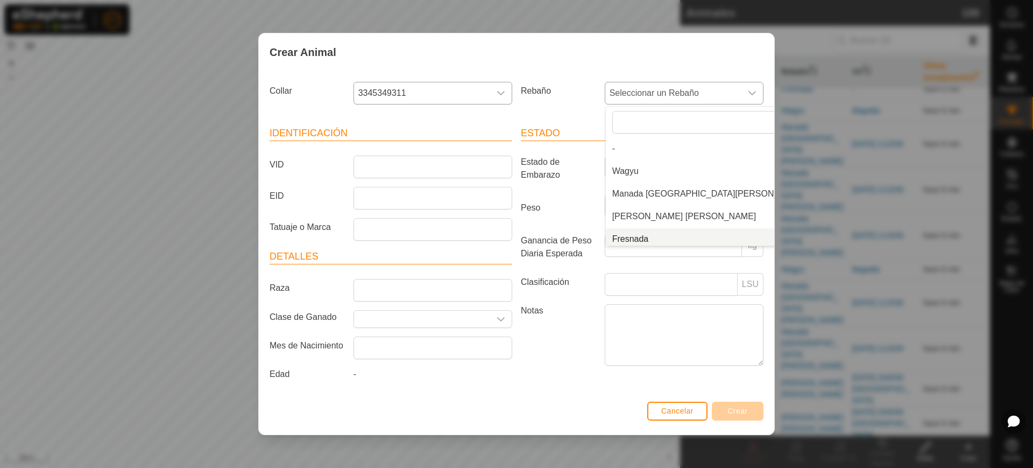
scroll to position [4, 0]
click at [625, 239] on li "Fresnada" at bounding box center [709, 235] width 207 height 22
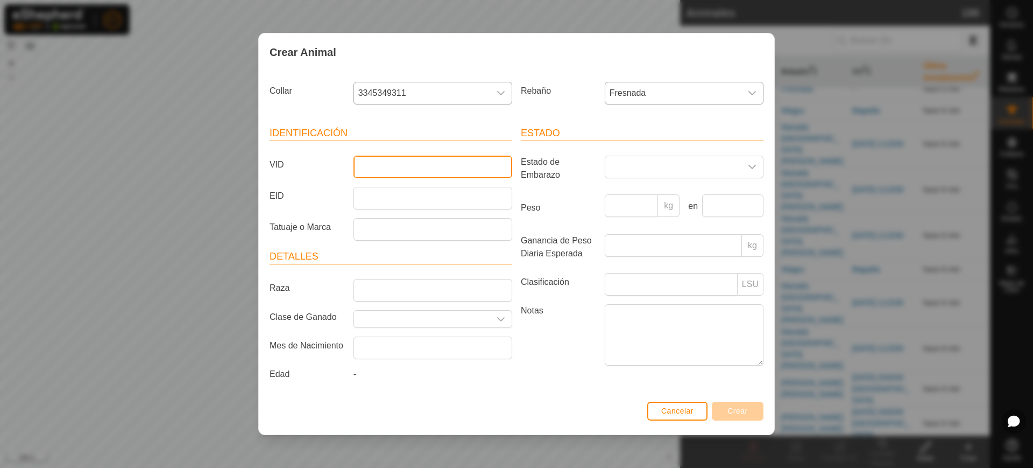
click at [483, 166] on input "VID" at bounding box center [433, 167] width 159 height 23
type input "01"
click at [729, 400] on div "Cancelar Crear" at bounding box center [517, 416] width 516 height 37
click at [739, 409] on span "Crear" at bounding box center [738, 410] width 20 height 9
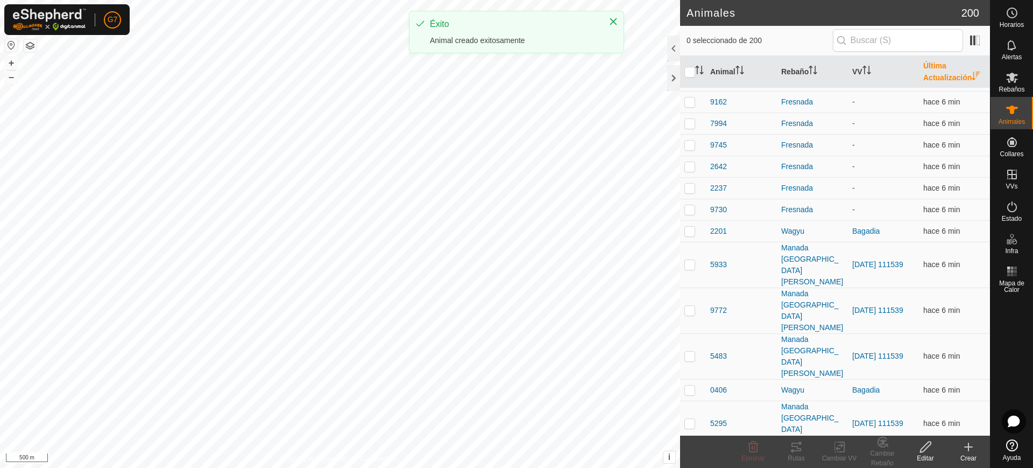
click at [967, 452] on icon at bounding box center [968, 446] width 13 height 13
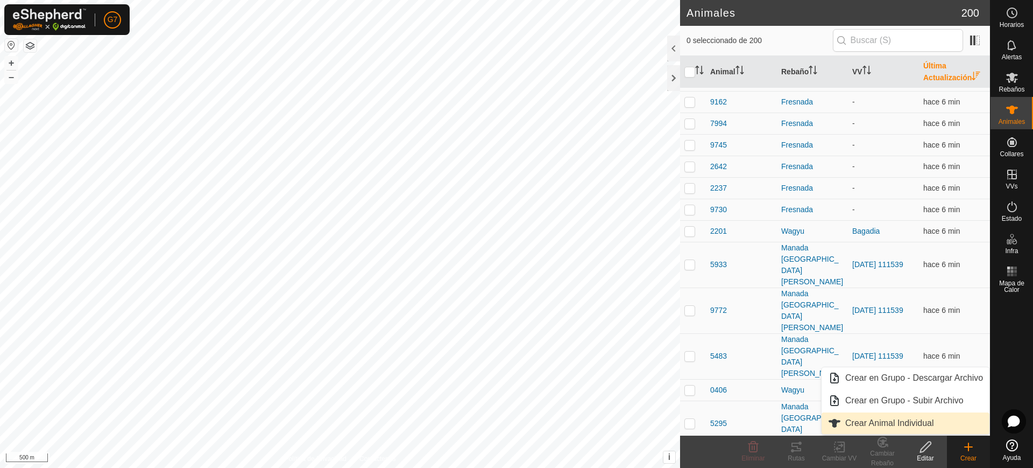
click at [930, 422] on link "Crear Animal Individual" at bounding box center [906, 423] width 168 height 22
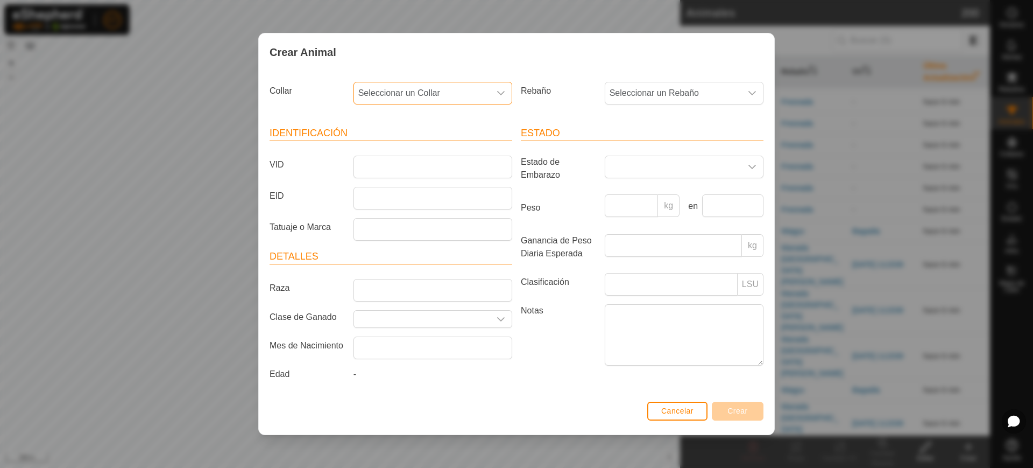
click at [445, 94] on span "Seleccionar un Collar" at bounding box center [422, 93] width 136 height 22
type input "98310"
click at [468, 157] on li "4180698310" at bounding box center [434, 149] width 158 height 22
click at [657, 84] on span "Seleccionar un Rebaño" at bounding box center [673, 93] width 136 height 22
click at [630, 241] on li "Fresnada" at bounding box center [709, 235] width 207 height 22
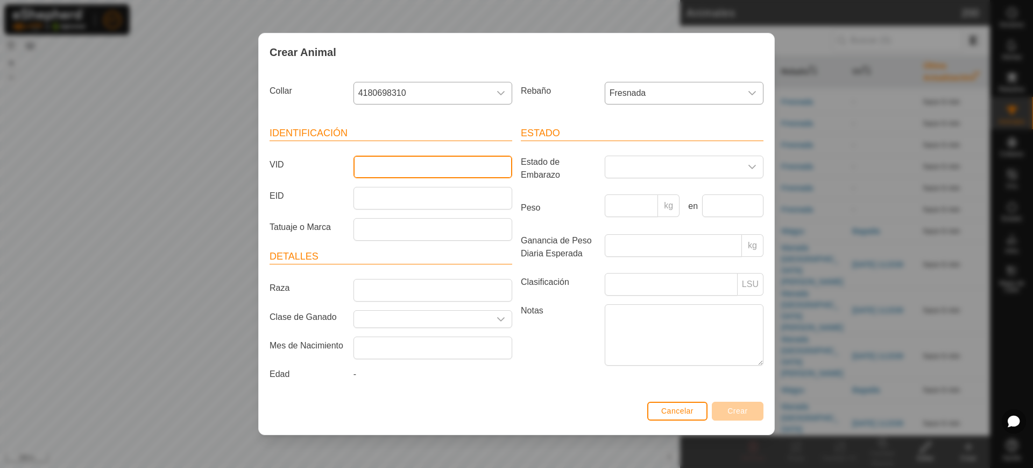
click at [432, 166] on input "VID" at bounding box center [433, 167] width 159 height 23
type input "02"
click at [723, 410] on button "Crear" at bounding box center [738, 410] width 52 height 19
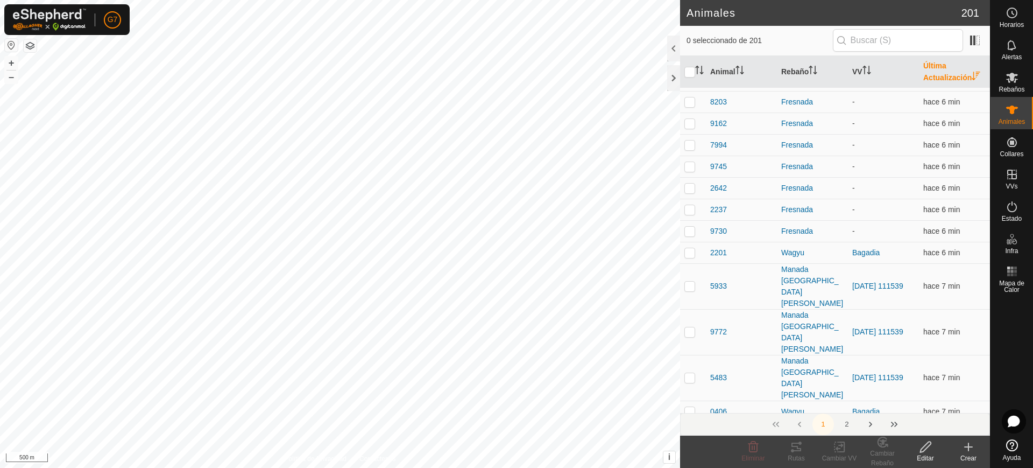
click at [965, 452] on icon at bounding box center [968, 446] width 13 height 13
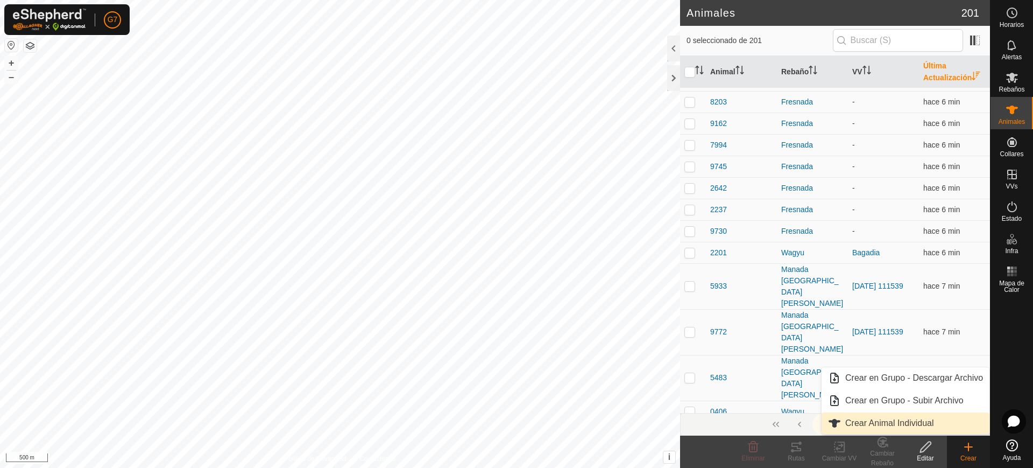
click at [905, 421] on link "Crear Animal Individual" at bounding box center [906, 423] width 168 height 22
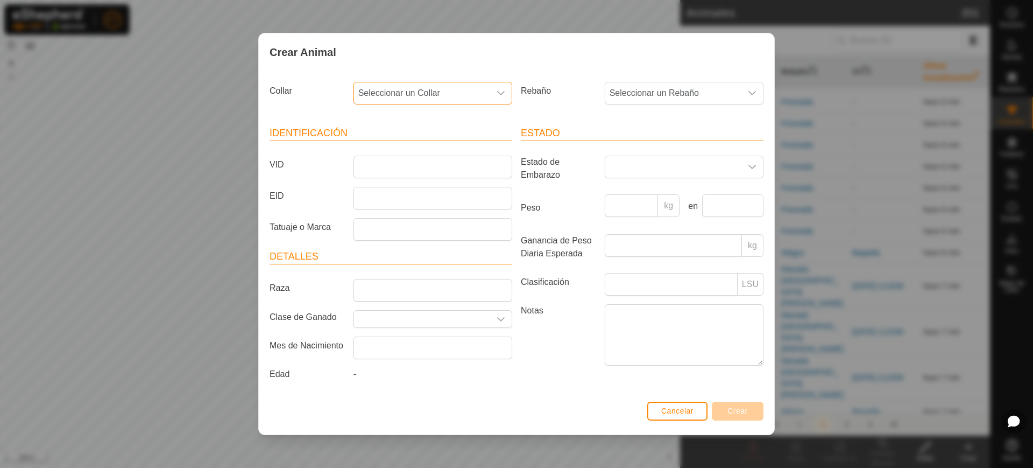
click at [447, 95] on span "Seleccionar un Collar" at bounding box center [422, 93] width 136 height 22
type input "22557"
click at [423, 143] on li "2990922557" at bounding box center [434, 149] width 158 height 22
click at [620, 95] on span "Seleccionar un Rebaño" at bounding box center [673, 93] width 136 height 22
click at [655, 235] on li "Fresnada" at bounding box center [709, 235] width 207 height 22
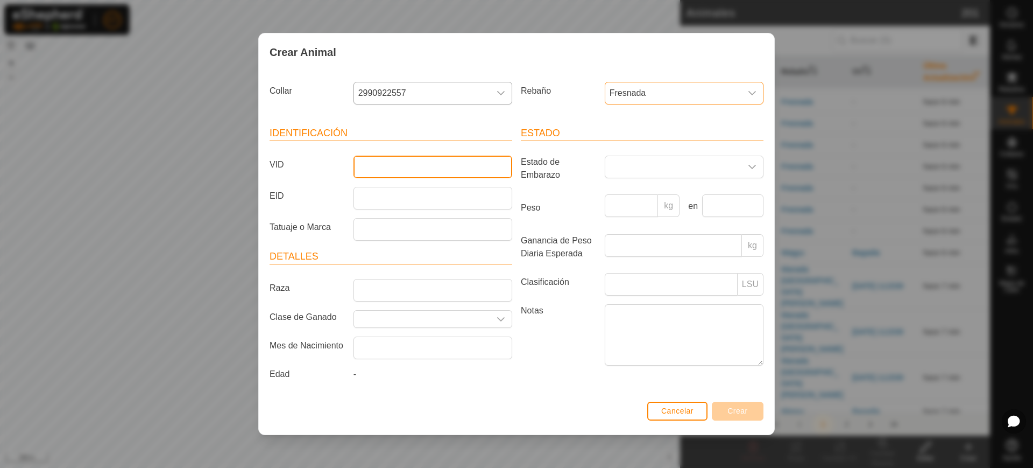
click at [429, 161] on input "VID" at bounding box center [433, 167] width 159 height 23
type input "03"
click at [745, 415] on button "Crear" at bounding box center [738, 410] width 52 height 19
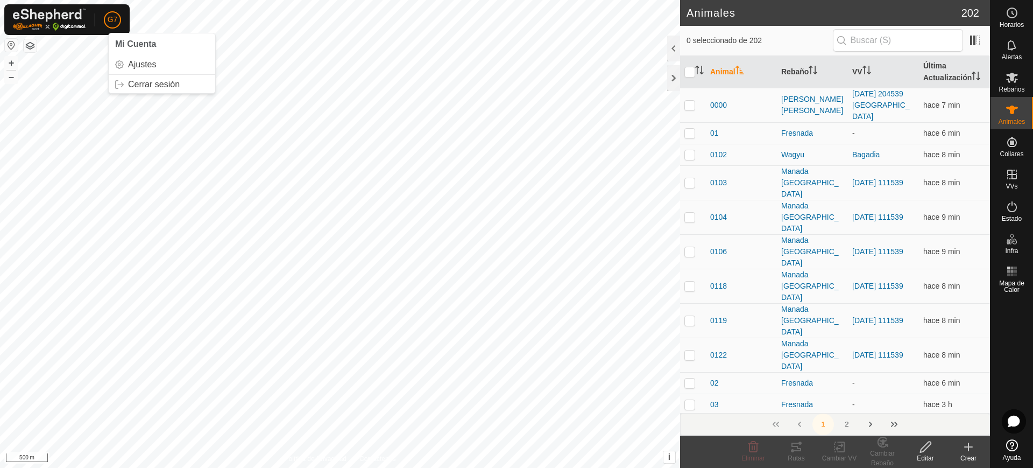
click at [122, 11] on div "G7 Mi Cuenta Ajustes Cerrar sesión" at bounding box center [66, 19] width 125 height 31
click at [135, 77] on link "Cerrar sesión" at bounding box center [162, 84] width 107 height 17
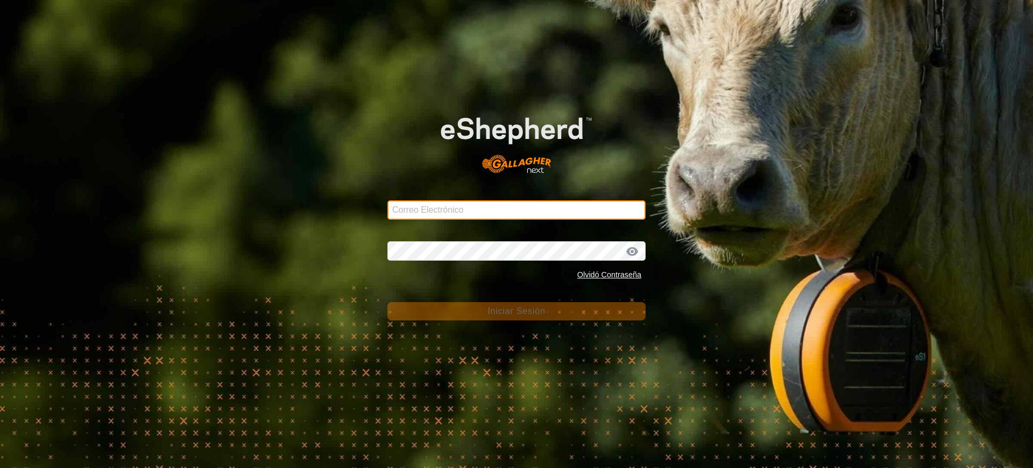
type input "gregorioalamon@correoganadero.es"
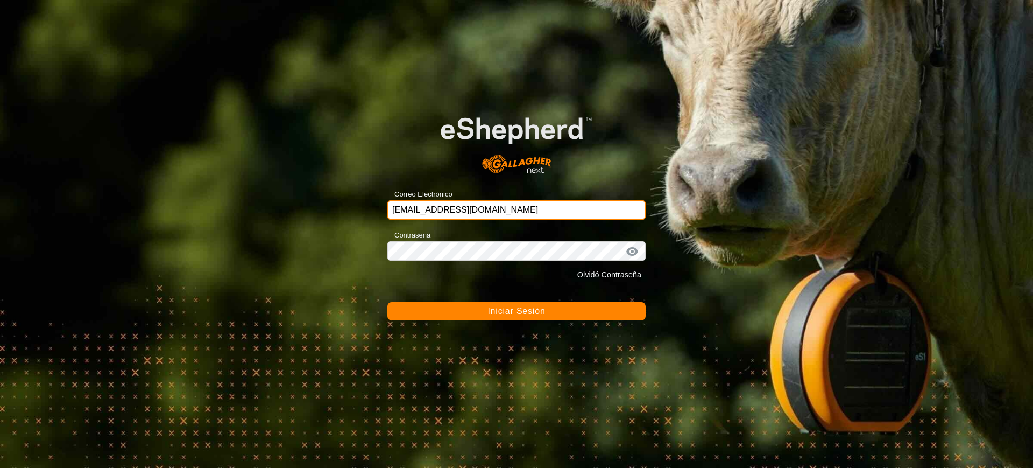
click at [520, 216] on input "gregorioalamon@correoganadero.es" at bounding box center [516, 209] width 258 height 19
click at [525, 210] on input "gregorioalamon@correoganadero.es" at bounding box center [516, 209] width 258 height 19
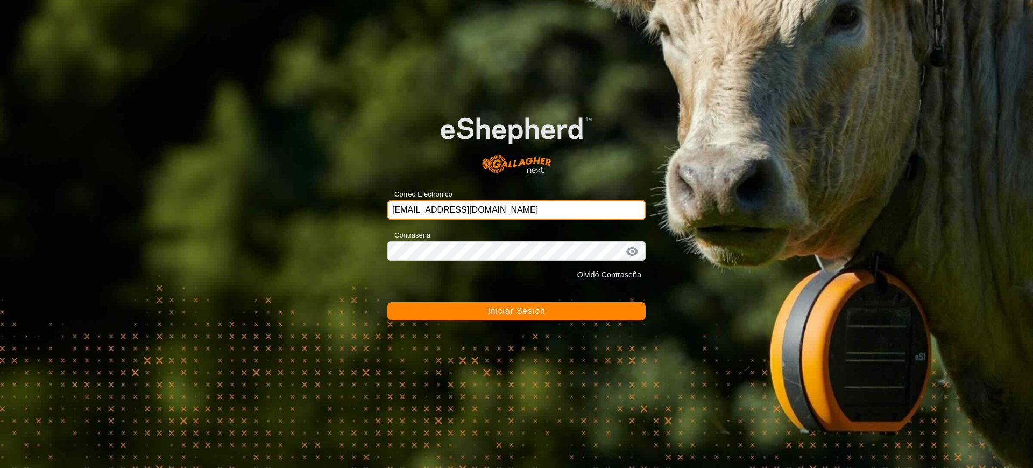
click at [525, 210] on input "gregorioalamon@correoganadero.es" at bounding box center [516, 209] width 258 height 19
type input "albinoapma@correoganadero.es"
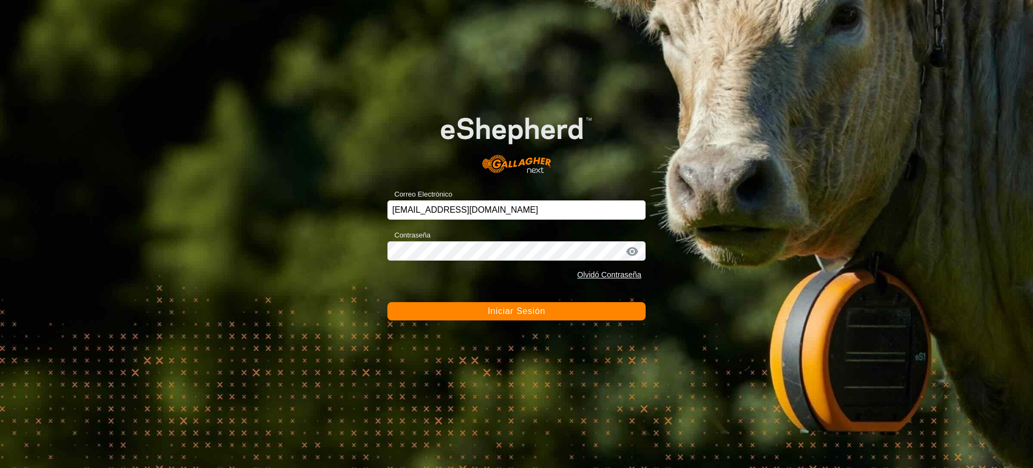
click at [474, 315] on button "Iniciar Sesión" at bounding box center [516, 311] width 258 height 18
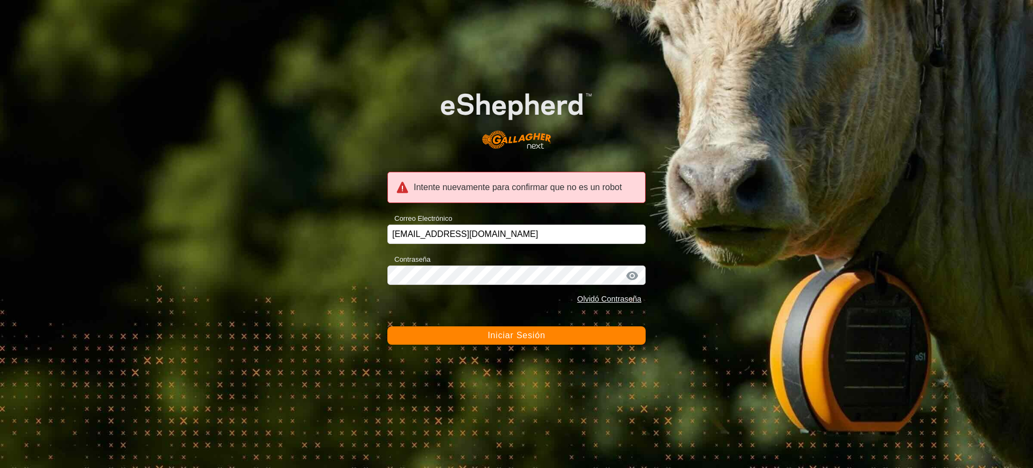
click at [491, 330] on span "Iniciar Sesión" at bounding box center [517, 334] width 58 height 9
